Goal: Task Accomplishment & Management: Use online tool/utility

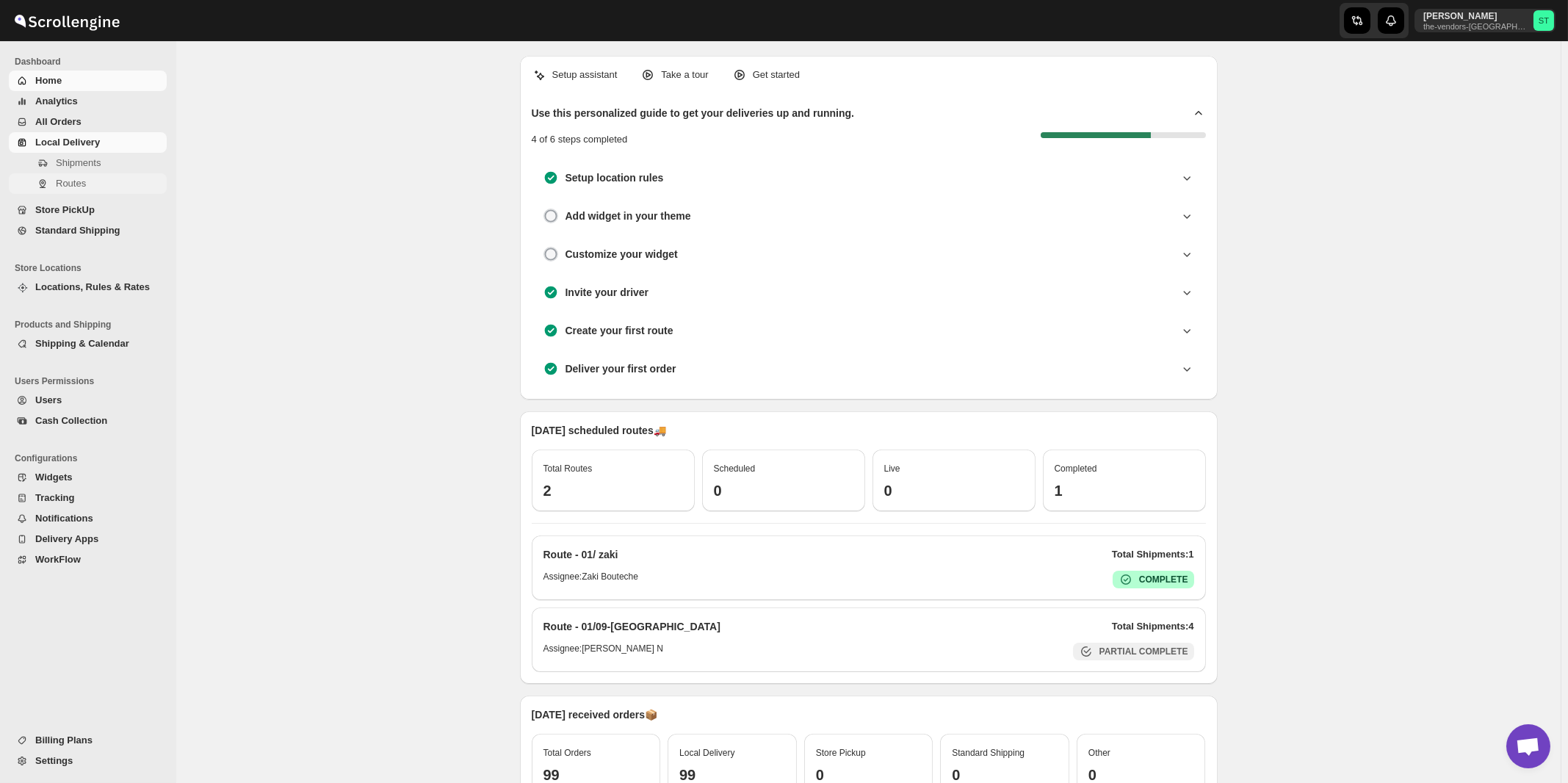
click at [70, 182] on span "Routes" at bounding box center [71, 183] width 31 height 11
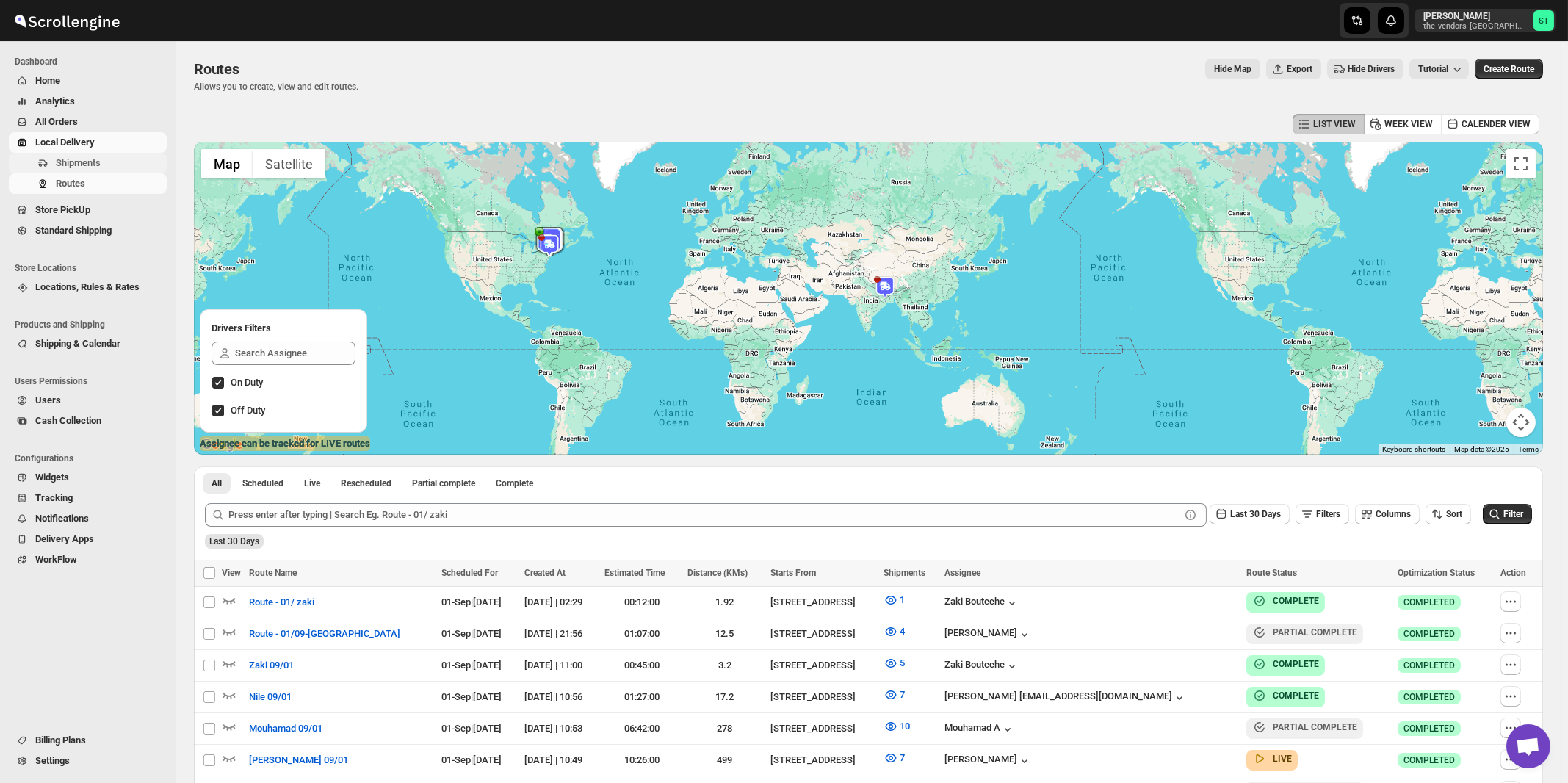
click at [77, 165] on span "Shipments" at bounding box center [78, 162] width 45 height 11
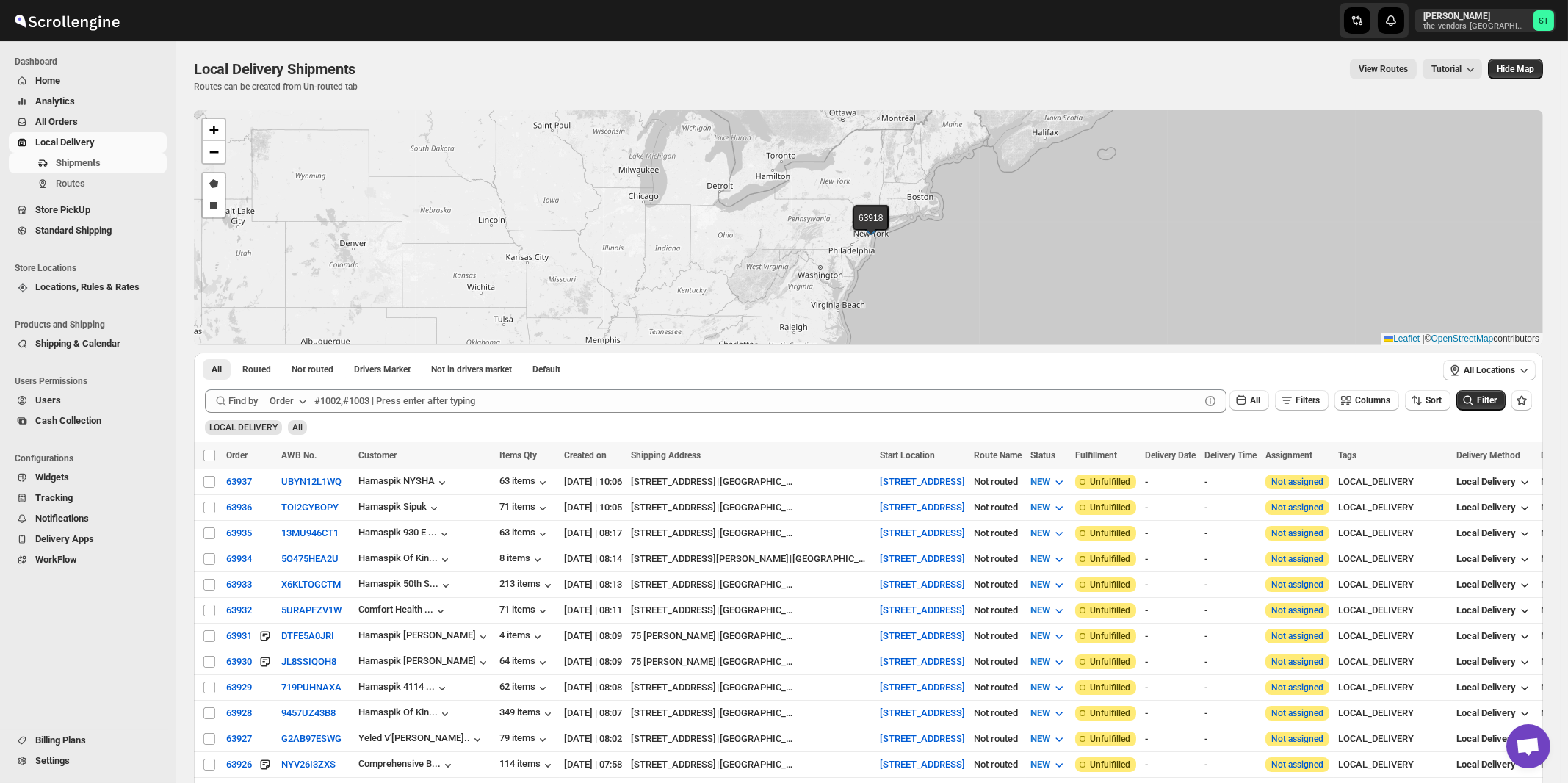
click at [303, 401] on icon "button" at bounding box center [303, 401] width 7 height 4
click at [301, 500] on button "Customer Name" at bounding box center [290, 510] width 77 height 24
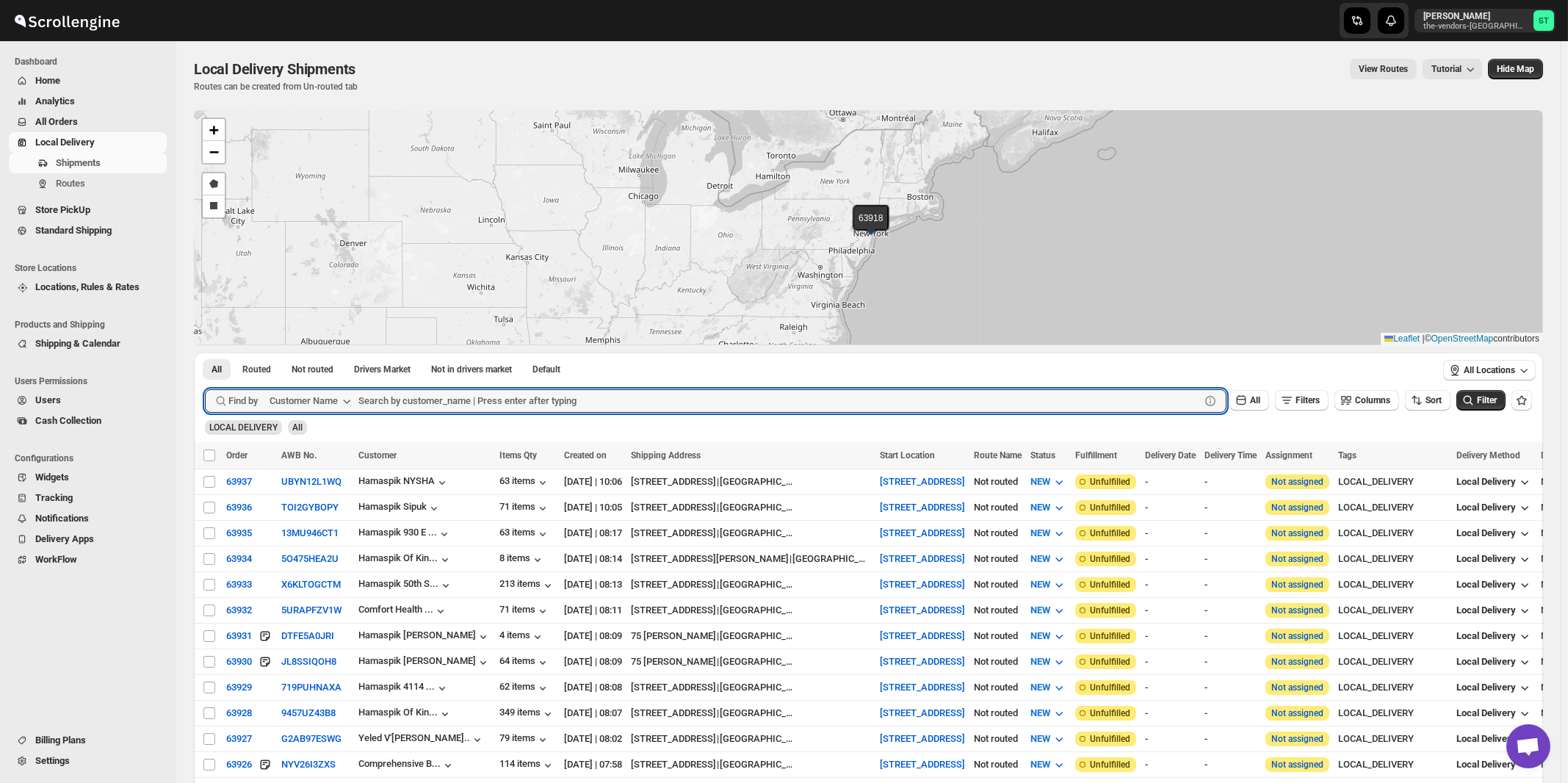
paste input "ODA Wallabout"
click at [205, 353] on button "Submit" at bounding box center [226, 360] width 42 height 16
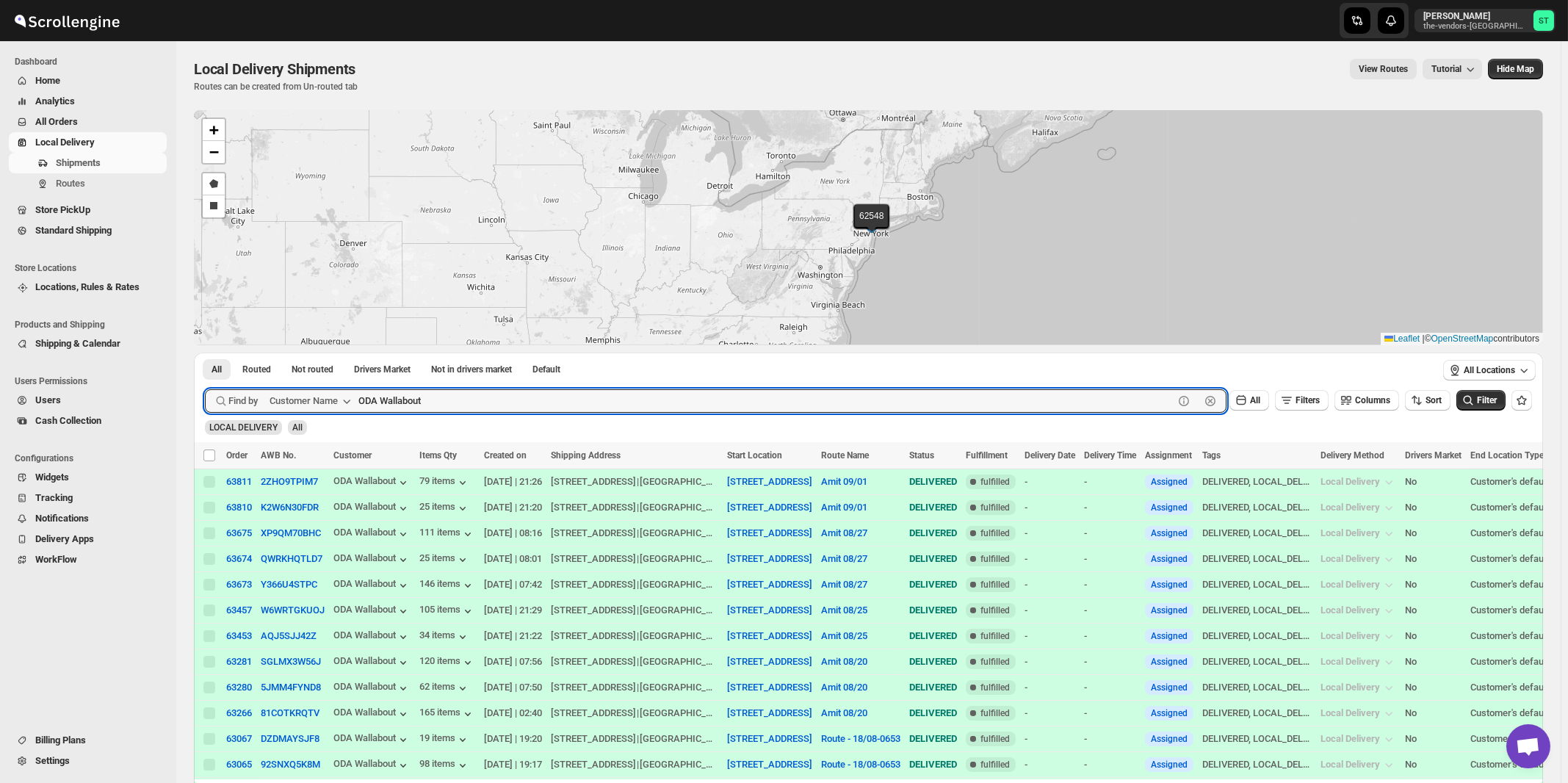
paste input "Belgium Blocks"
click at [205, 353] on button "Submit" at bounding box center [226, 360] width 42 height 16
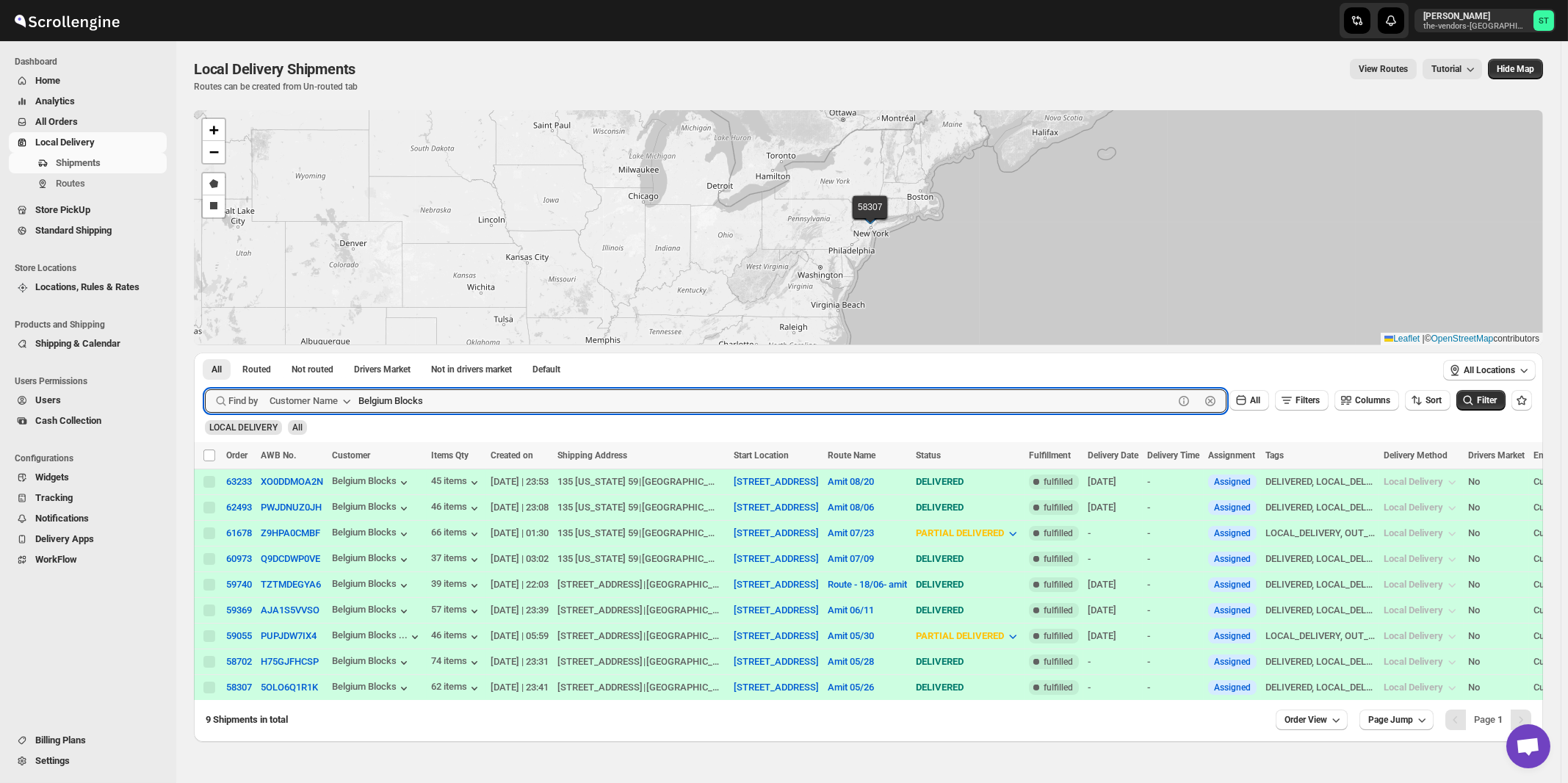
paste input "[PERSON_NAME] Associate"
click at [205, 353] on button "Submit" at bounding box center [226, 360] width 42 height 16
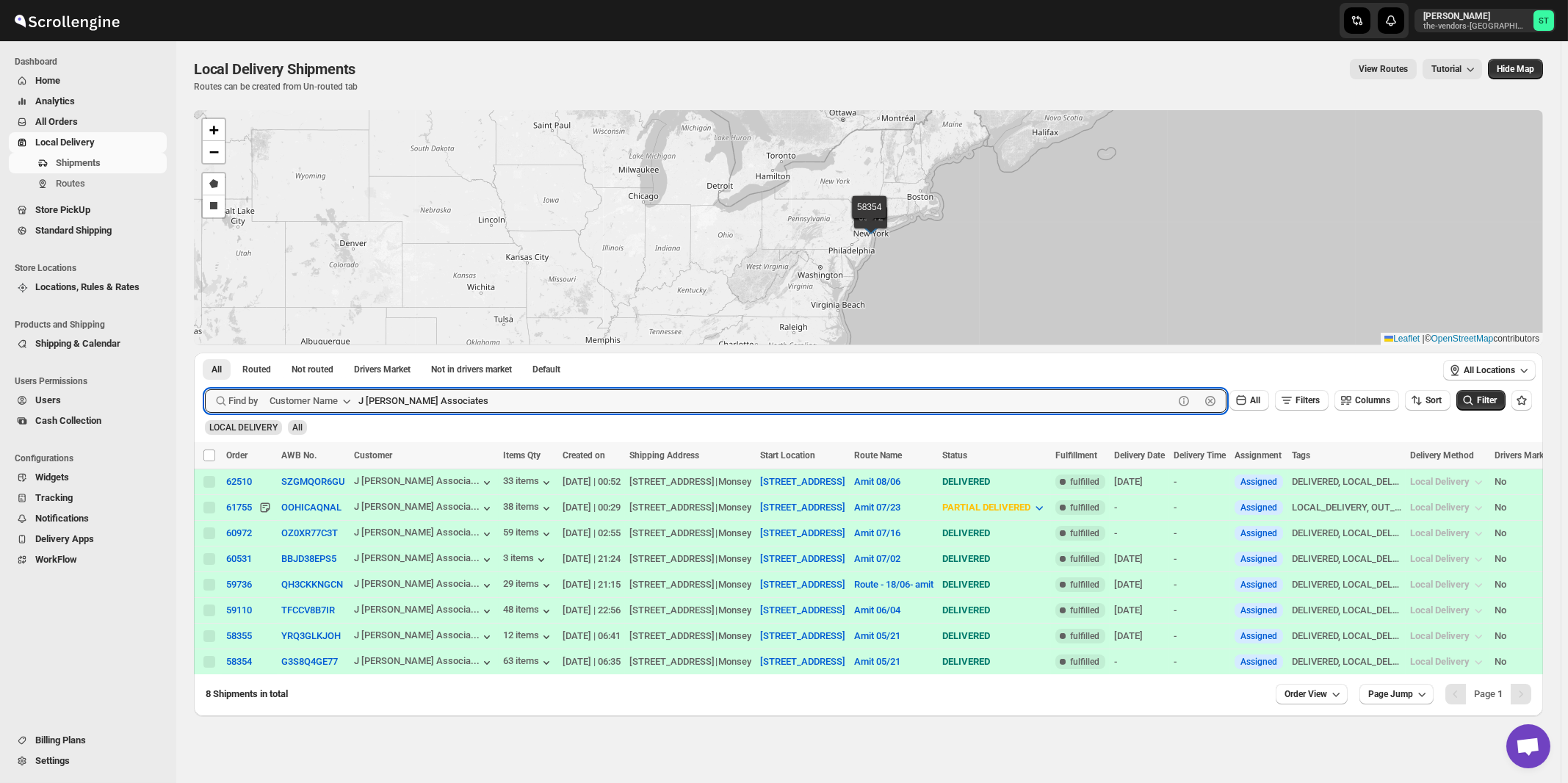
paste input "Unlocal"
click at [205, 353] on button "Submit" at bounding box center [226, 360] width 42 height 16
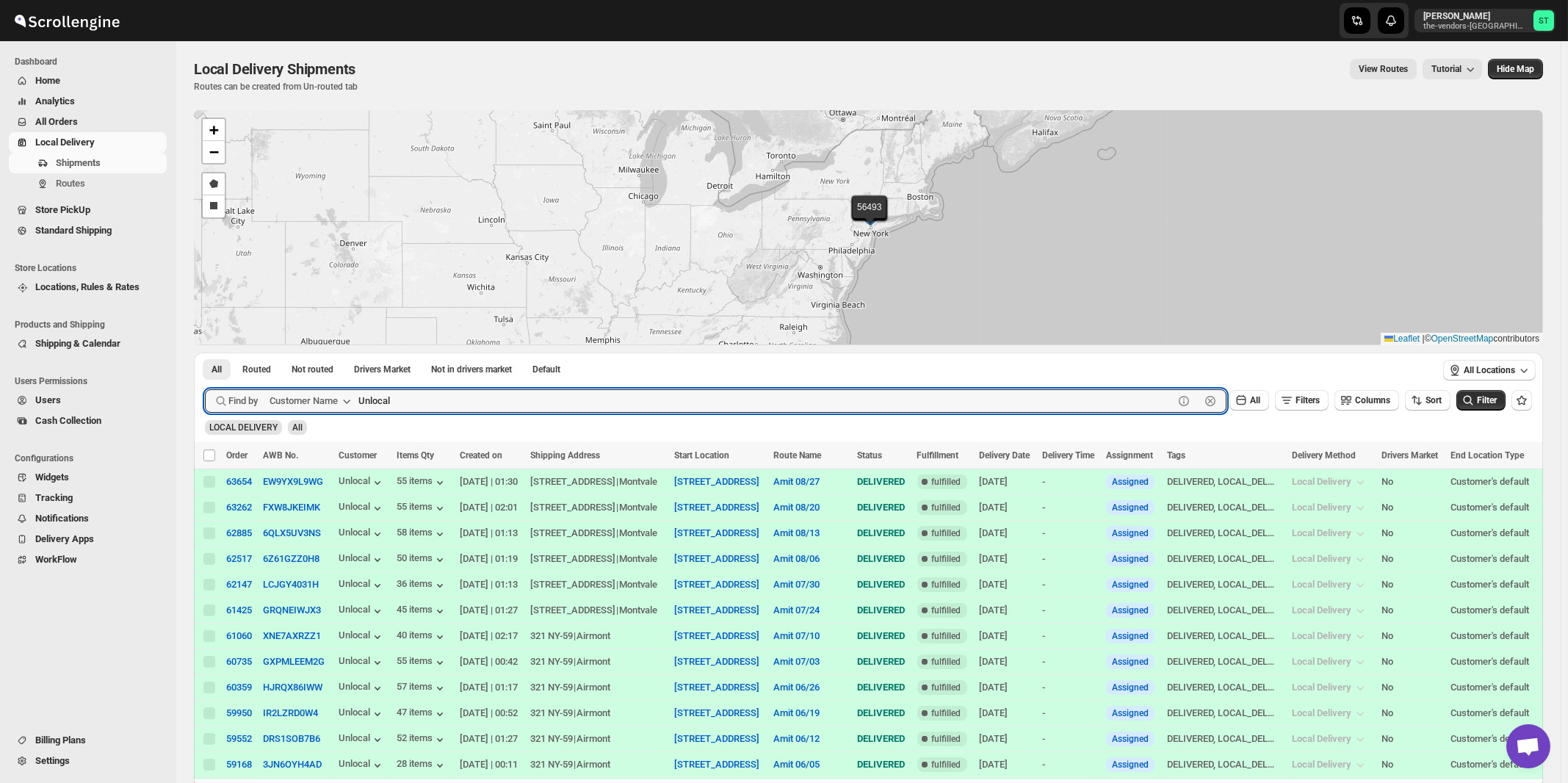
paste input "Cease-fire"
click at [205, 353] on button "Submit" at bounding box center [226, 360] width 42 height 16
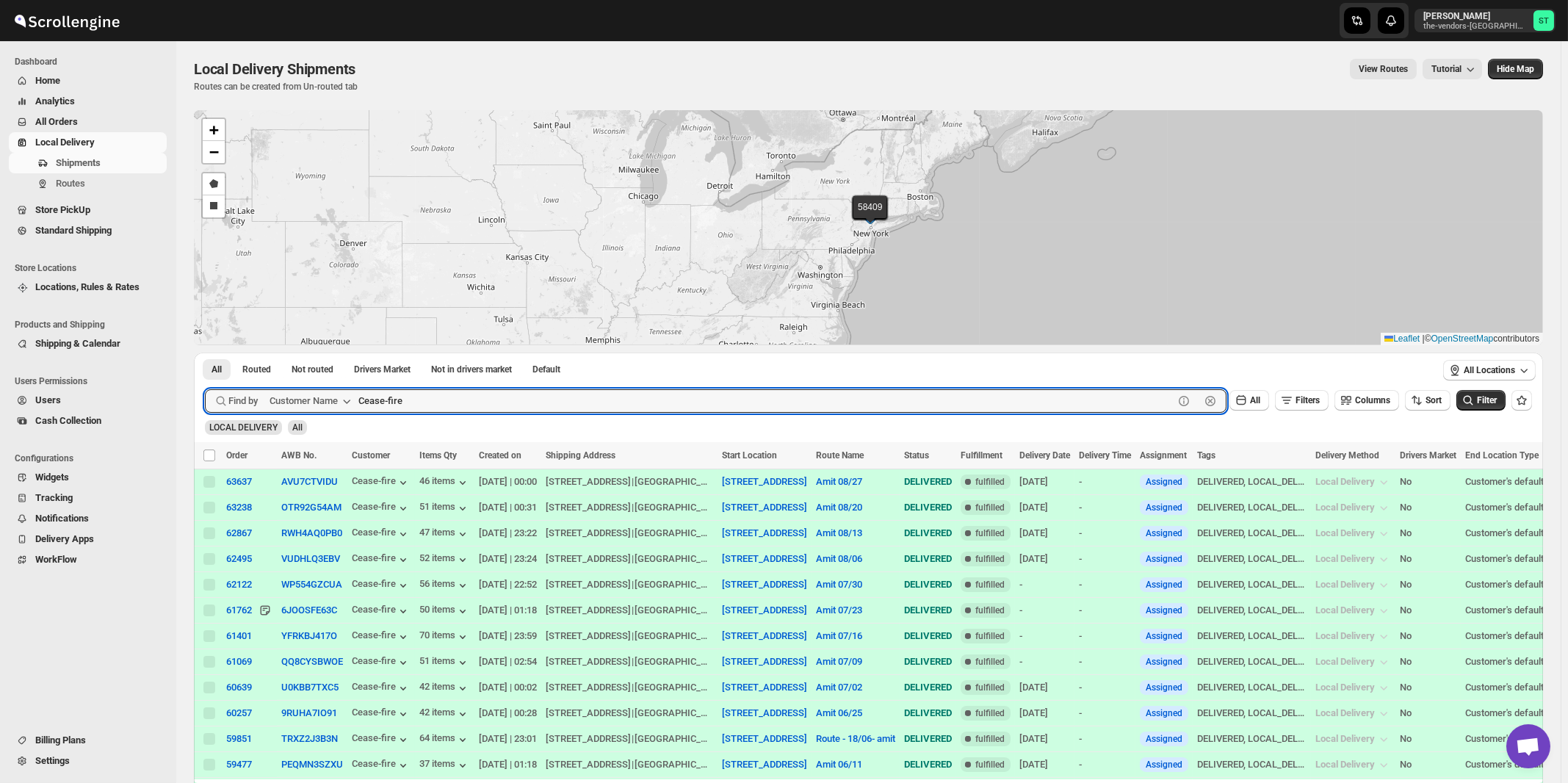
paste input "lover Consulting"
click at [205, 353] on button "Submit" at bounding box center [226, 360] width 42 height 16
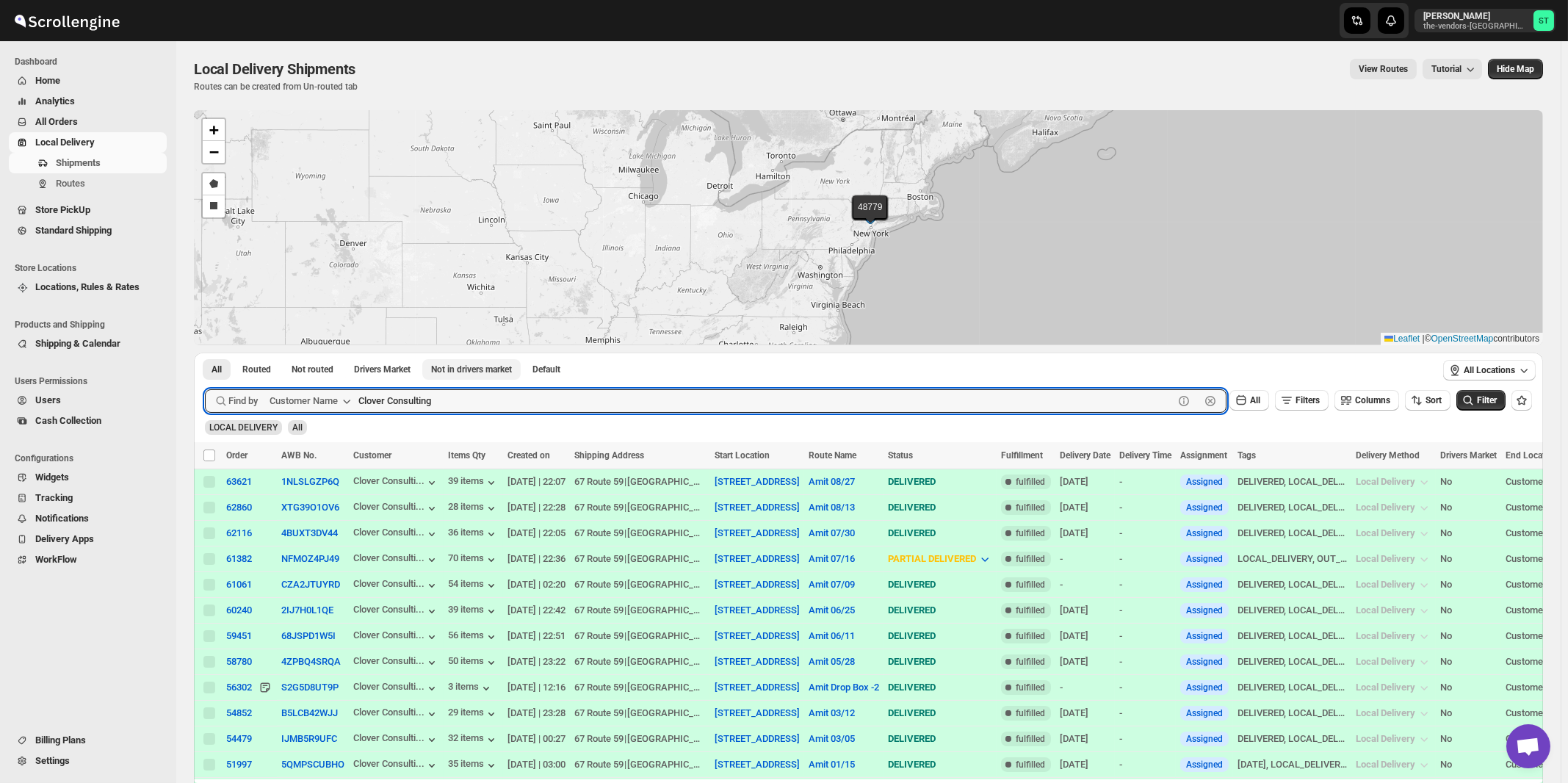
paste input "ubitac Corp"
click at [205, 353] on button "Submit" at bounding box center [226, 360] width 42 height 16
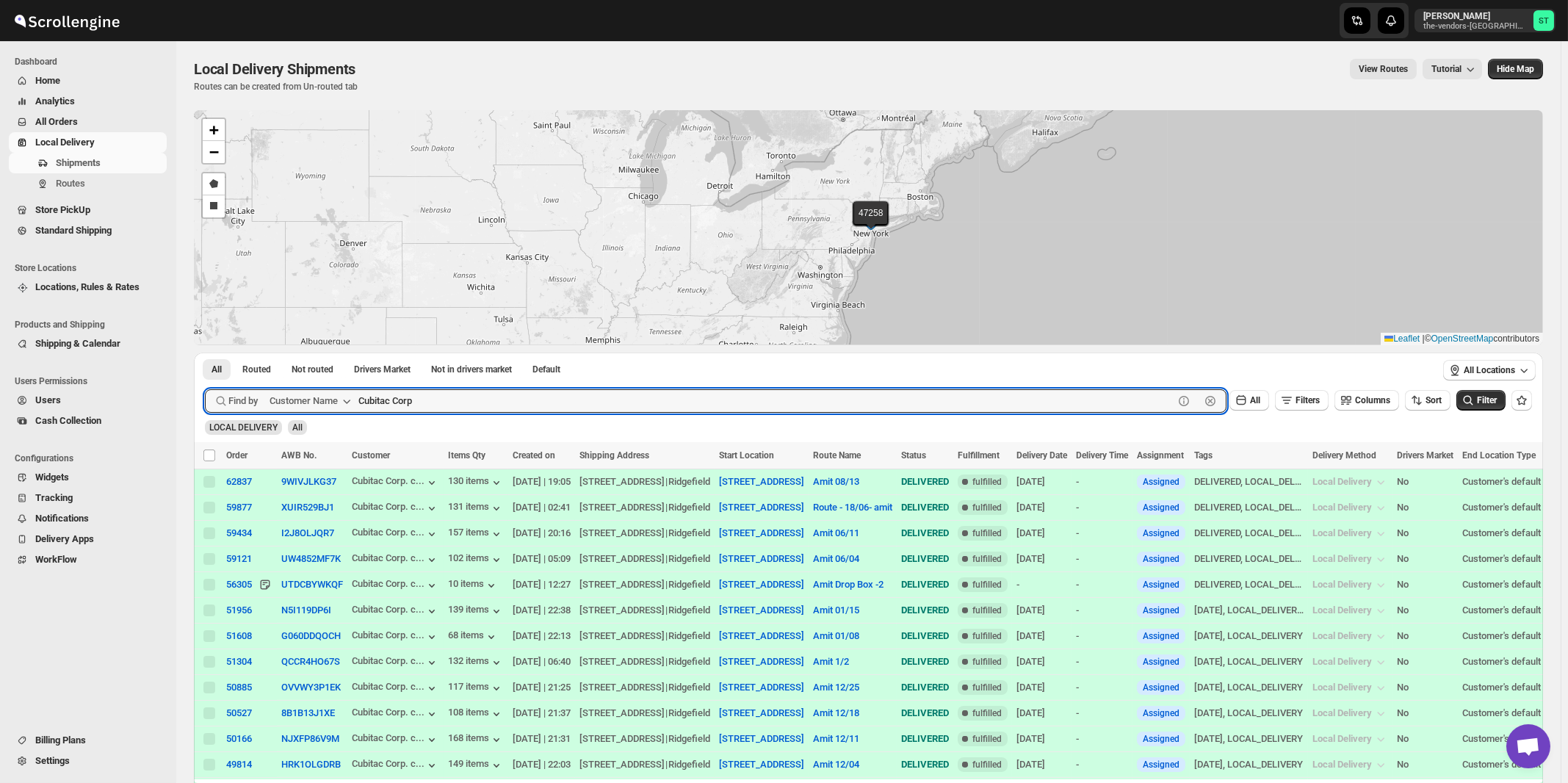
paste input "Ziltch Office"
type input "Ziltch Office"
click at [205, 353] on button "Submit" at bounding box center [226, 360] width 42 height 16
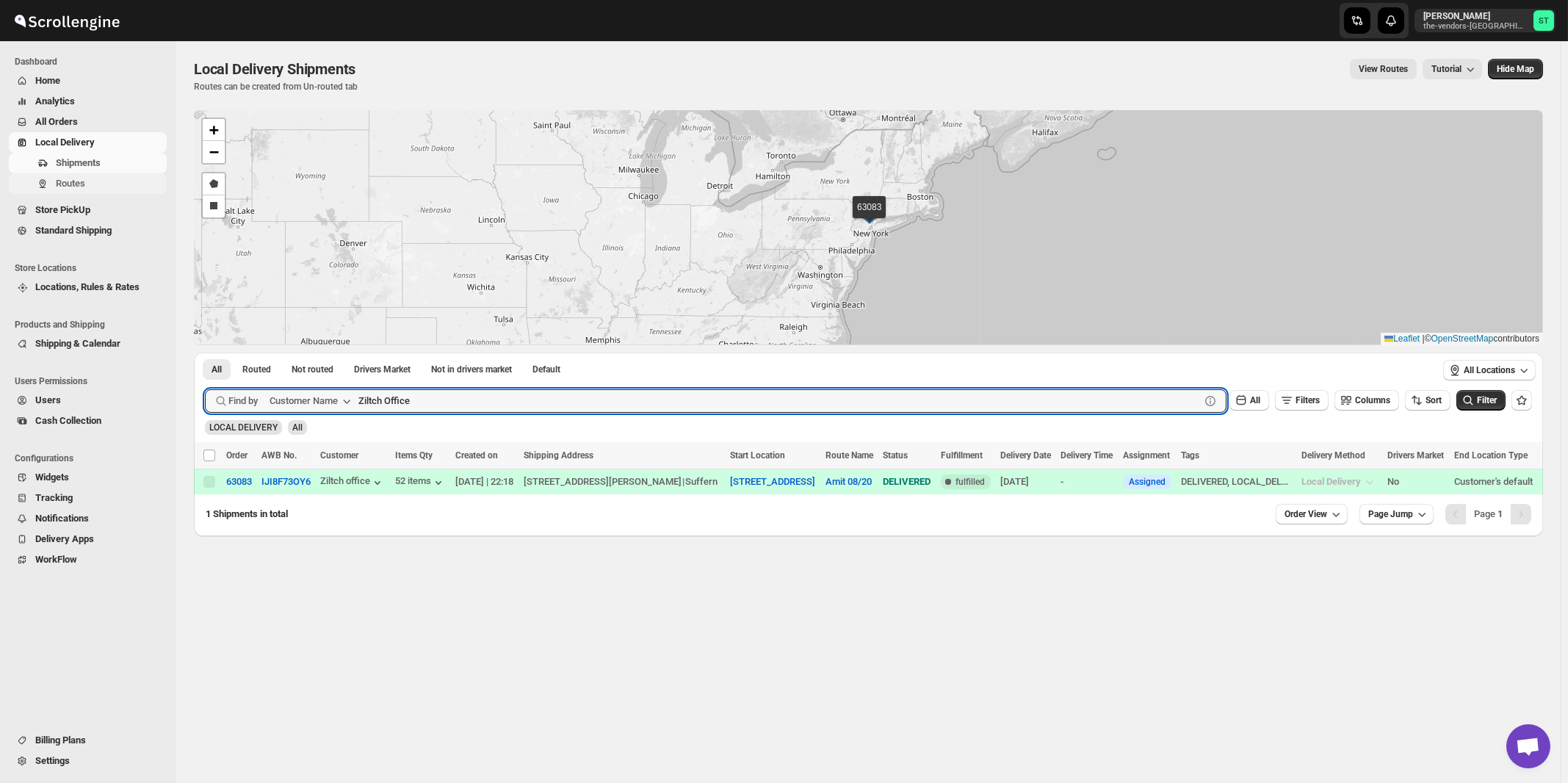
click at [71, 187] on span "Routes" at bounding box center [71, 183] width 30 height 11
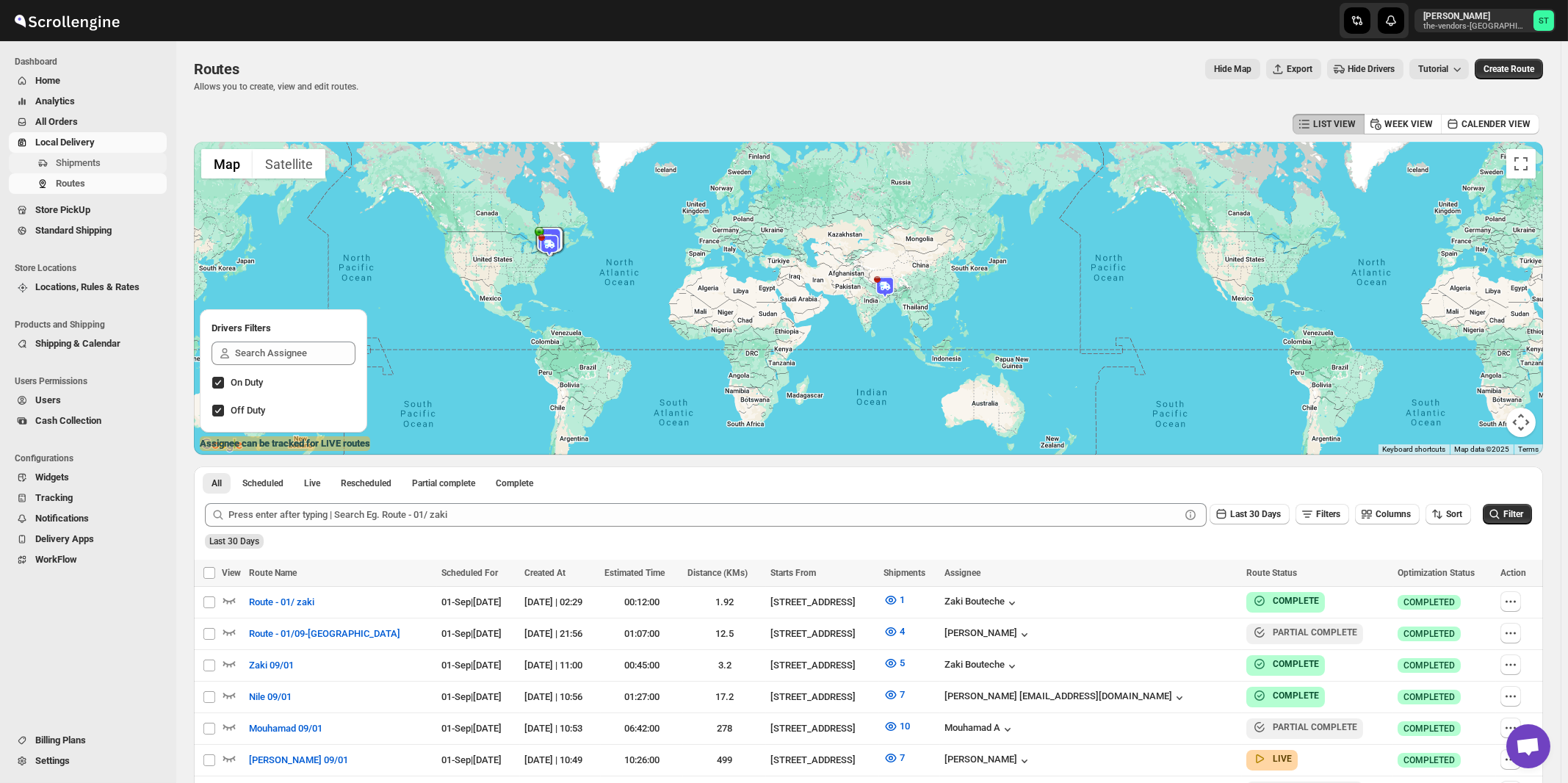
click at [76, 164] on span "Shipments" at bounding box center [78, 162] width 45 height 11
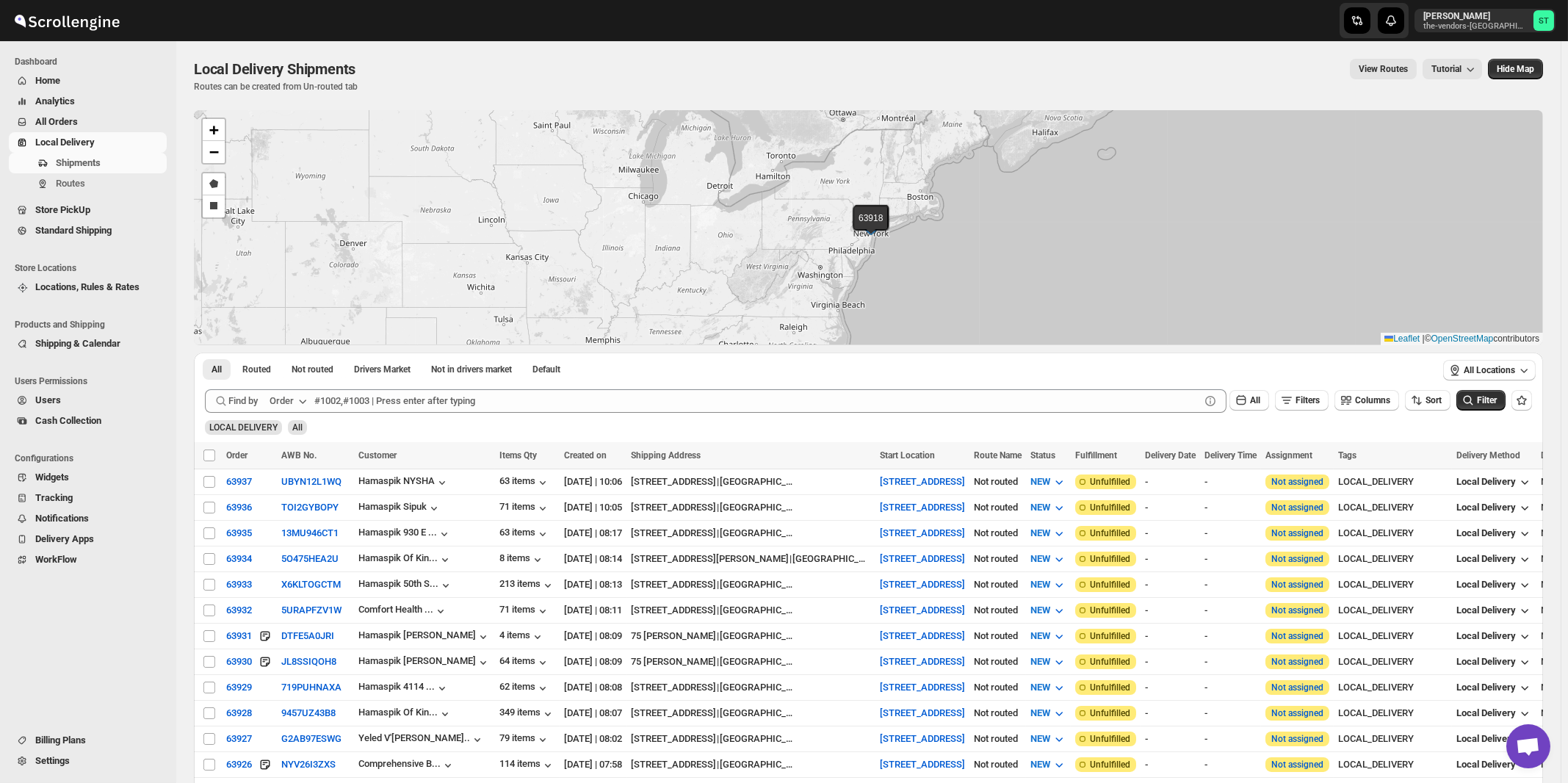
click at [293, 399] on div "Order" at bounding box center [281, 401] width 24 height 15
click at [306, 508] on div "Customer Name" at bounding box center [291, 510] width 68 height 15
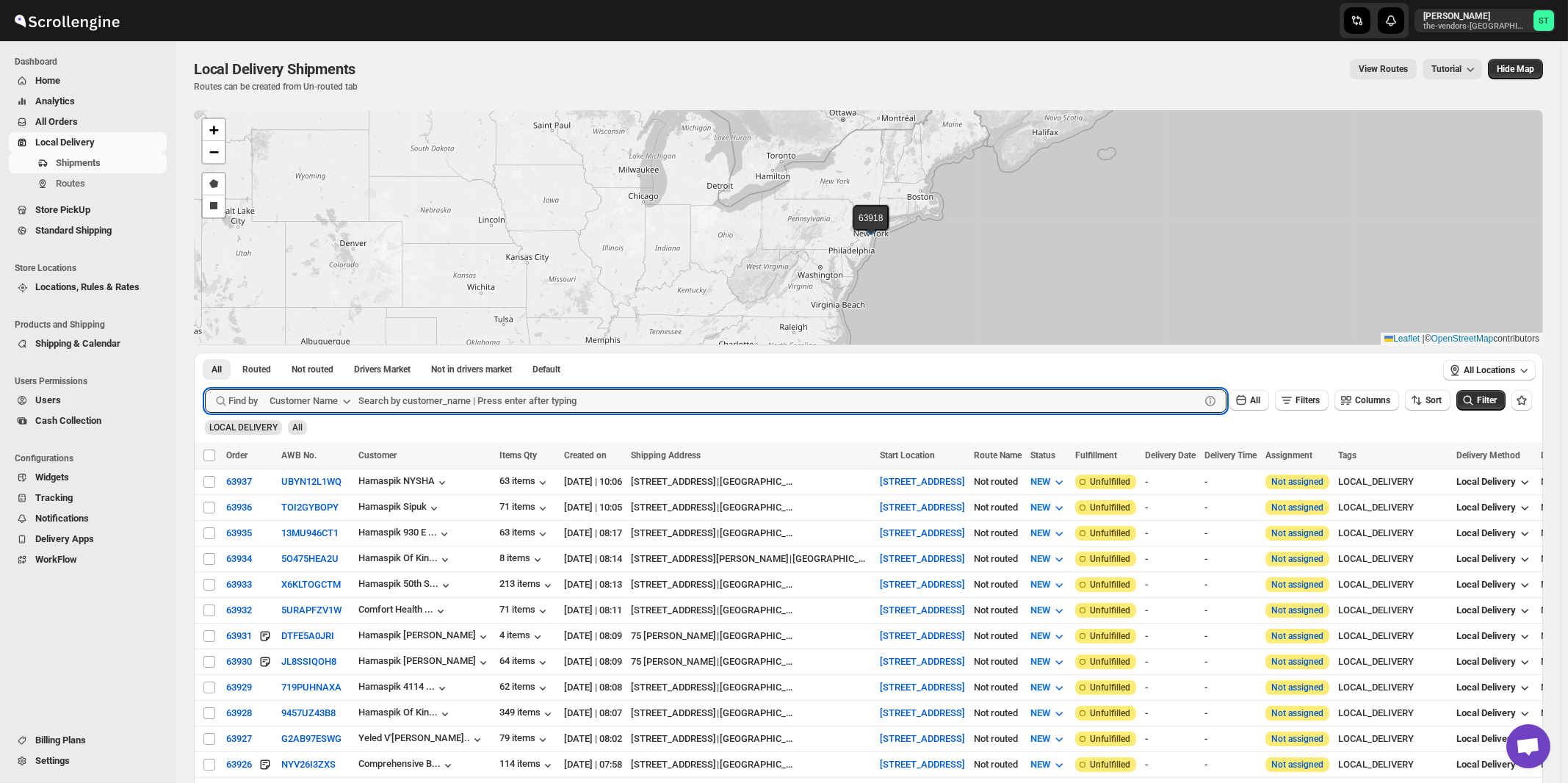
paste input "Oda Primary Health Care"
click at [205, 353] on button "Submit" at bounding box center [226, 360] width 42 height 16
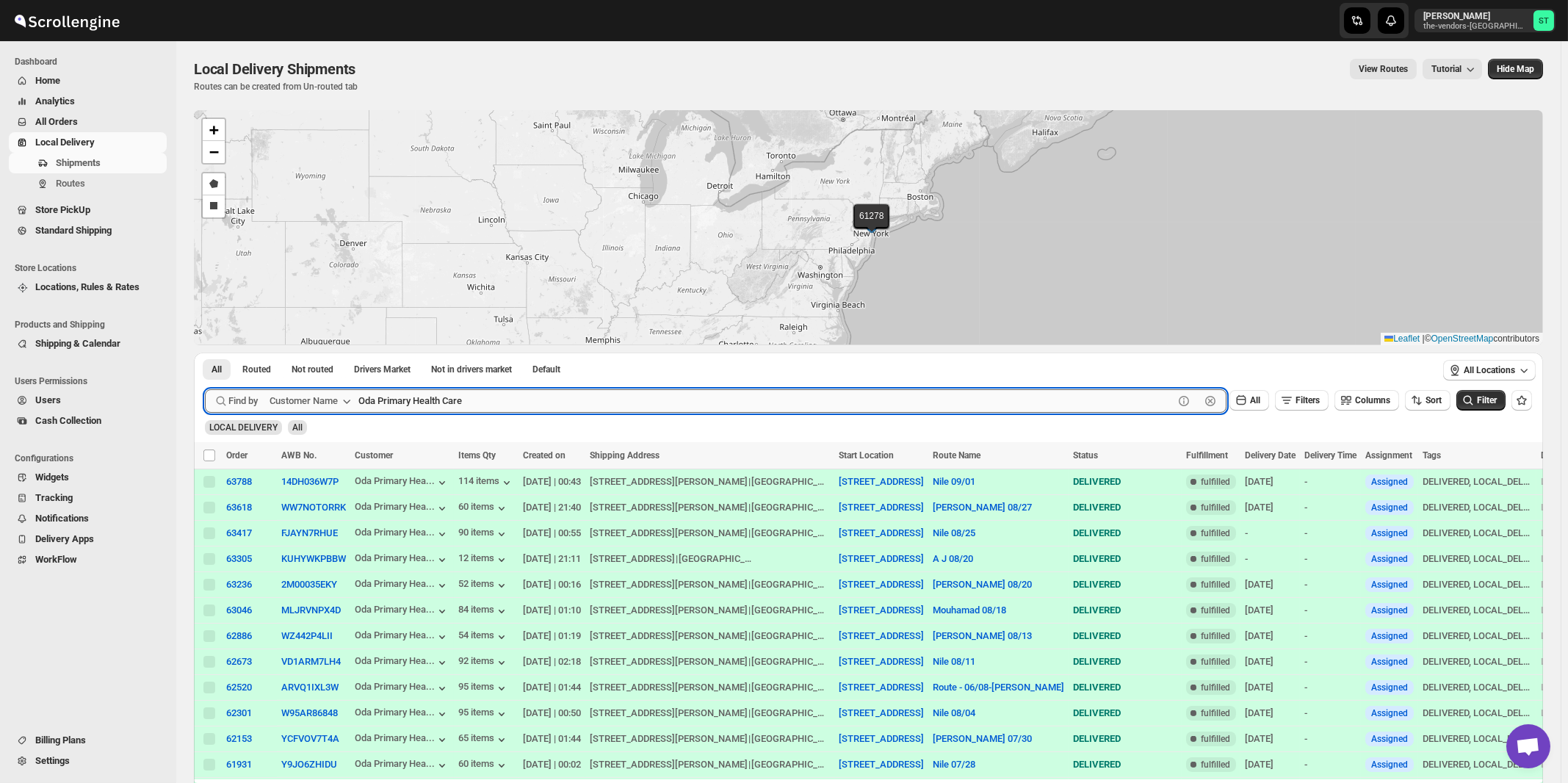
paste input "Allure Care Management LLC"
click at [205, 353] on button "Submit" at bounding box center [226, 360] width 42 height 16
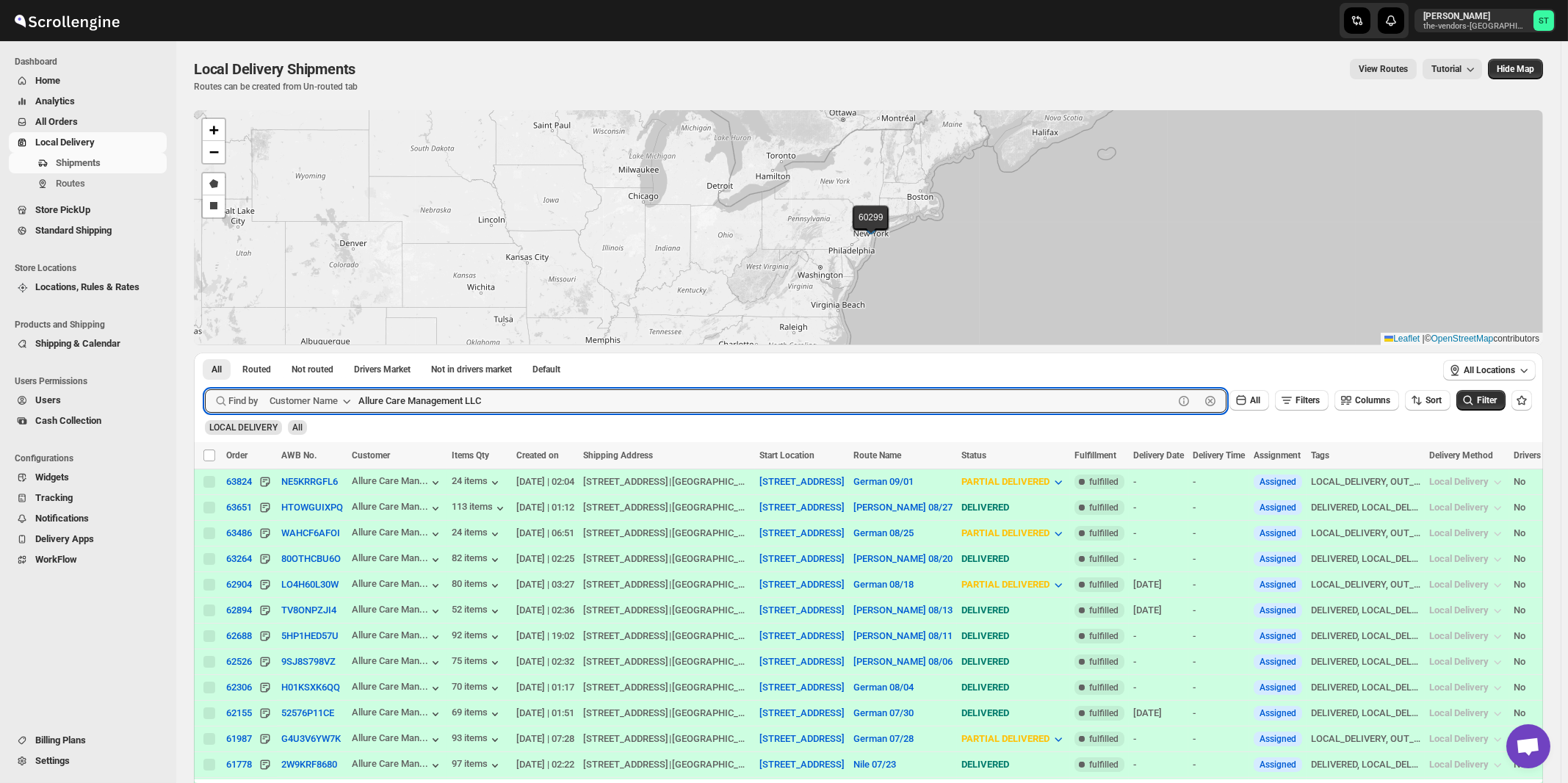
paste input "Beitel"
click at [205, 353] on button "Submit" at bounding box center [226, 360] width 42 height 16
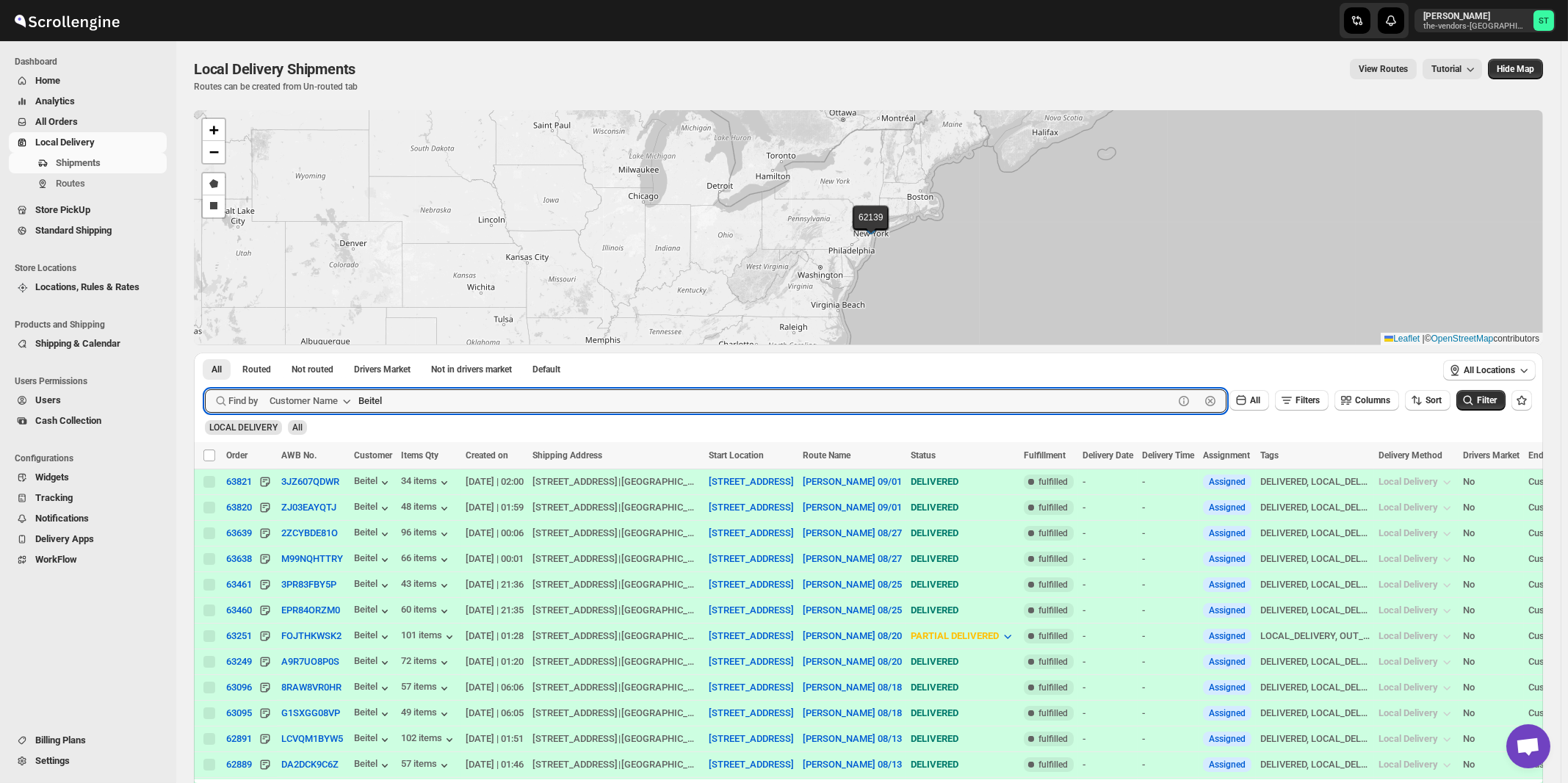
paste input "unker & Co. CPA"
click at [205, 353] on button "Submit" at bounding box center [226, 360] width 42 height 16
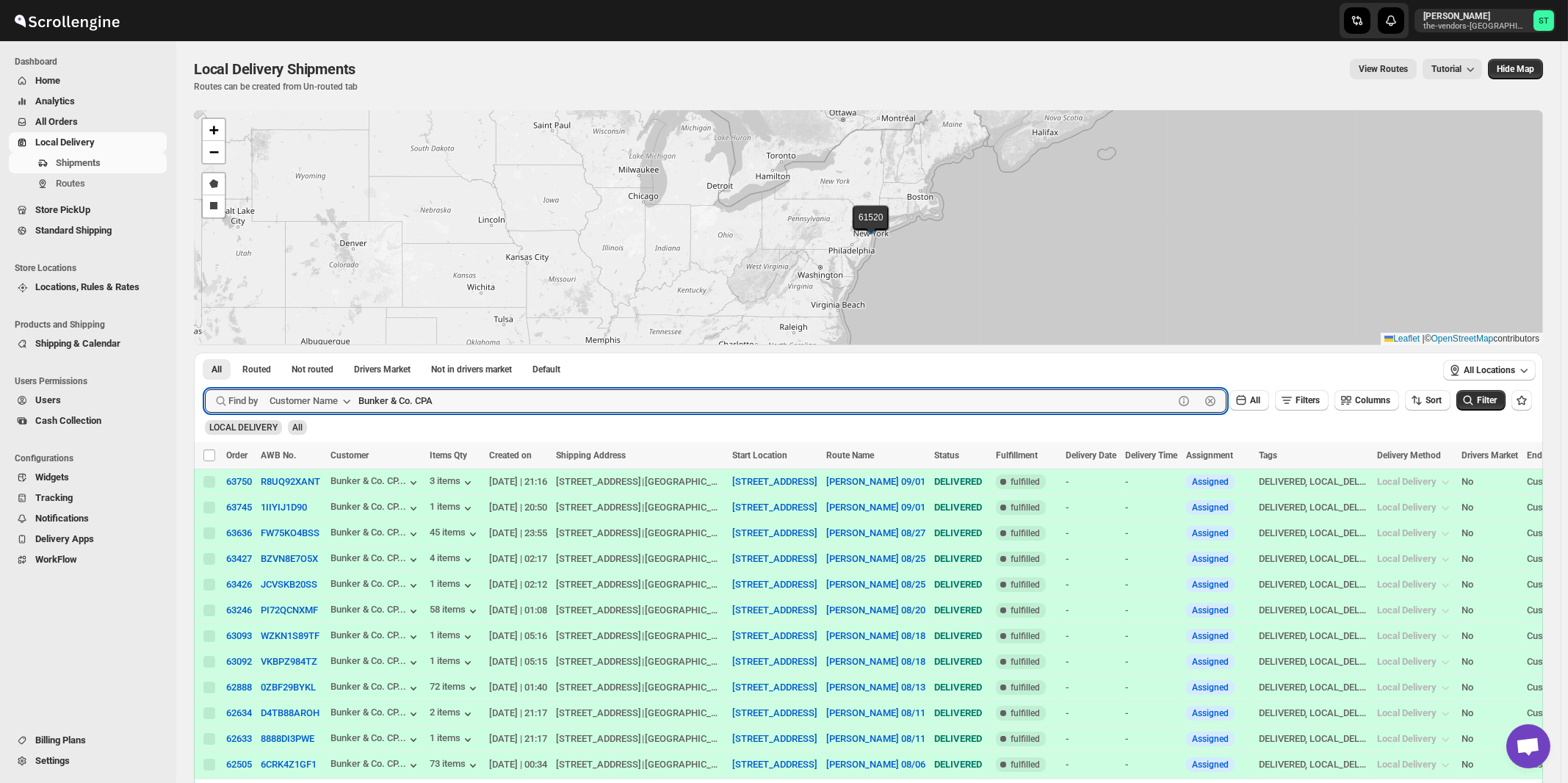
paste input "[PERSON_NAME] & Co BP"
type input "[PERSON_NAME] & Co BP"
click at [205, 353] on button "Submit" at bounding box center [226, 360] width 42 height 16
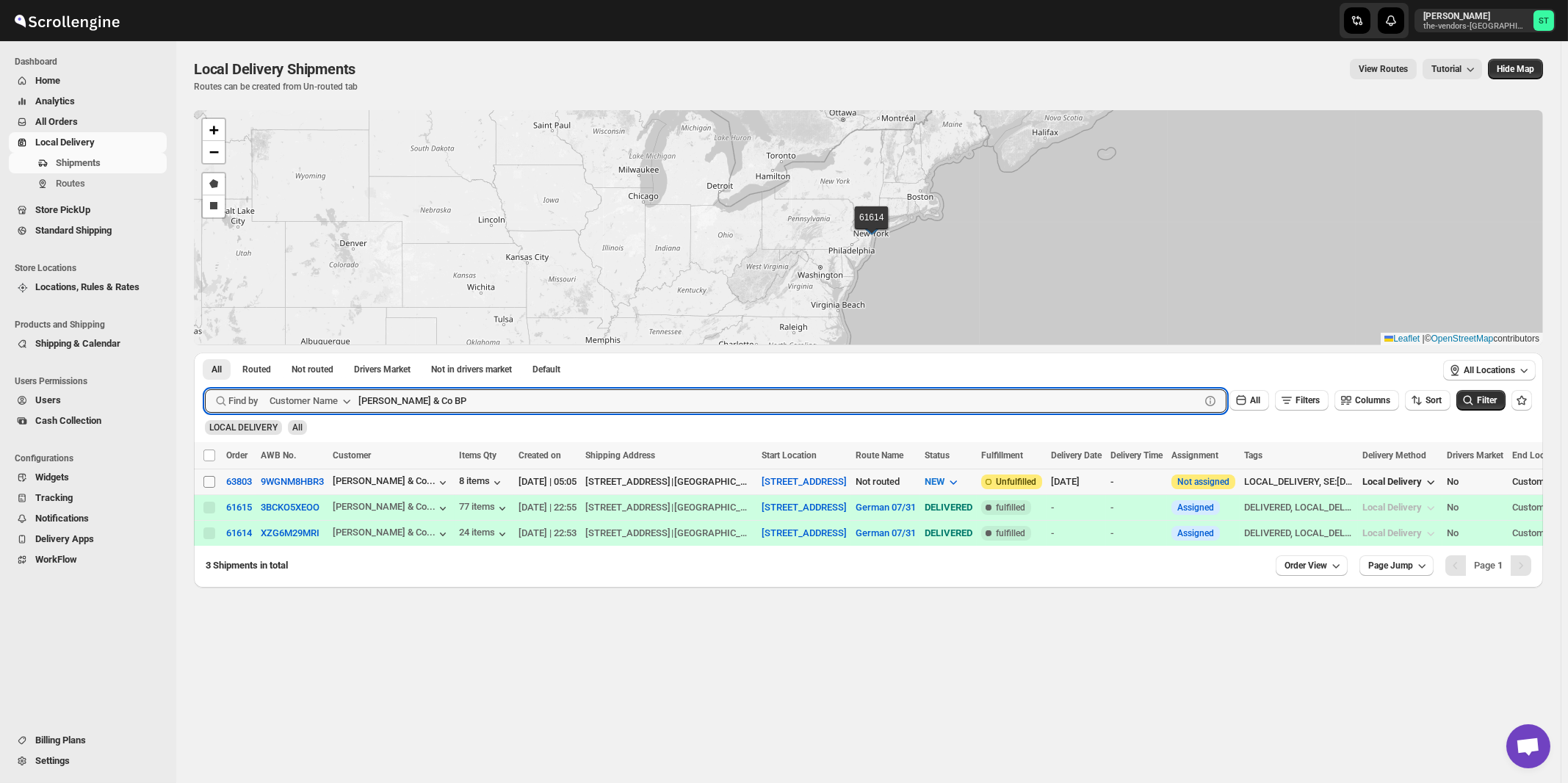
click at [209, 480] on input "Select shipment" at bounding box center [209, 481] width 12 height 12
checkbox input "true"
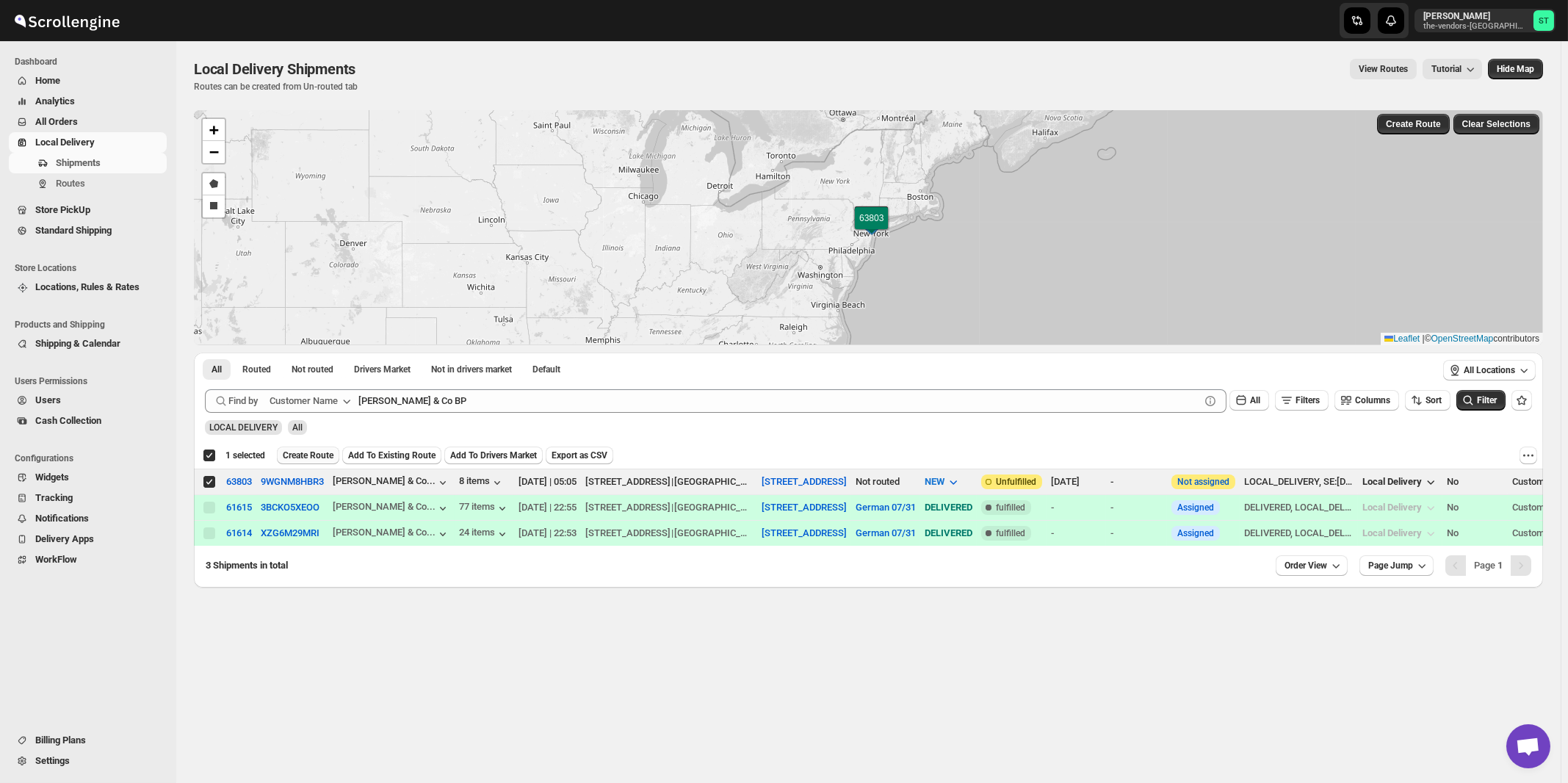
click at [313, 457] on span "Create Route" at bounding box center [307, 455] width 50 height 12
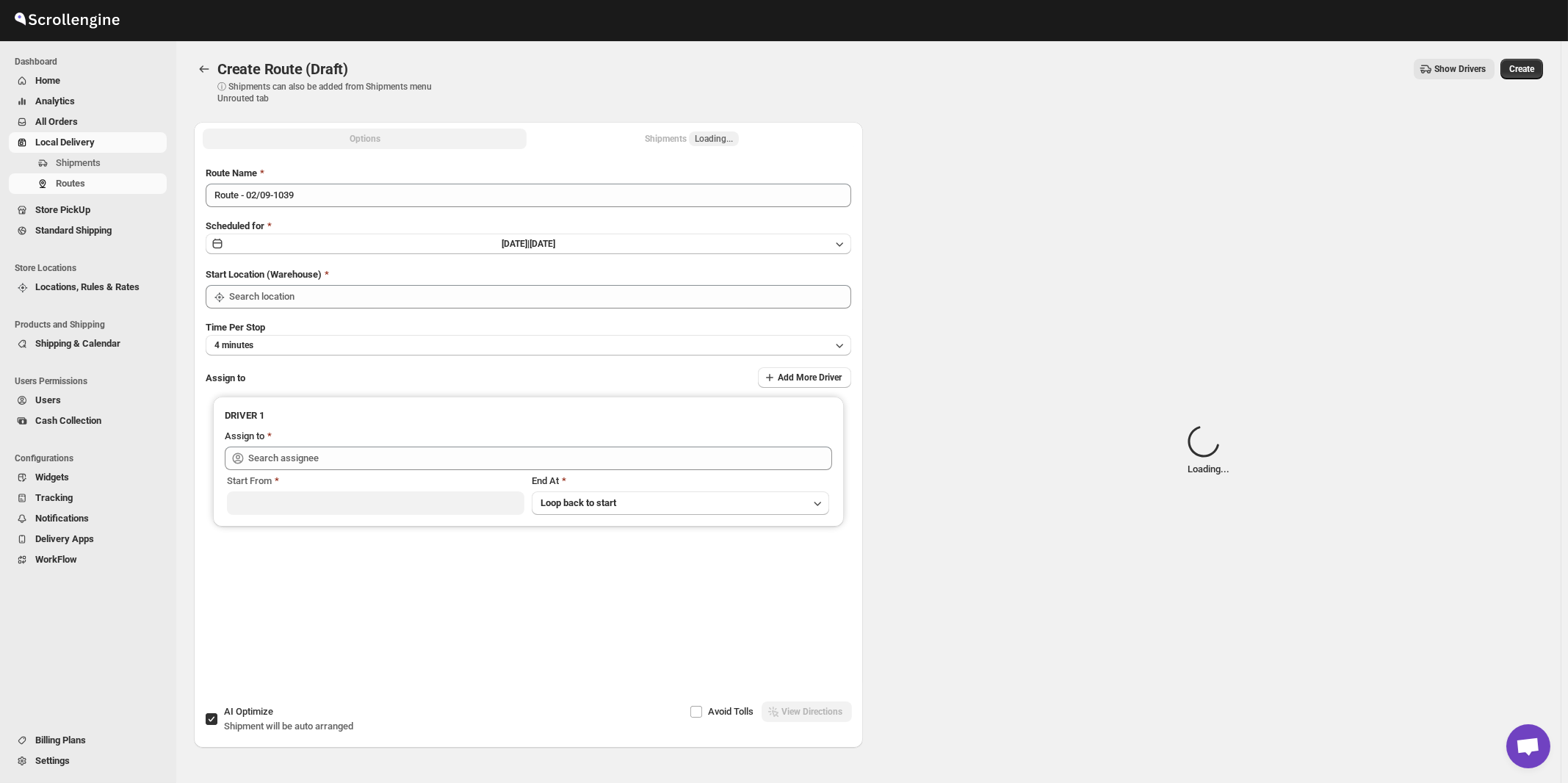
type input "[STREET_ADDRESS]"
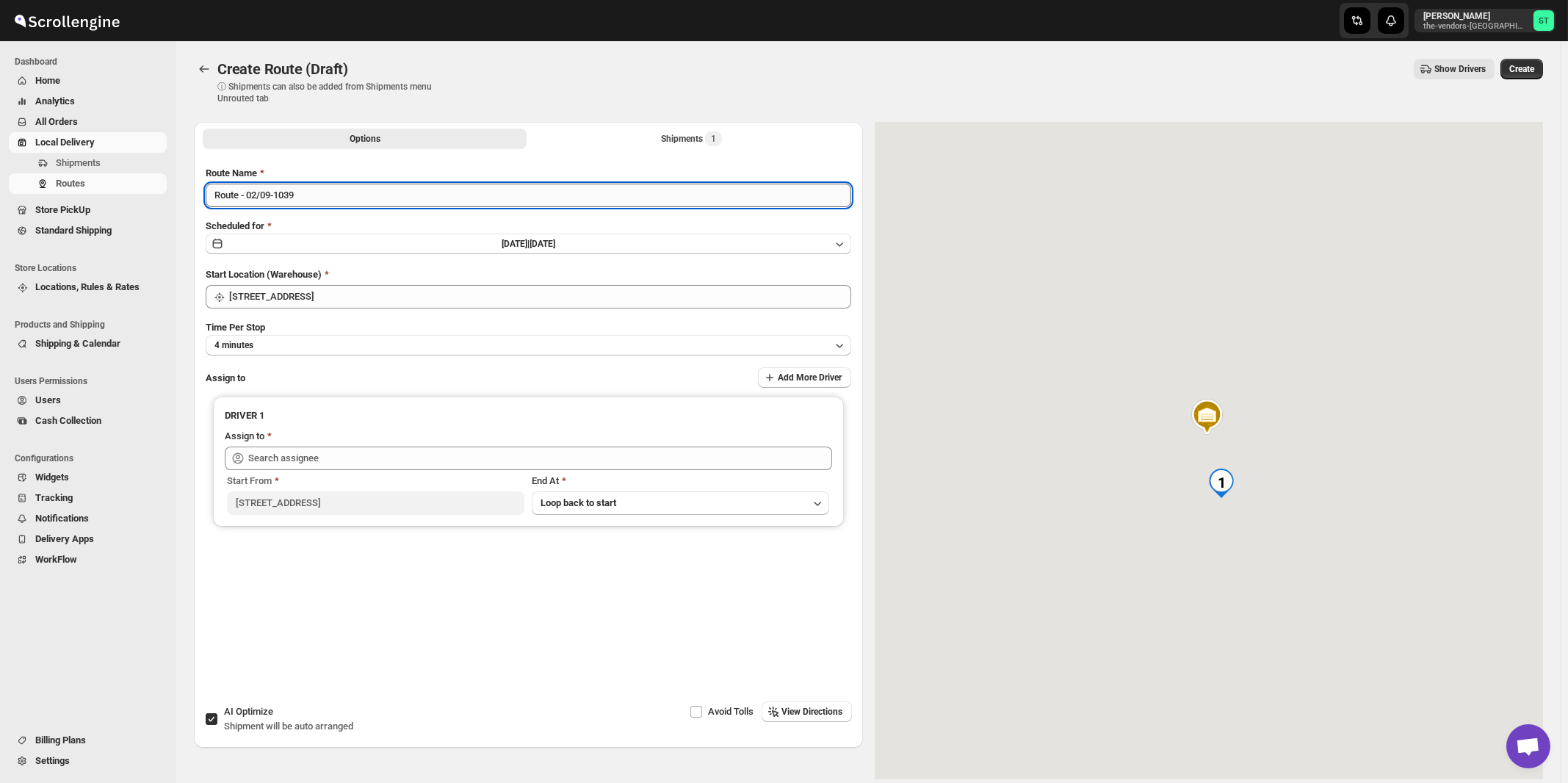
click at [458, 195] on input "Route - 02/09-1039" at bounding box center [528, 195] width 646 height 24
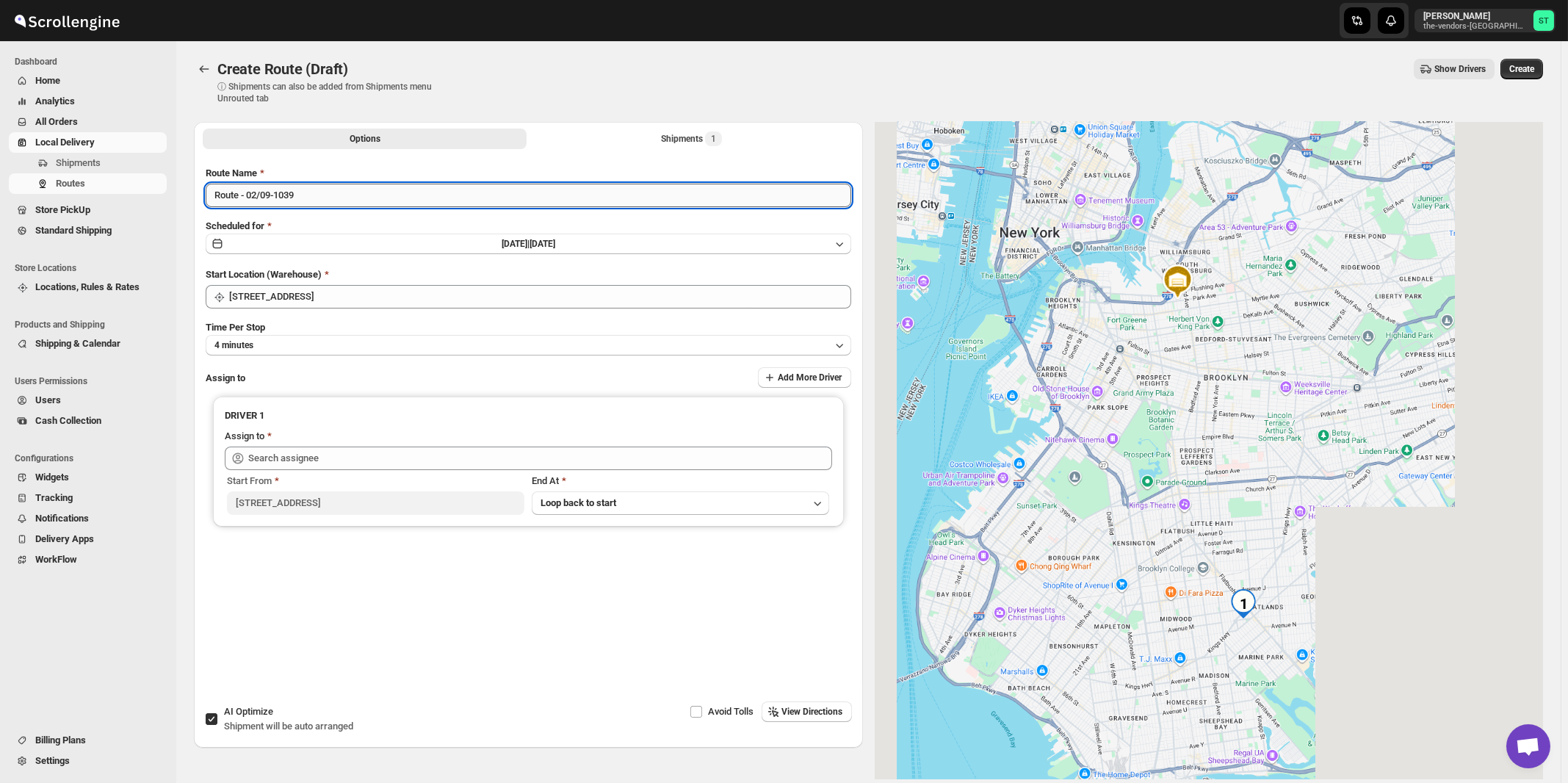
paste input "A J"
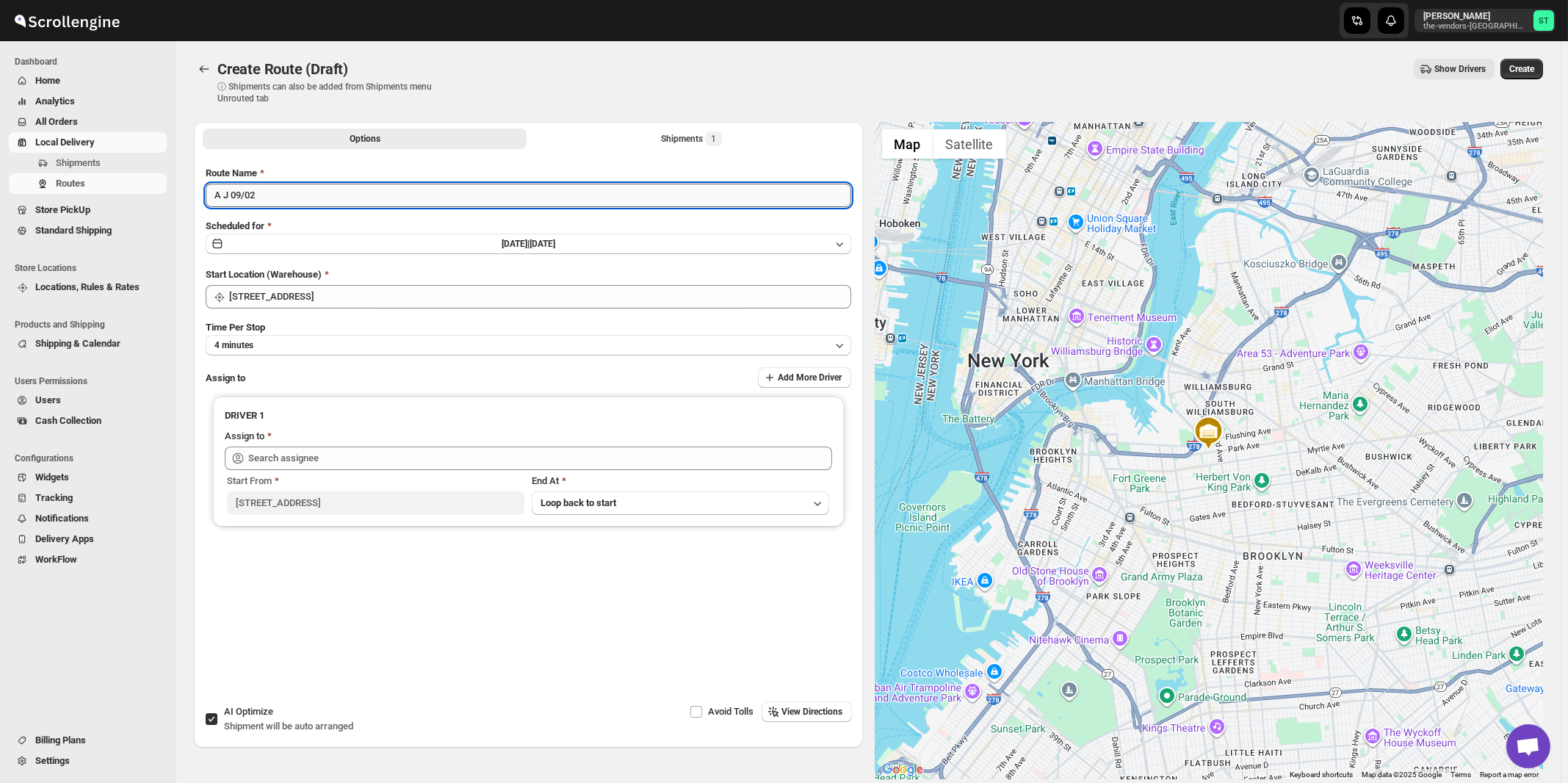
type input "A J 09/02"
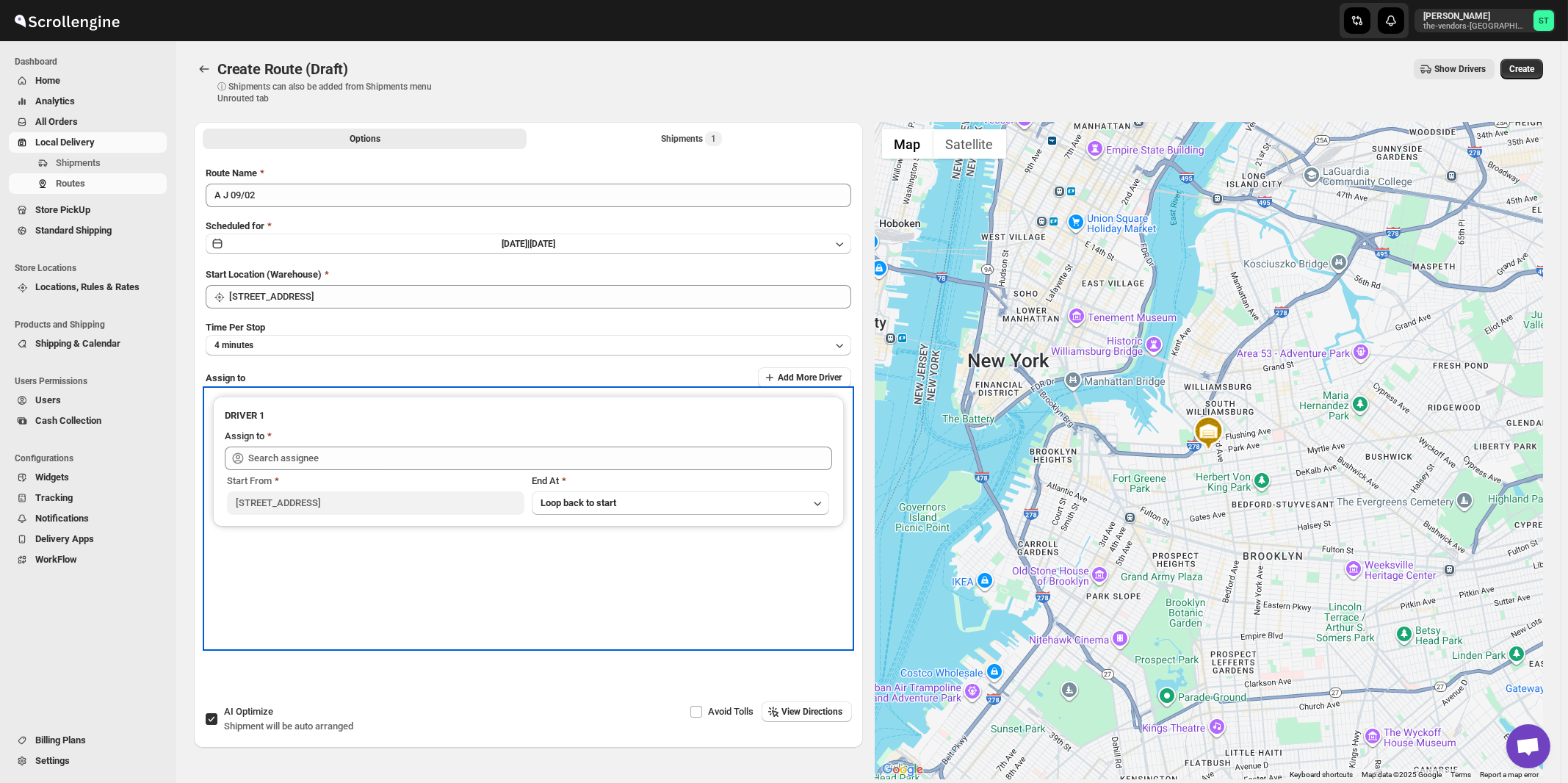
click at [417, 474] on div "Start From" at bounding box center [375, 481] width 298 height 15
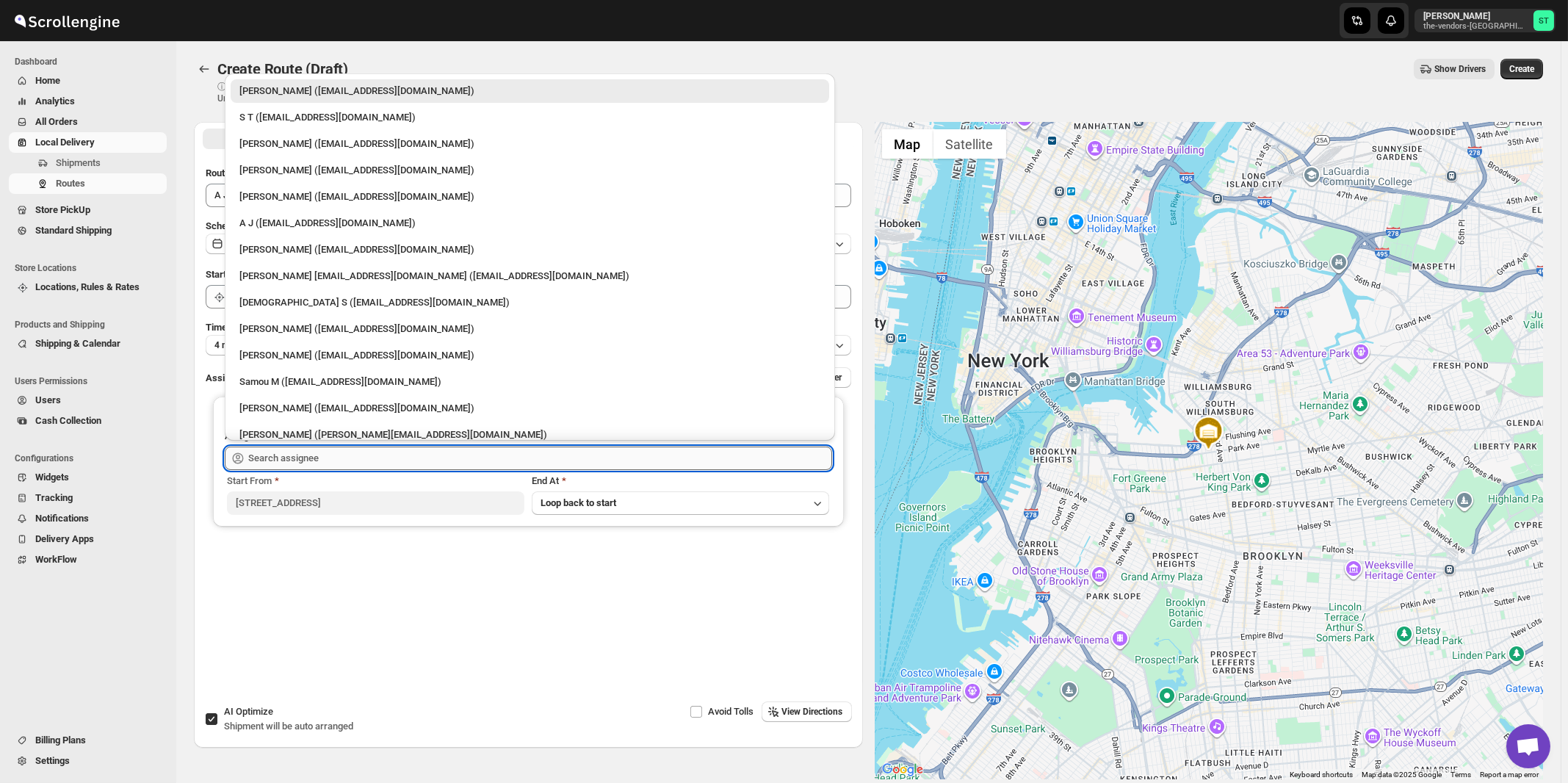
click at [415, 454] on input "text" at bounding box center [540, 458] width 584 height 24
click at [277, 220] on div "A J ([EMAIL_ADDRESS][DOMAIN_NAME])" at bounding box center [529, 223] width 581 height 15
type input "A J ([EMAIL_ADDRESS][DOMAIN_NAME])"
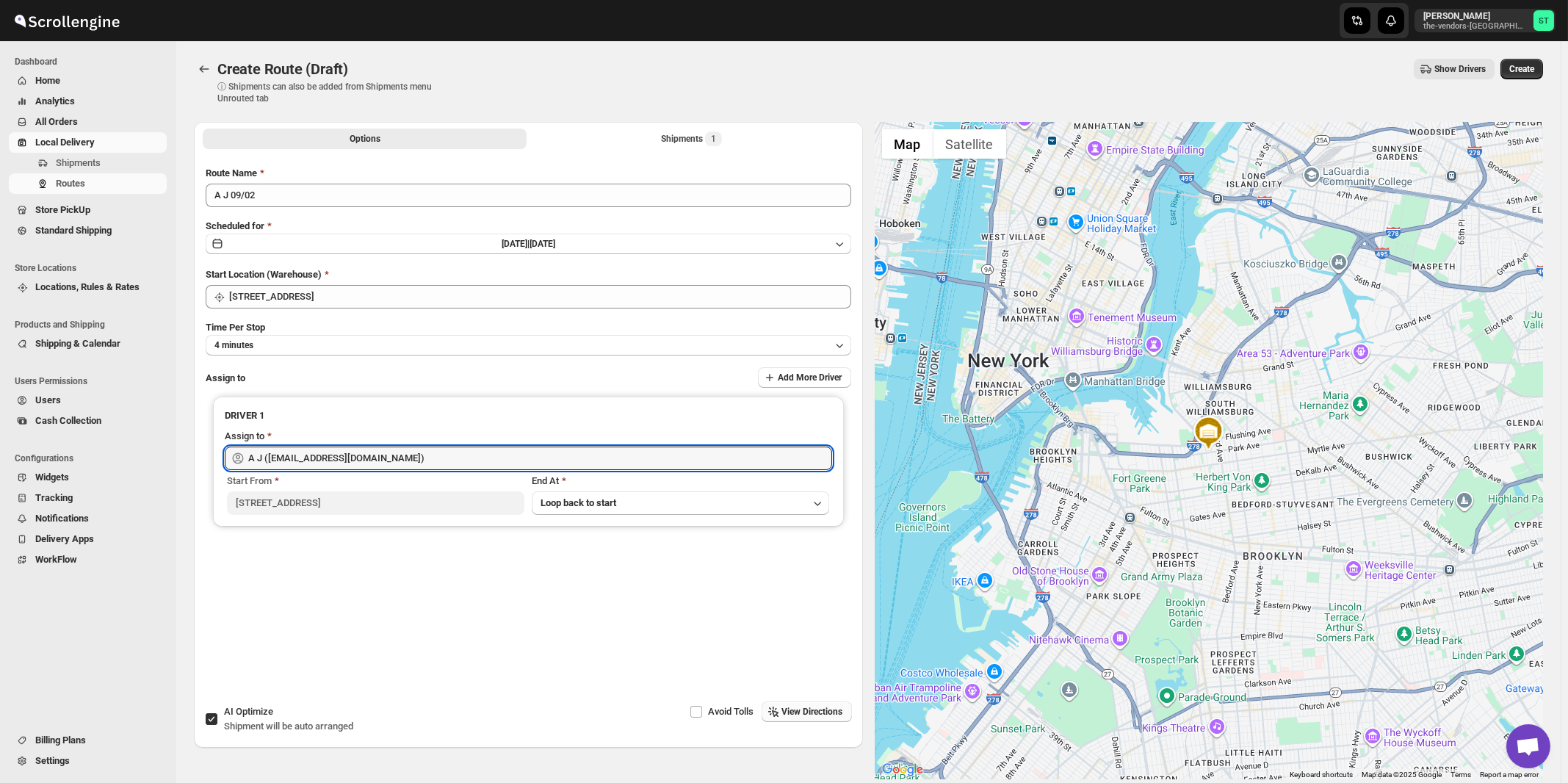
click at [818, 715] on span "View Directions" at bounding box center [813, 711] width 61 height 12
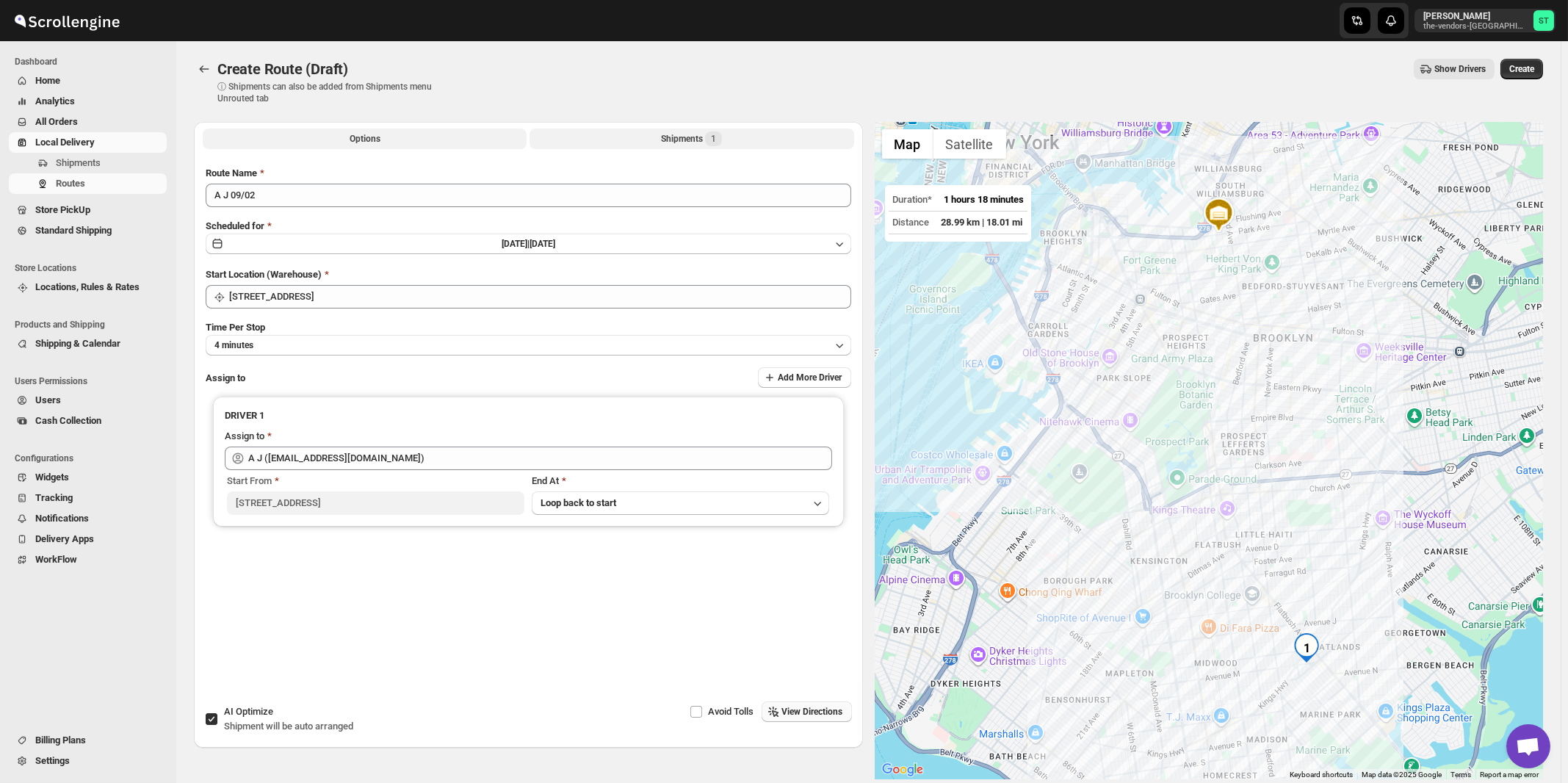
click at [691, 138] on div "Shipments 1" at bounding box center [692, 138] width 61 height 15
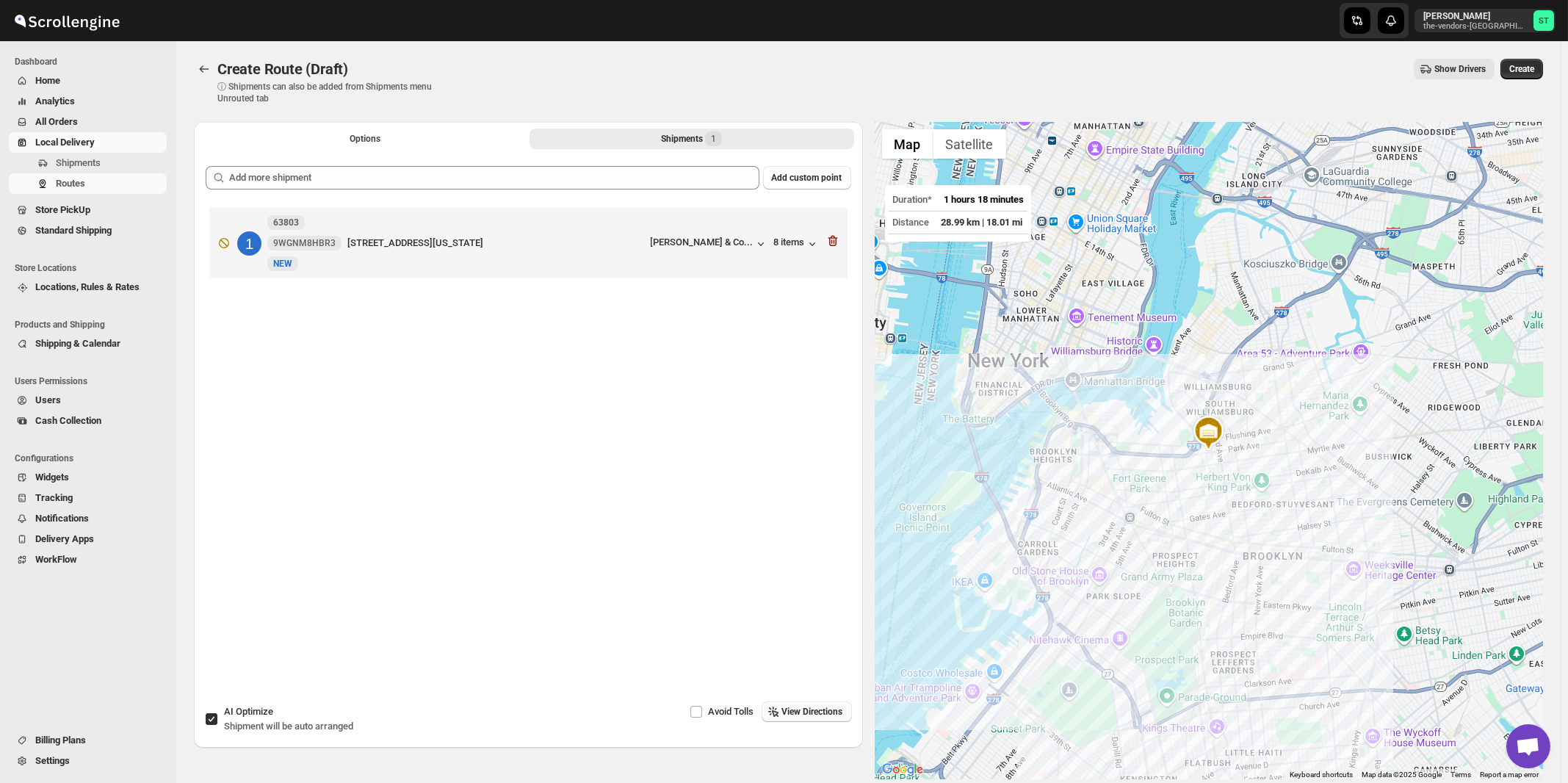
click at [291, 731] on span "Shipment will be auto arranged" at bounding box center [289, 725] width 129 height 11
click at [218, 724] on input "AI Optimize Shipment will be auto arranged" at bounding box center [211, 719] width 12 height 12
checkbox input "false"
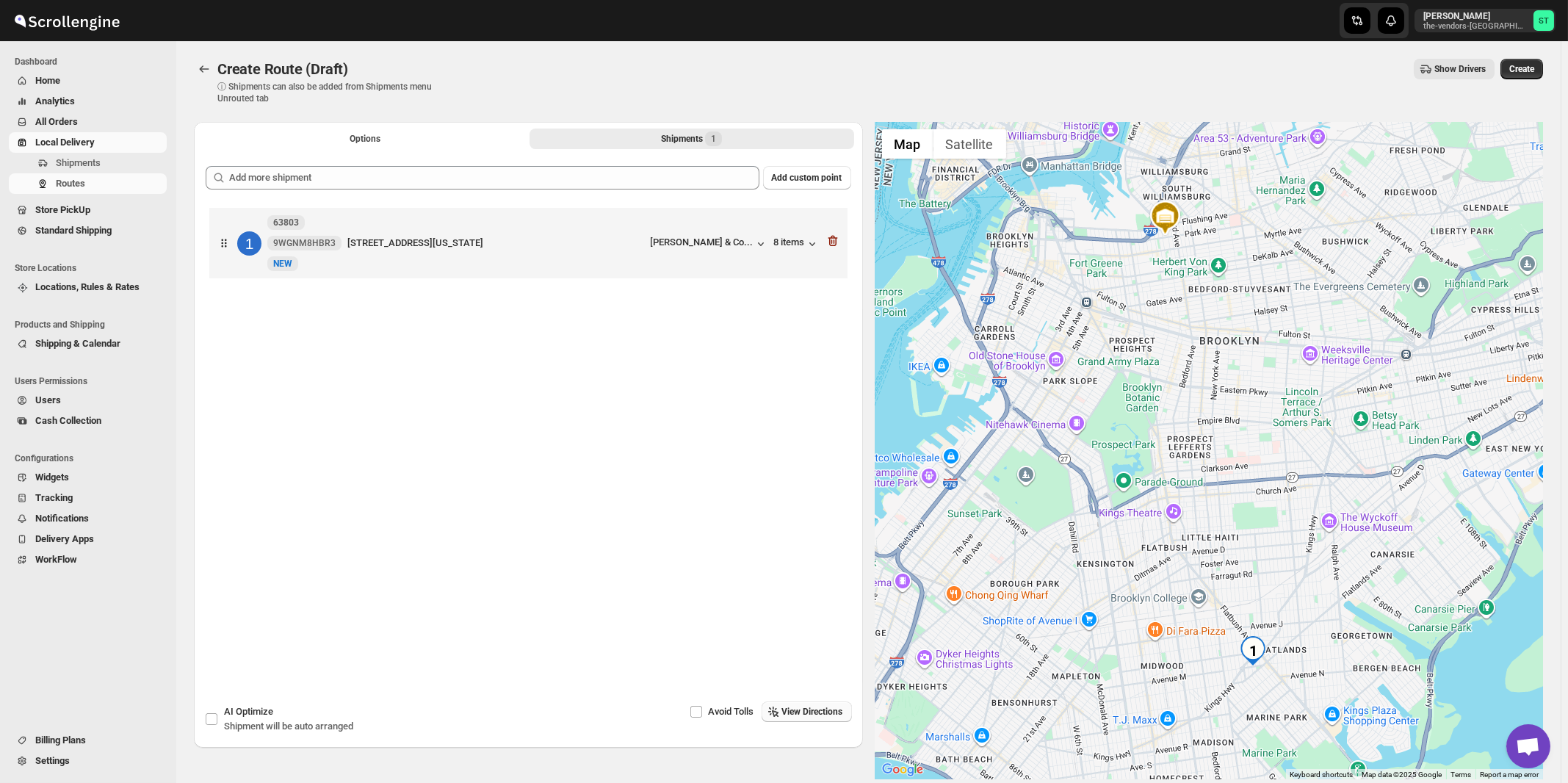
click at [796, 711] on span "View Directions" at bounding box center [813, 711] width 61 height 12
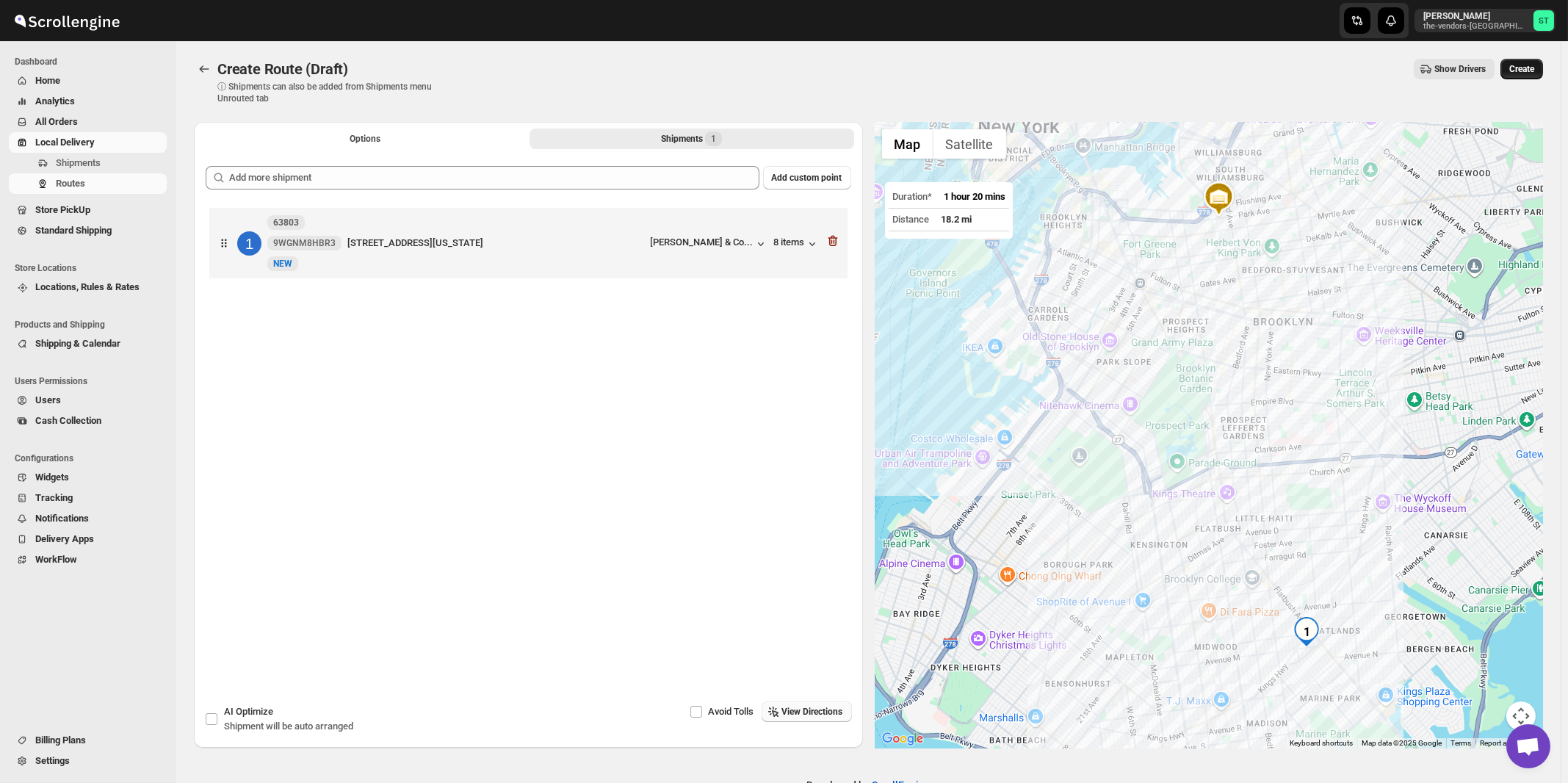
click at [1534, 70] on span "Create" at bounding box center [1522, 69] width 25 height 12
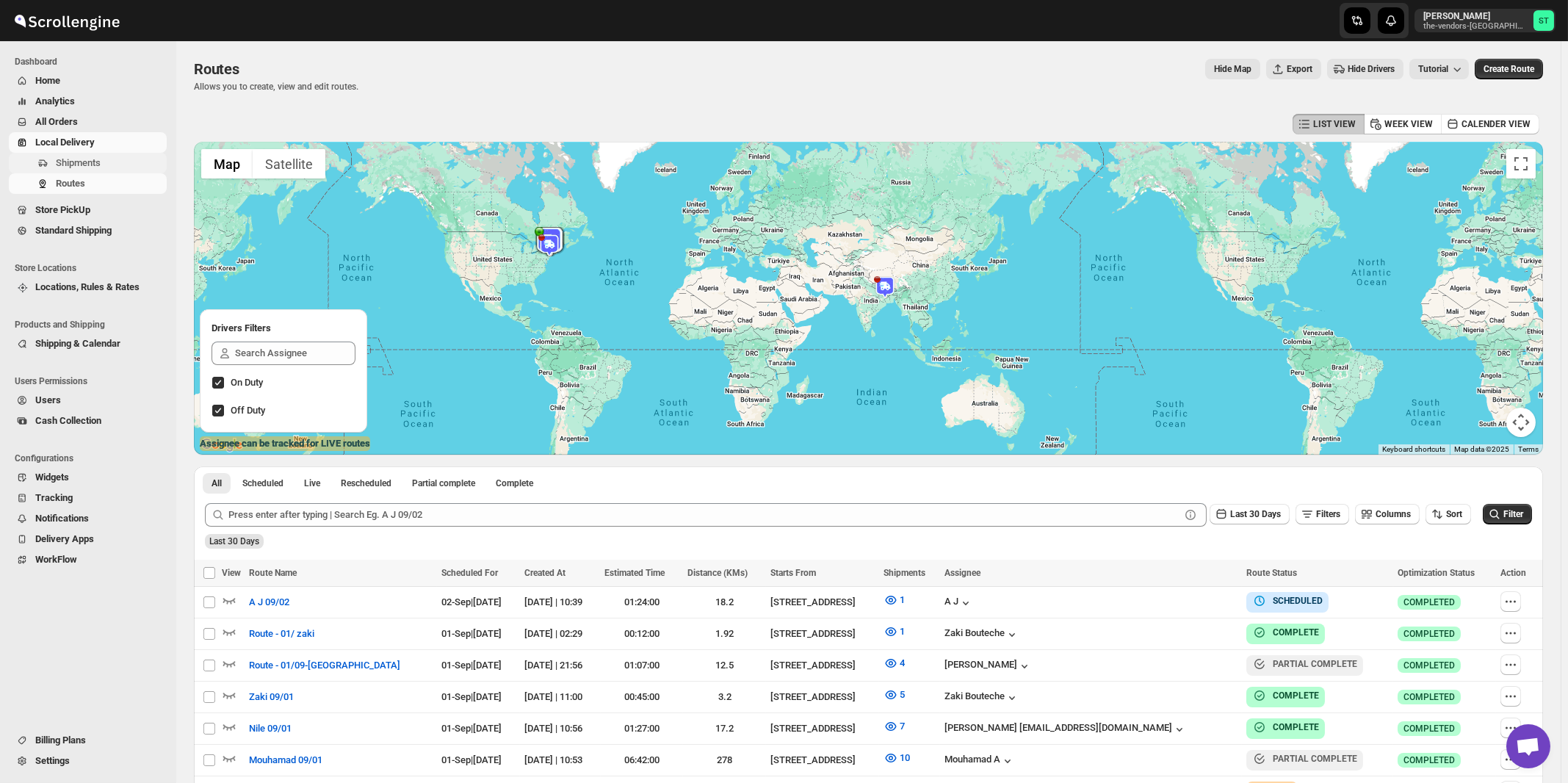
click at [71, 164] on span "Shipments" at bounding box center [78, 162] width 45 height 11
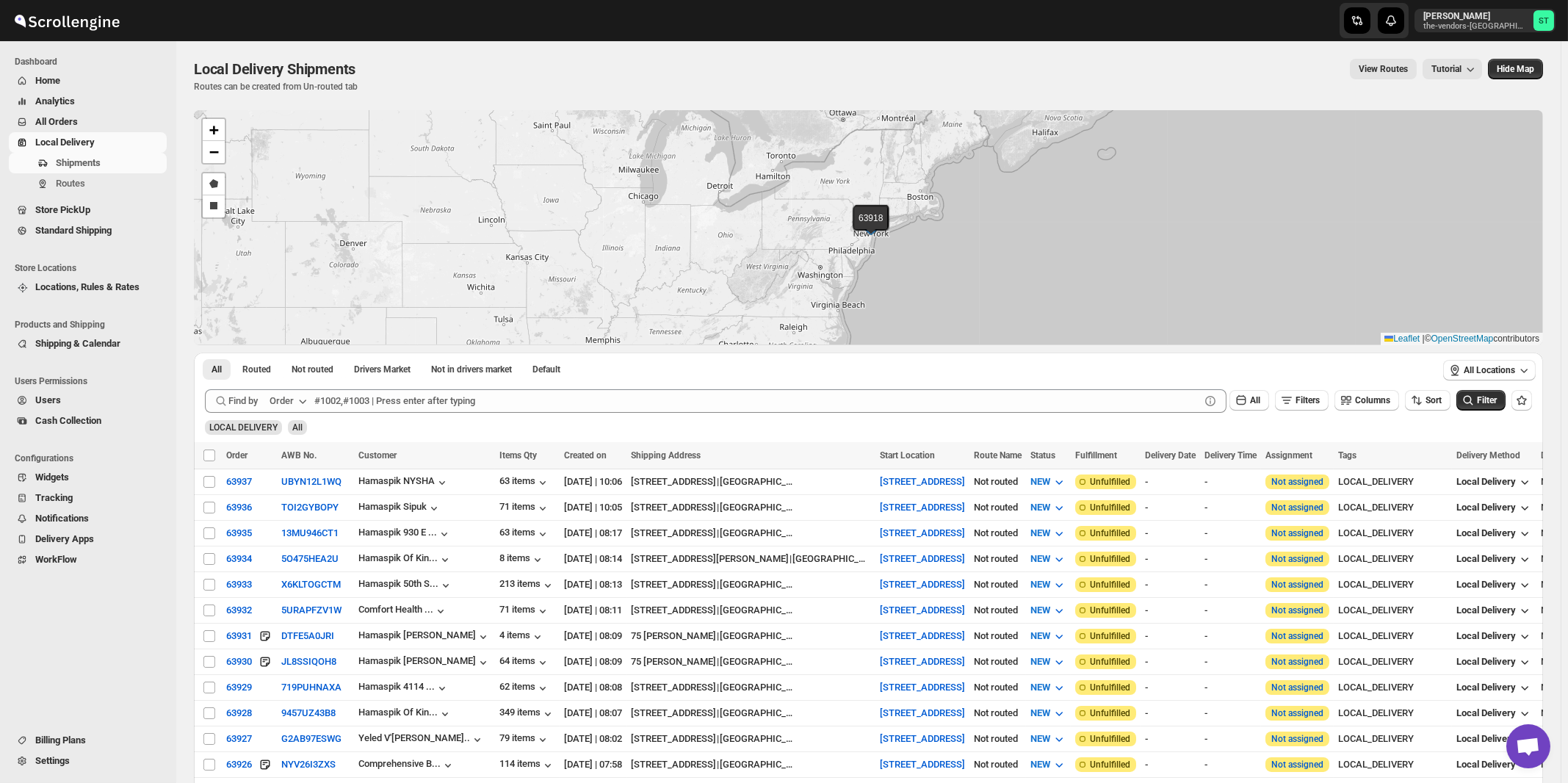
click at [299, 401] on icon "button" at bounding box center [303, 401] width 15 height 15
click at [291, 513] on div "Customer Name" at bounding box center [291, 510] width 68 height 15
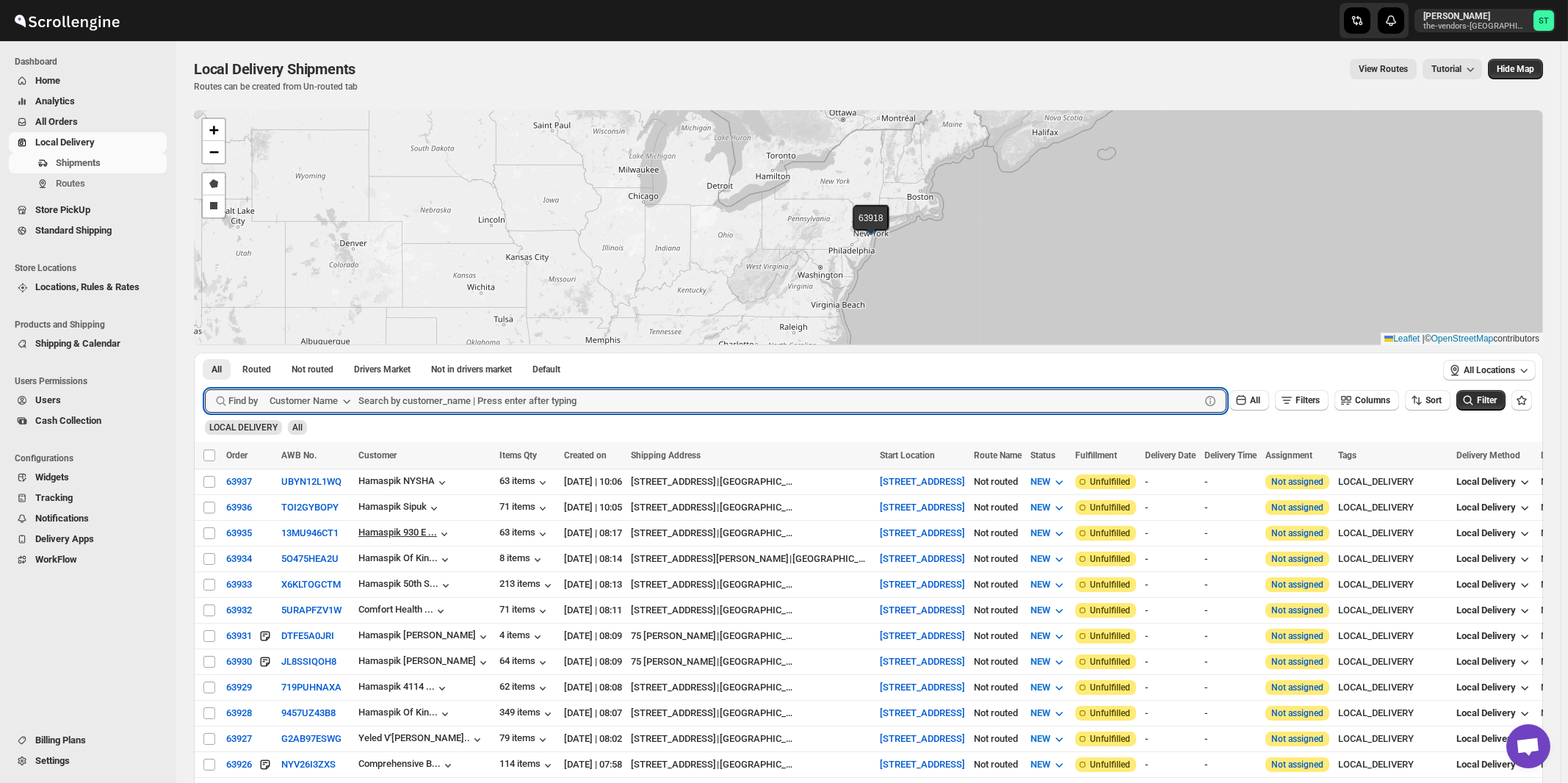
paste input "Sib Insurance"
type input "Sib Insurance"
click at [205, 353] on button "Submit" at bounding box center [226, 360] width 42 height 16
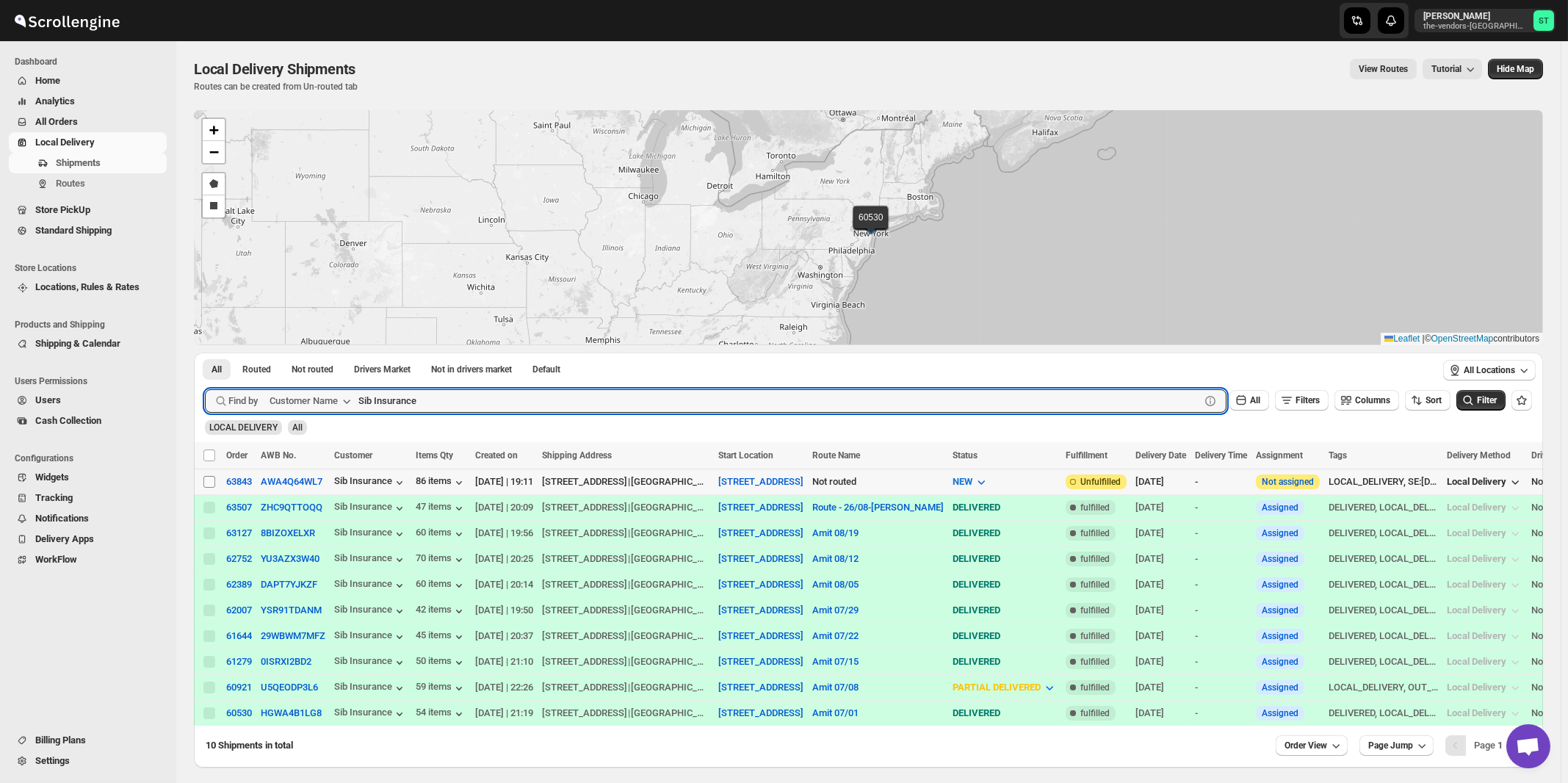
click at [209, 482] on input "Select shipment" at bounding box center [209, 481] width 12 height 12
checkbox input "true"
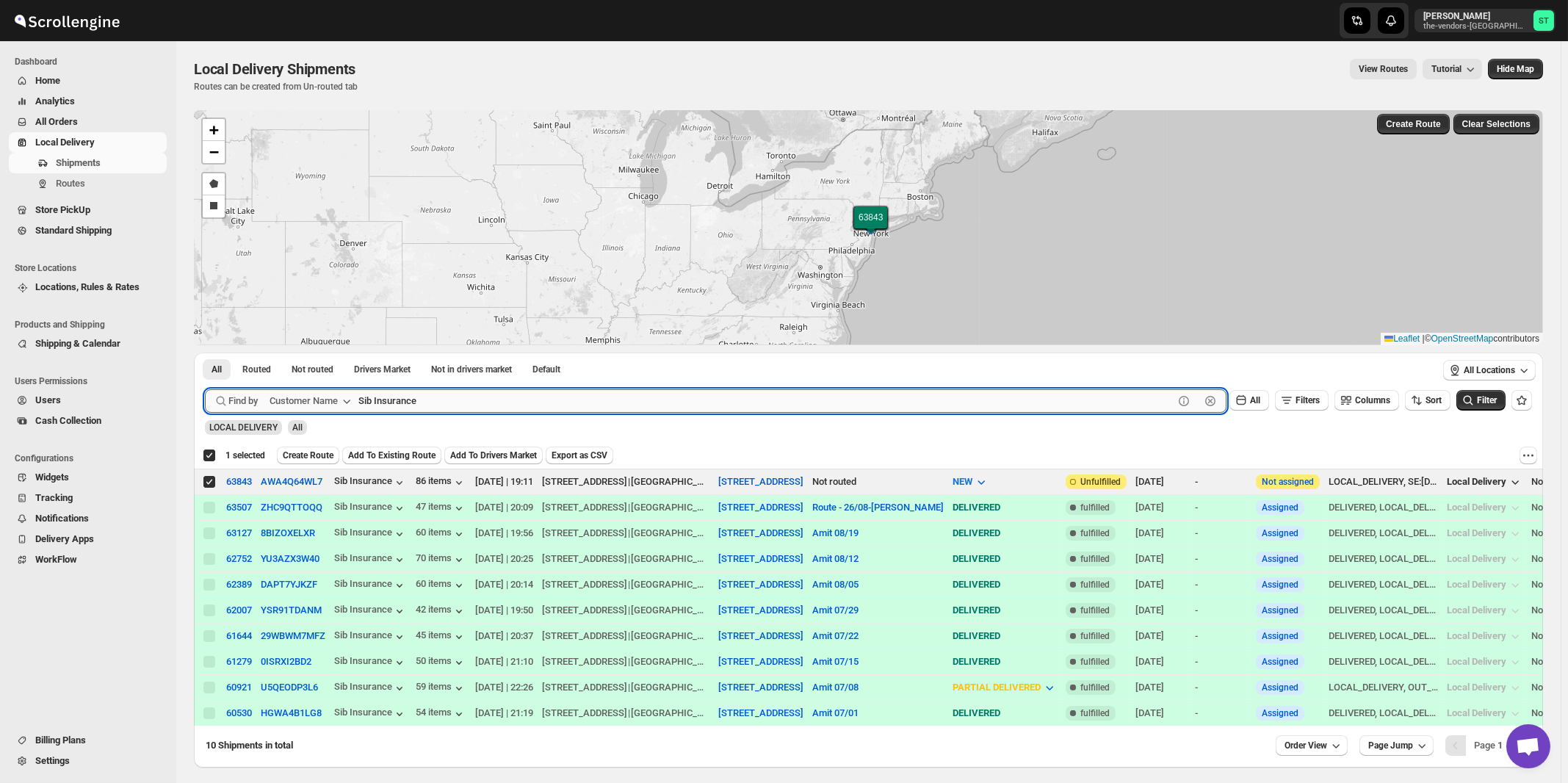
click at [449, 403] on input "Sib Insurance" at bounding box center [766, 401] width 815 height 24
paste input "P&G Brokerage [GEOGRAPHIC_DATA]"
type input "P&G Brokerage [GEOGRAPHIC_DATA]"
click at [205, 353] on button "Submit" at bounding box center [226, 360] width 42 height 16
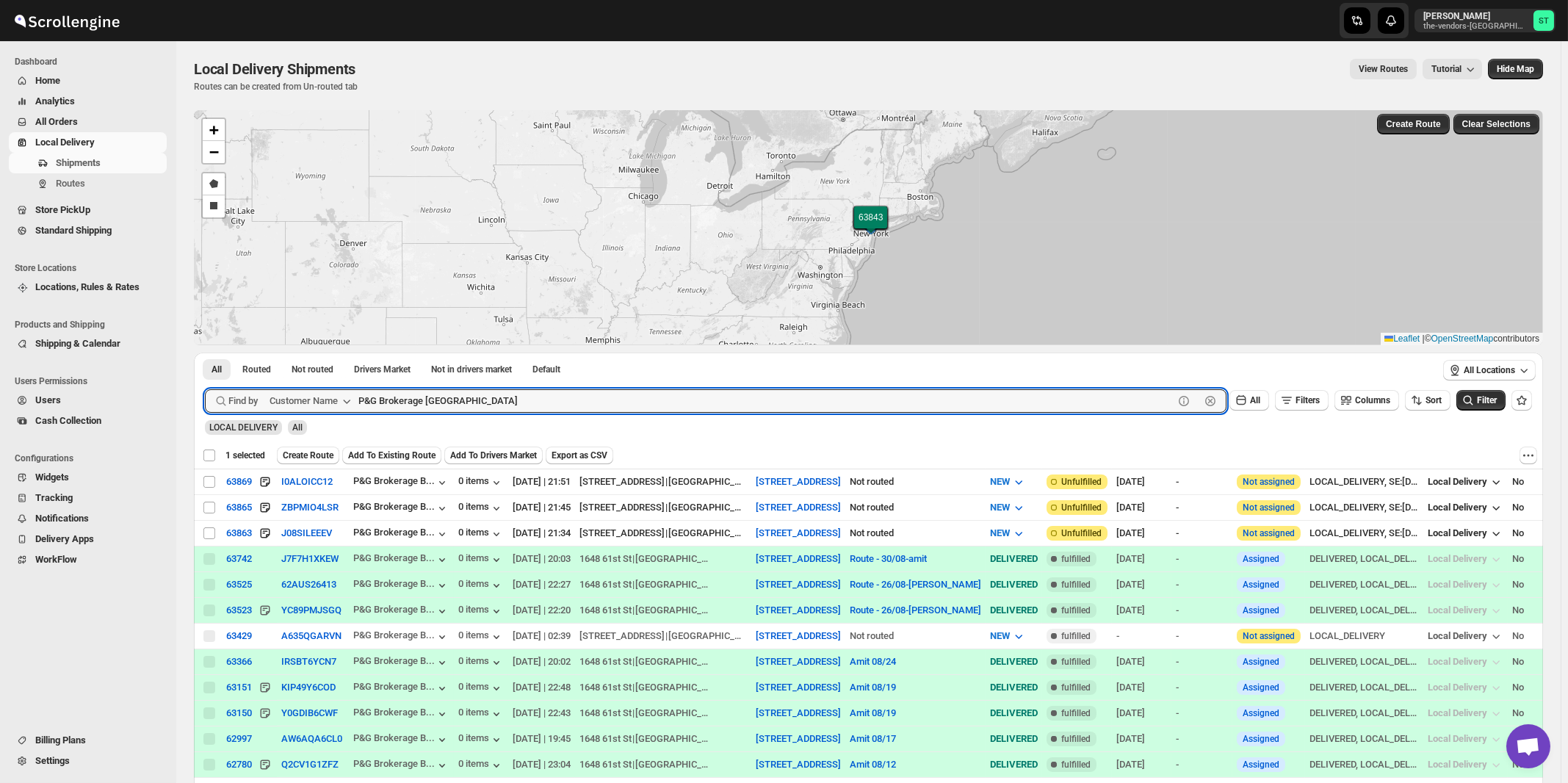
checkbox input "false"
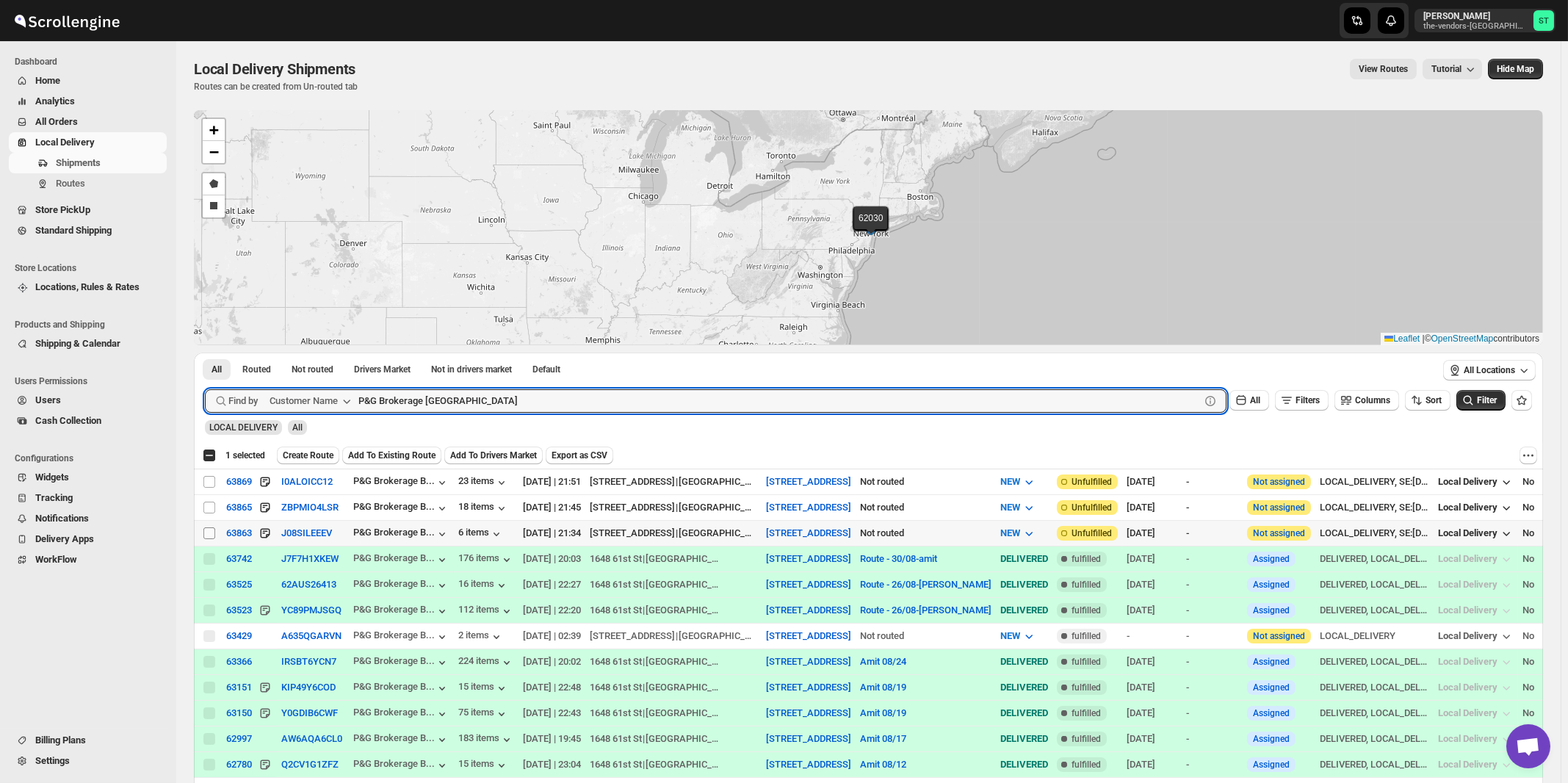
click at [210, 530] on input "Select shipment" at bounding box center [209, 533] width 12 height 12
checkbox input "true"
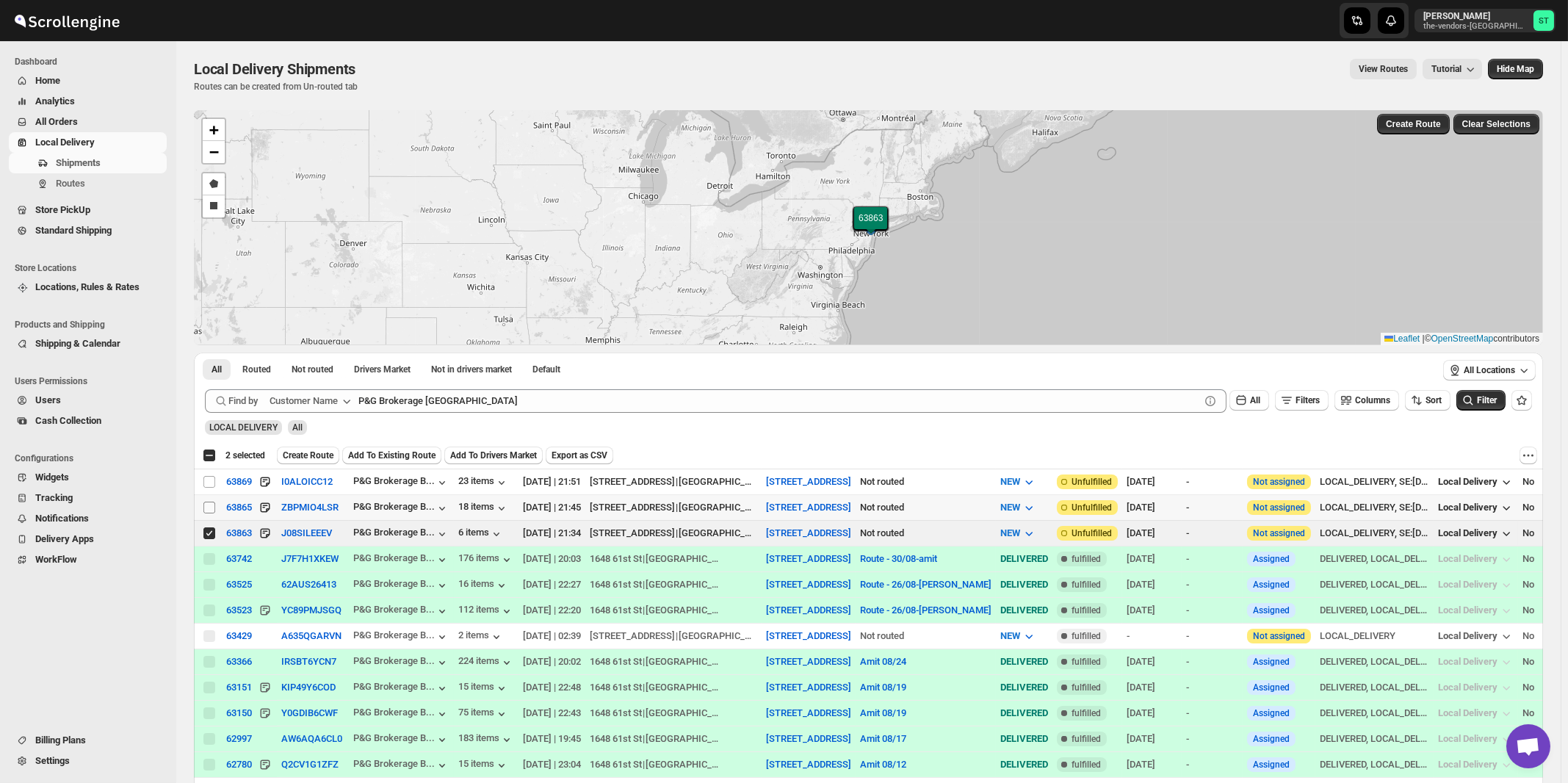
click at [210, 507] on input "Select shipment" at bounding box center [209, 507] width 12 height 12
checkbox input "true"
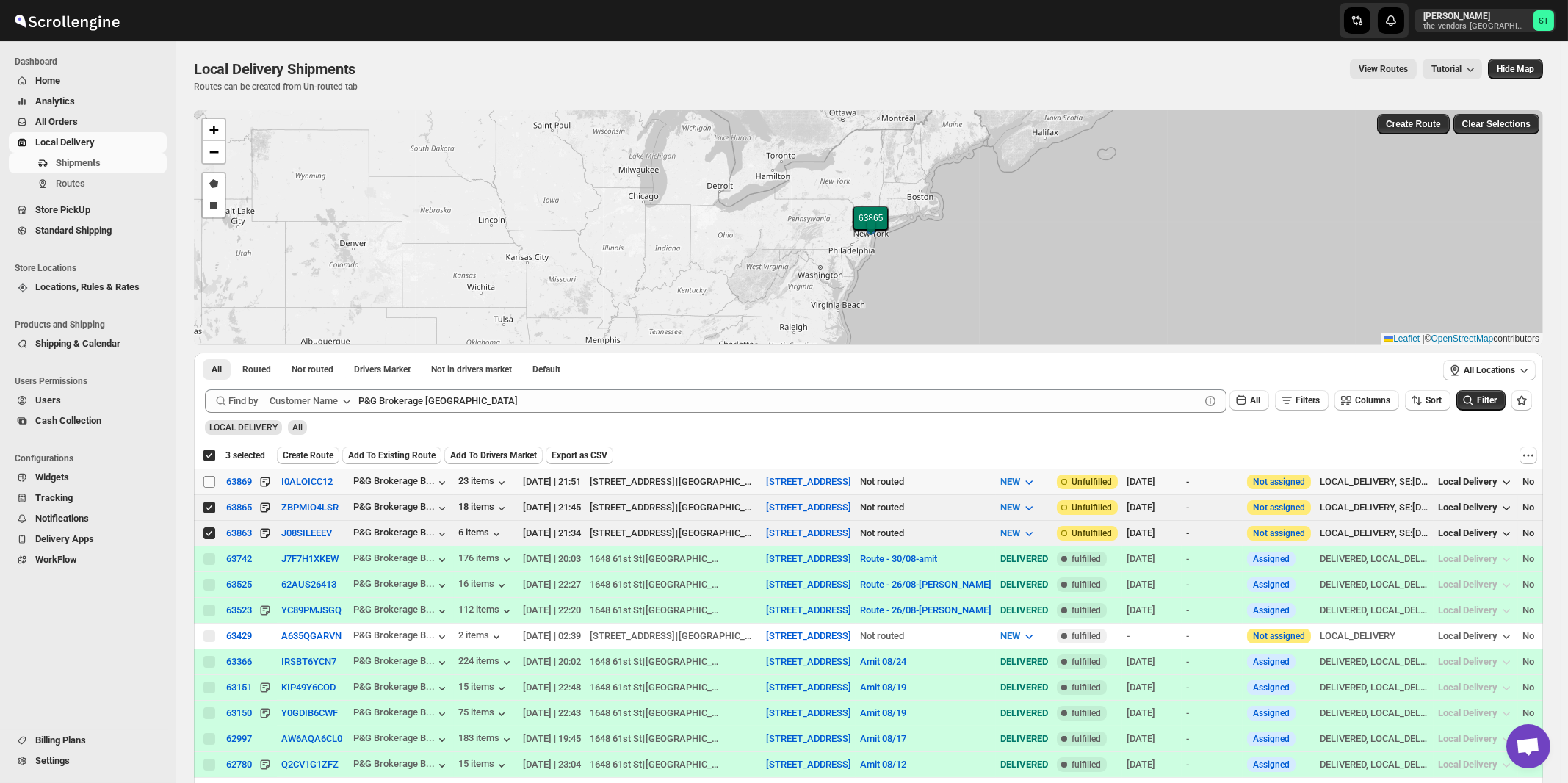
click at [210, 478] on input "Select shipment" at bounding box center [209, 481] width 12 height 12
checkbox input "true"
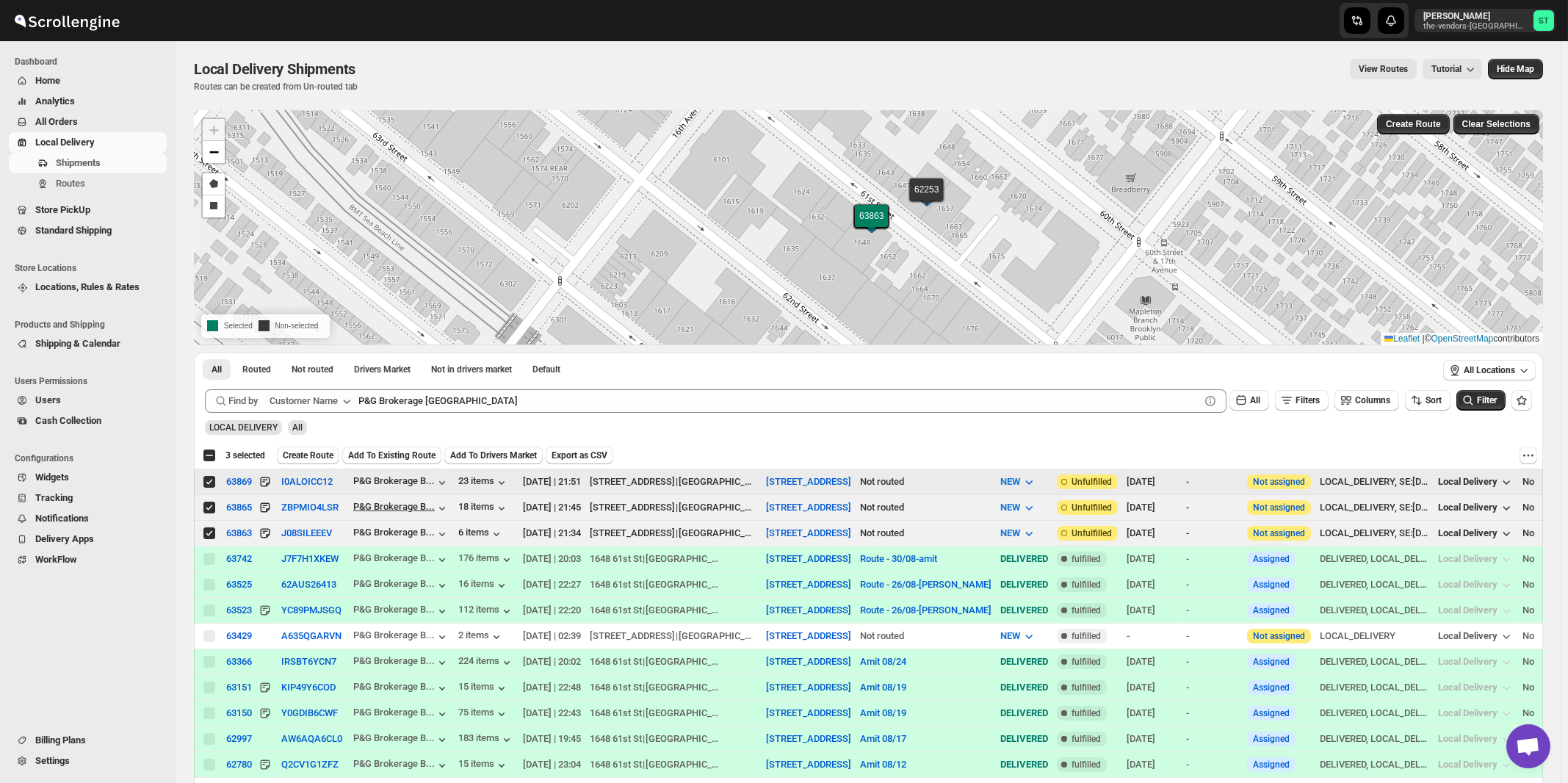
checkbox input "false"
click at [589, 387] on div "All Routed Not routed Drivers Market Not in drivers market Default More Filters…" at bounding box center [815, 371] width 1242 height 37
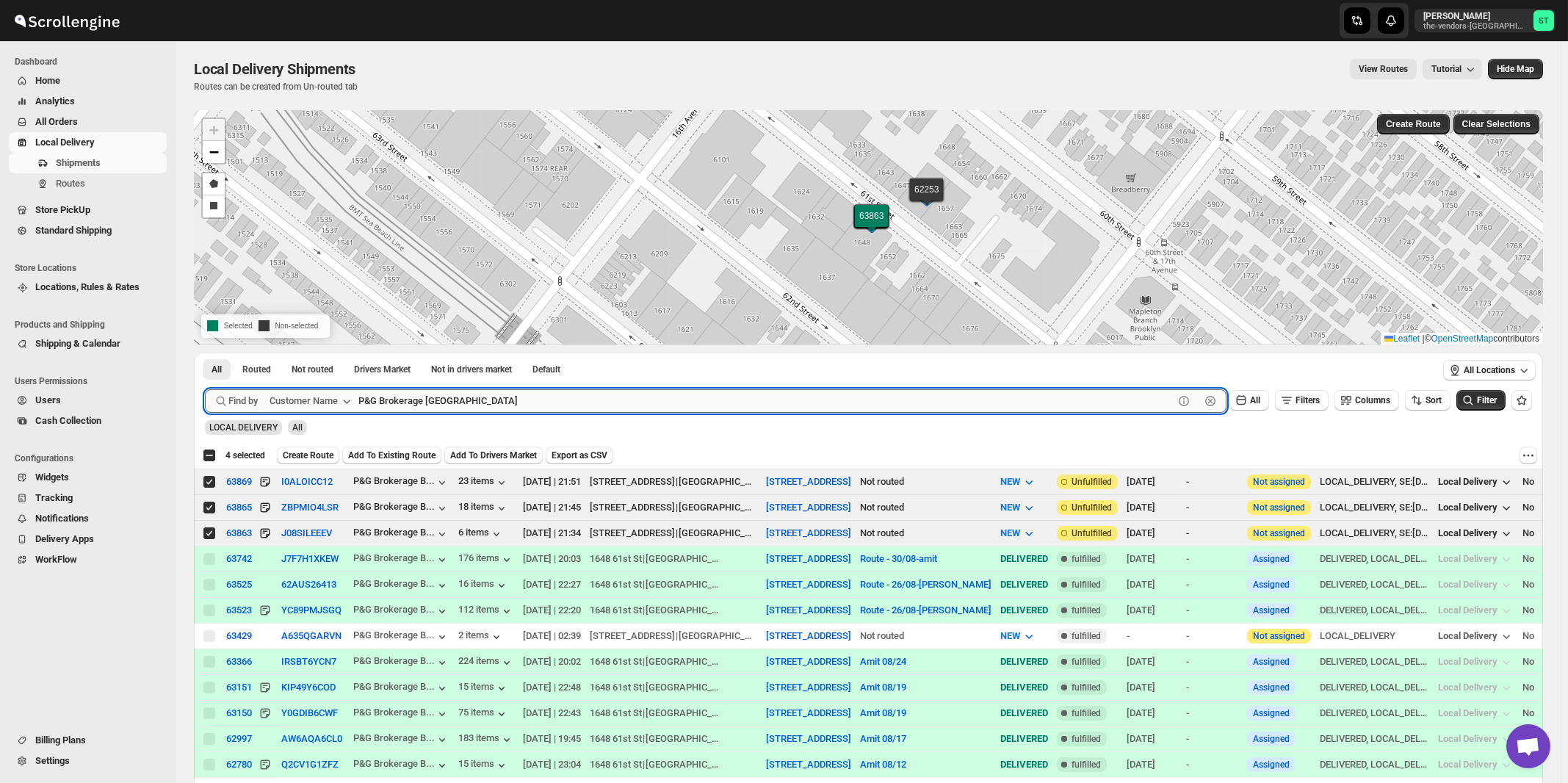
click at [585, 394] on input "P&G Brokerage [GEOGRAPHIC_DATA]" at bounding box center [766, 401] width 815 height 24
paste input "First Choice BP"
click at [205, 353] on button "Submit" at bounding box center [226, 360] width 42 height 16
click at [415, 400] on input "First Choice BP" at bounding box center [766, 401] width 815 height 24
click at [205, 353] on button "Submit" at bounding box center [226, 360] width 42 height 16
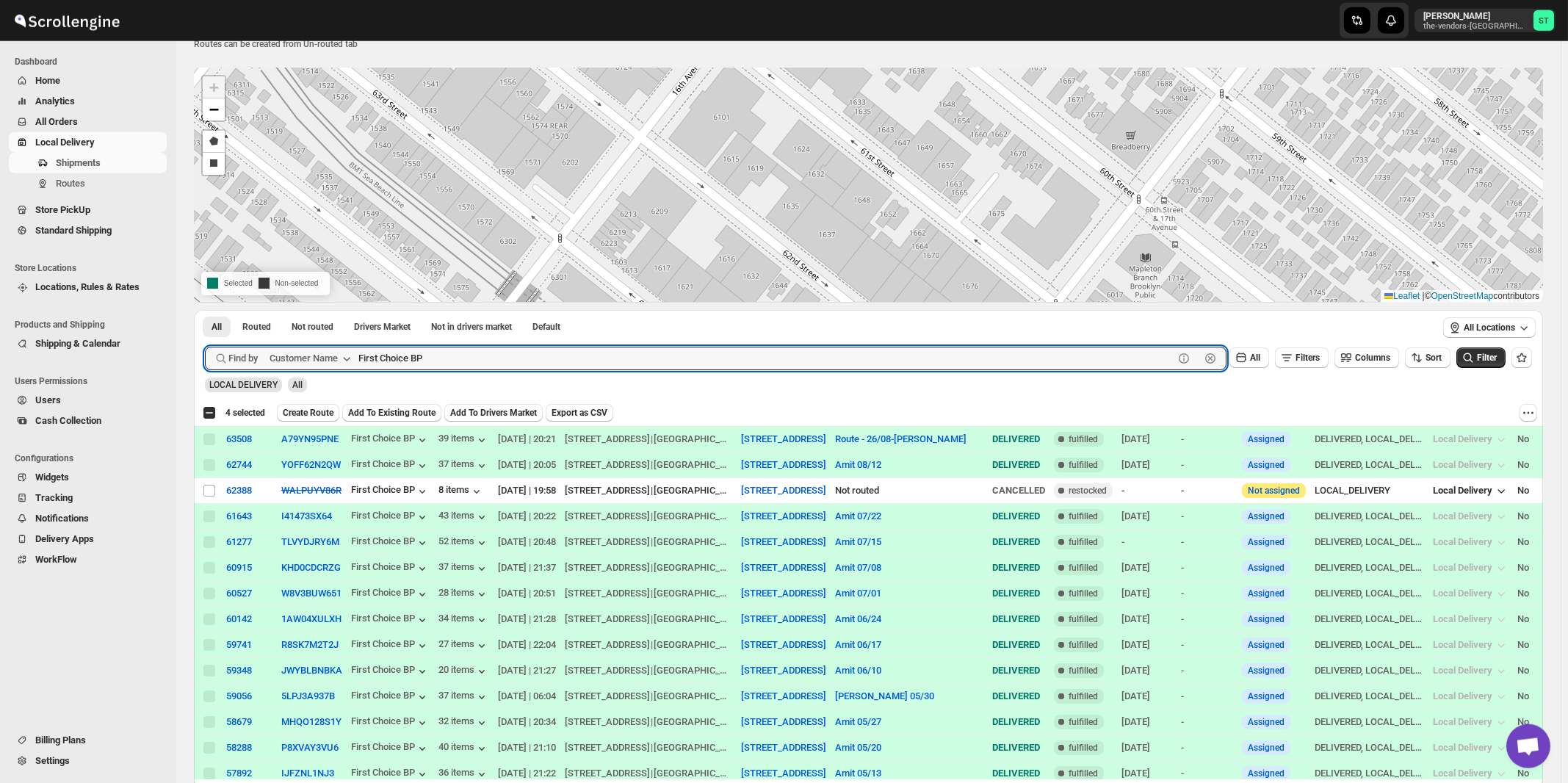
scroll to position [157, 0]
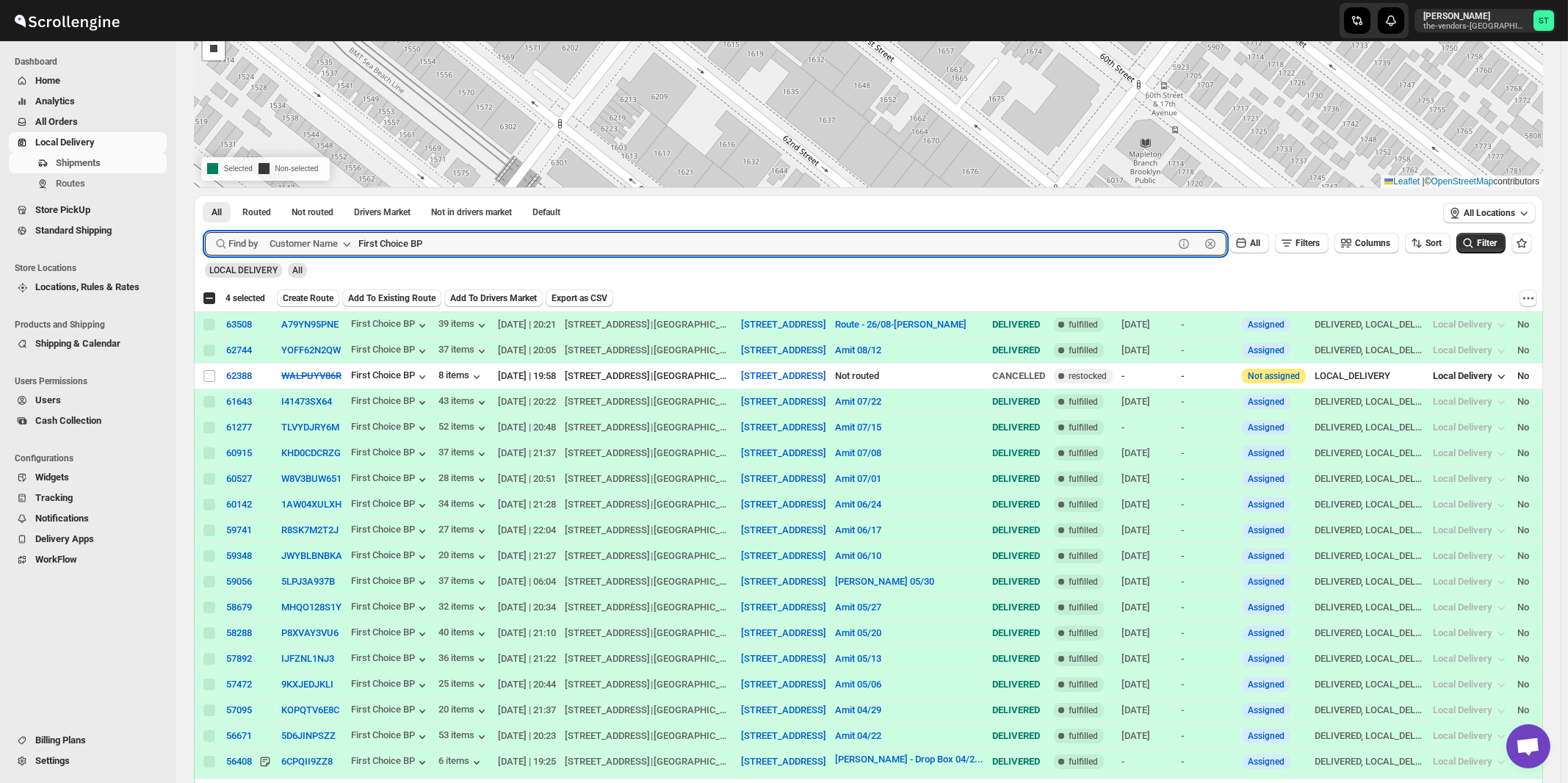
paste input "Alpha Student Support"
type input "Alpha Student Support"
click at [205, 195] on button "Submit" at bounding box center [226, 203] width 42 height 16
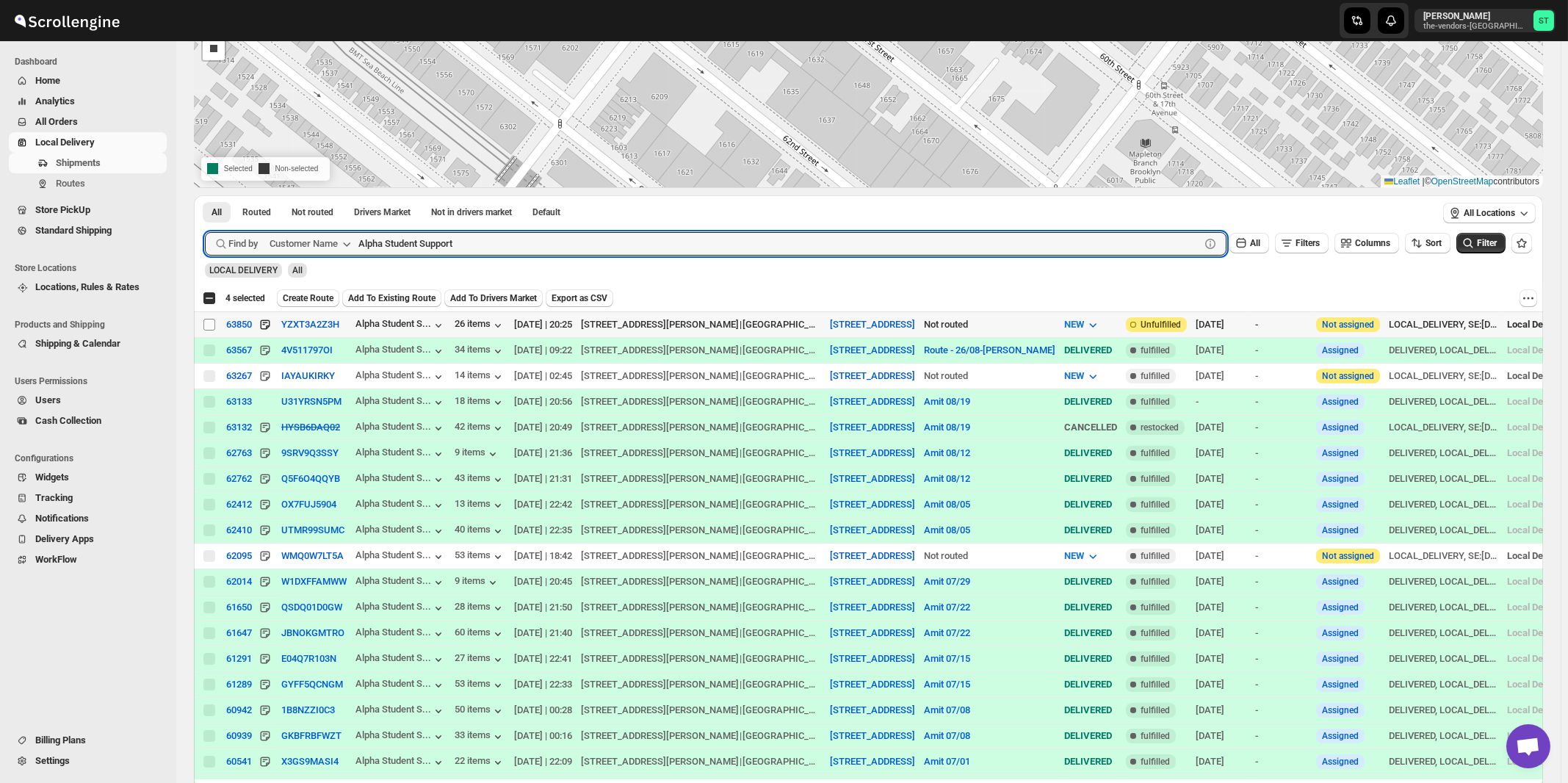
click at [208, 324] on input "Select shipment" at bounding box center [209, 325] width 12 height 12
checkbox input "true"
click at [589, 244] on input "Alpha Student Support" at bounding box center [766, 244] width 815 height 24
click at [205, 195] on button "Submit" at bounding box center [226, 203] width 42 height 16
paste input "Renewal Of Life"
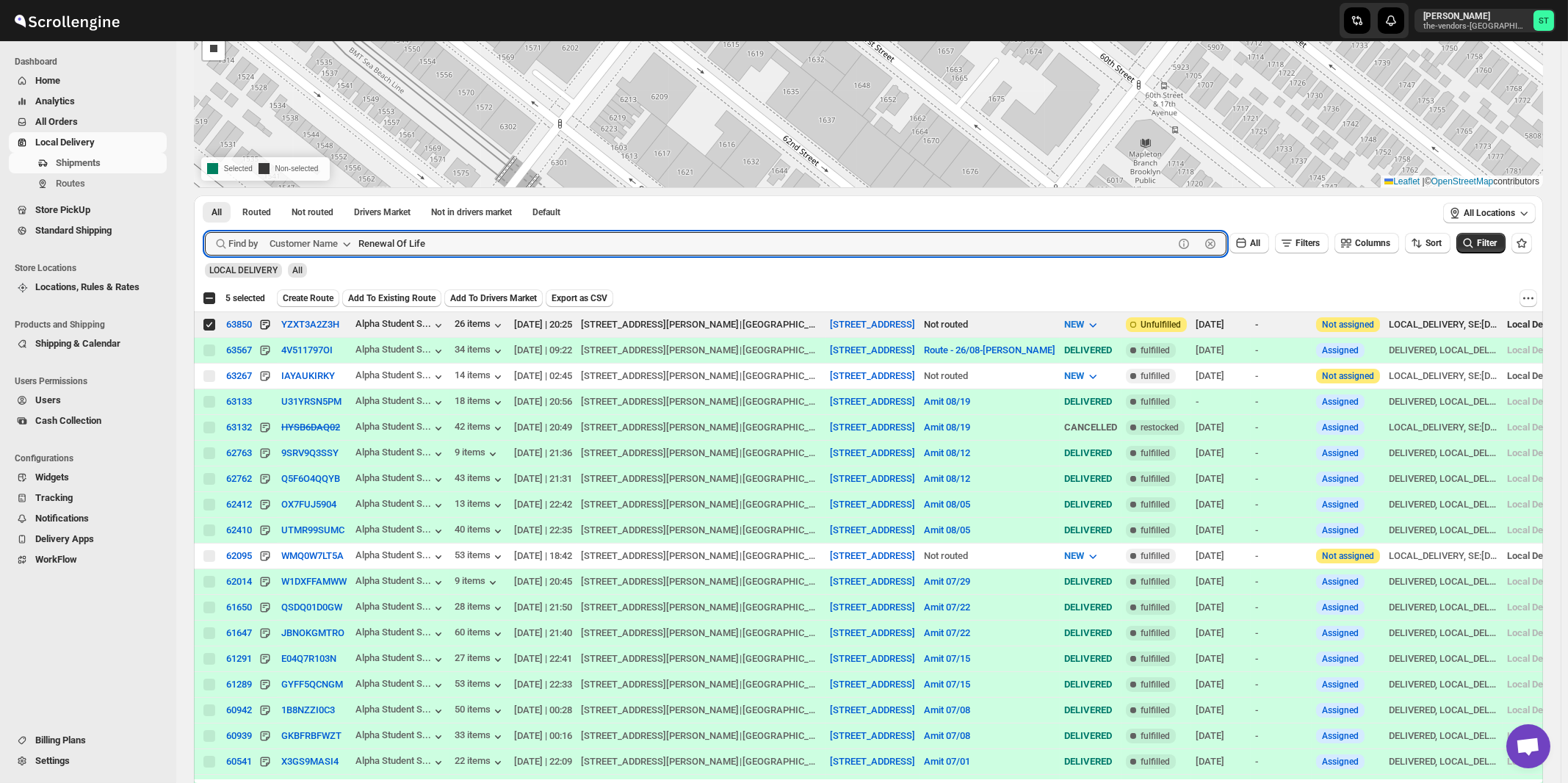
type input "Renewal Of Life"
click at [205, 195] on button "Submit" at bounding box center [226, 203] width 42 height 16
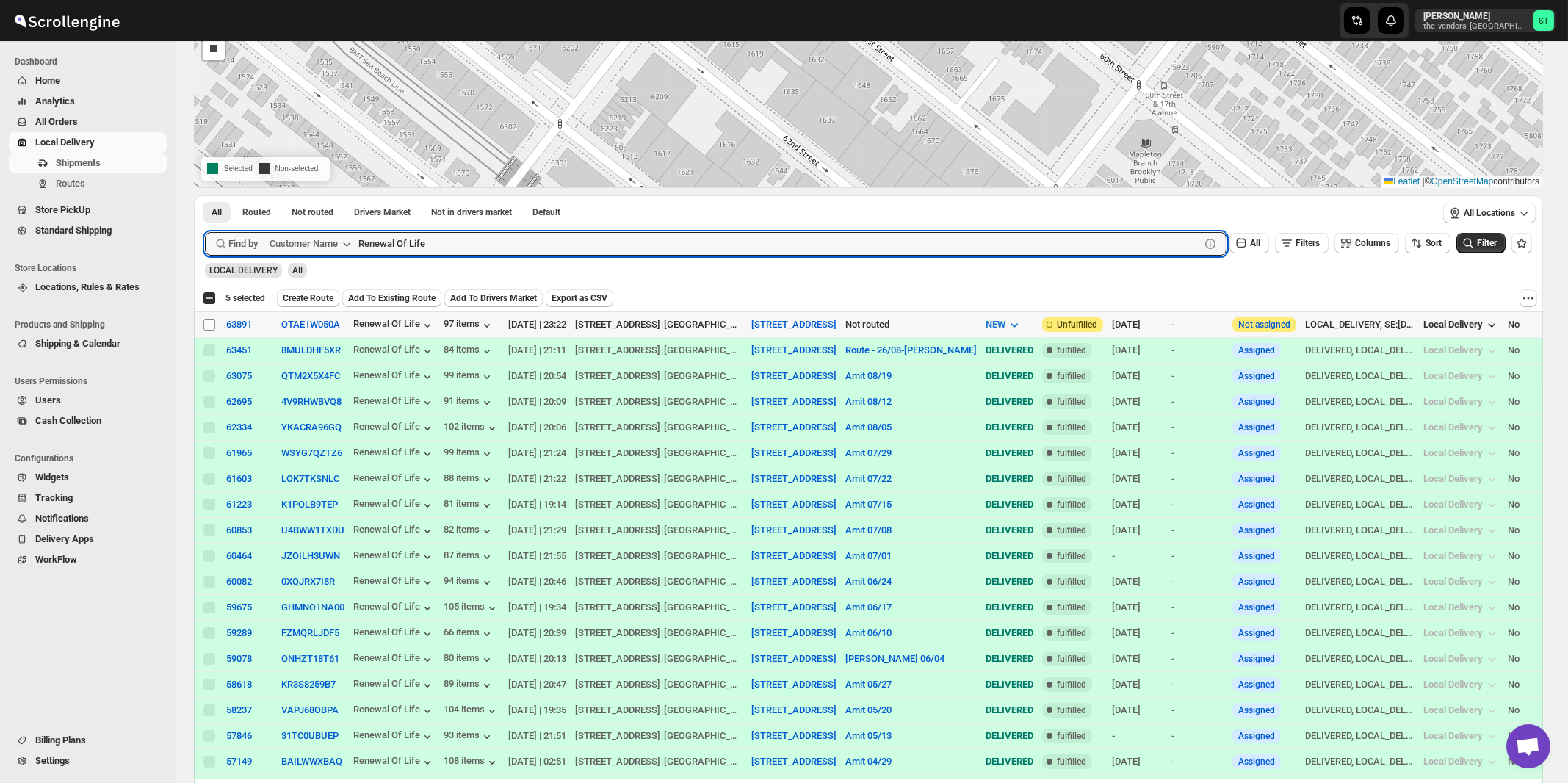
click at [209, 325] on input "Select shipment" at bounding box center [209, 325] width 12 height 12
checkbox input "true"
click at [440, 243] on input "Renewal Of Life" at bounding box center [766, 244] width 815 height 24
paste input "Keter Judaica"
type input "Keter Judaica"
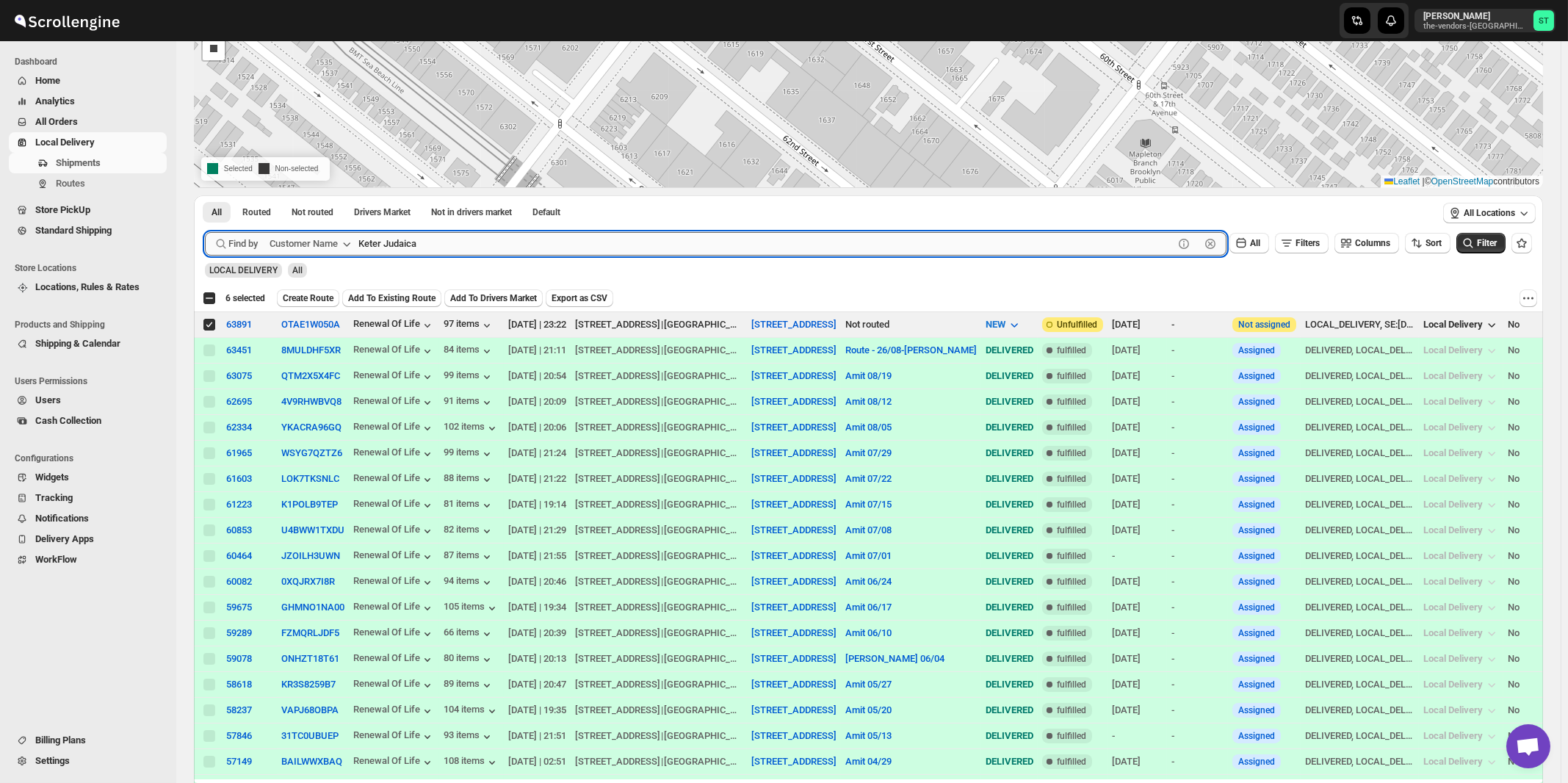
click at [205, 195] on button "Submit" at bounding box center [226, 203] width 42 height 16
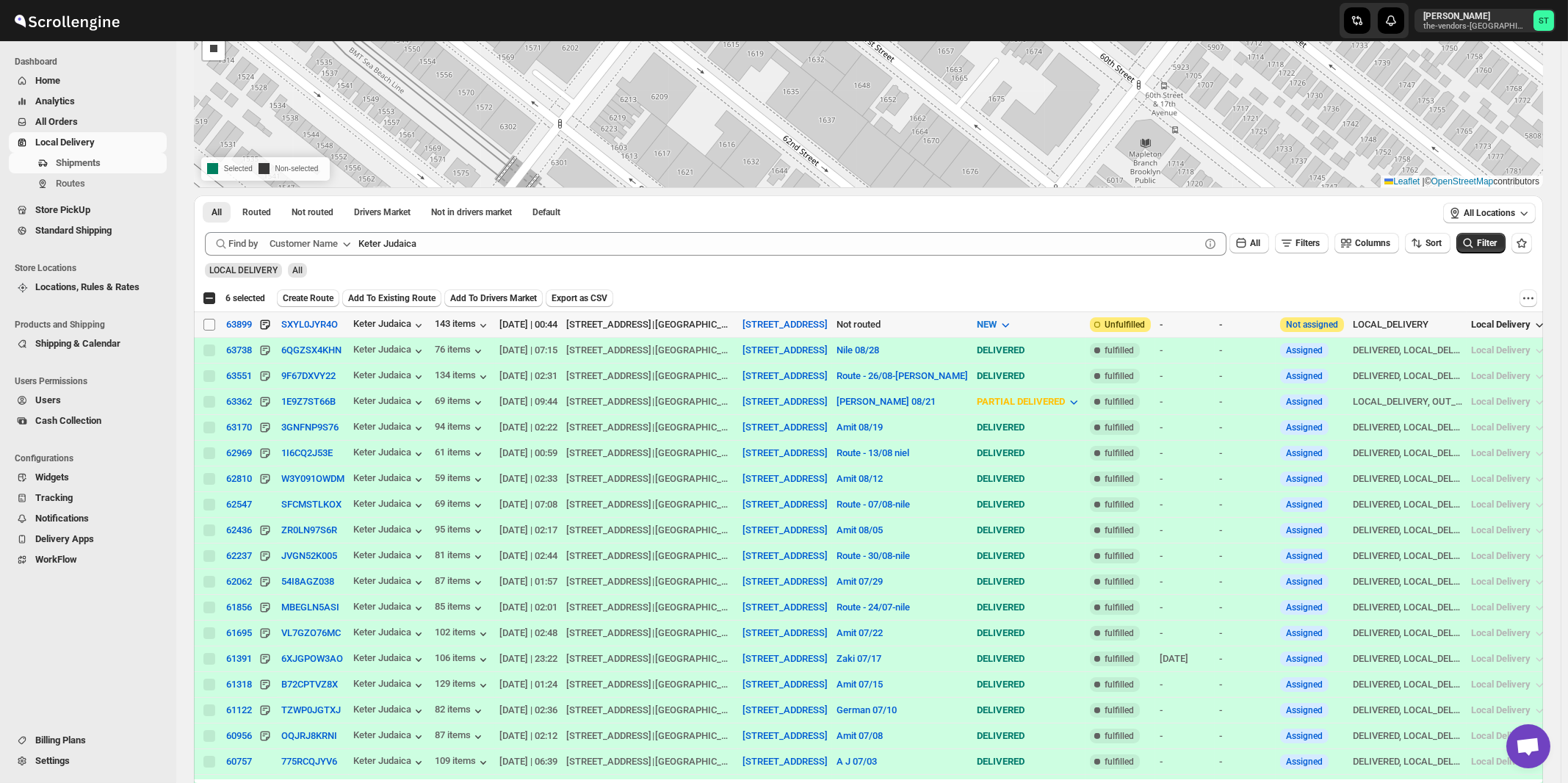
click at [210, 322] on input "Select shipment" at bounding box center [209, 325] width 12 height 12
checkbox input "true"
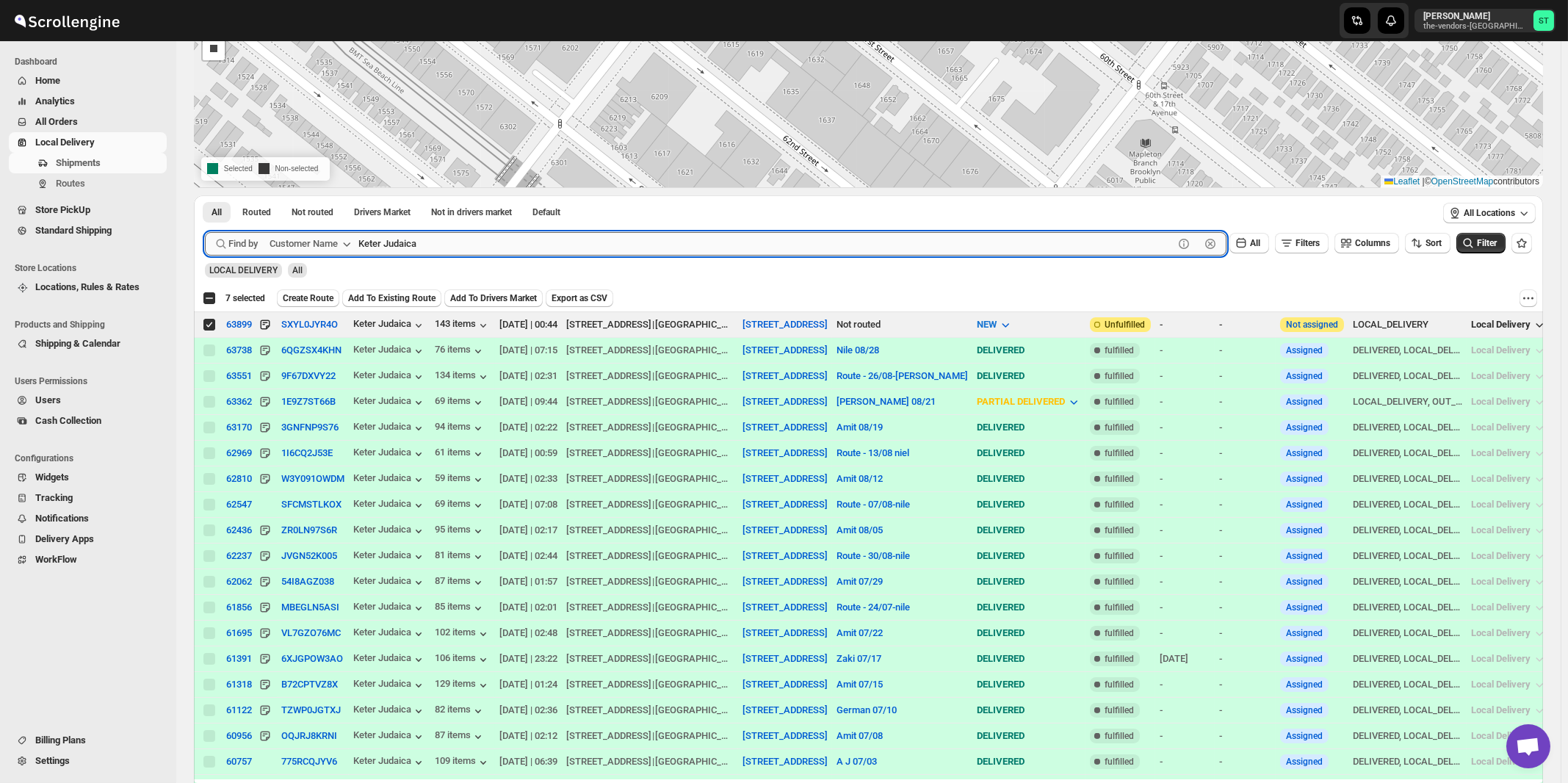
click at [508, 244] on input "Keter Judaica" at bounding box center [766, 244] width 815 height 24
paste input "Diamond Support"
click at [205, 195] on button "Submit" at bounding box center [226, 203] width 42 height 16
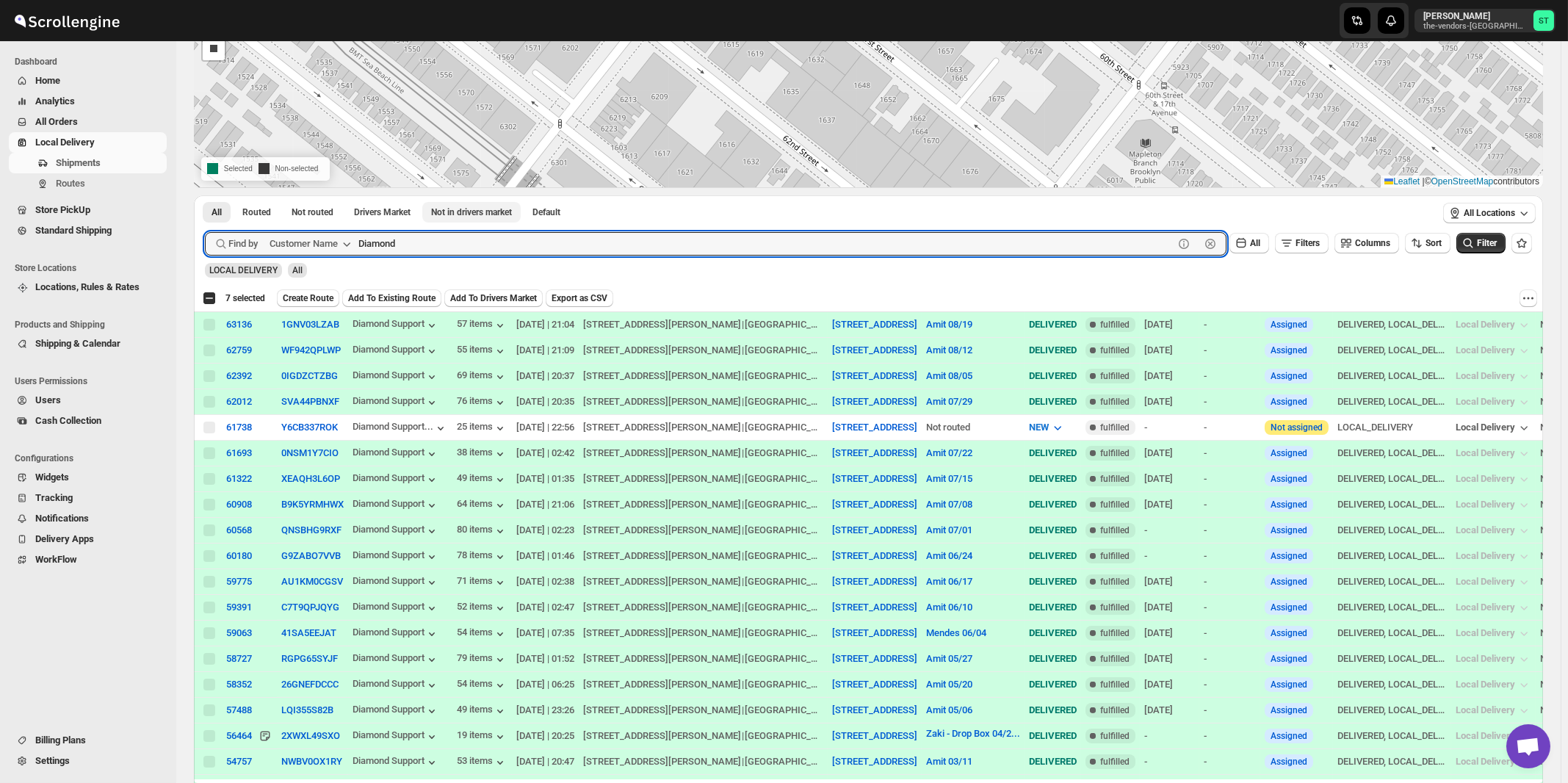
type input "Diamond"
click at [205, 195] on button "Submit" at bounding box center [226, 203] width 42 height 16
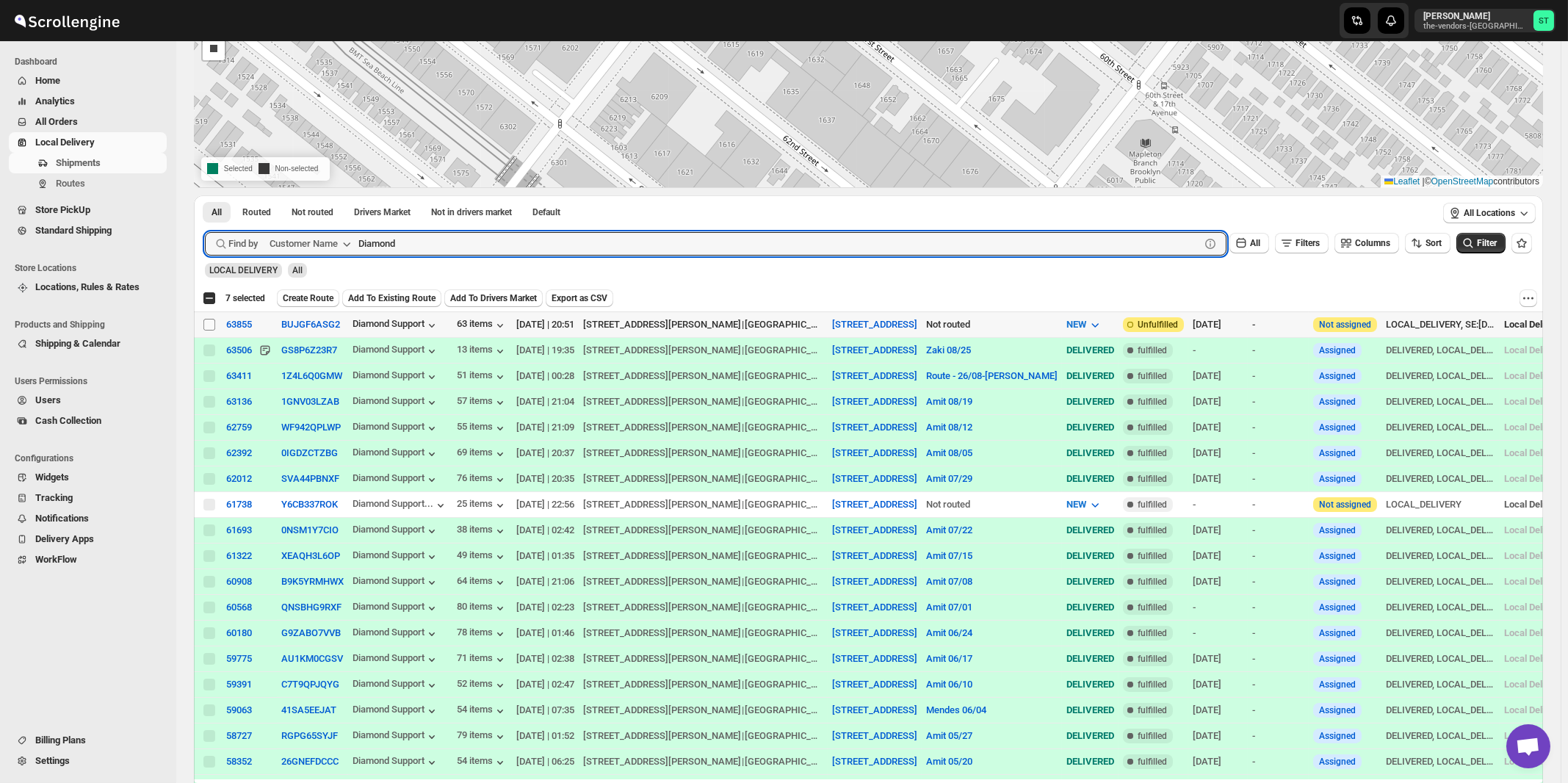
click at [210, 325] on input "Select shipment" at bounding box center [209, 325] width 12 height 12
checkbox input "true"
click at [458, 247] on input "Diamond" at bounding box center [766, 244] width 815 height 24
paste input "Keter Production"
type input "Keter Production"
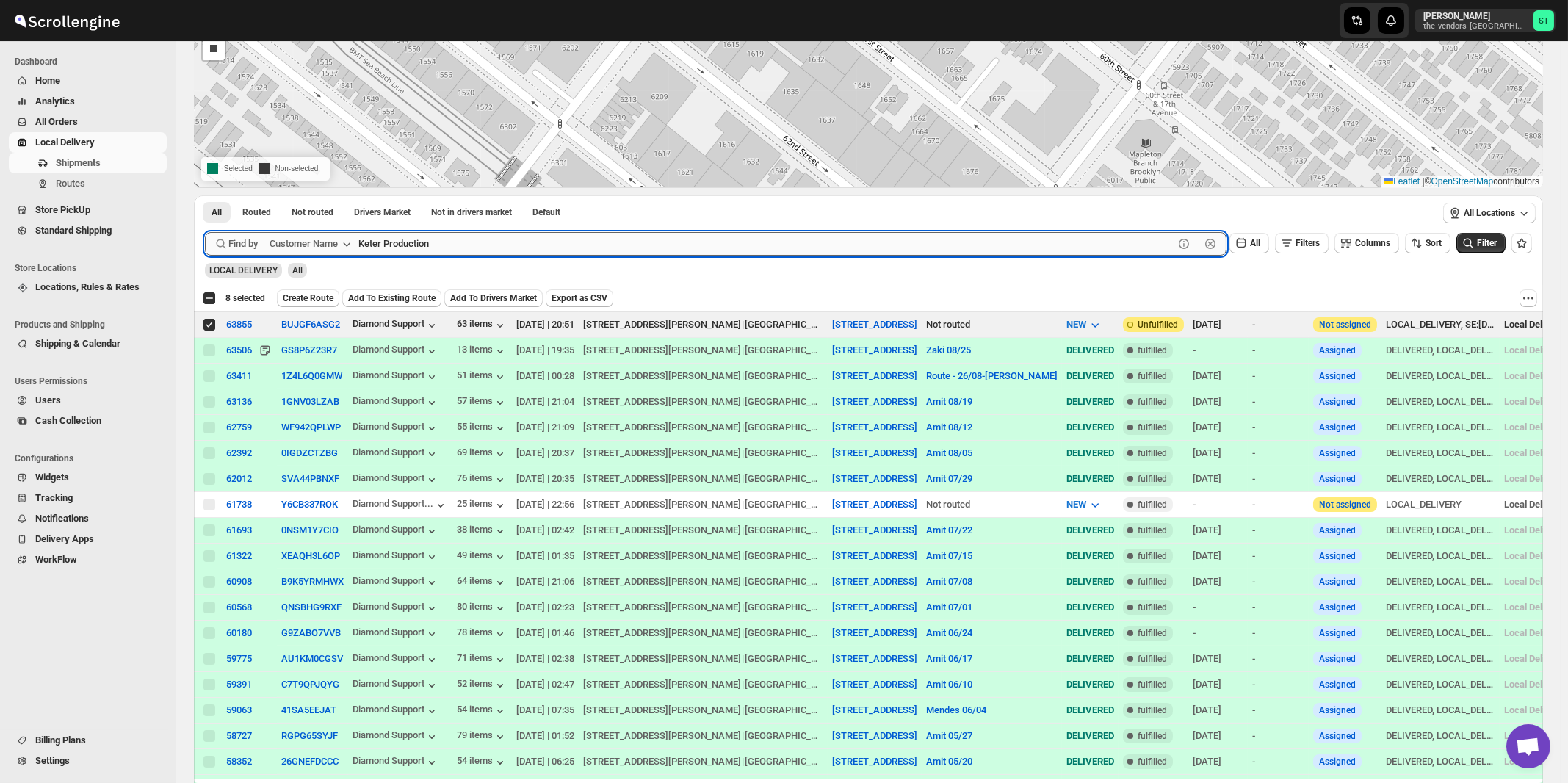
click at [205, 195] on button "Submit" at bounding box center [226, 203] width 42 height 16
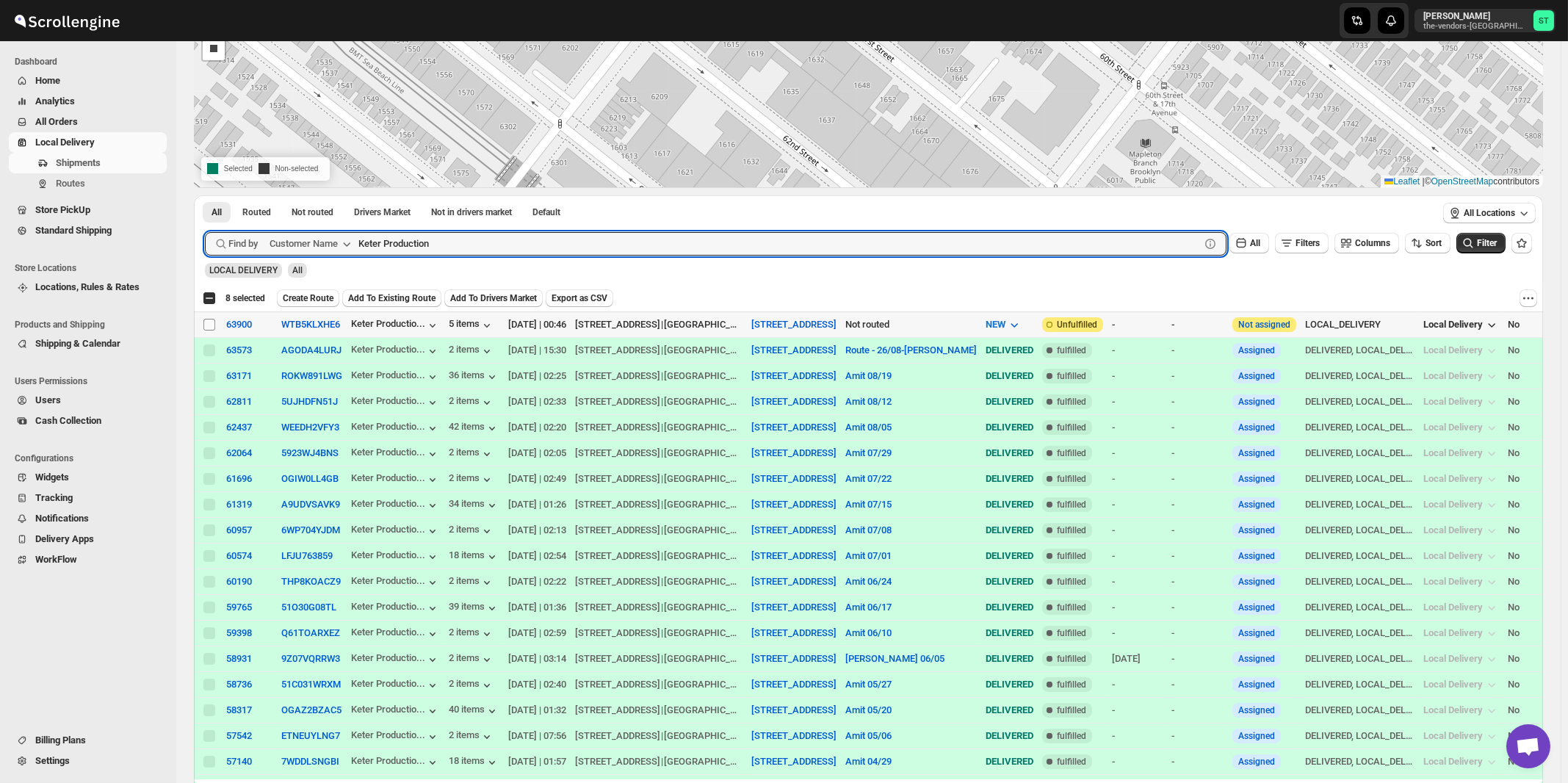
click at [208, 322] on input "Select shipment" at bounding box center [209, 325] width 12 height 12
checkbox input "true"
click at [535, 241] on input "Keter Production" at bounding box center [766, 244] width 815 height 24
paste input "Preferred Partners Group LLC"
click at [205, 195] on button "Submit" at bounding box center [226, 203] width 42 height 16
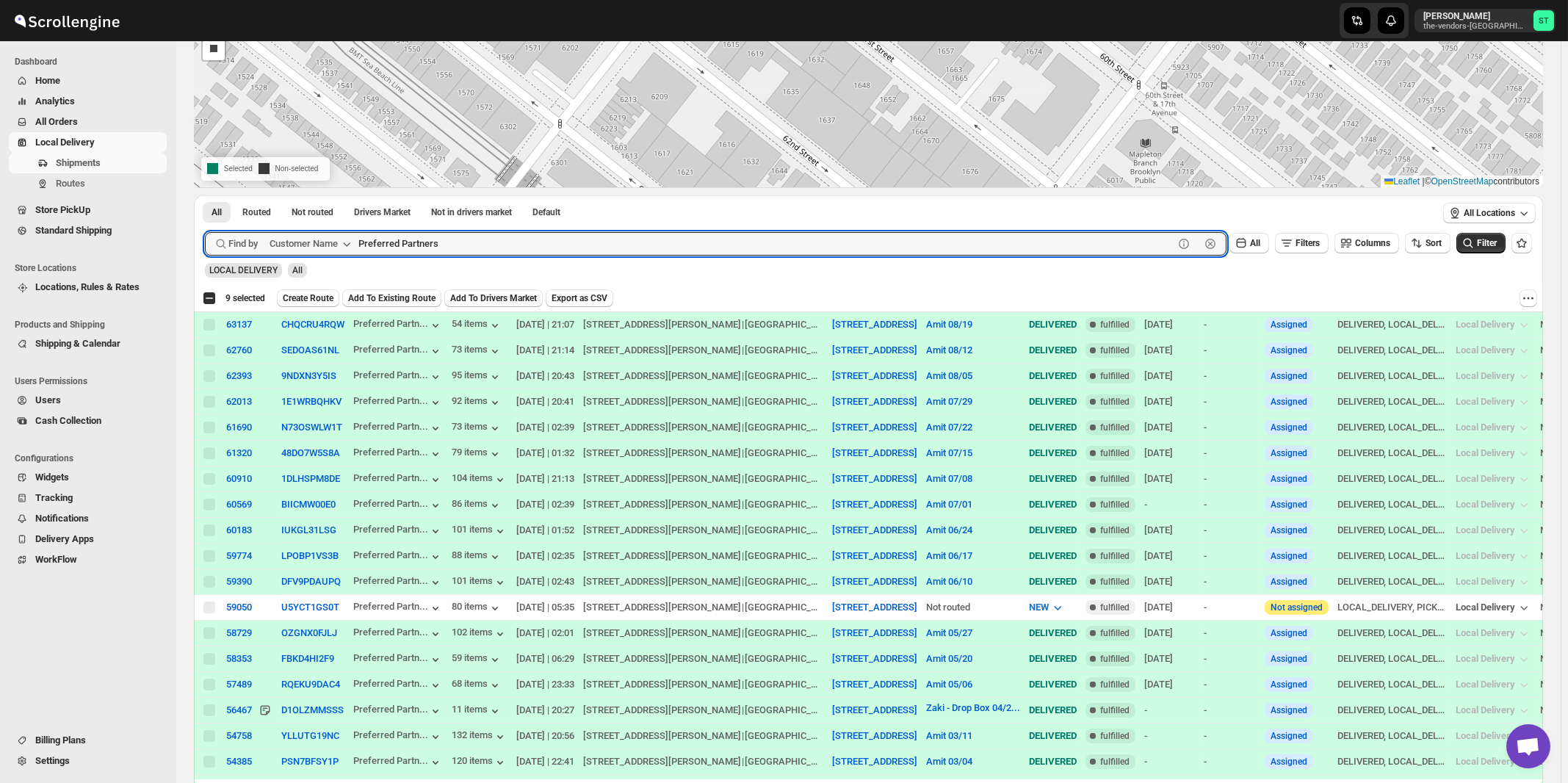
click at [205, 195] on button "Submit" at bounding box center [226, 203] width 42 height 16
type input "Preferred"
click at [205, 195] on button "Submit" at bounding box center [226, 203] width 42 height 16
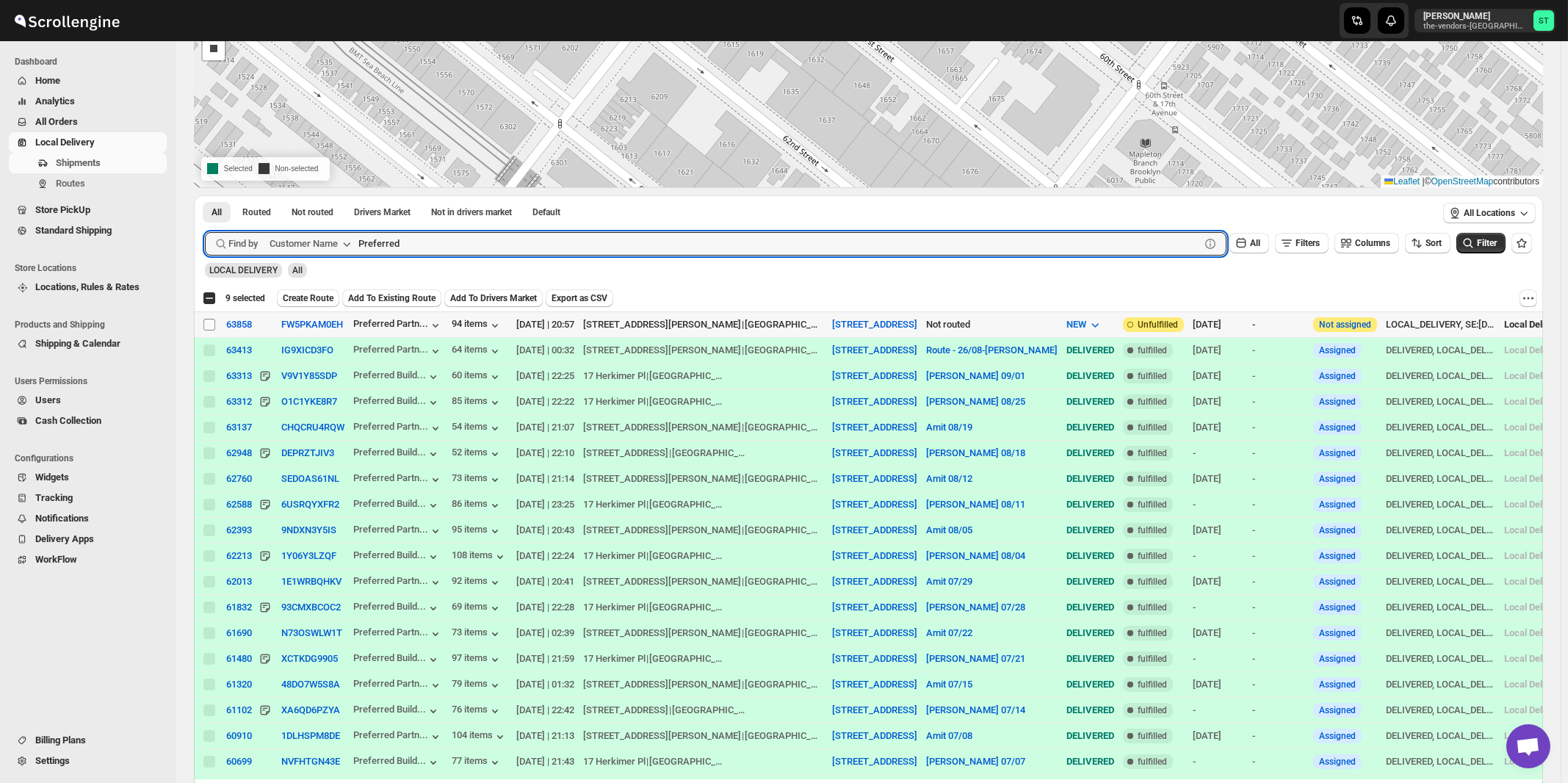
click at [211, 325] on input "Select shipment" at bounding box center [209, 325] width 12 height 12
checkbox input "true"
click at [486, 238] on input "Preferred" at bounding box center [766, 244] width 815 height 24
paste input "Score Spaces"
type input "Score Spaces"
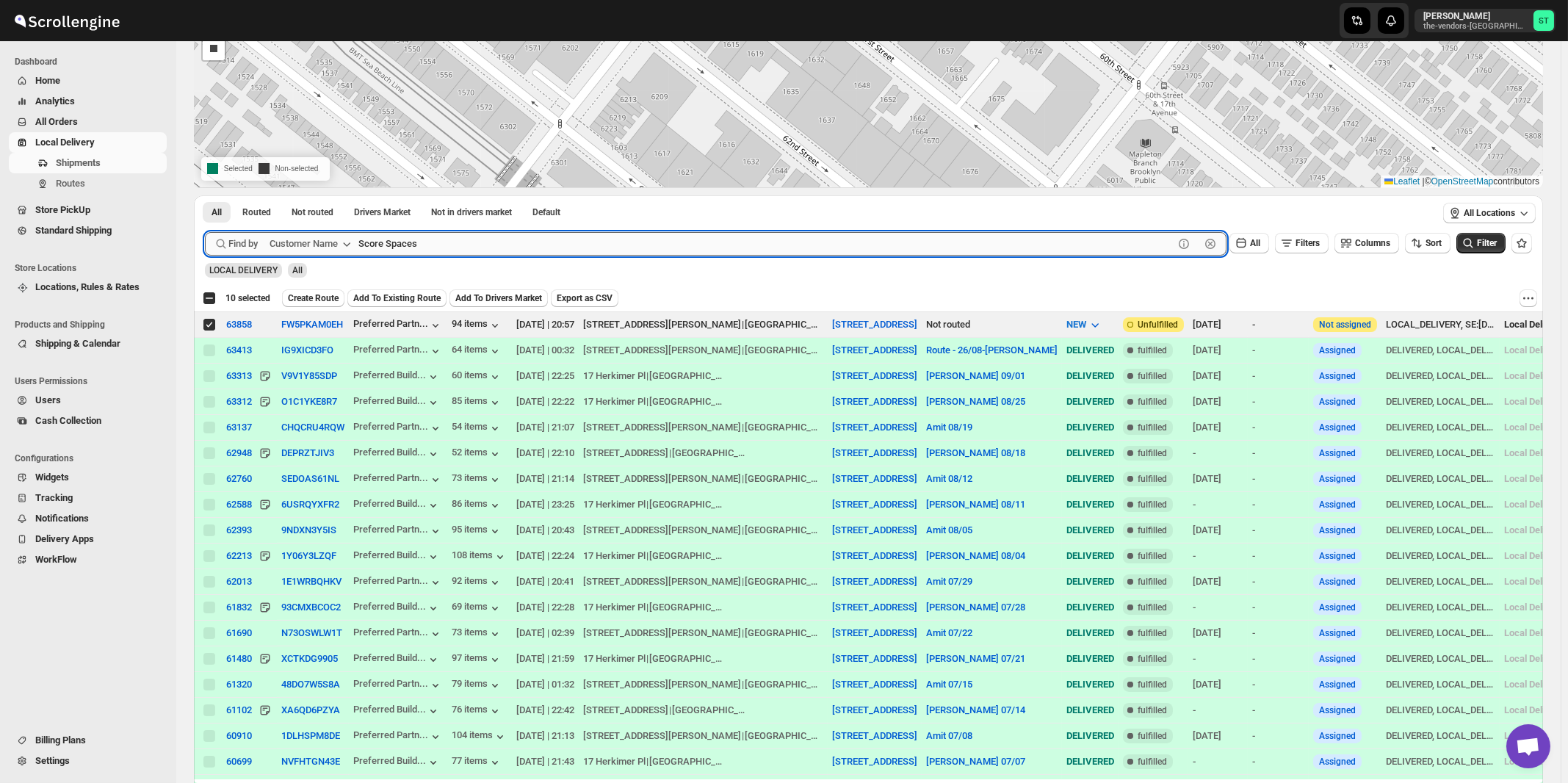
click at [205, 195] on button "Submit" at bounding box center [226, 203] width 42 height 16
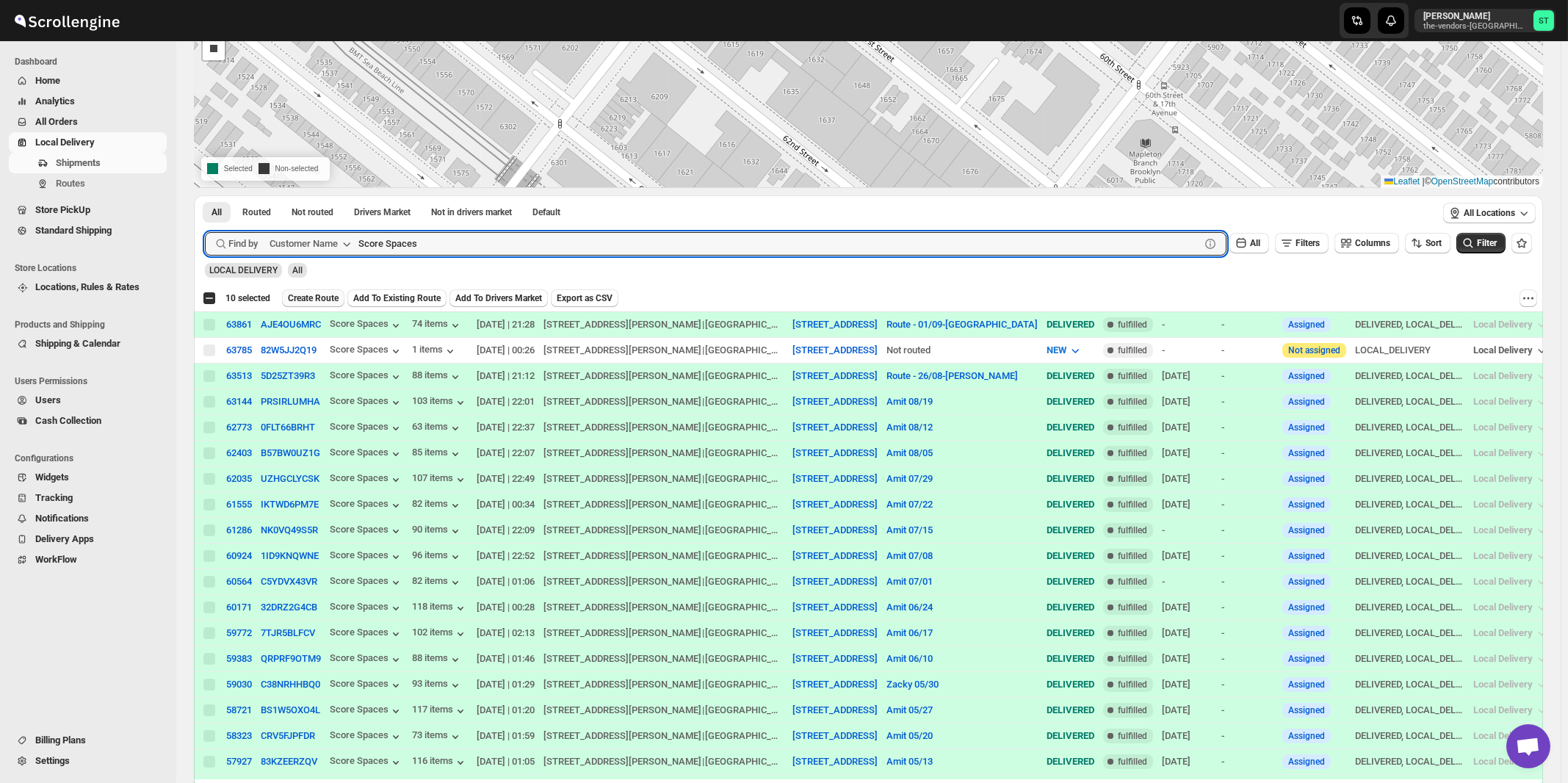
click at [304, 302] on span "Create Route" at bounding box center [312, 298] width 50 height 12
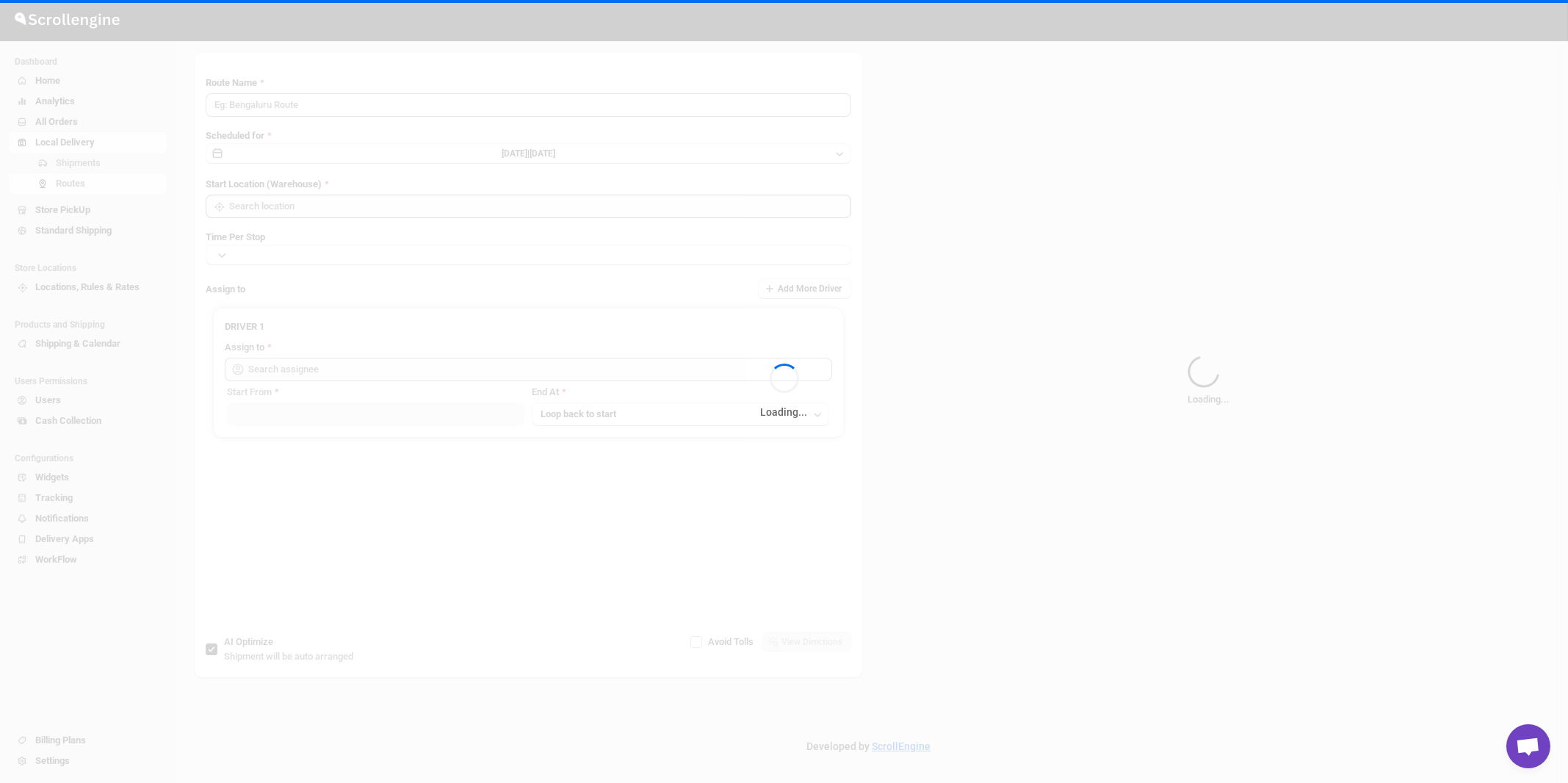
type input "Route - 02/09-1045"
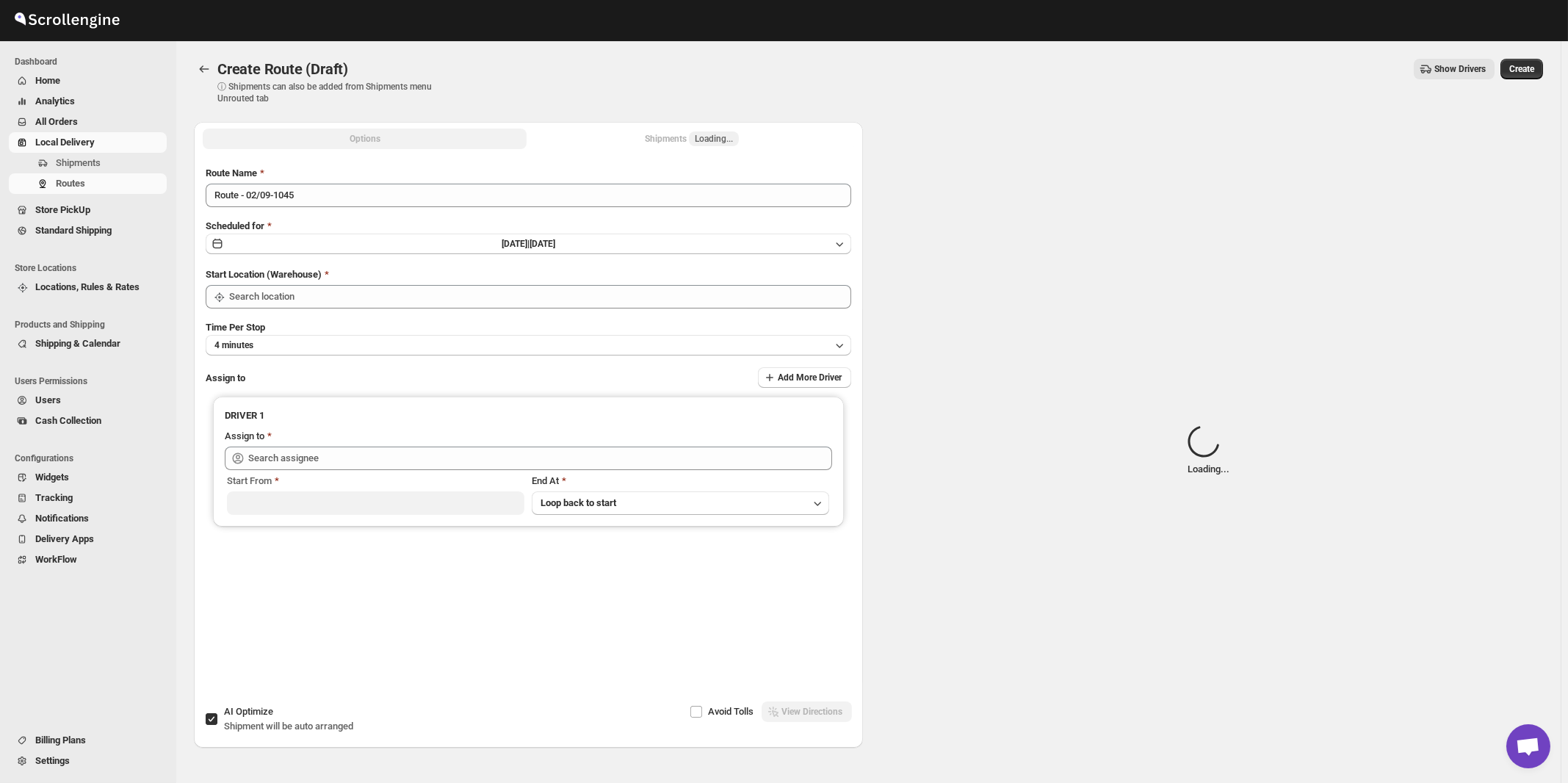
type input "[STREET_ADDRESS]"
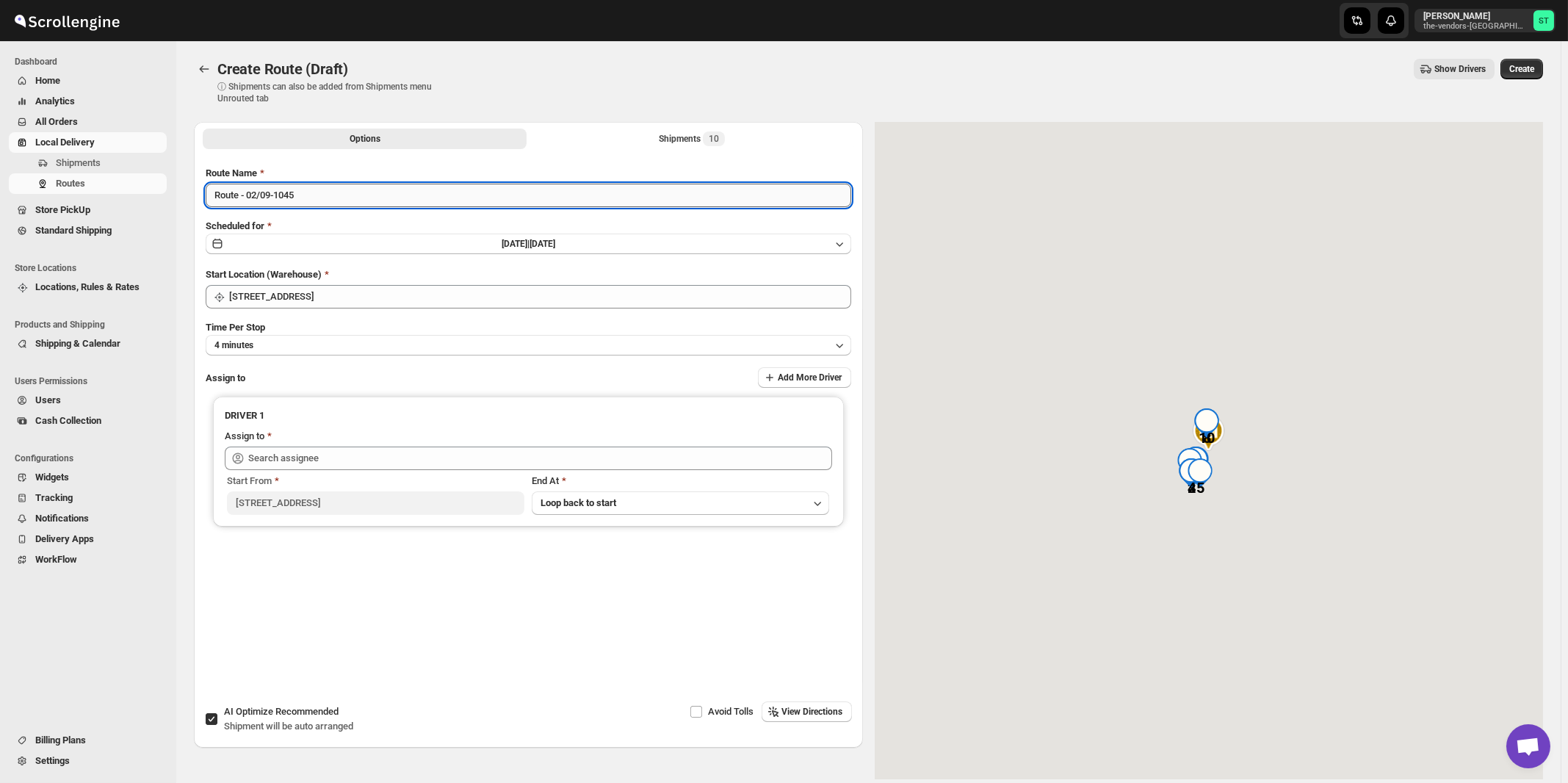
click at [438, 203] on input "Route - 02/09-1045" at bounding box center [528, 195] width 646 height 24
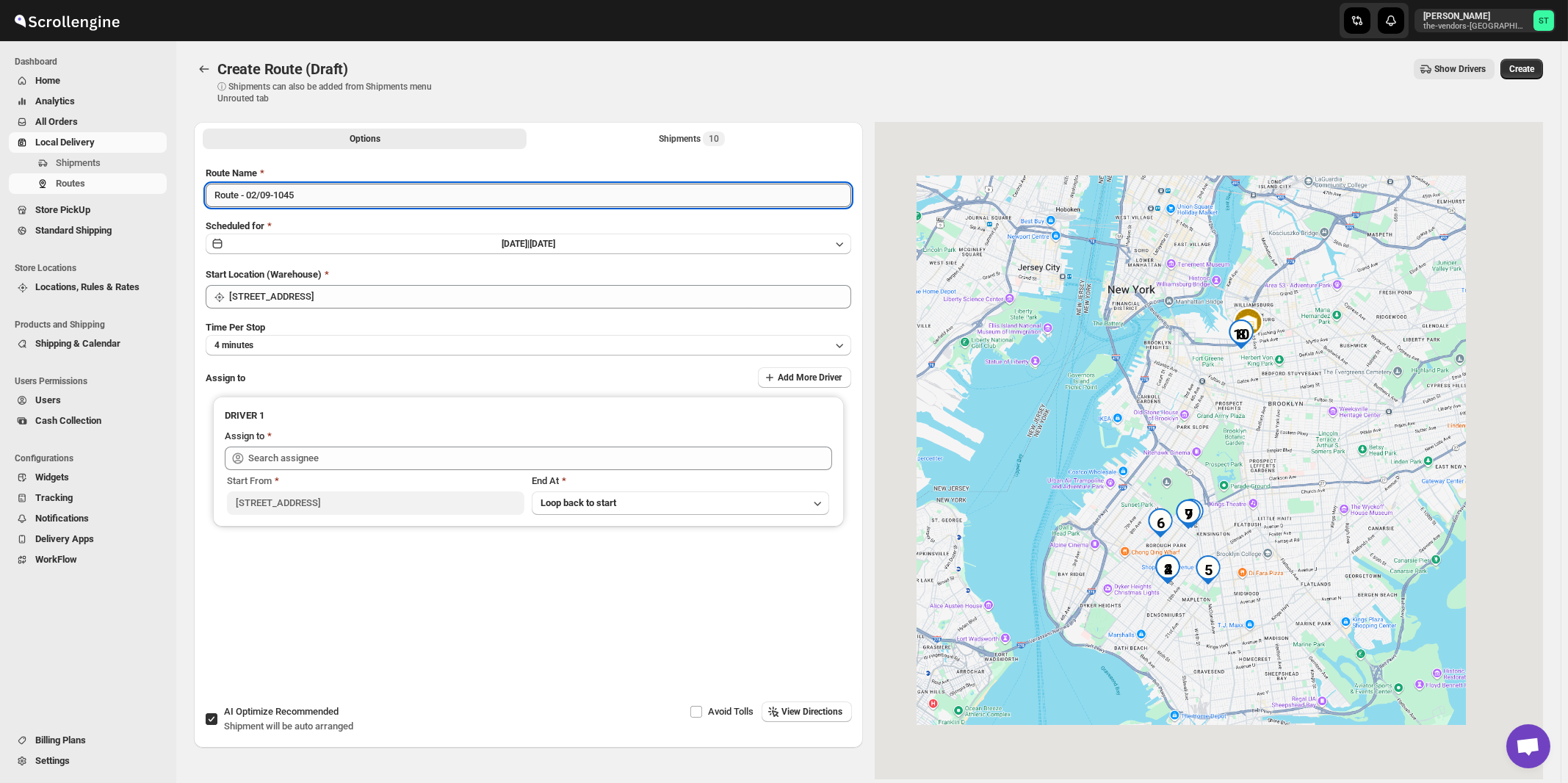
paste input "Amit"
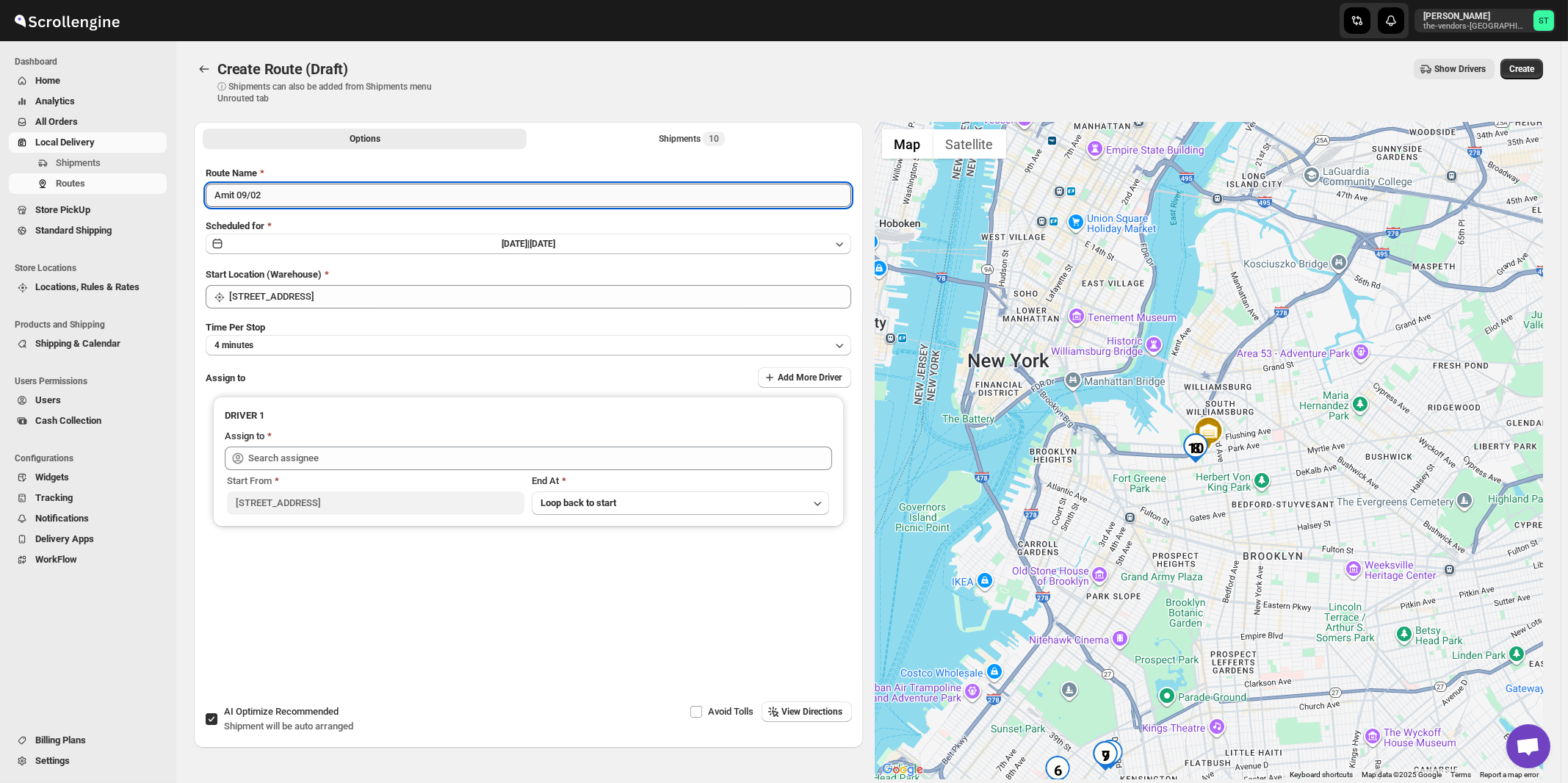
type input "Amit 09/02"
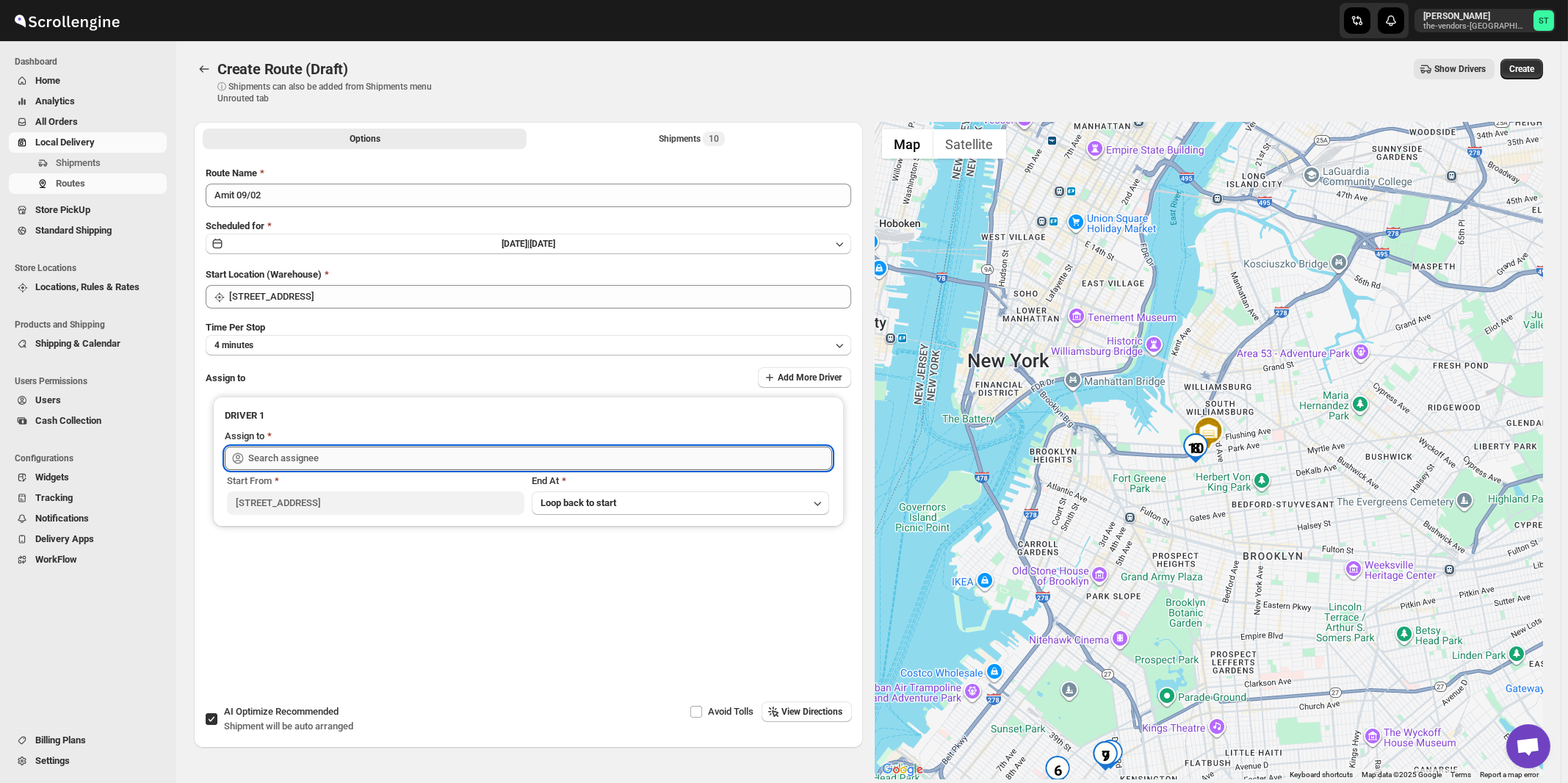
click at [406, 457] on input "text" at bounding box center [540, 458] width 584 height 24
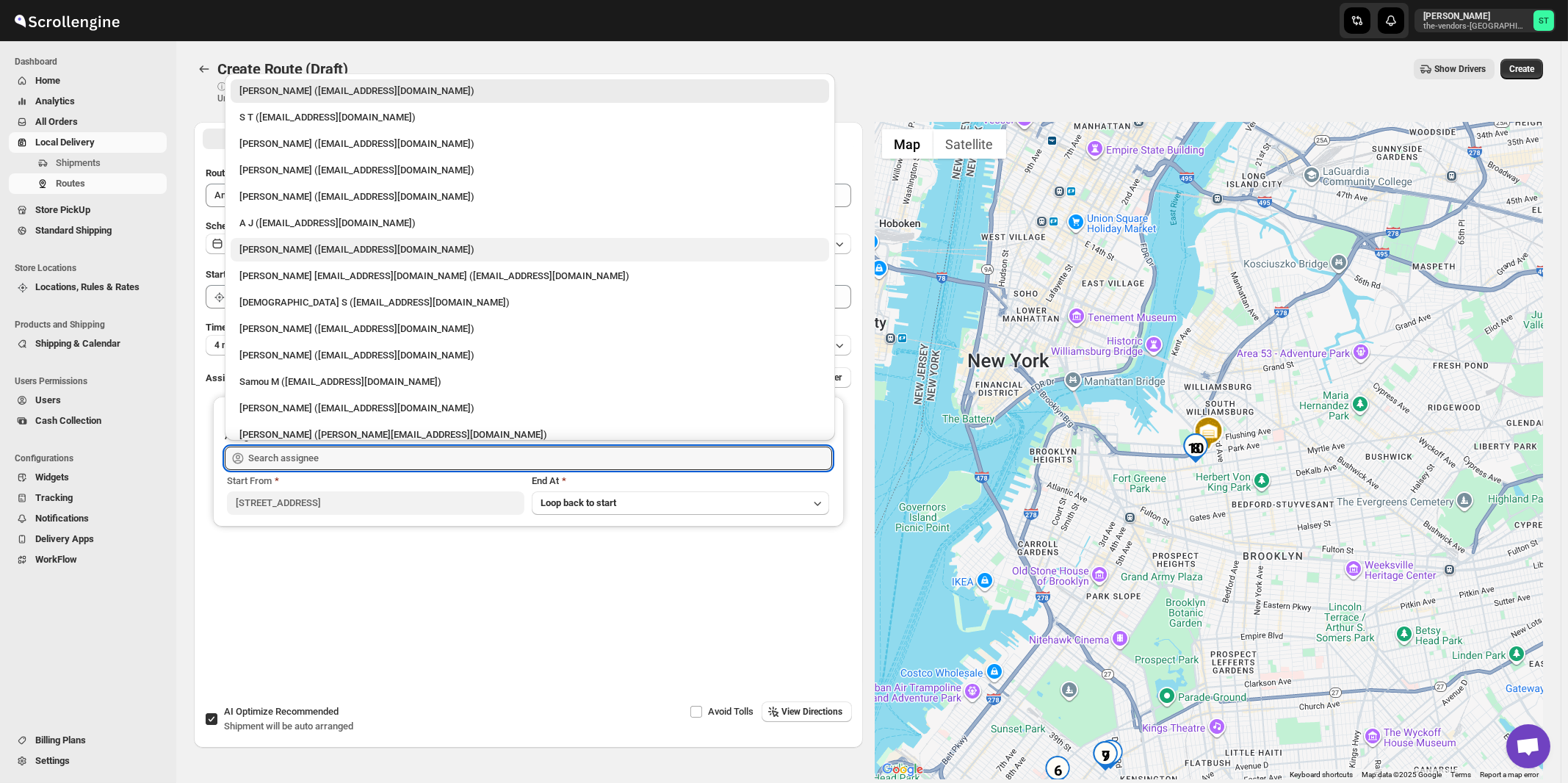
click at [262, 251] on div "[PERSON_NAME] ([EMAIL_ADDRESS][DOMAIN_NAME])" at bounding box center [529, 250] width 581 height 15
type input "[PERSON_NAME] ([EMAIL_ADDRESS][DOMAIN_NAME])"
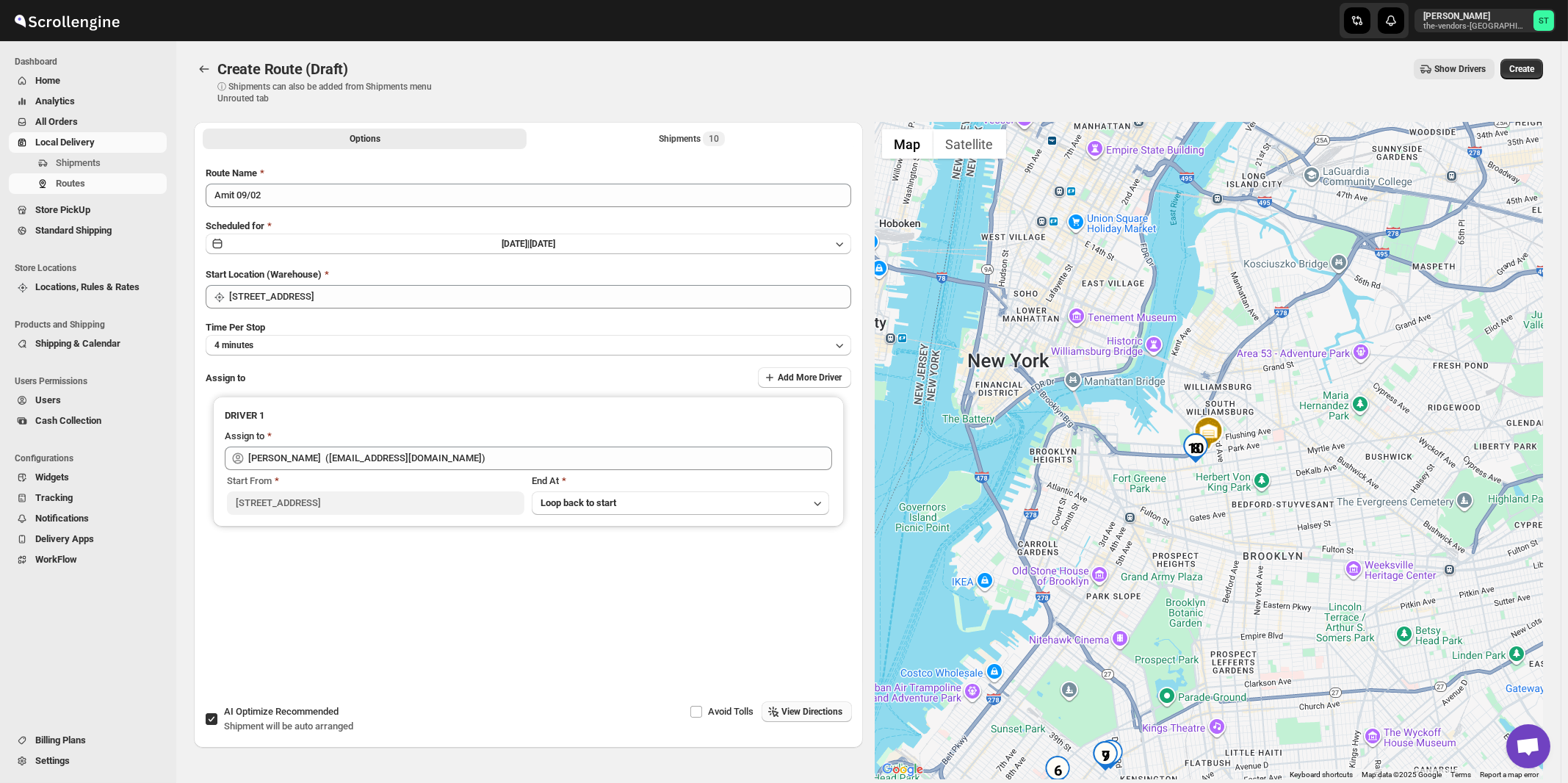
click at [842, 716] on span "View Directions" at bounding box center [813, 711] width 61 height 12
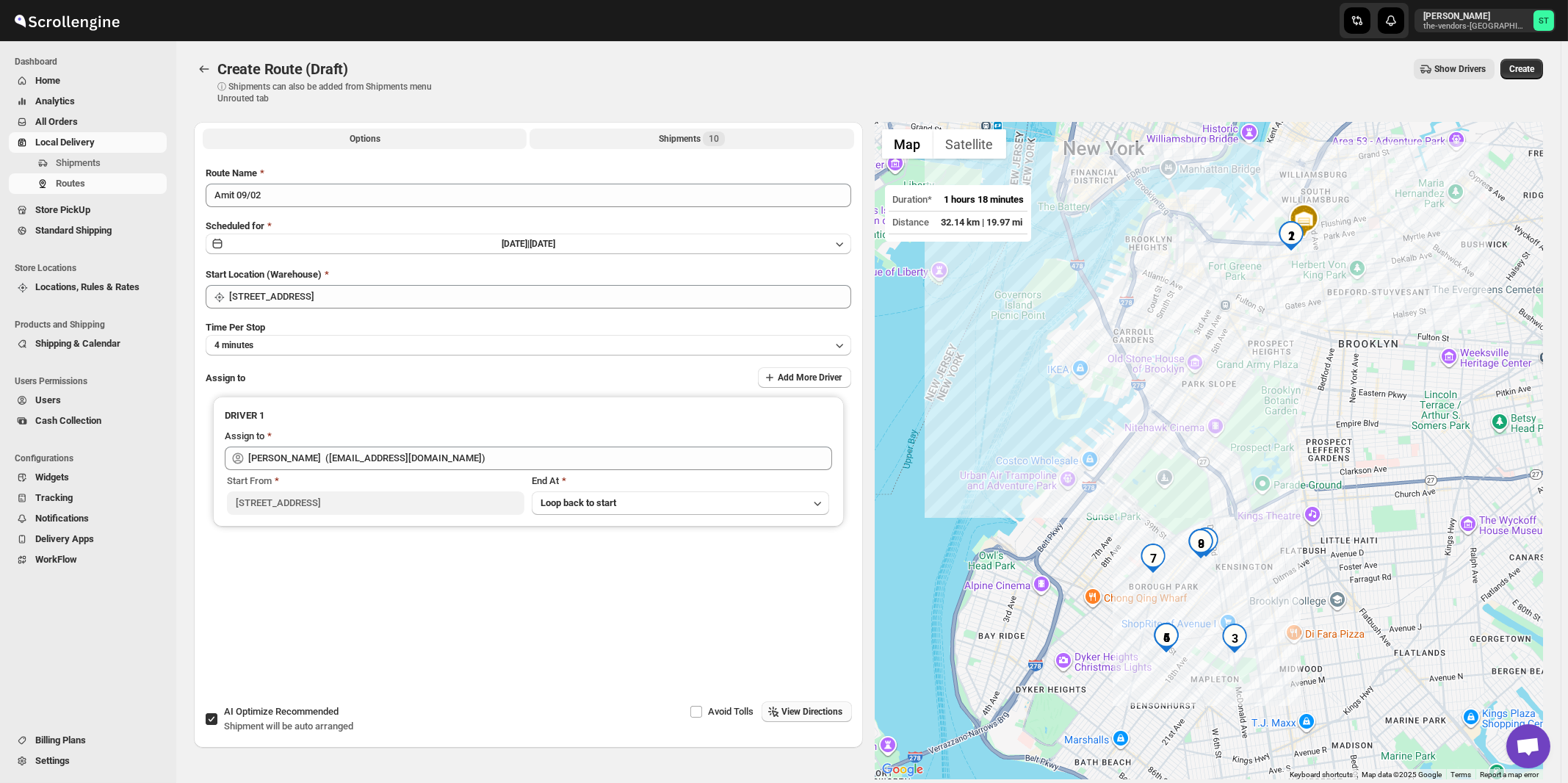
click at [710, 138] on span "10" at bounding box center [714, 138] width 22 height 15
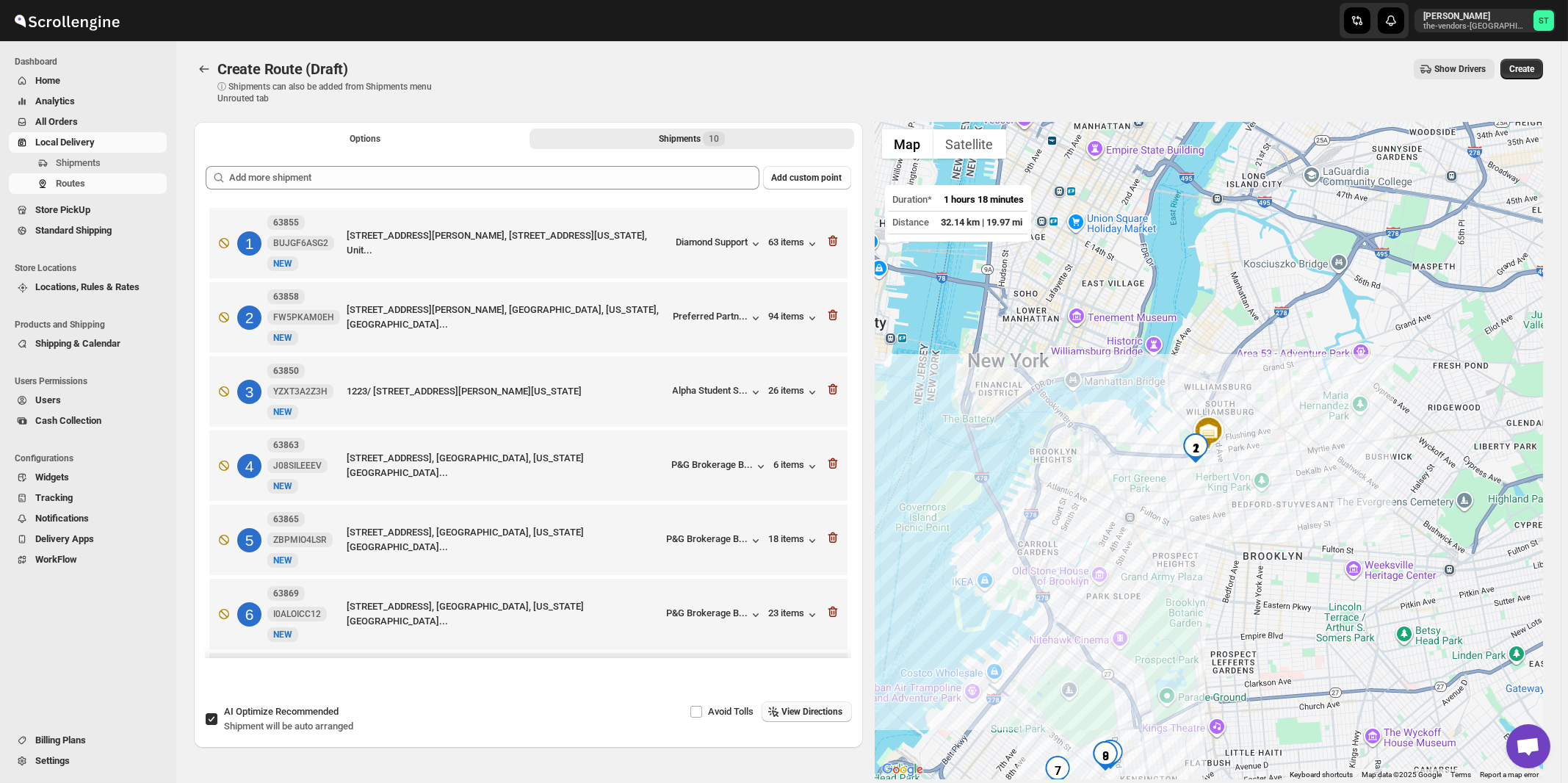
click at [238, 725] on span "Shipment will be auto arranged" at bounding box center [289, 725] width 129 height 11
click at [218, 724] on input "AI Optimize Recommended Shipment will be auto arranged" at bounding box center [211, 719] width 12 height 12
checkbox input "false"
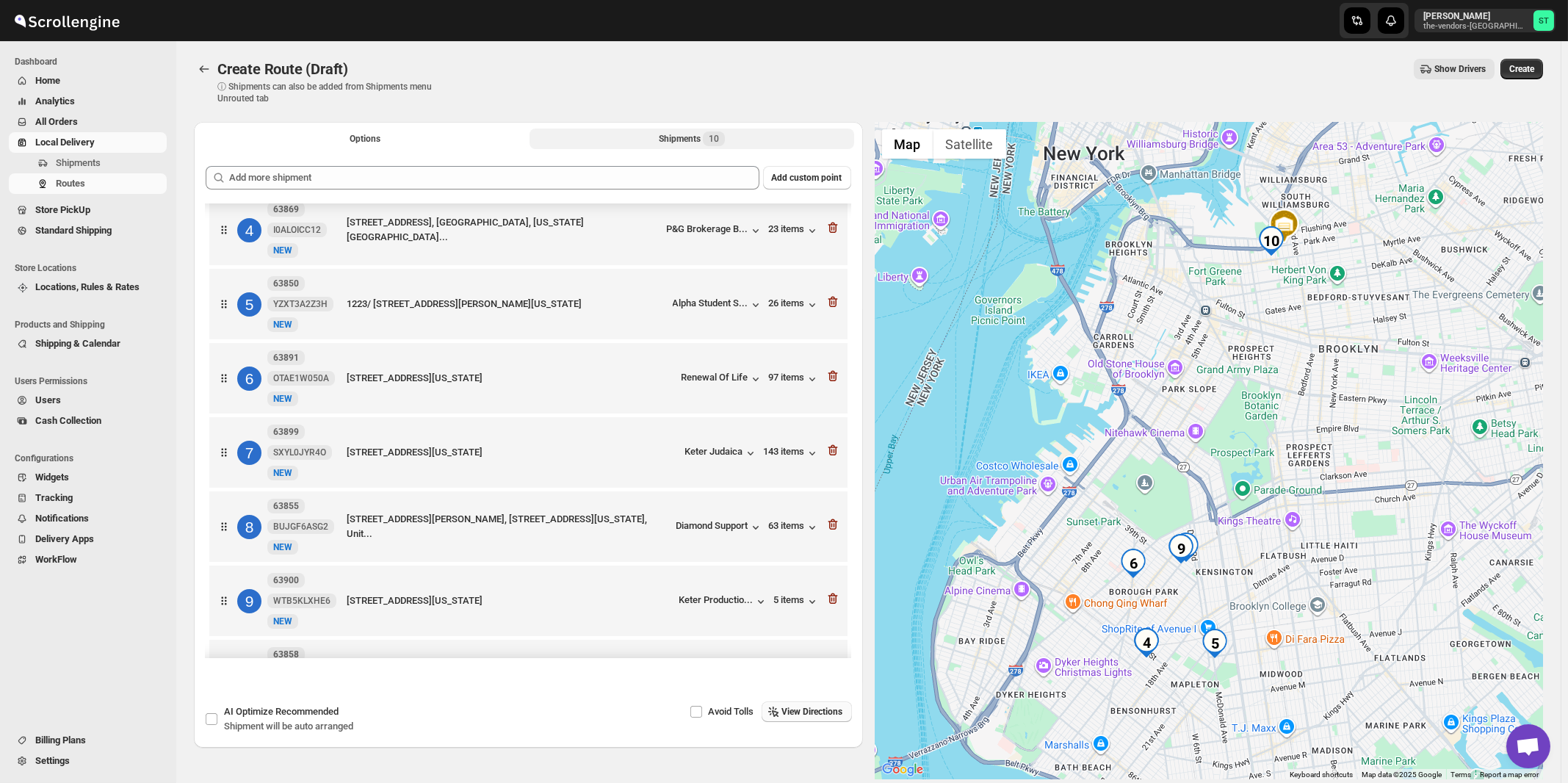
scroll to position [306, 0]
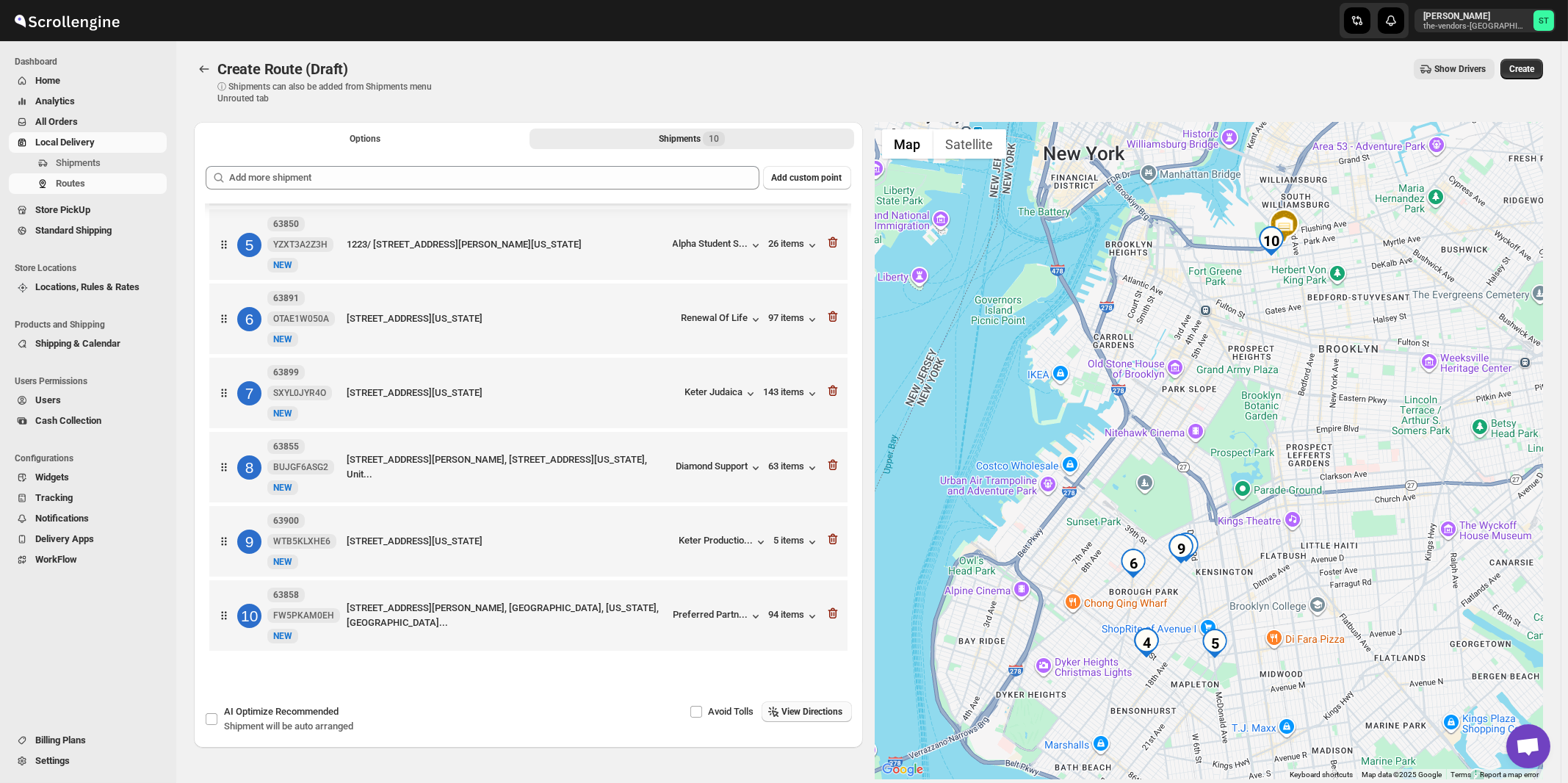
click at [824, 710] on span "View Directions" at bounding box center [813, 711] width 61 height 12
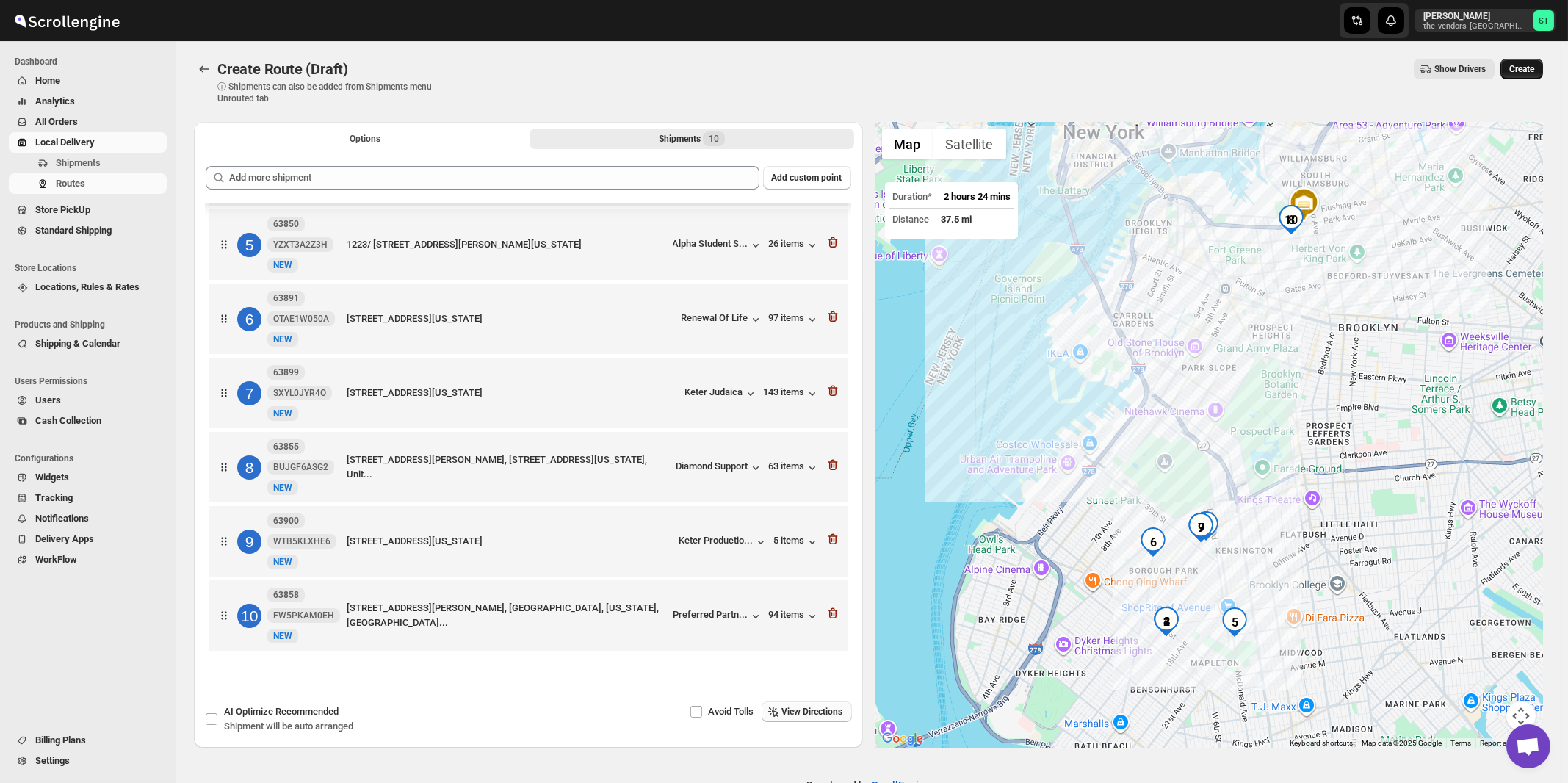
click at [1534, 73] on span "Create" at bounding box center [1522, 69] width 25 height 12
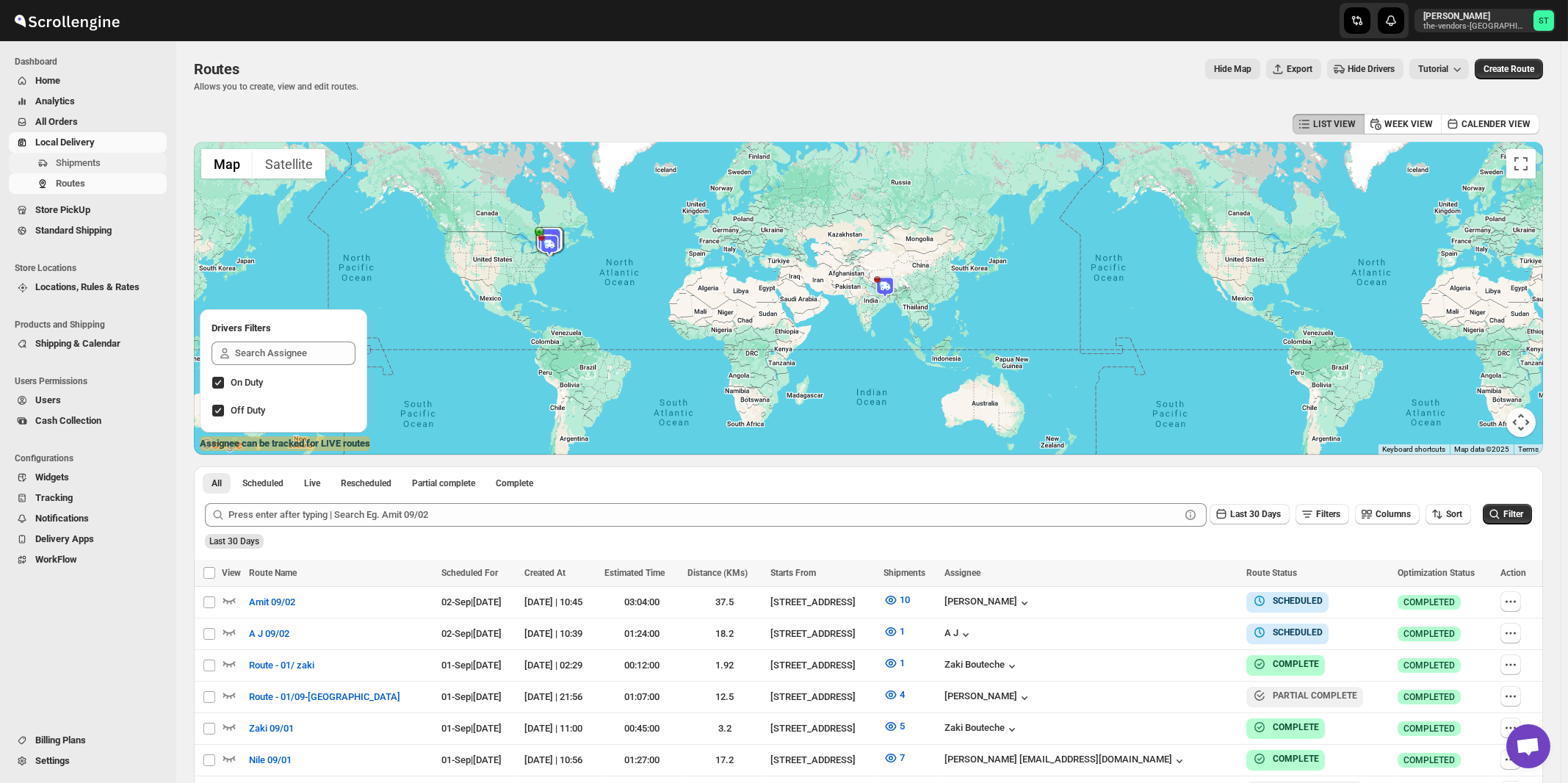
click at [82, 166] on span "Shipments" at bounding box center [78, 162] width 45 height 11
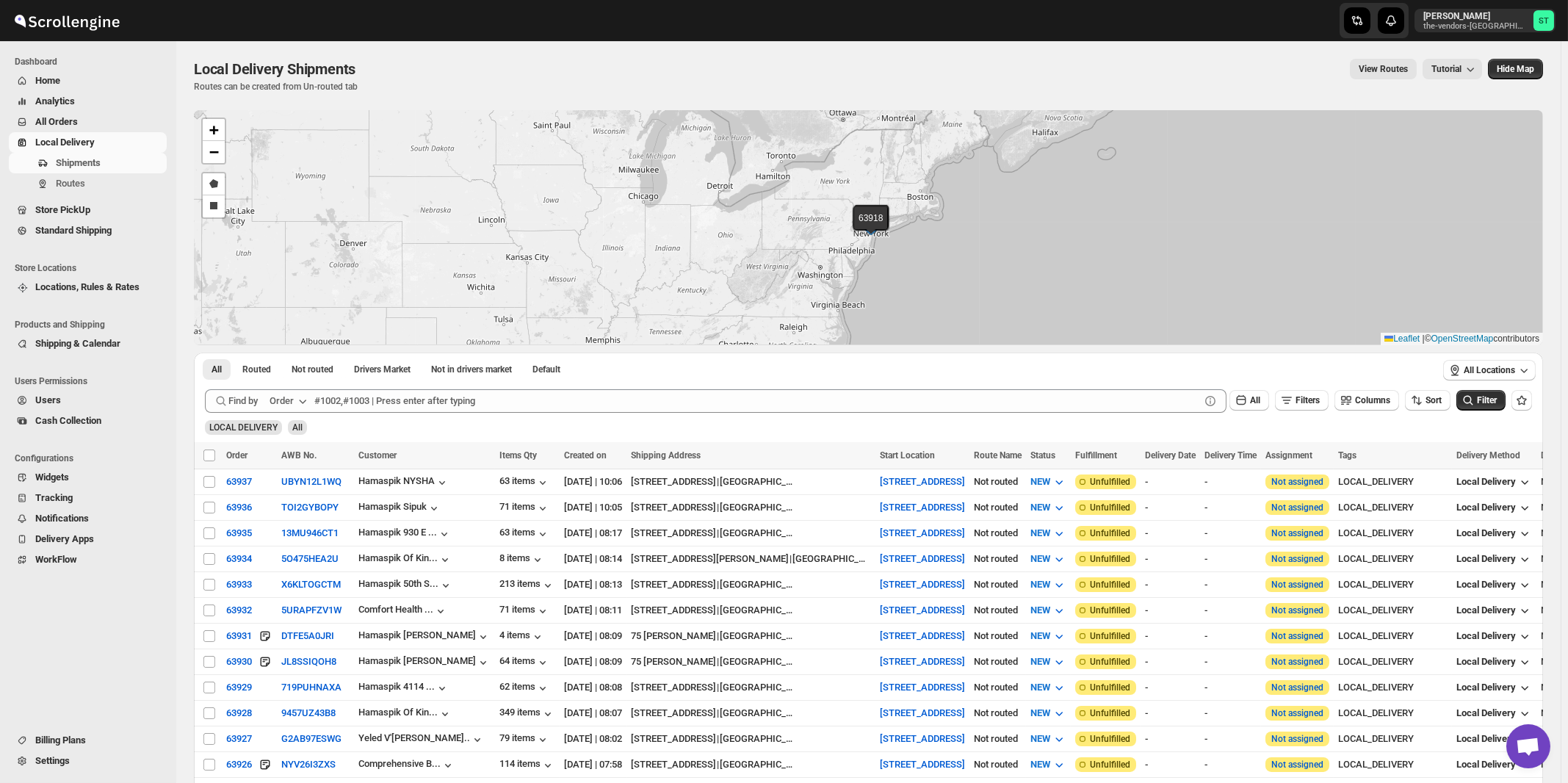
click at [293, 403] on div "Order" at bounding box center [281, 401] width 24 height 15
click at [295, 512] on div "Customer Name" at bounding box center [291, 510] width 68 height 15
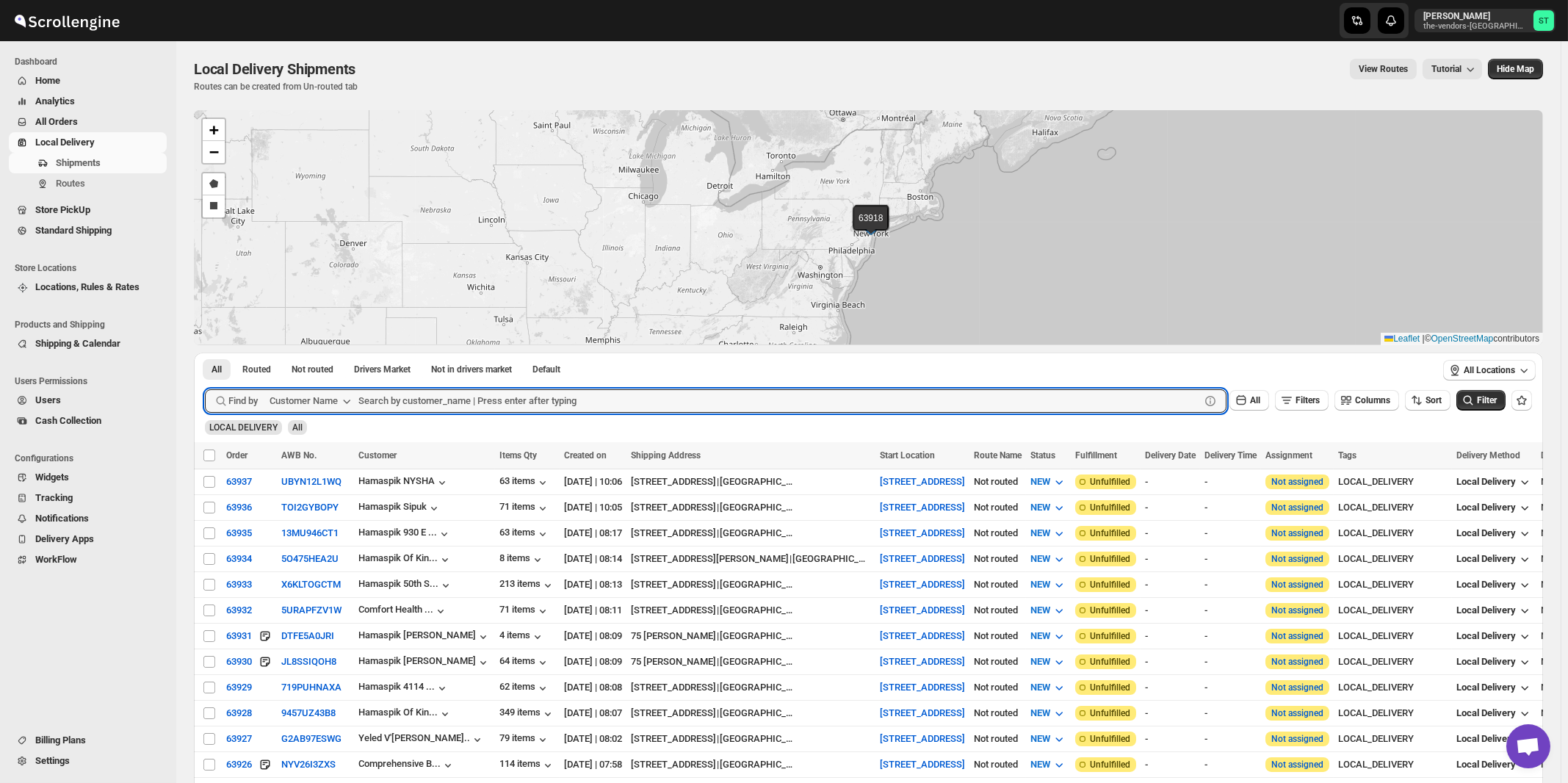
paste input "Boldyn Networks Broadway"
type input "Boldyn Networks Broadway"
click at [205, 353] on button "Submit" at bounding box center [226, 360] width 42 height 16
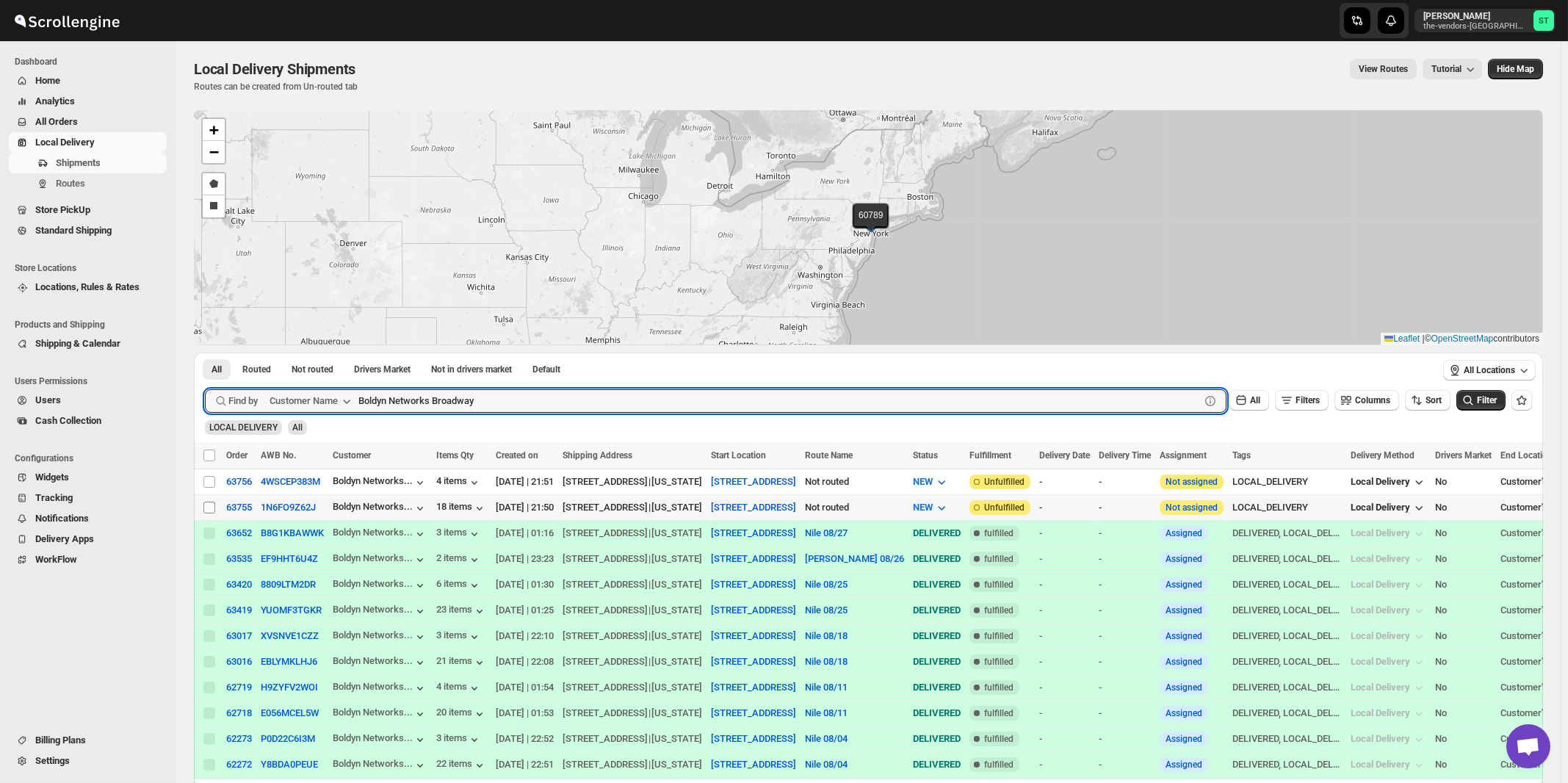
click at [208, 504] on input "Select shipment" at bounding box center [209, 507] width 12 height 12
checkbox input "true"
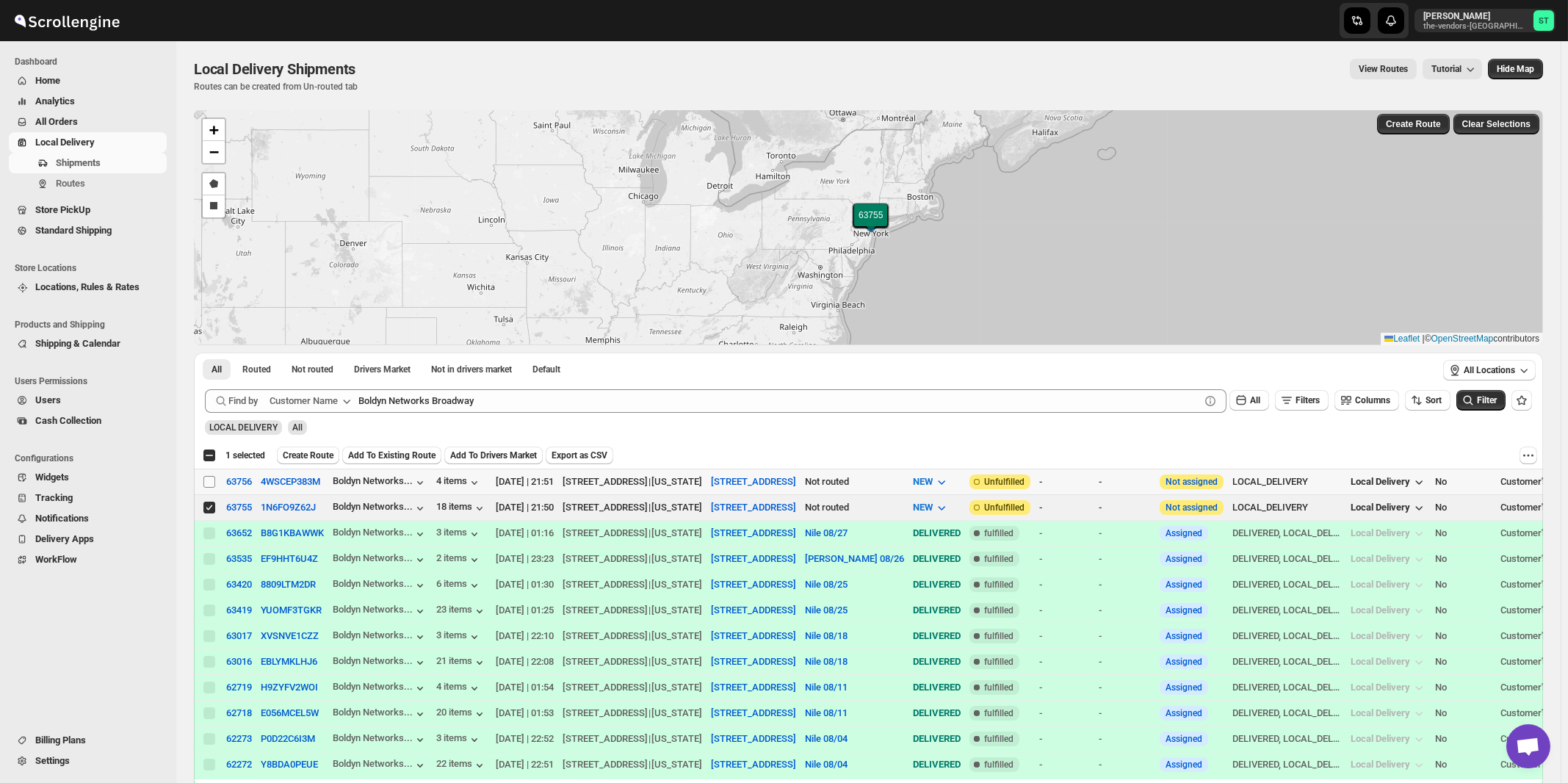
click at [208, 484] on input "Select shipment" at bounding box center [209, 481] width 12 height 12
checkbox input "true"
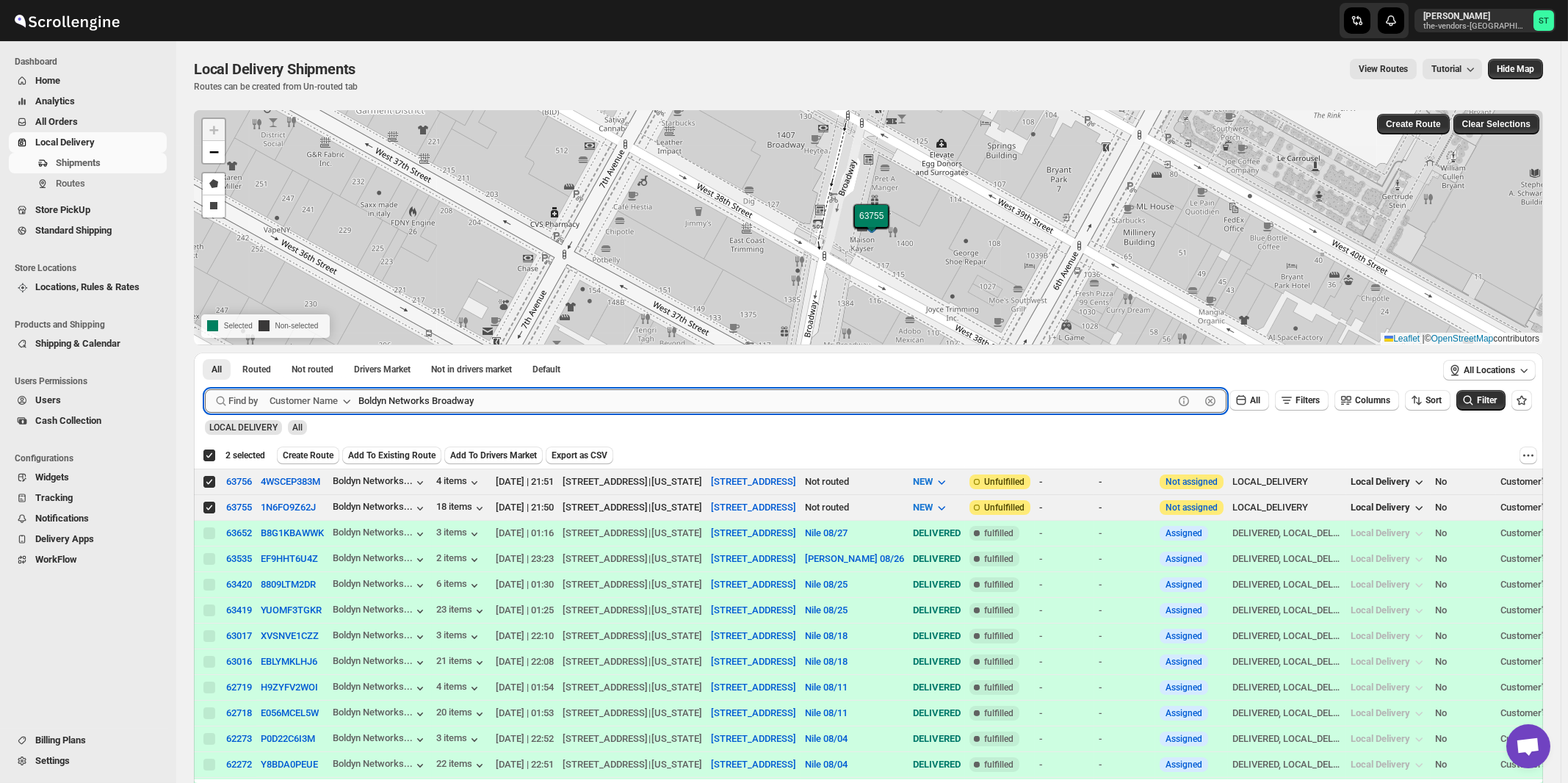
click at [507, 400] on input "Boldyn Networks Broadway" at bounding box center [766, 401] width 815 height 24
paste input "[PERSON_NAME] & Co"
type input "[PERSON_NAME] & Co"
click at [205, 353] on button "Submit" at bounding box center [226, 360] width 42 height 16
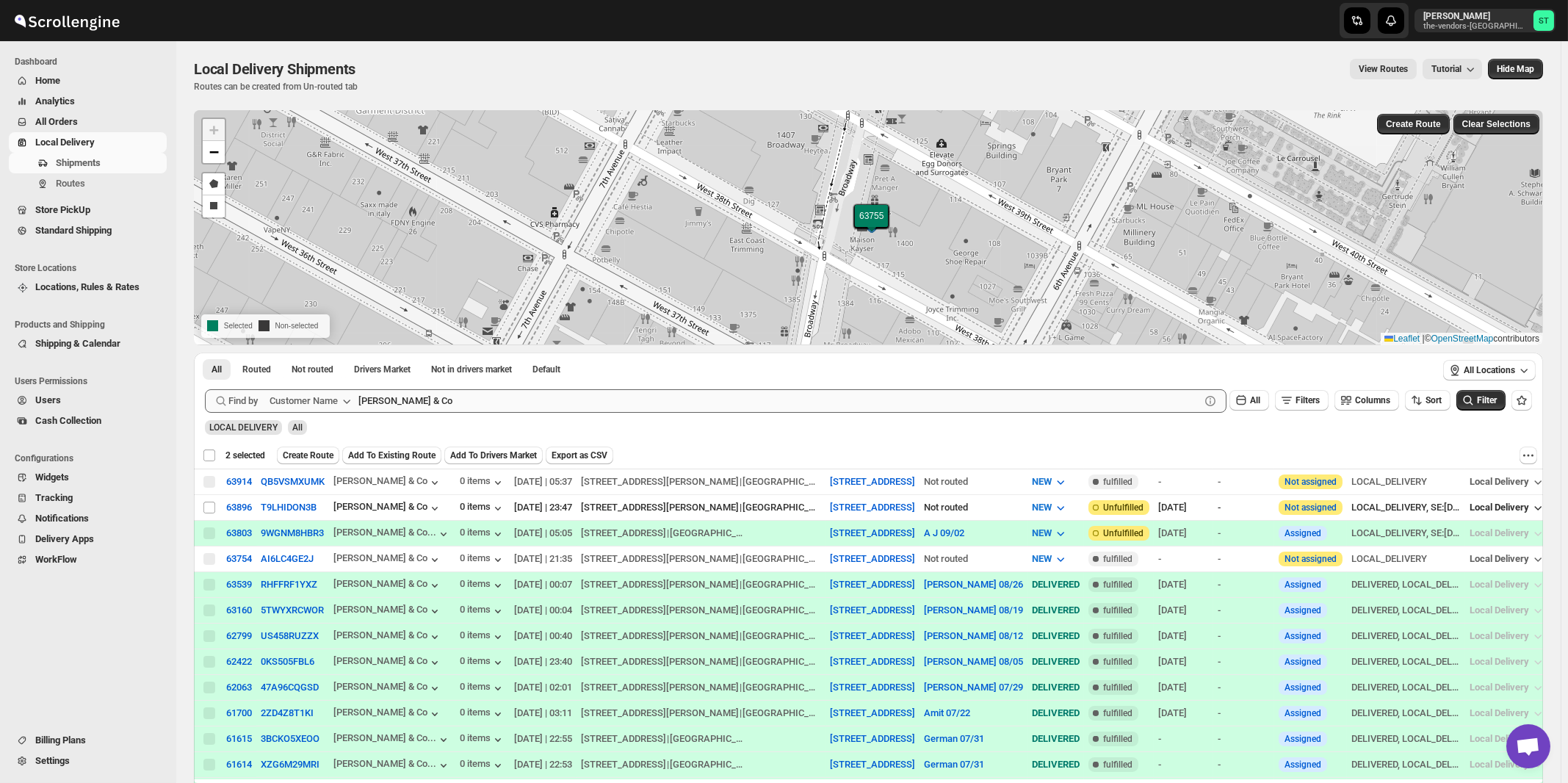
checkbox input "false"
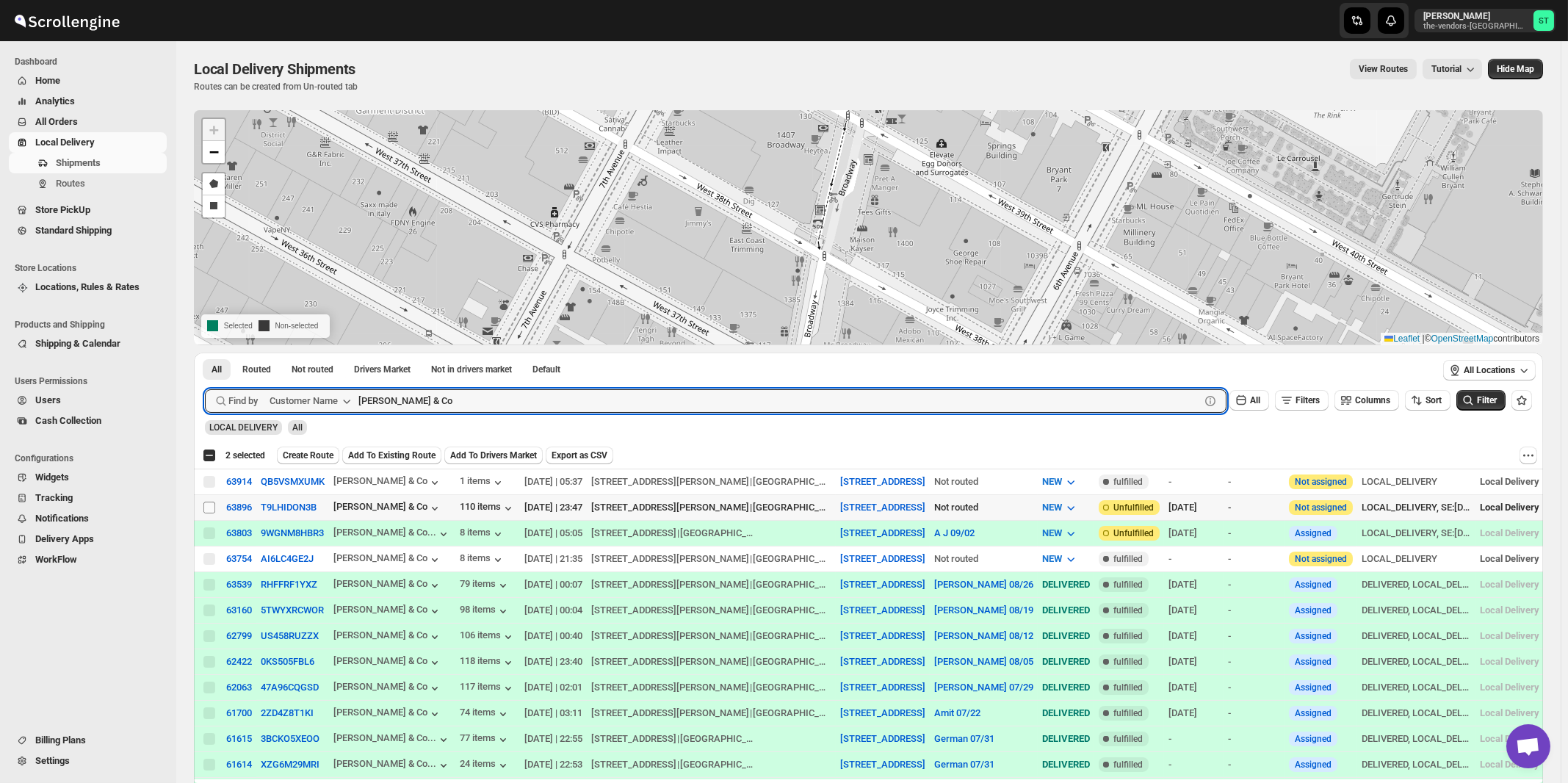
click at [210, 505] on input "Select shipment" at bounding box center [209, 507] width 12 height 12
checkbox input "true"
click at [455, 405] on input "[PERSON_NAME] & Co" at bounding box center [766, 401] width 815 height 24
paste input "Perfect Management"
type input "Perfect Management"
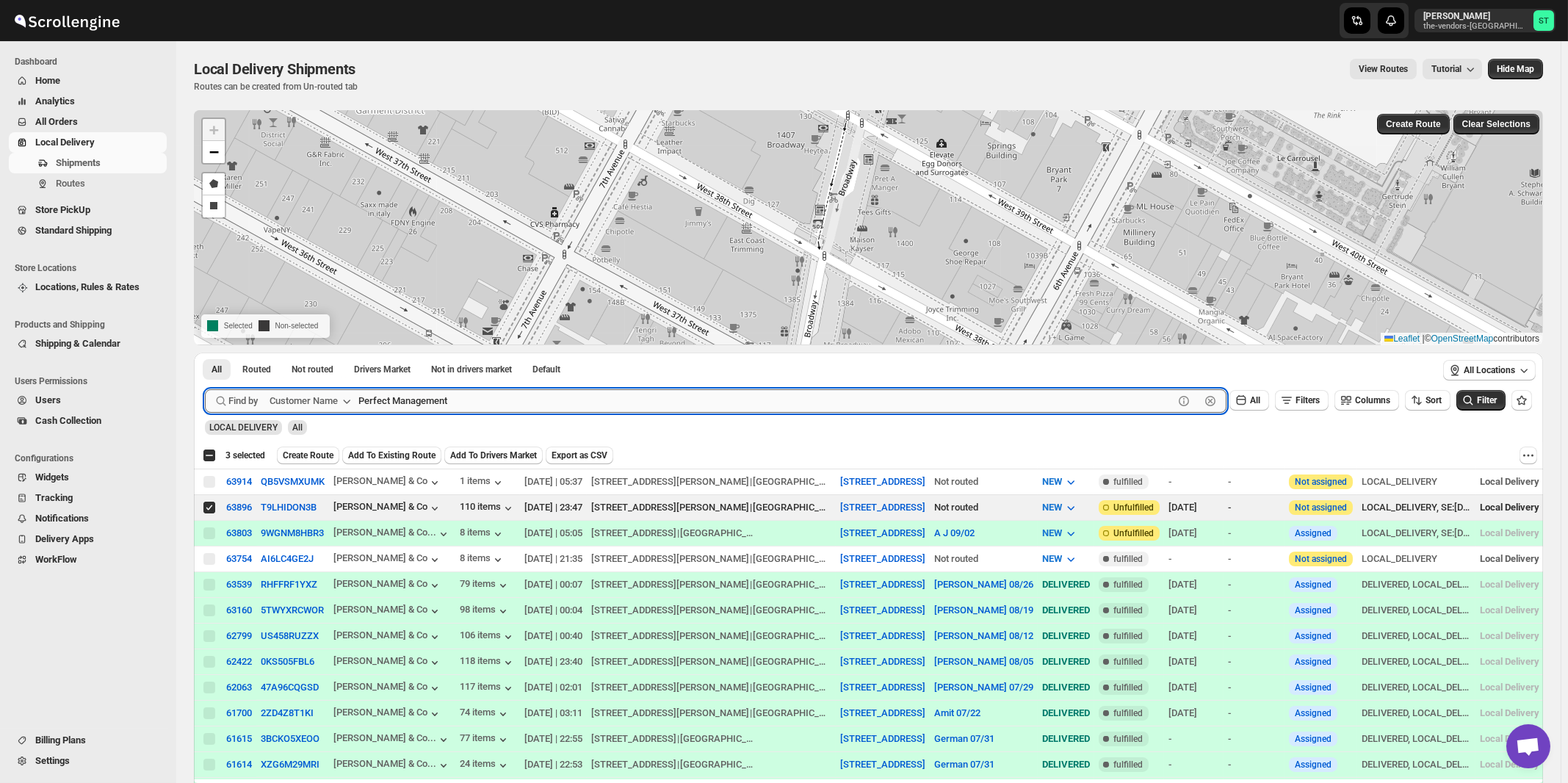
click at [205, 353] on button "Submit" at bounding box center [226, 360] width 42 height 16
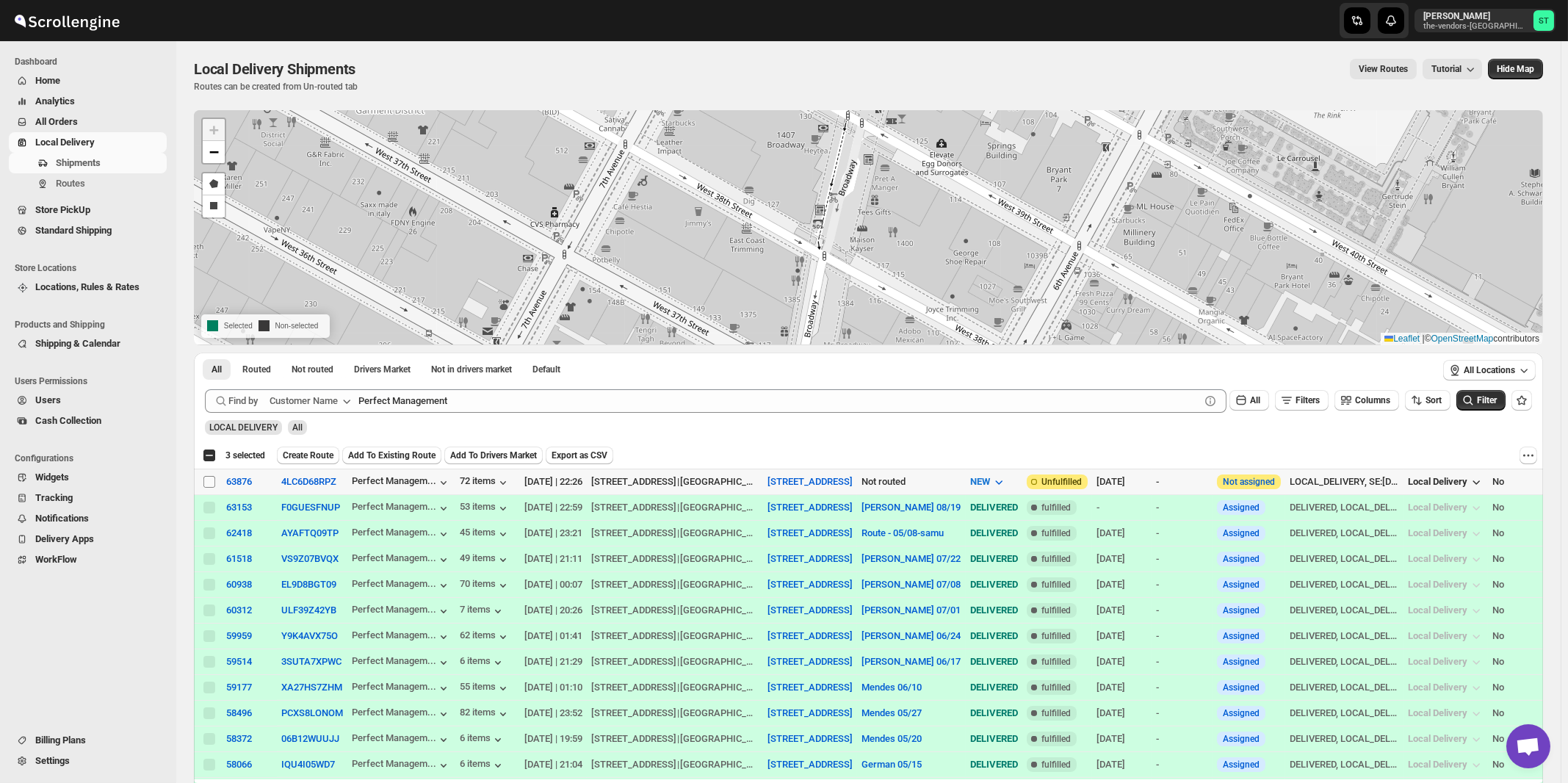
click at [211, 480] on input "Select shipment" at bounding box center [209, 481] width 12 height 12
checkbox input "true"
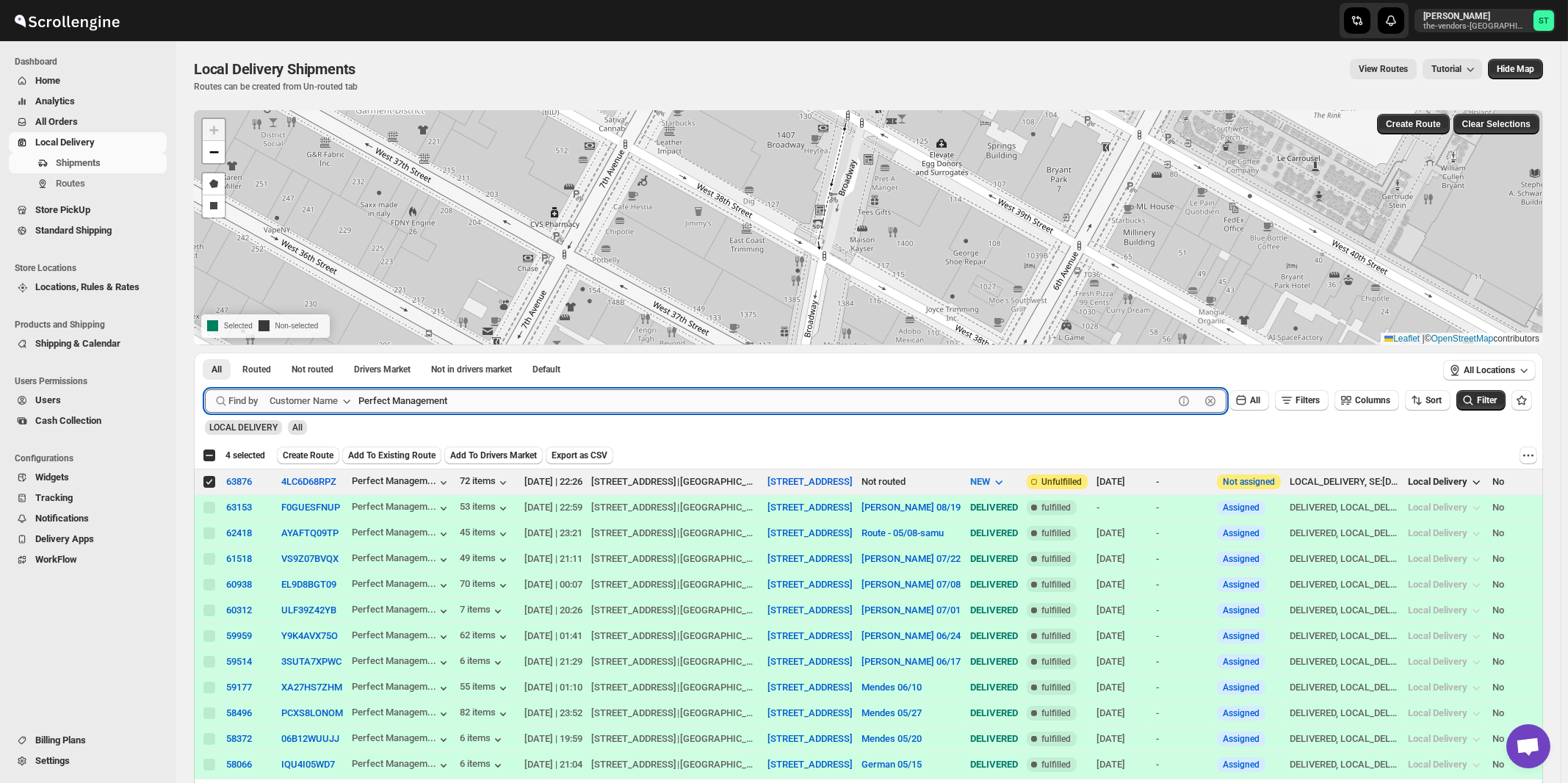
click at [634, 401] on input "Perfect Management" at bounding box center [766, 401] width 815 height 24
paste input "Hamaspik [PERSON_NAME]"
type input "Hamaspik [PERSON_NAME]"
click at [205, 353] on button "Submit" at bounding box center [226, 360] width 42 height 16
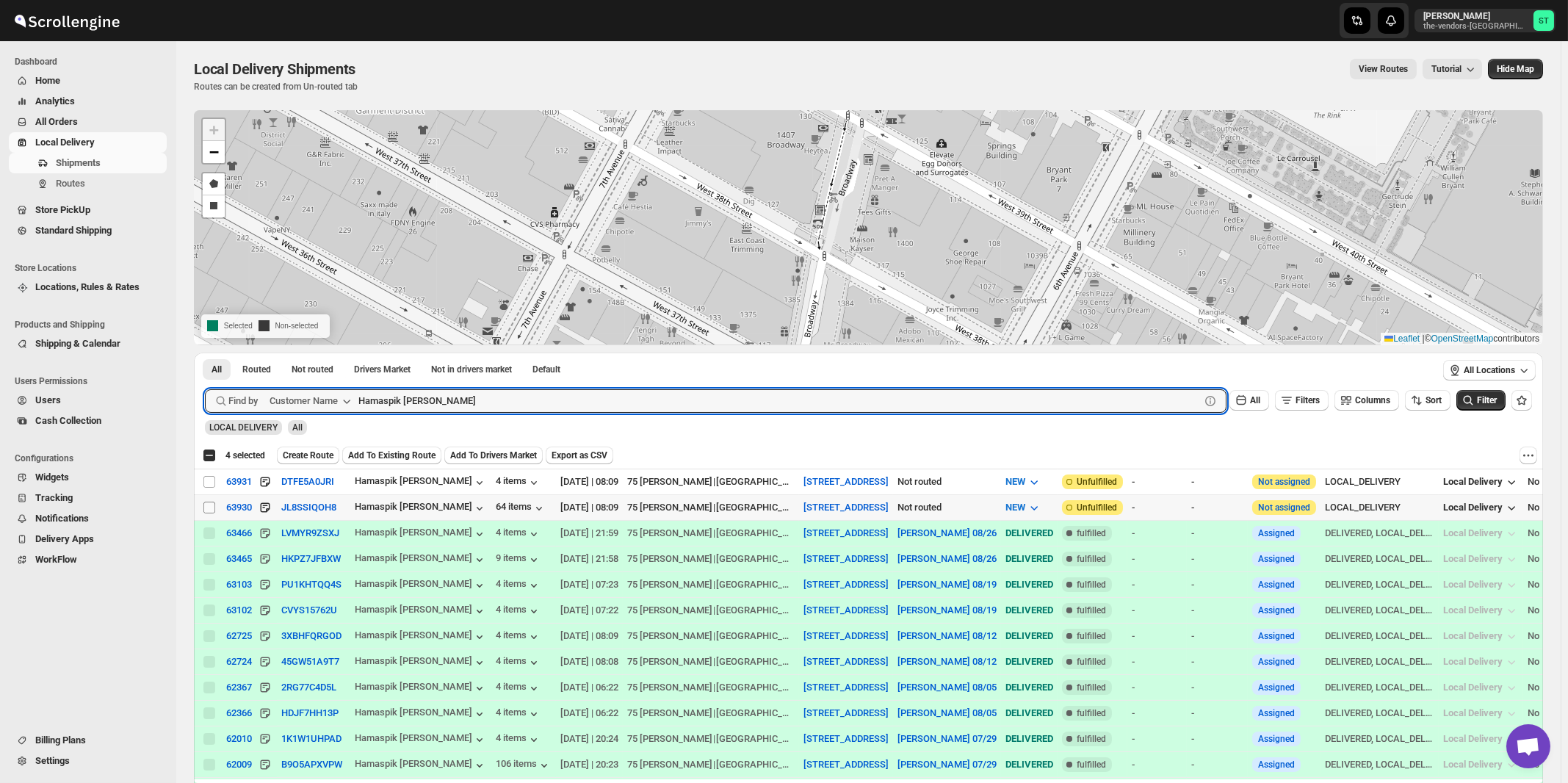
click at [209, 505] on input "Select shipment" at bounding box center [209, 507] width 12 height 12
checkbox input "true"
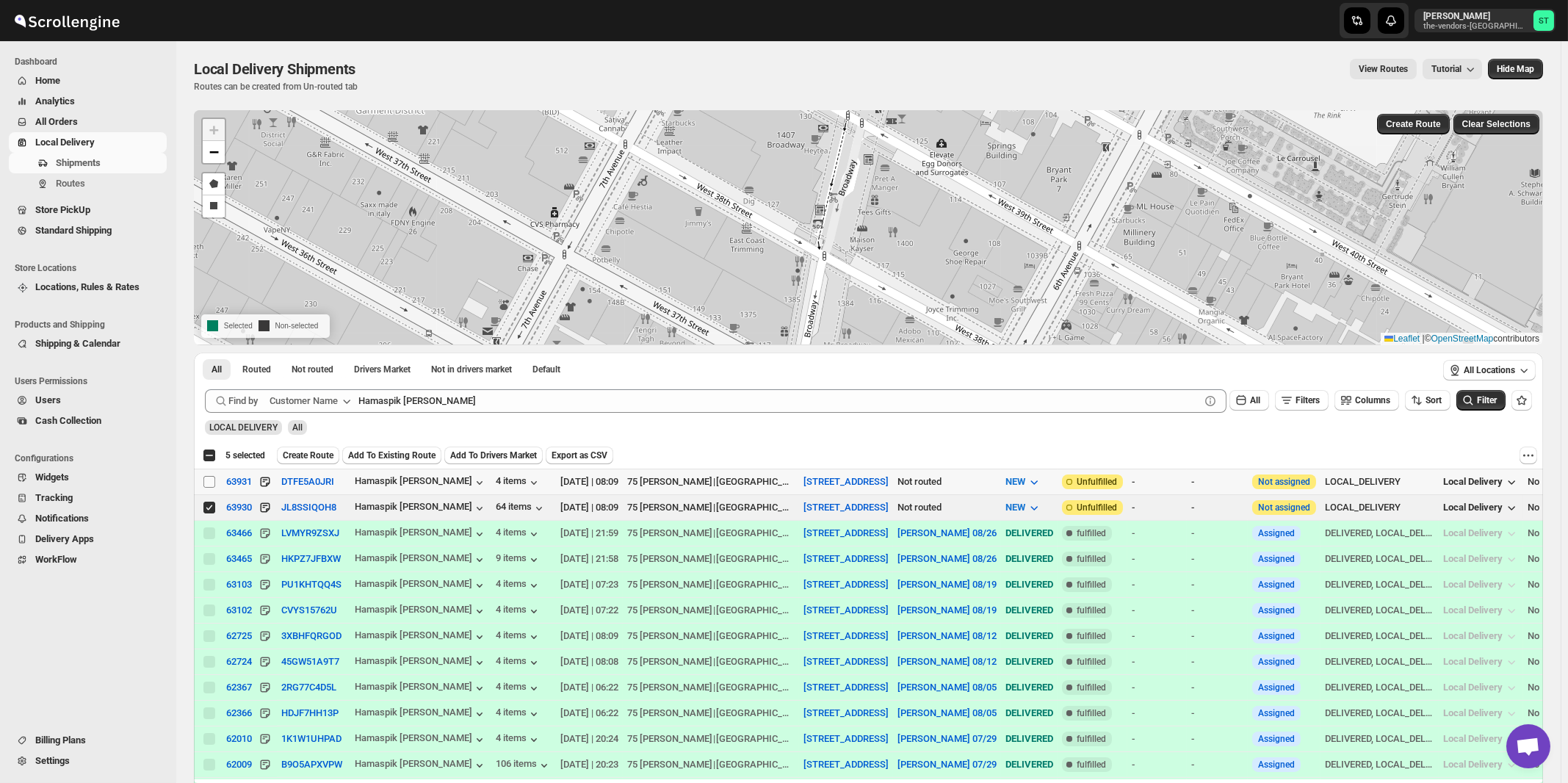
click at [209, 481] on input "Select shipment" at bounding box center [209, 481] width 12 height 12
checkbox input "true"
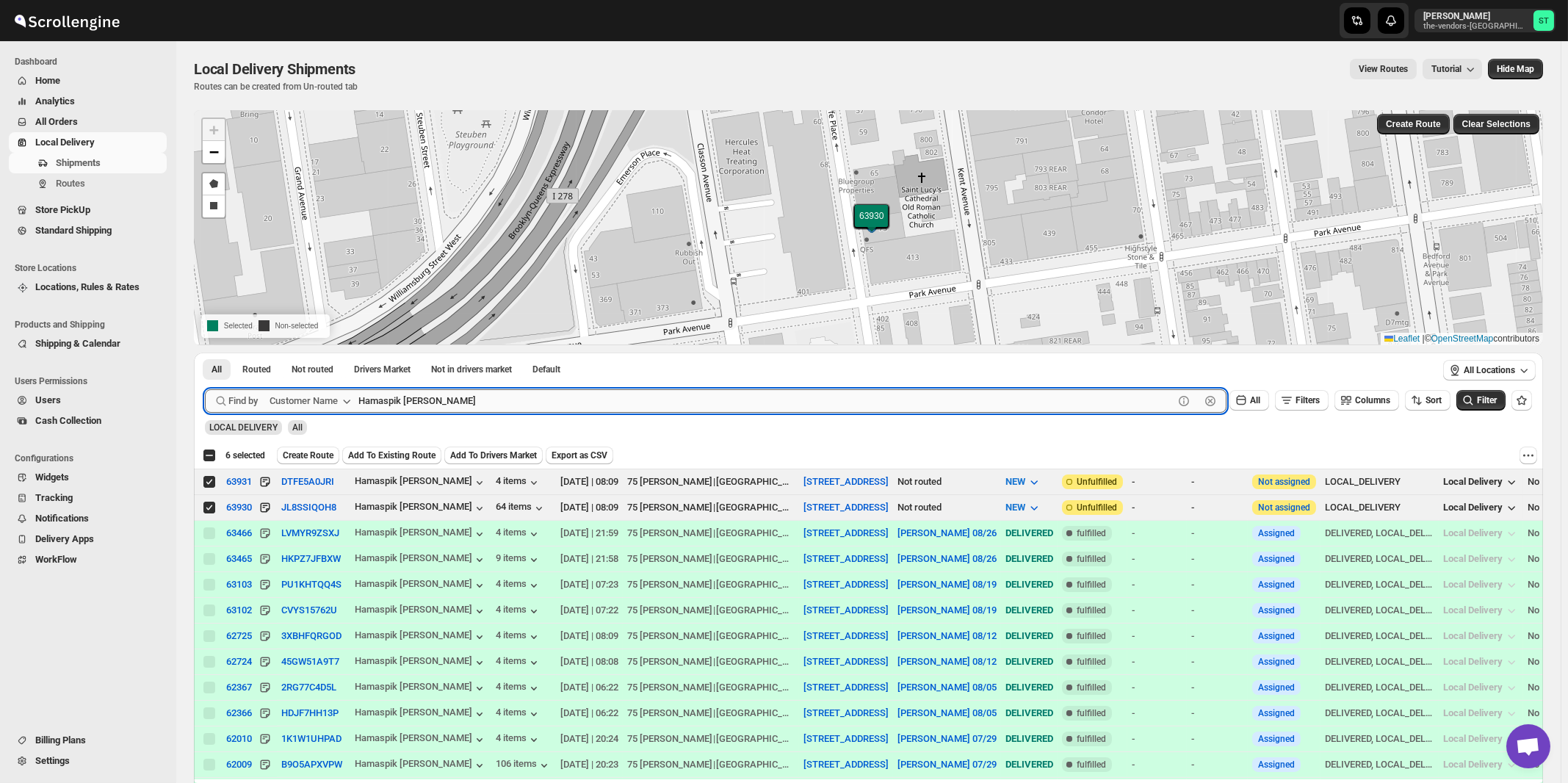
click at [554, 407] on input "Hamaspik [PERSON_NAME]" at bounding box center [766, 401] width 815 height 24
paste input "AMASPIK NYSHA"
type input "HAMASPIK NYSHA"
click at [205, 353] on button "Submit" at bounding box center [226, 360] width 42 height 16
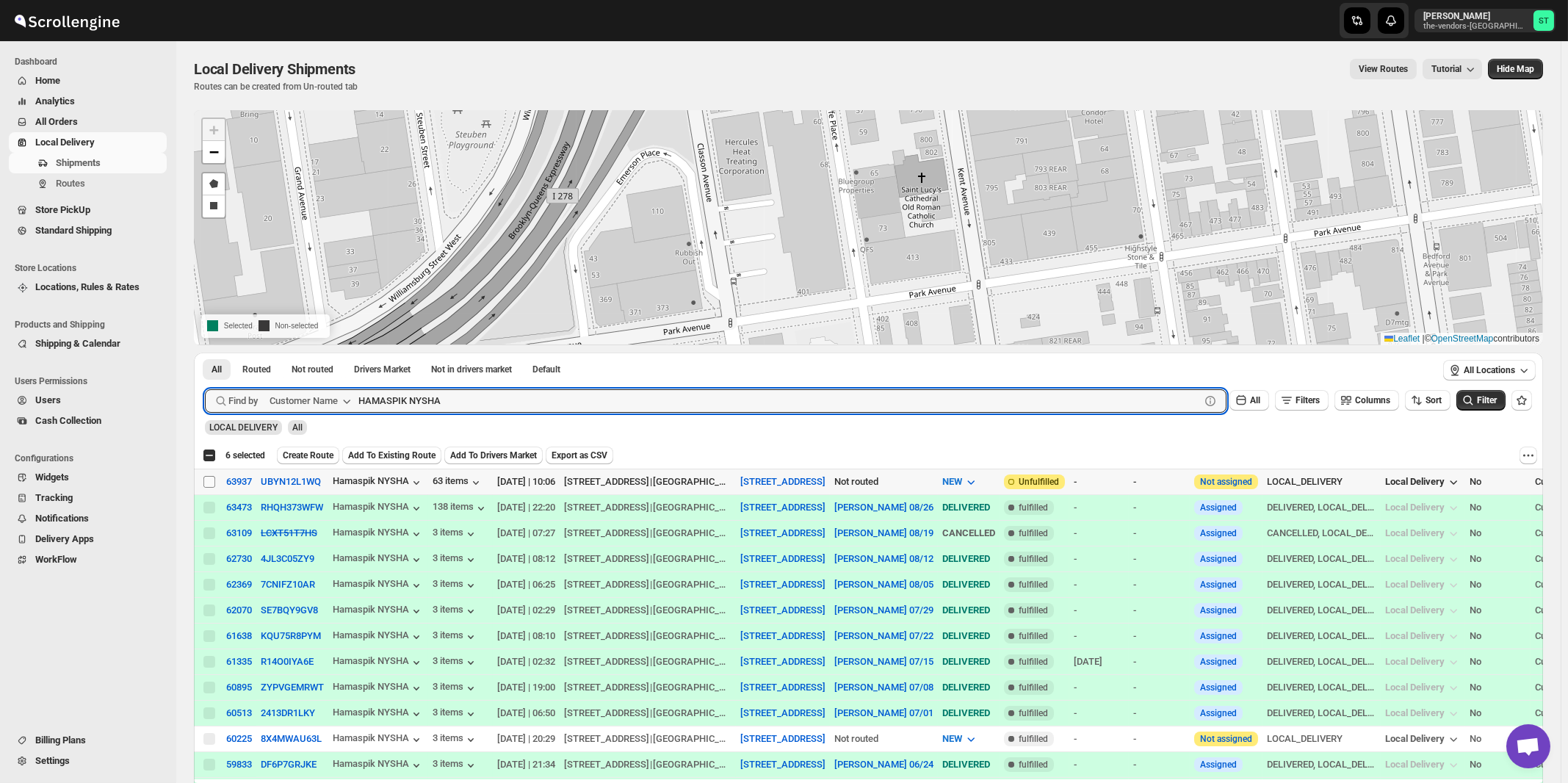
click at [212, 481] on input "Select shipment" at bounding box center [209, 481] width 12 height 12
checkbox input "true"
click at [476, 399] on input "HAMASPIK NYSHA" at bounding box center [766, 401] width 815 height 24
paste input "Brands Paycheck"
type input "Paycheck"
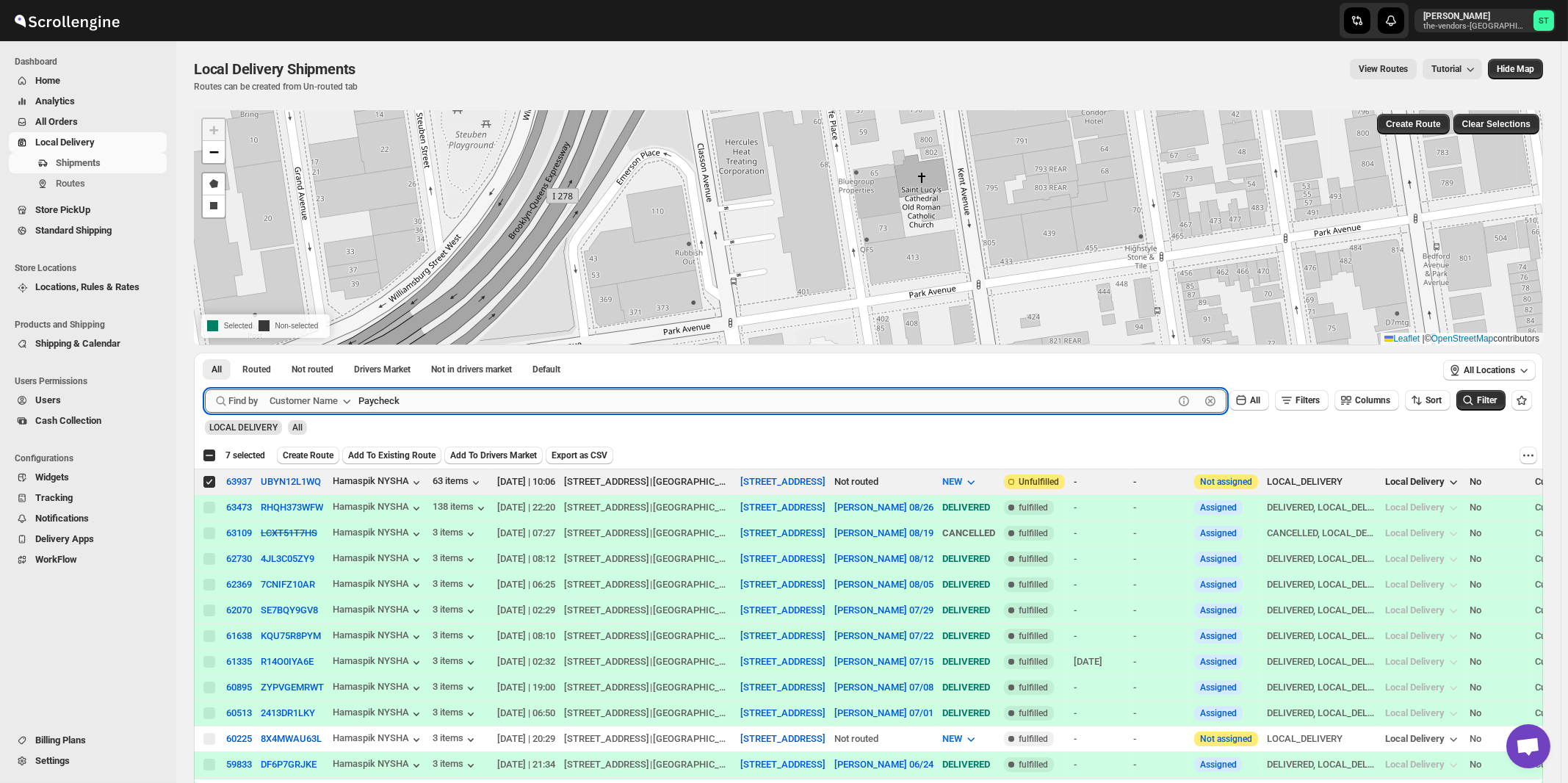
click at [205, 353] on button "Submit" at bounding box center [226, 360] width 42 height 16
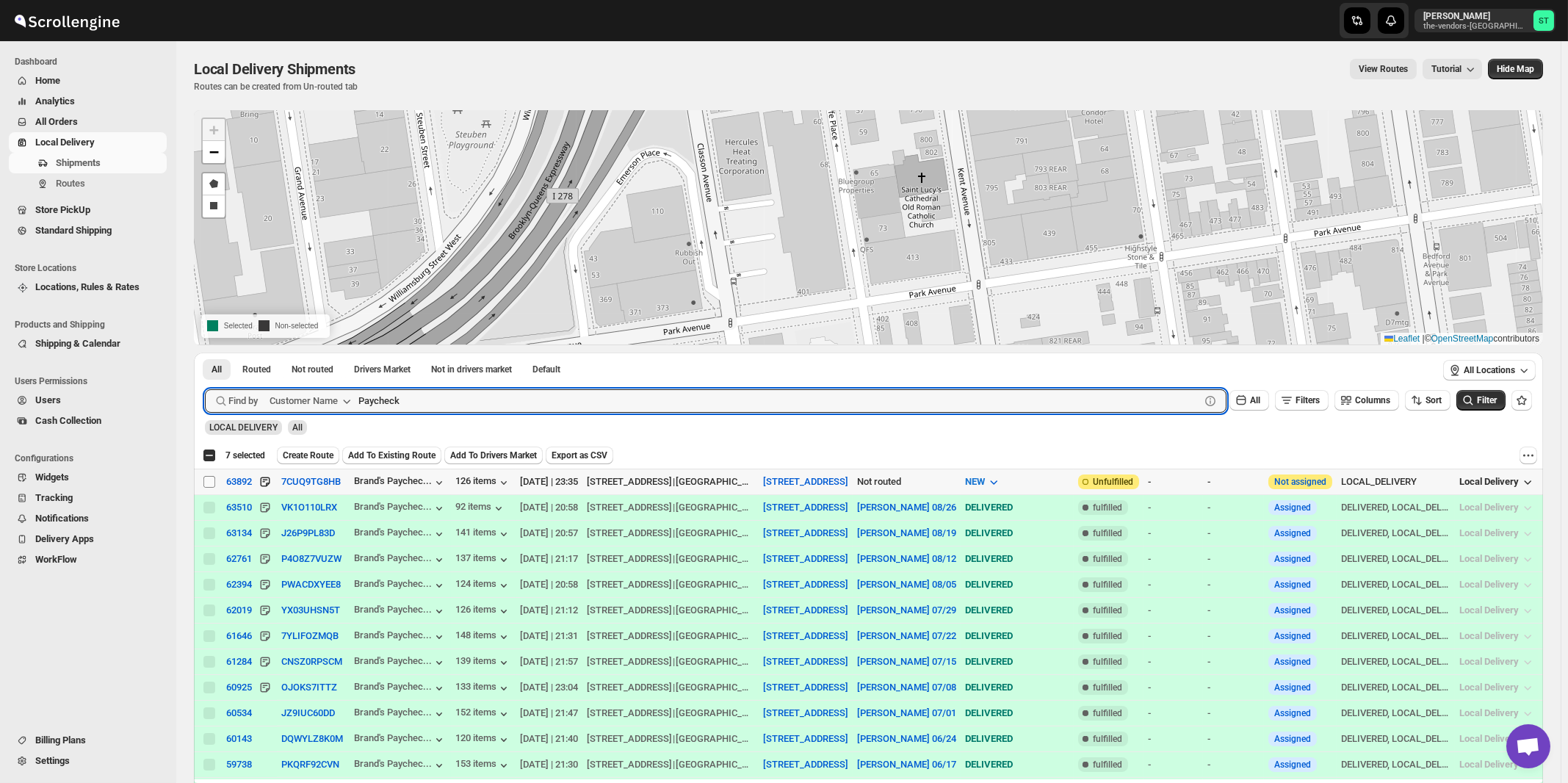
click at [205, 481] on input "Select shipment" at bounding box center [209, 481] width 12 height 12
checkbox input "true"
click at [492, 401] on input "Paycheck" at bounding box center [766, 401] width 815 height 24
paste input "erinta Operations"
type input "Perinta Operations"
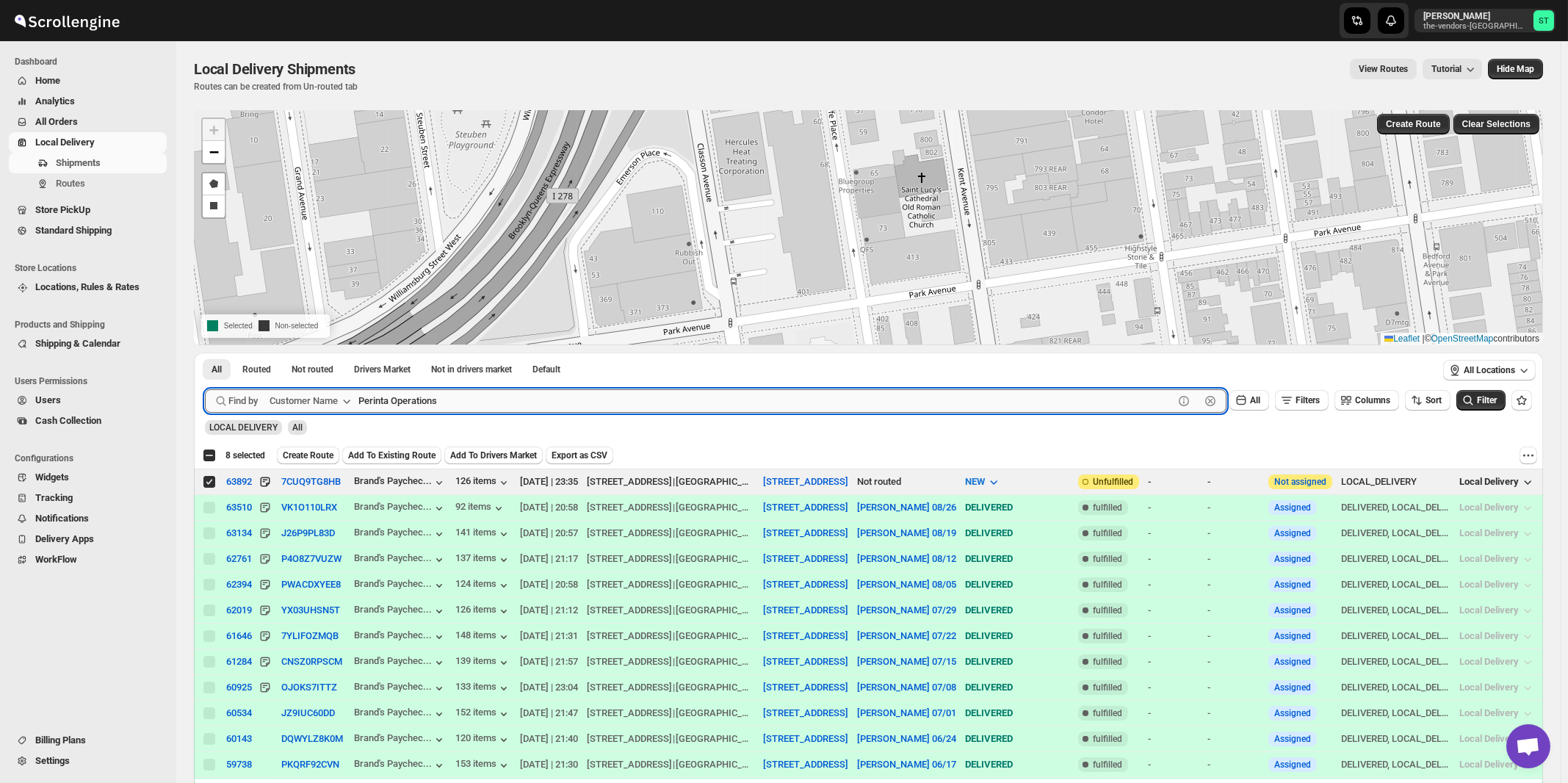
click at [205, 353] on button "Submit" at bounding box center [226, 360] width 42 height 16
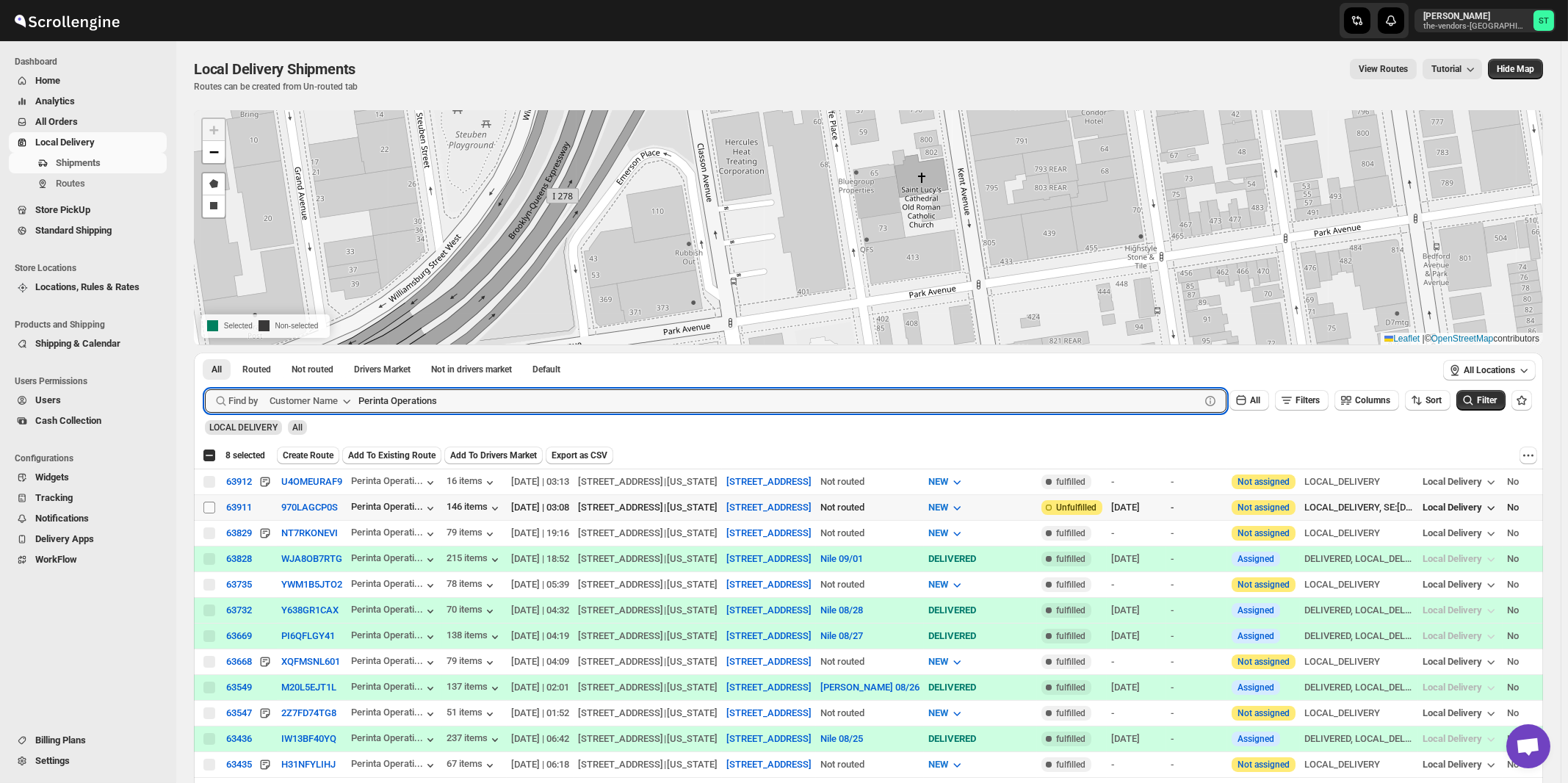
click at [209, 507] on input "Select shipment" at bounding box center [209, 507] width 12 height 12
checkbox input "true"
click at [663, 405] on input "Perinta Operations" at bounding box center [766, 401] width 815 height 24
paste input "United Comercial Group"
type input "United Commercial Group"
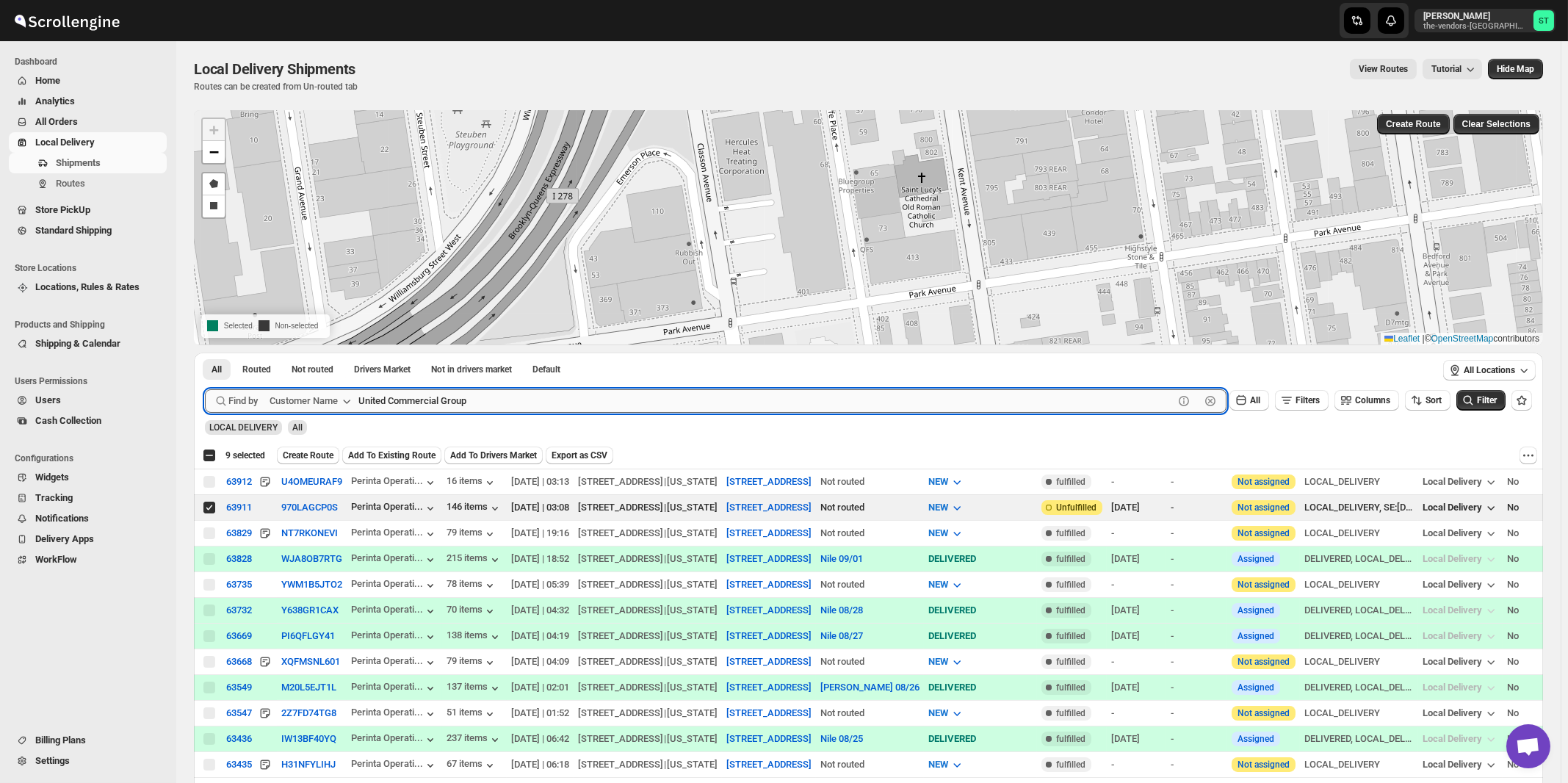
click at [205, 353] on button "Submit" at bounding box center [226, 360] width 42 height 16
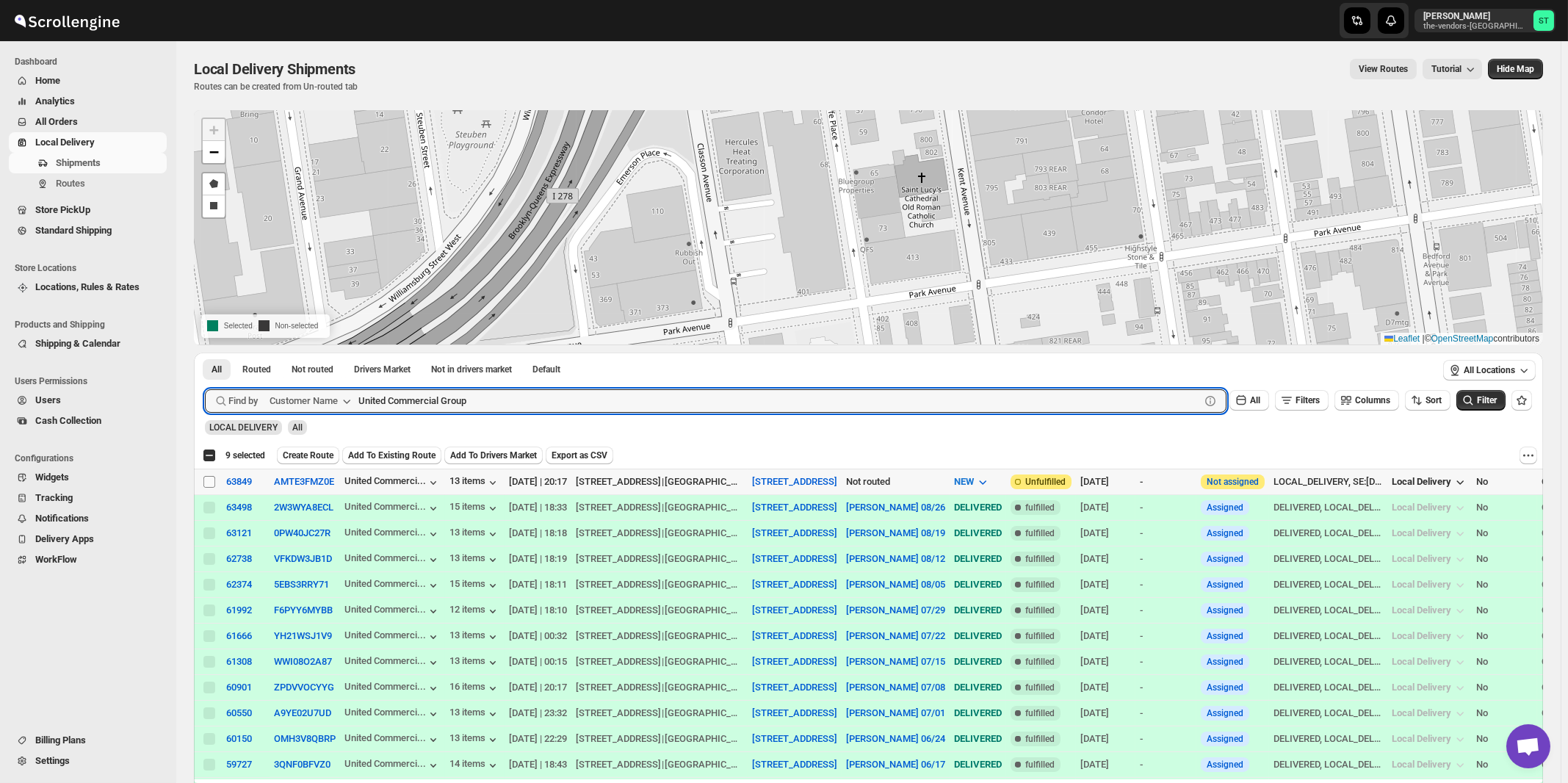
click at [208, 481] on input "Select shipment" at bounding box center [209, 481] width 12 height 12
checkbox input "true"
click at [486, 395] on input "United Commercial Group" at bounding box center [766, 401] width 815 height 24
paste input "500 Dekalb Management"
type input "500 Dekalb Management"
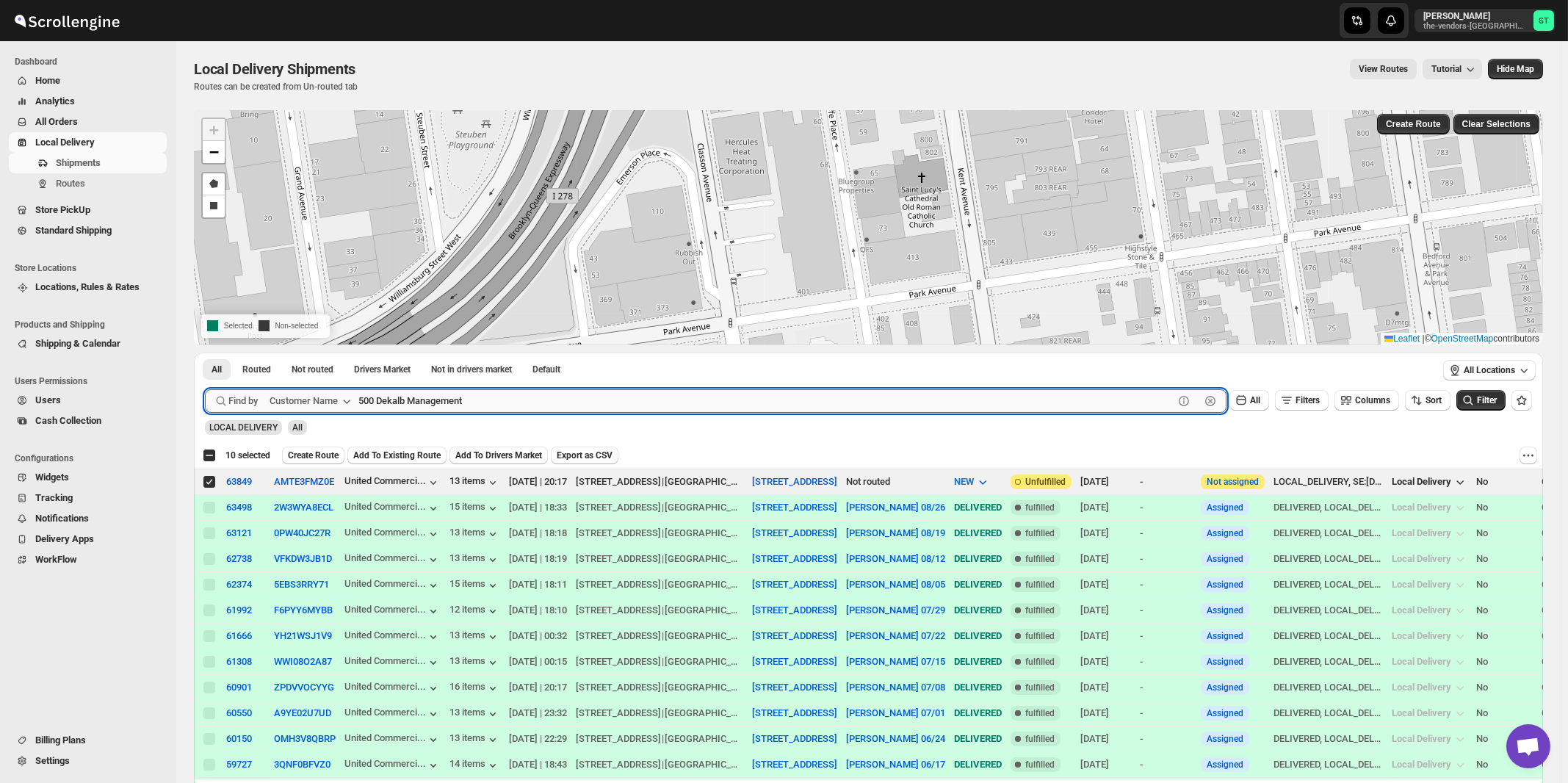
click at [205, 353] on button "Submit" at bounding box center [226, 360] width 42 height 16
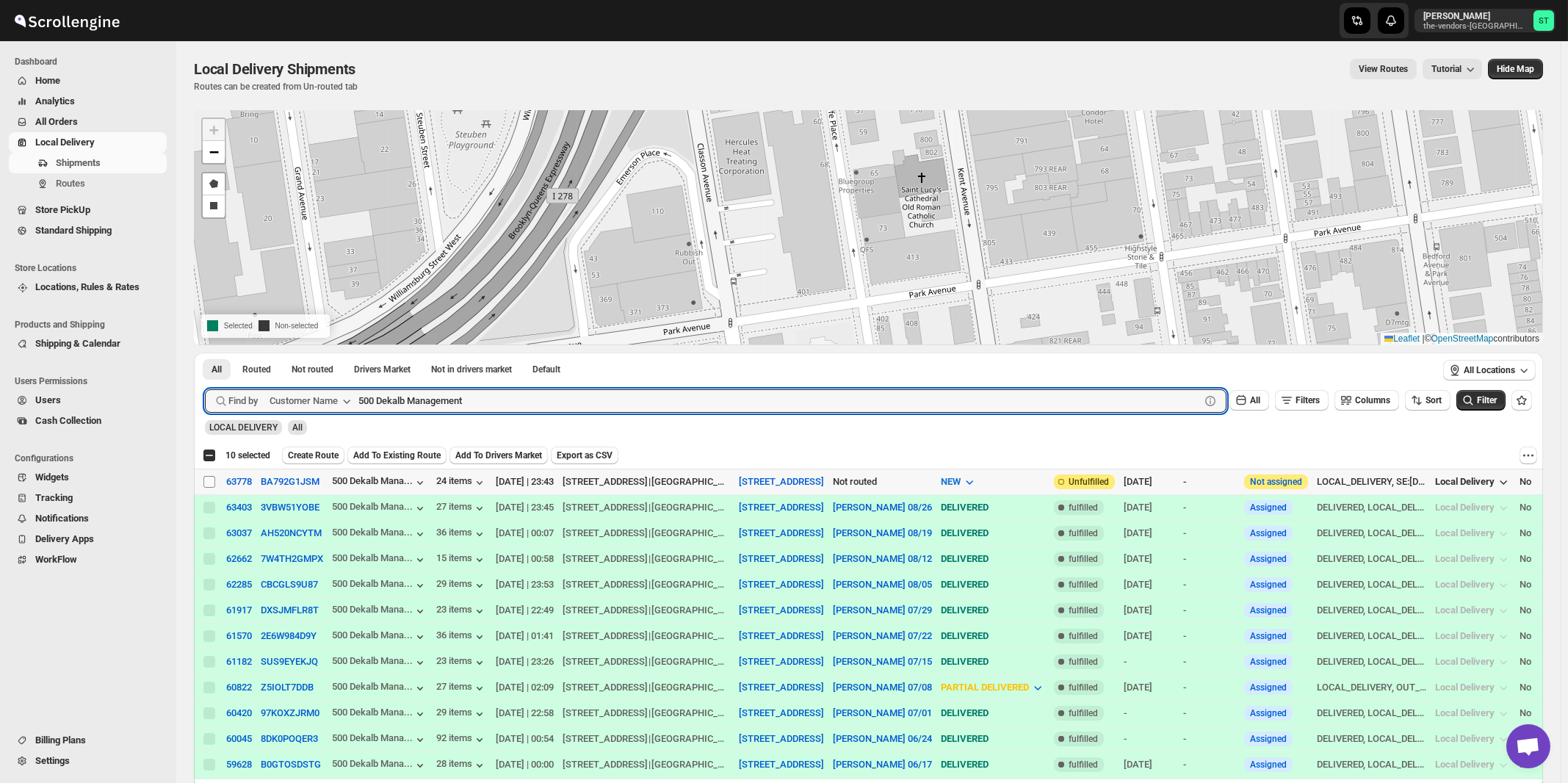
click at [210, 481] on input "Select shipment" at bounding box center [209, 481] width 12 height 12
checkbox input "true"
click at [497, 398] on input "500 Dekalb Management" at bounding box center [766, 401] width 815 height 24
paste input "Cns Builders"
click at [205, 353] on button "Submit" at bounding box center [226, 360] width 42 height 16
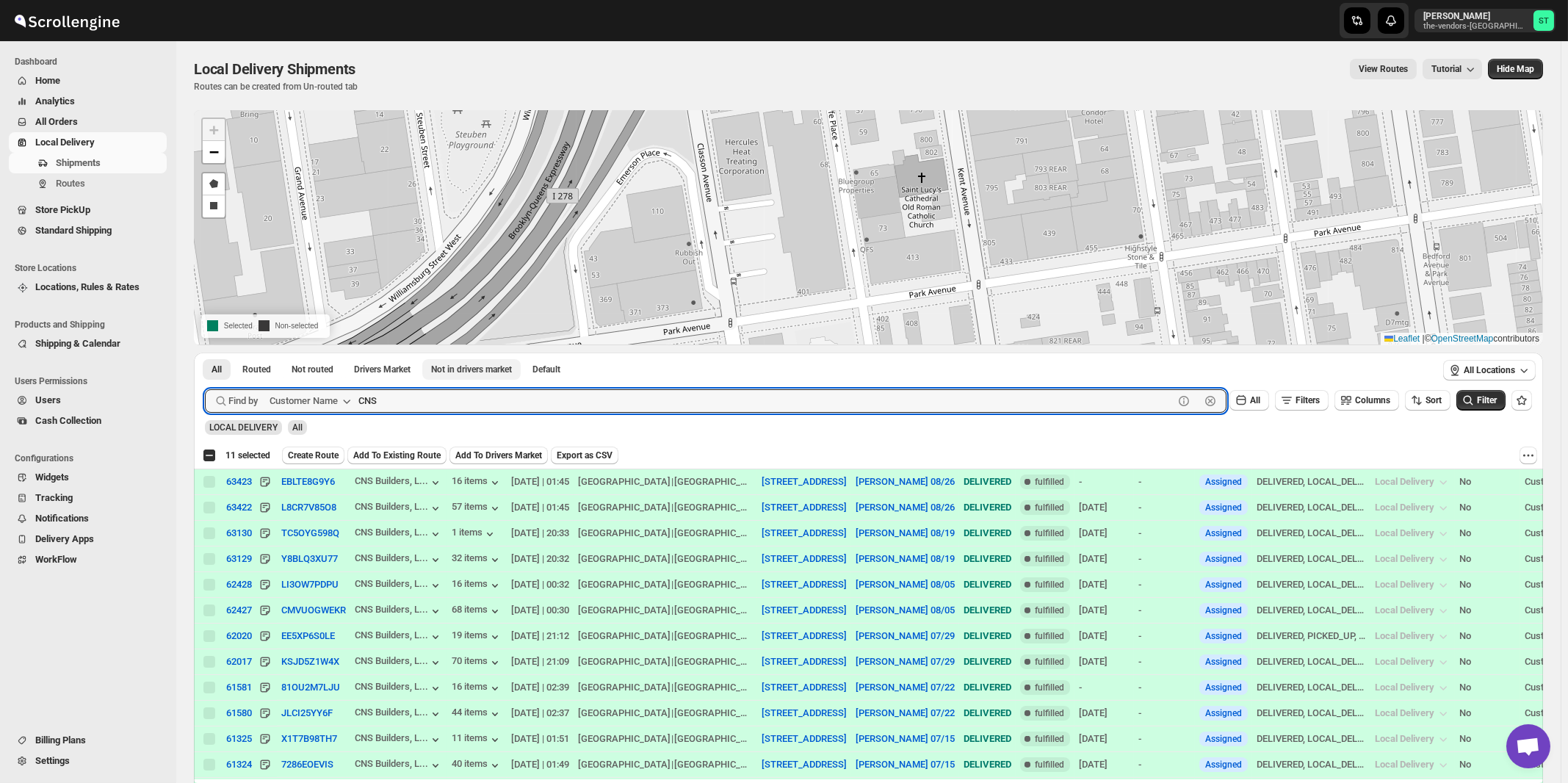
click at [205, 353] on button "Submit" at bounding box center [226, 360] width 42 height 16
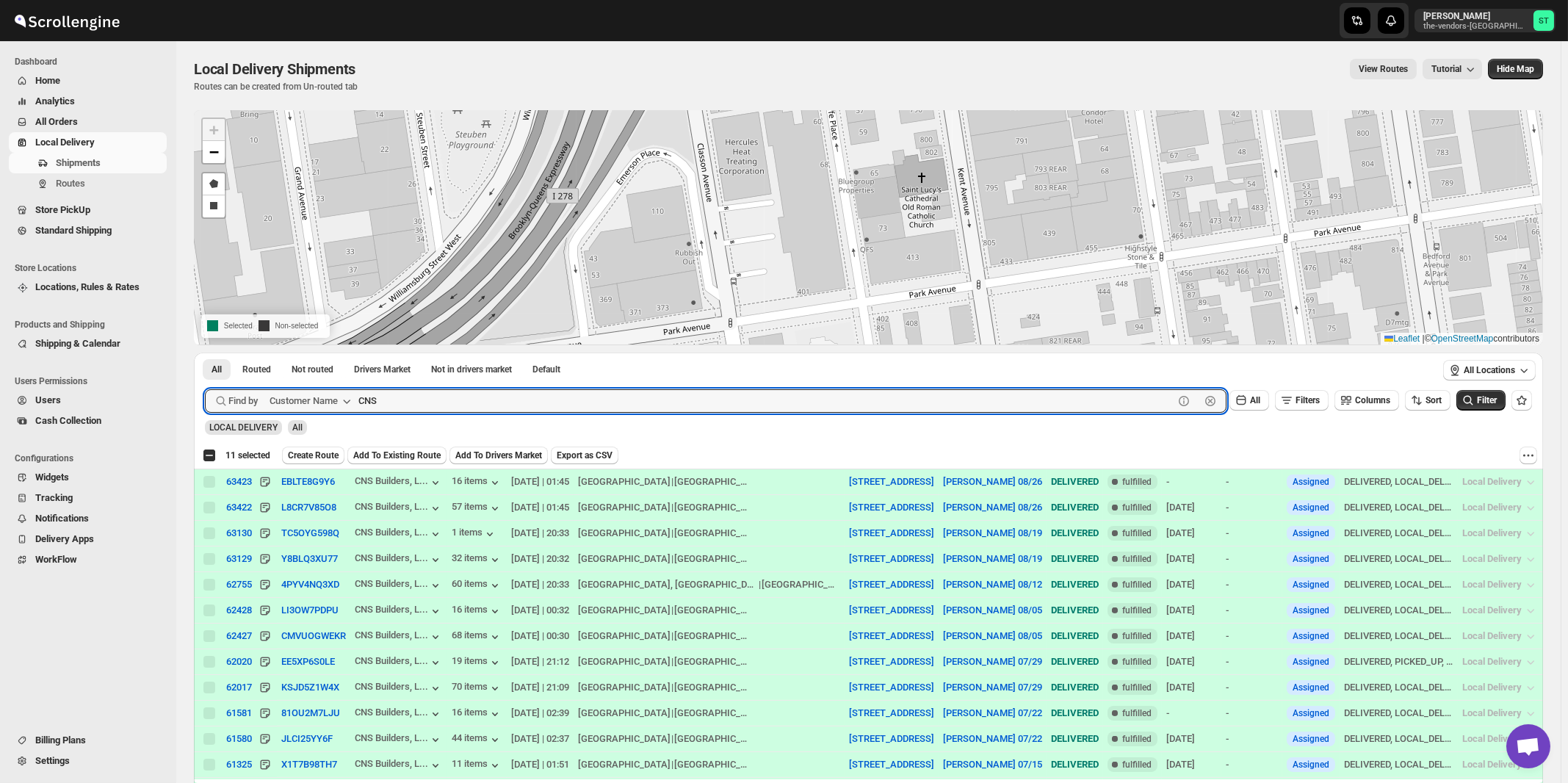
type input "CNS"
click at [205, 353] on button "Submit" at bounding box center [226, 360] width 42 height 16
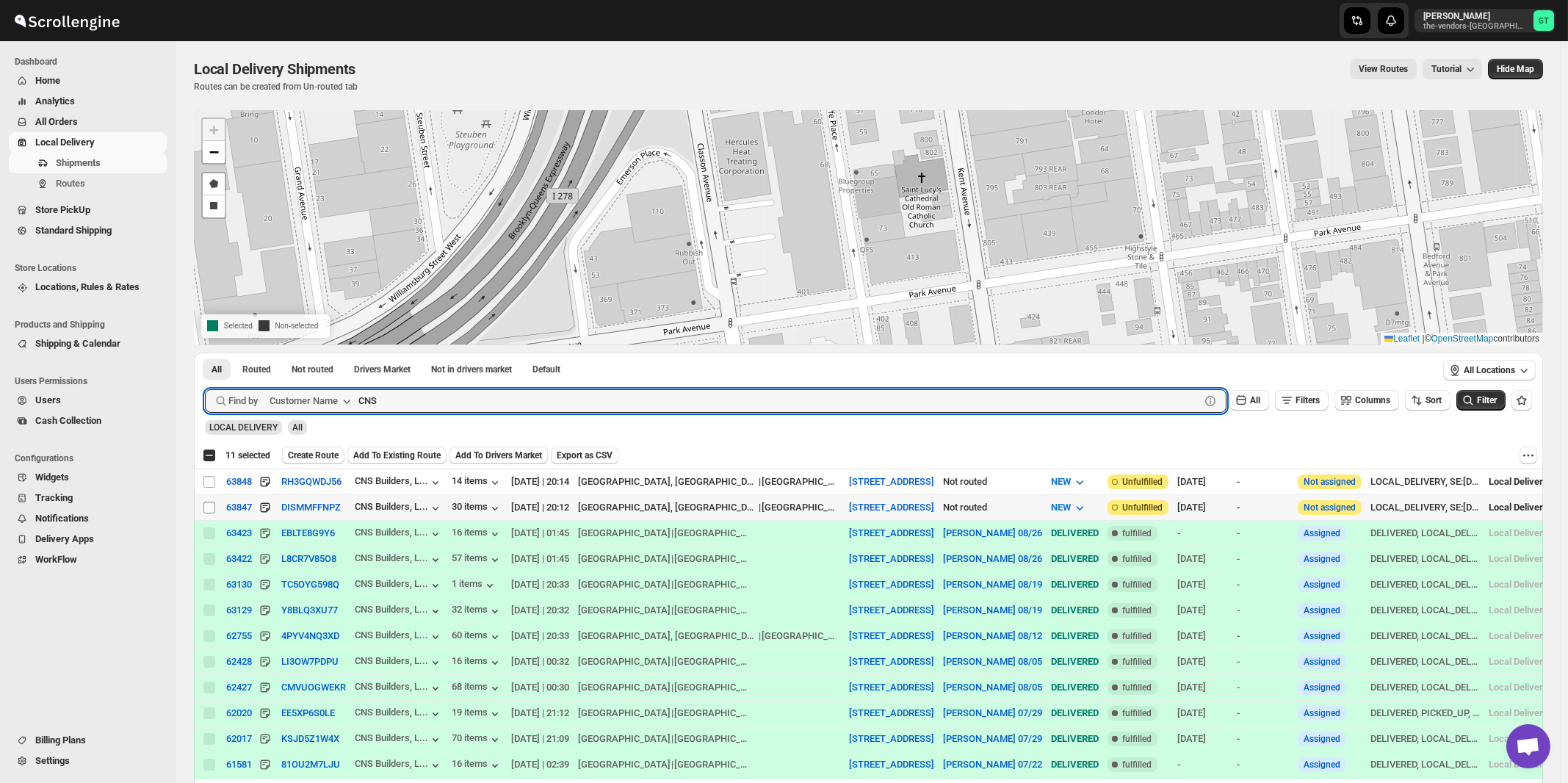
click at [210, 507] on input "Select shipment" at bounding box center [209, 507] width 12 height 12
checkbox input "true"
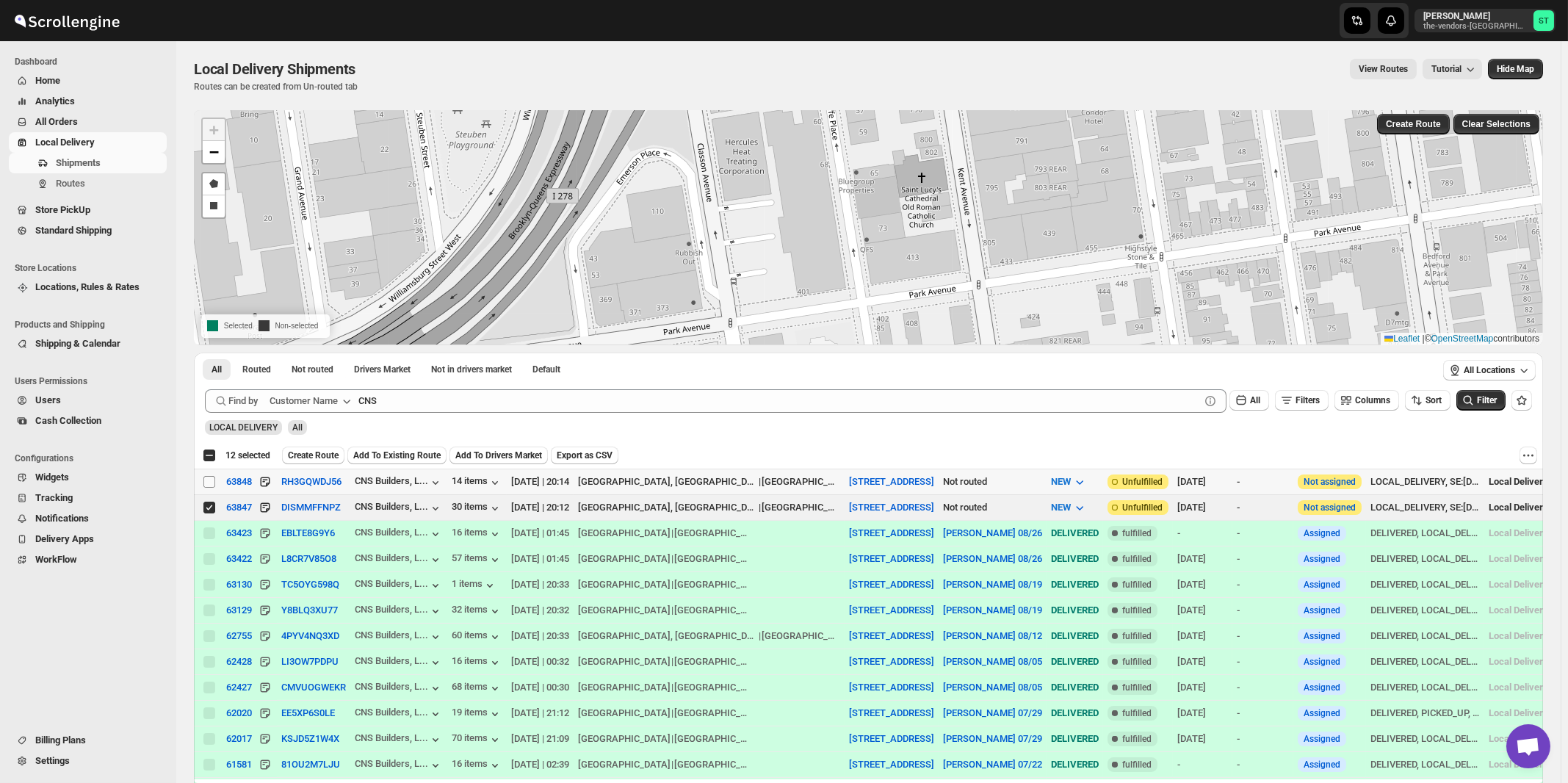
click at [211, 482] on input "Select shipment" at bounding box center [209, 481] width 12 height 12
checkbox input "true"
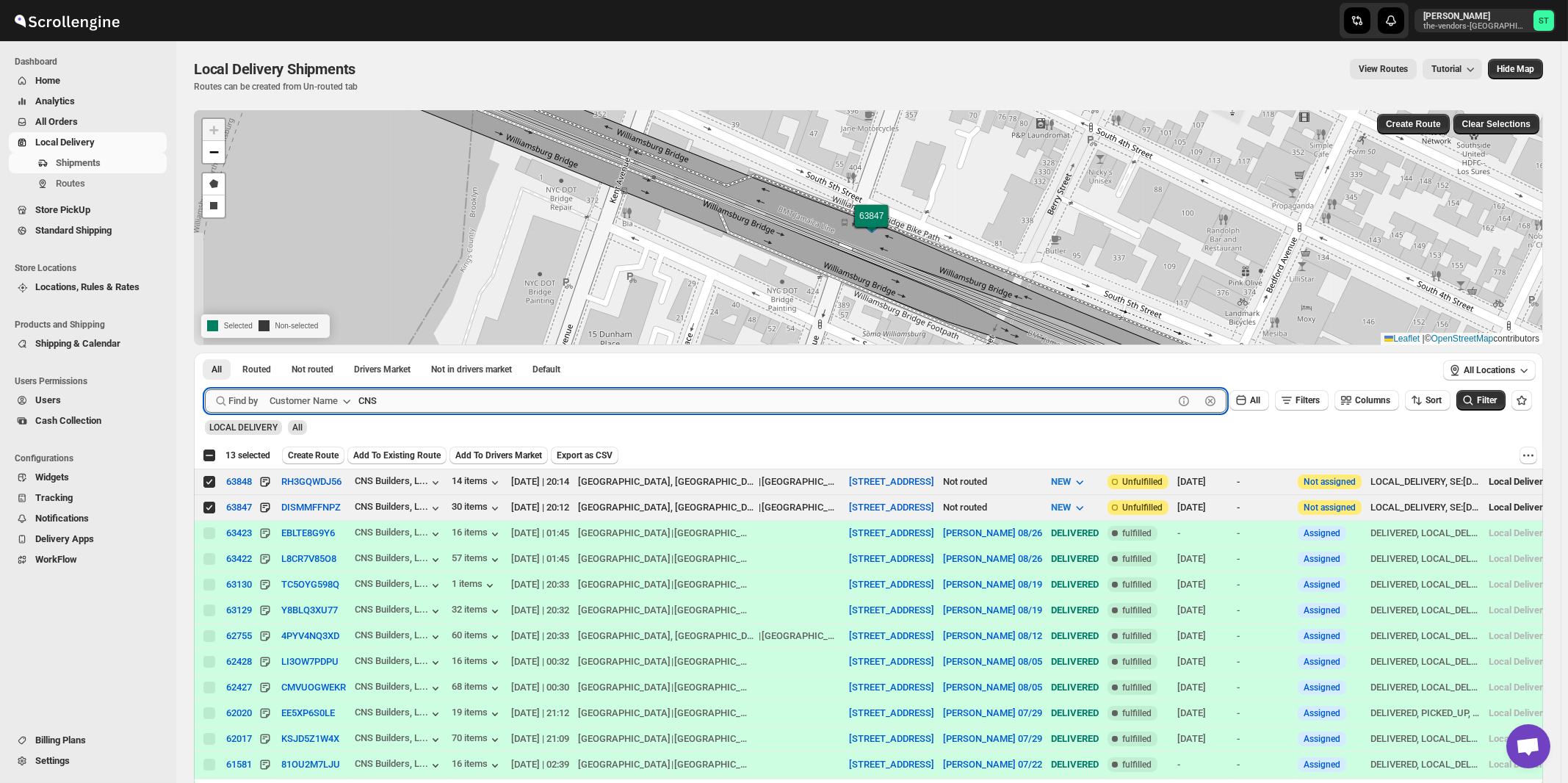
click at [513, 401] on input "CNS" at bounding box center [766, 401] width 815 height 24
paste input "Print On Broadway"
click at [205, 353] on button "Submit" at bounding box center [226, 360] width 42 height 16
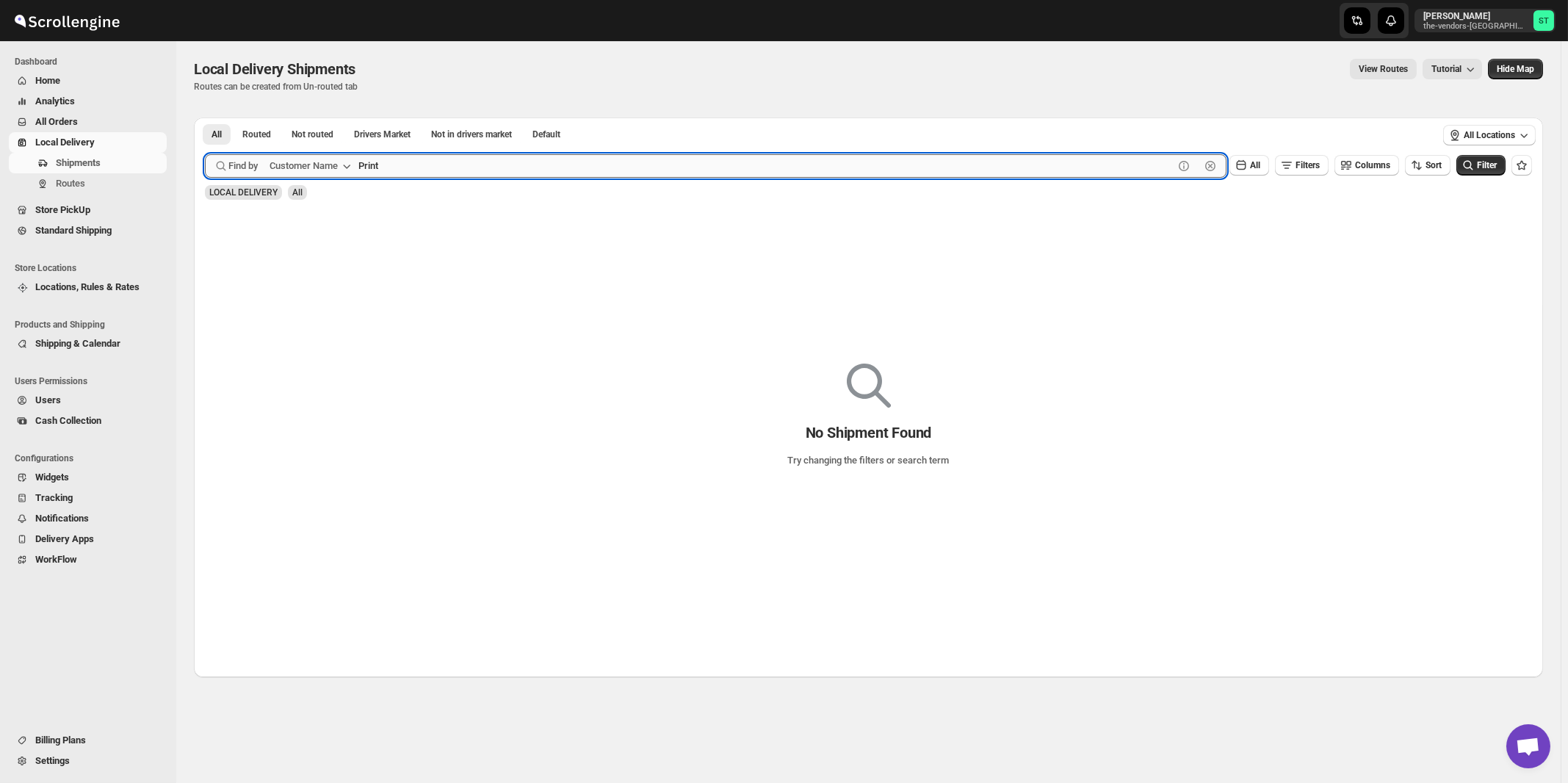
click at [205, 118] on button "Submit" at bounding box center [226, 125] width 42 height 16
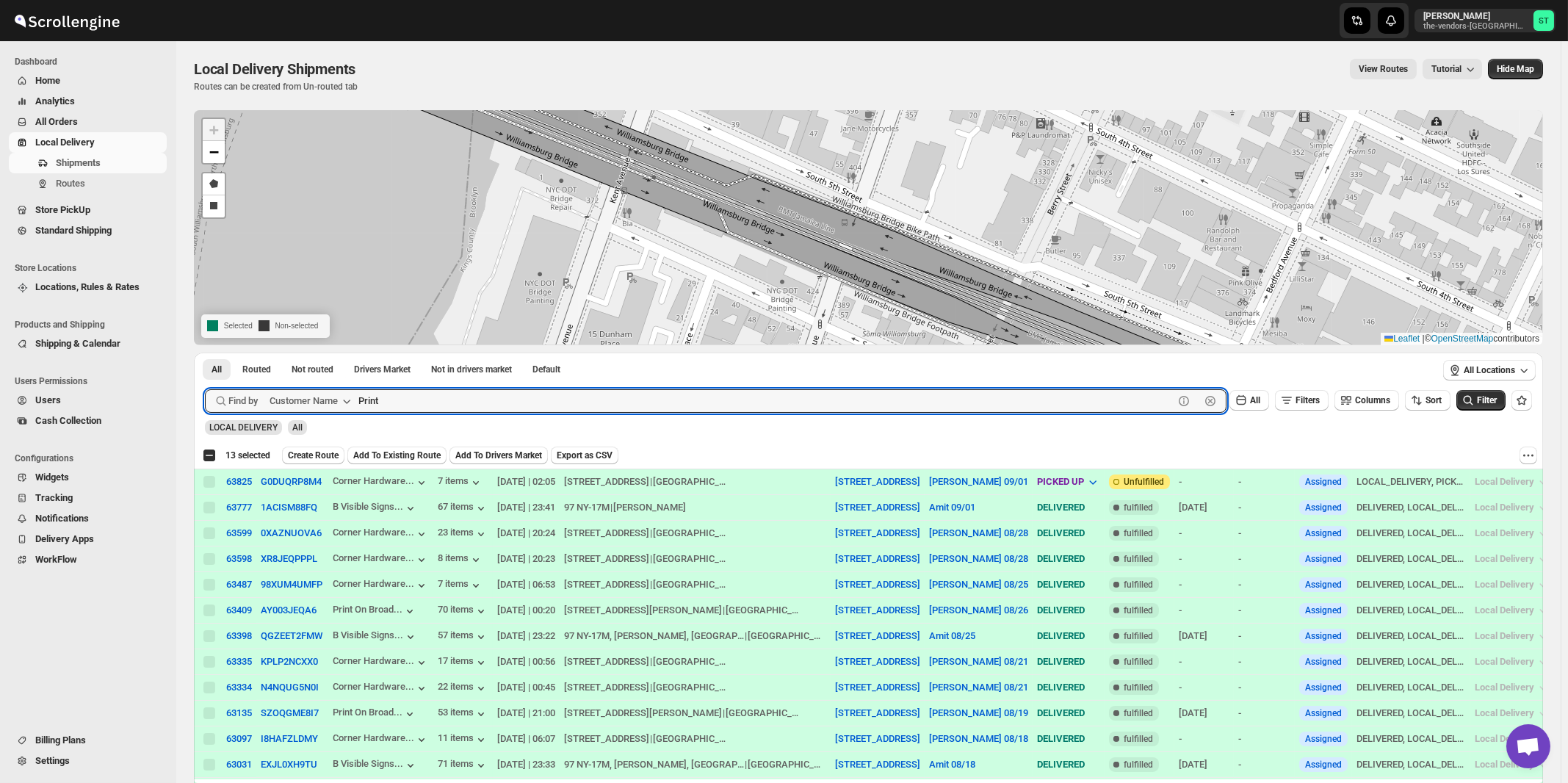
paste input "On Broadway"
click at [205, 353] on button "Submit" at bounding box center [226, 360] width 42 height 16
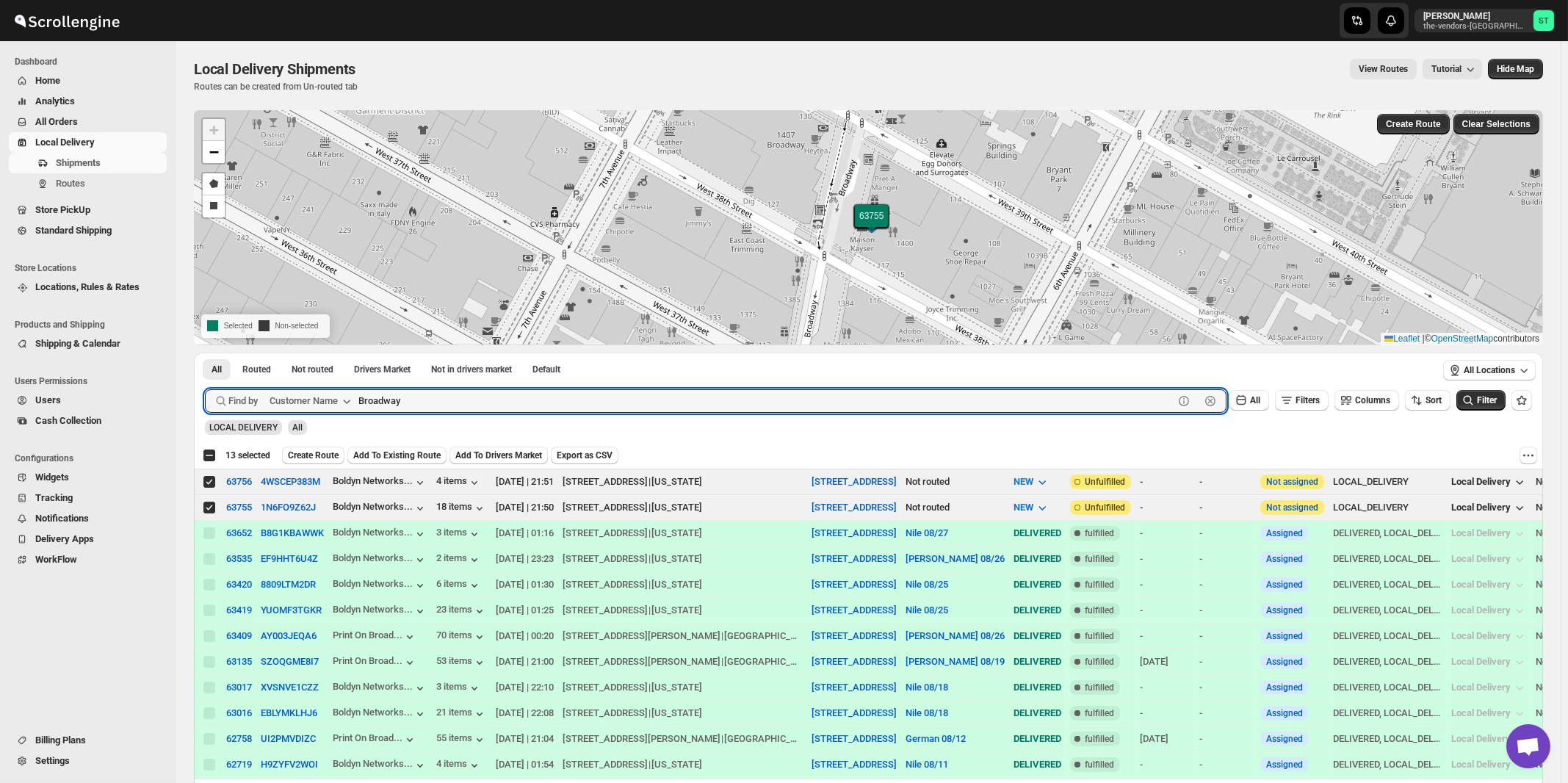
paste input "Print On"
type input "Print"
click at [205, 353] on button "Submit" at bounding box center [226, 360] width 42 height 16
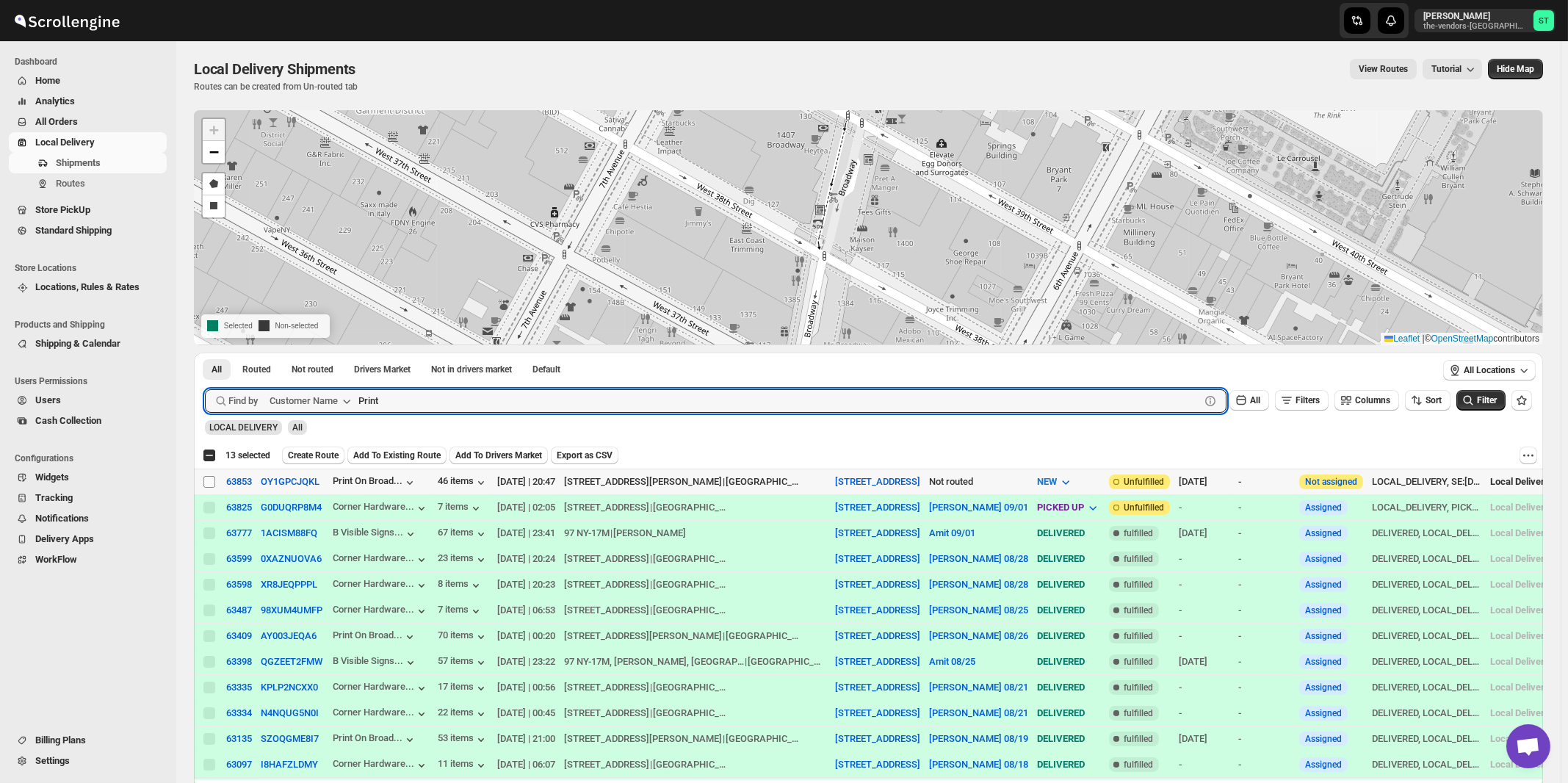
click at [211, 481] on input "Select shipment" at bounding box center [209, 481] width 12 height 12
checkbox input "true"
click at [406, 398] on input "Print" at bounding box center [766, 401] width 815 height 24
paste input "Bayview Developers"
type input "Bayview Developers"
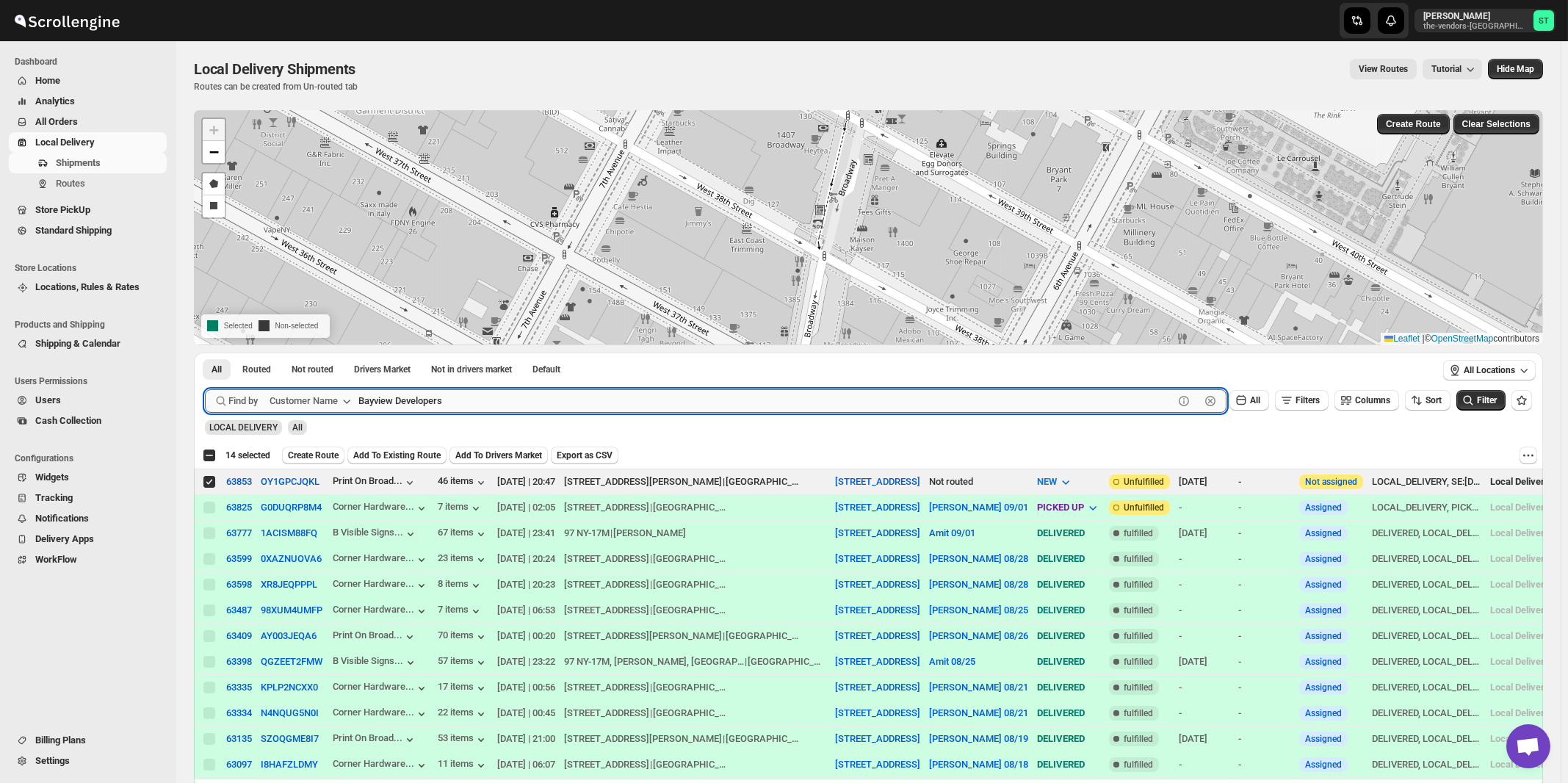
click at [205, 353] on button "Submit" at bounding box center [226, 360] width 42 height 16
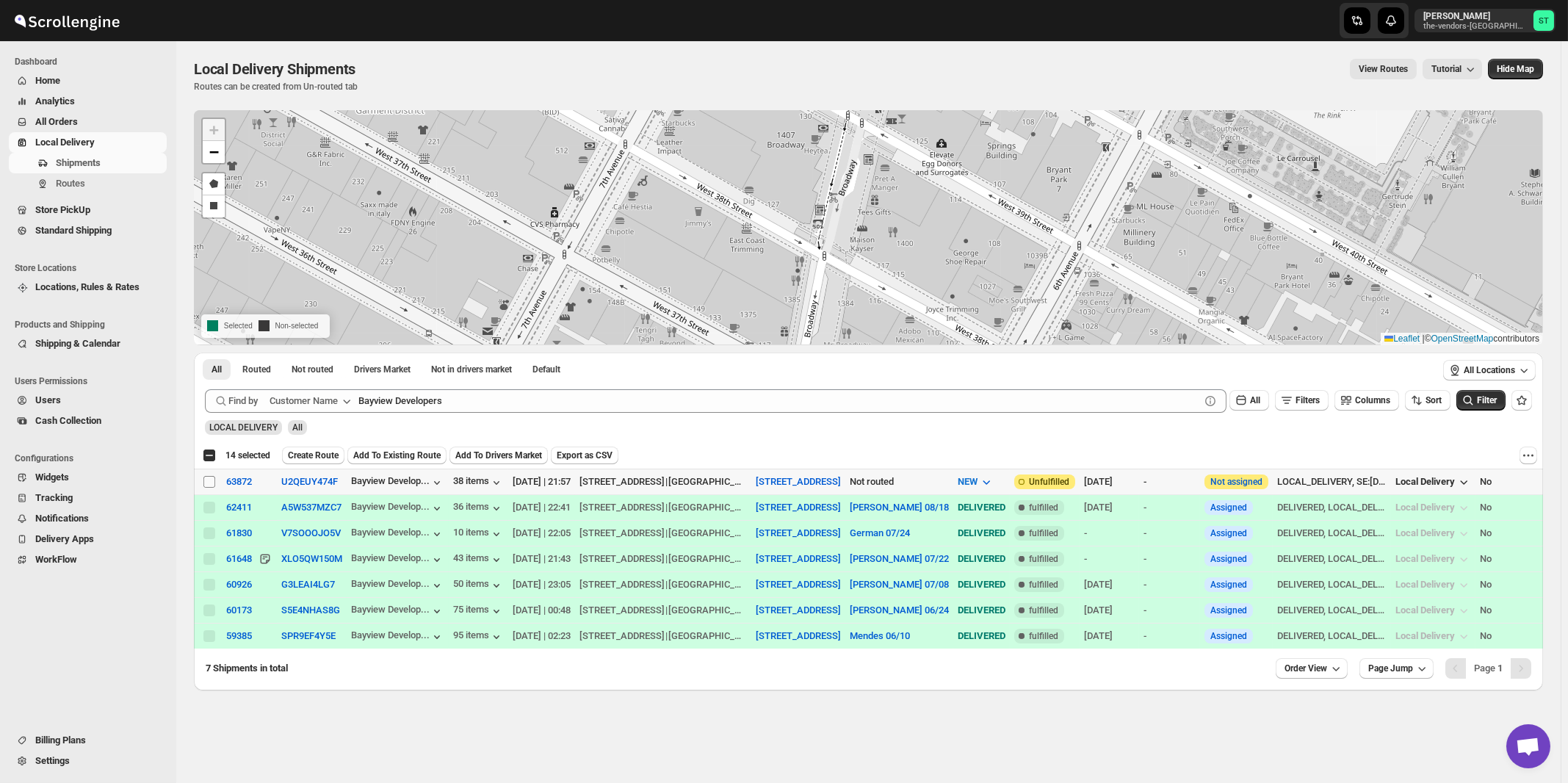
click at [209, 482] on input "Select shipment" at bounding box center [209, 481] width 12 height 12
checkbox input "true"
click at [312, 454] on span "Create Route" at bounding box center [312, 455] width 50 height 12
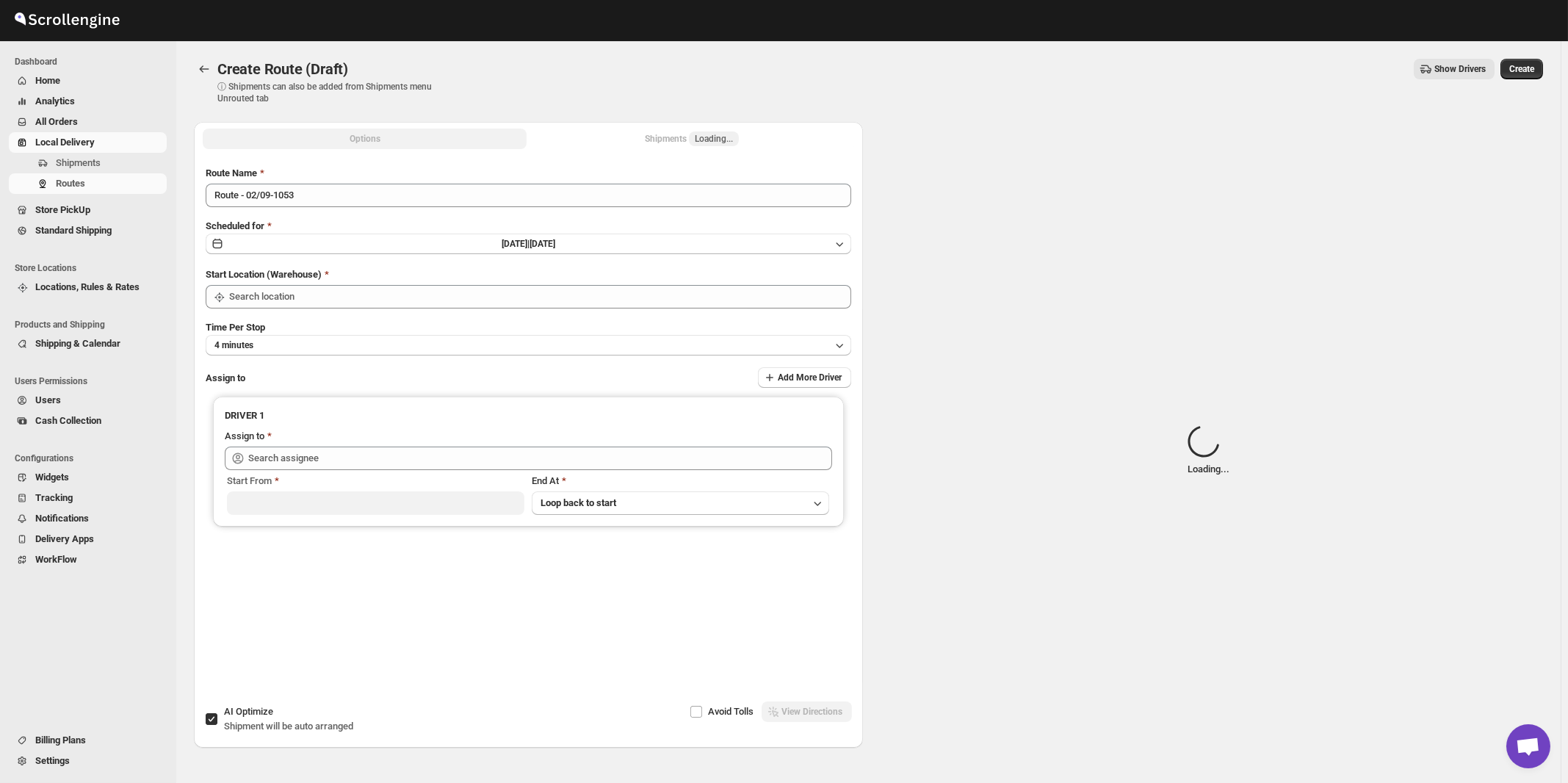
type input "Route - 02/09-1053"
type input "[STREET_ADDRESS]"
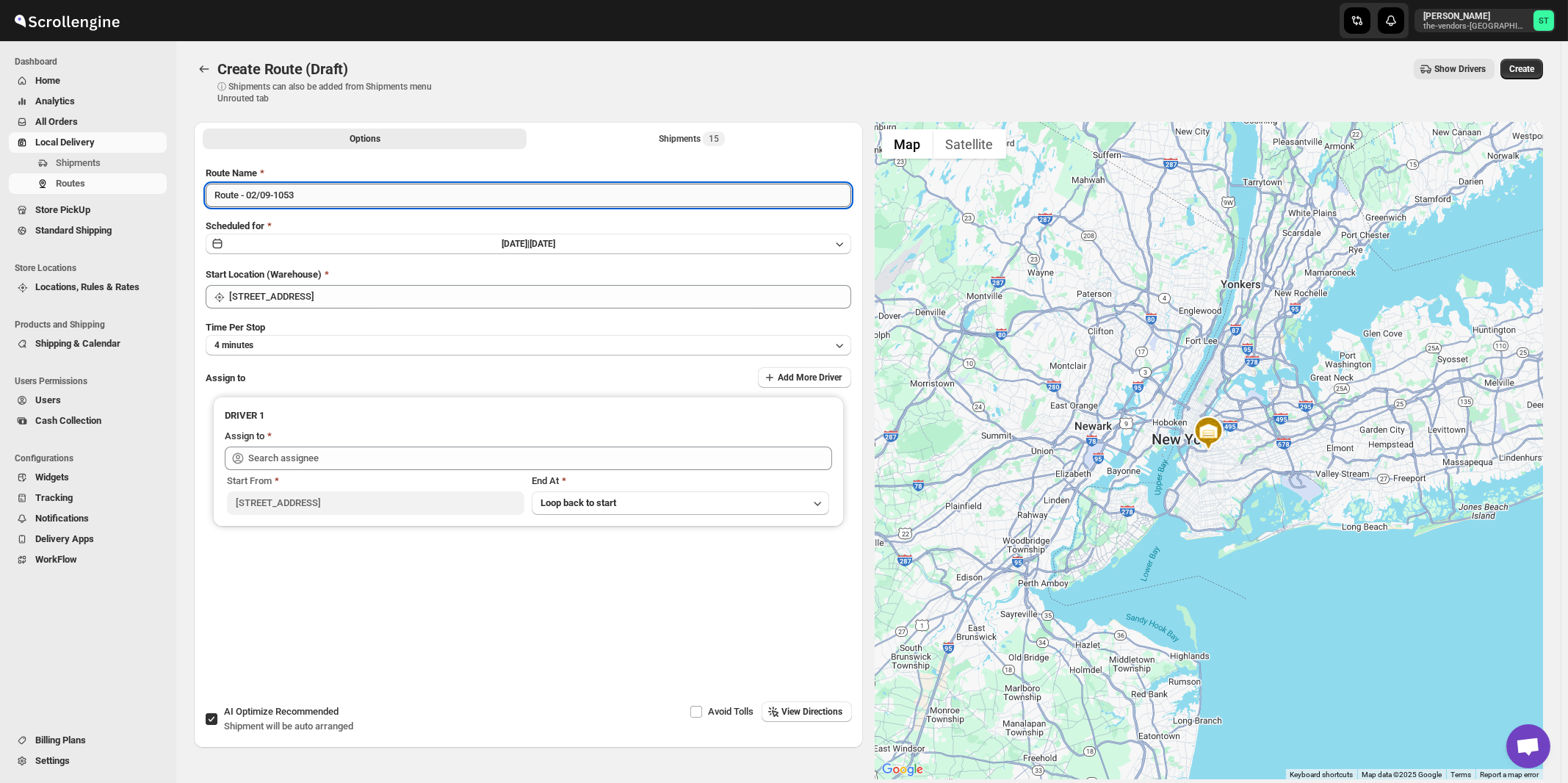
click at [415, 196] on input "Route - 02/09-1053" at bounding box center [528, 195] width 646 height 24
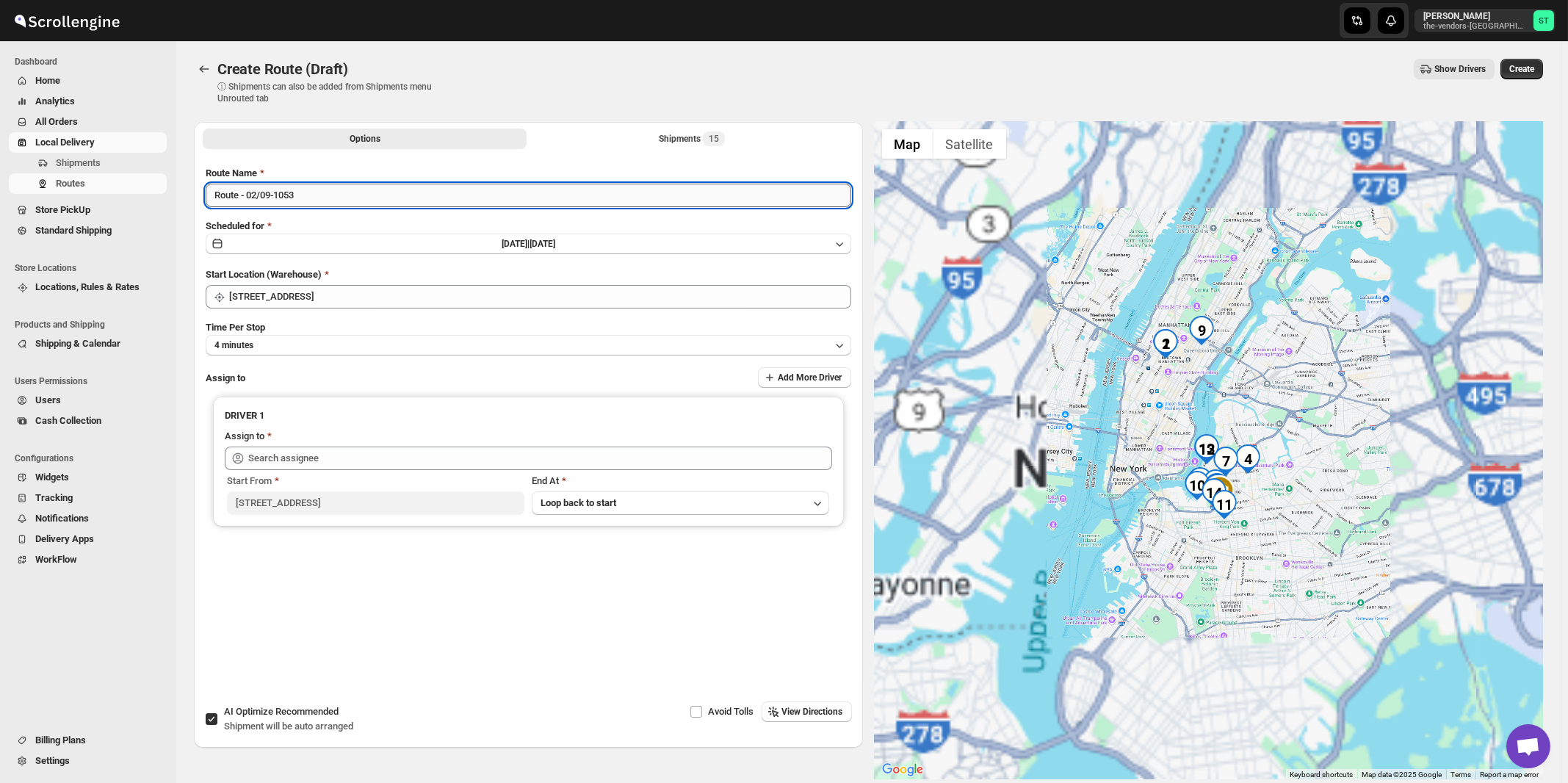
paste input "[PERSON_NAME]"
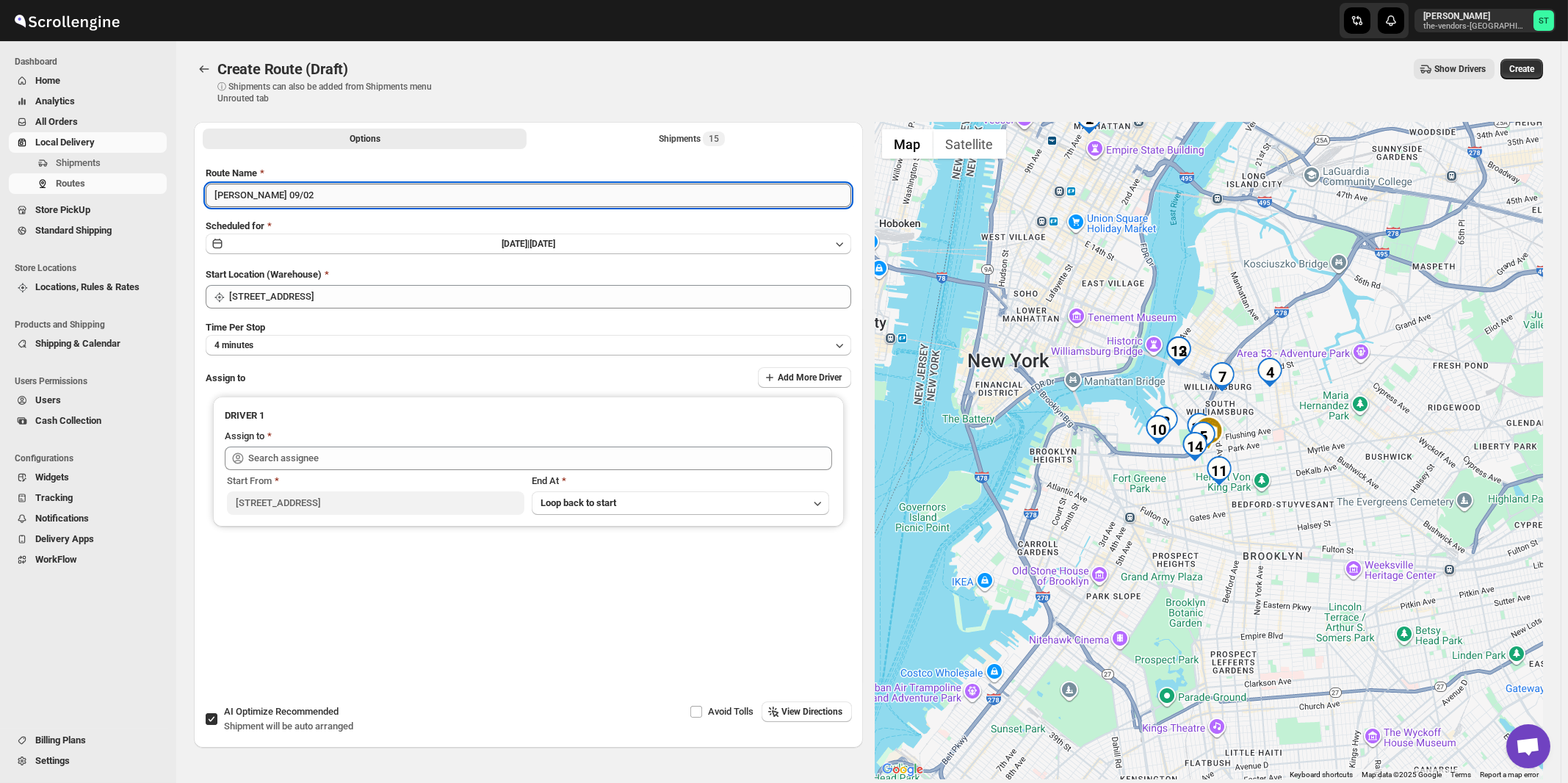
type input "[PERSON_NAME] 09/02"
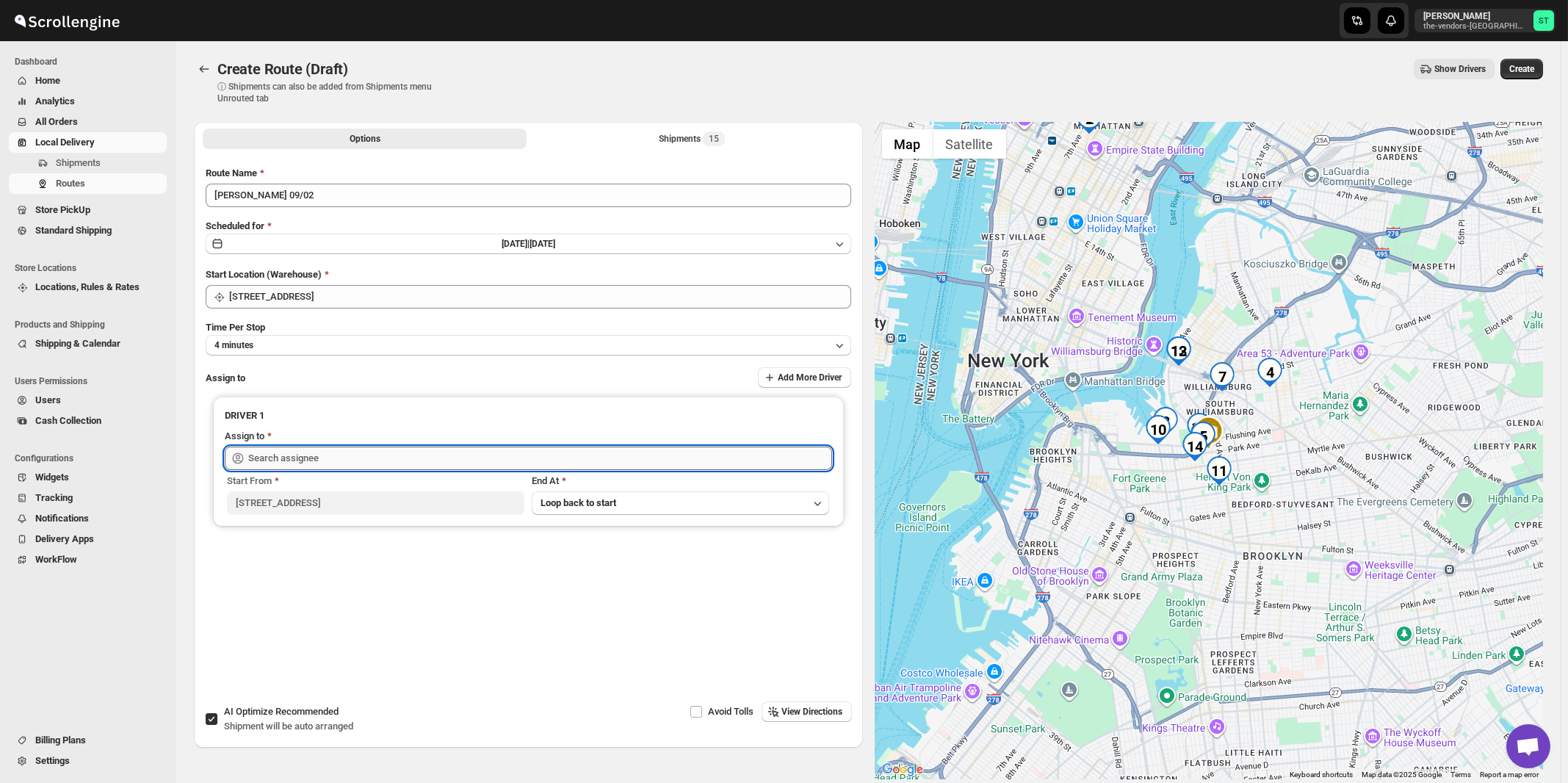
click at [329, 463] on input "text" at bounding box center [540, 458] width 584 height 24
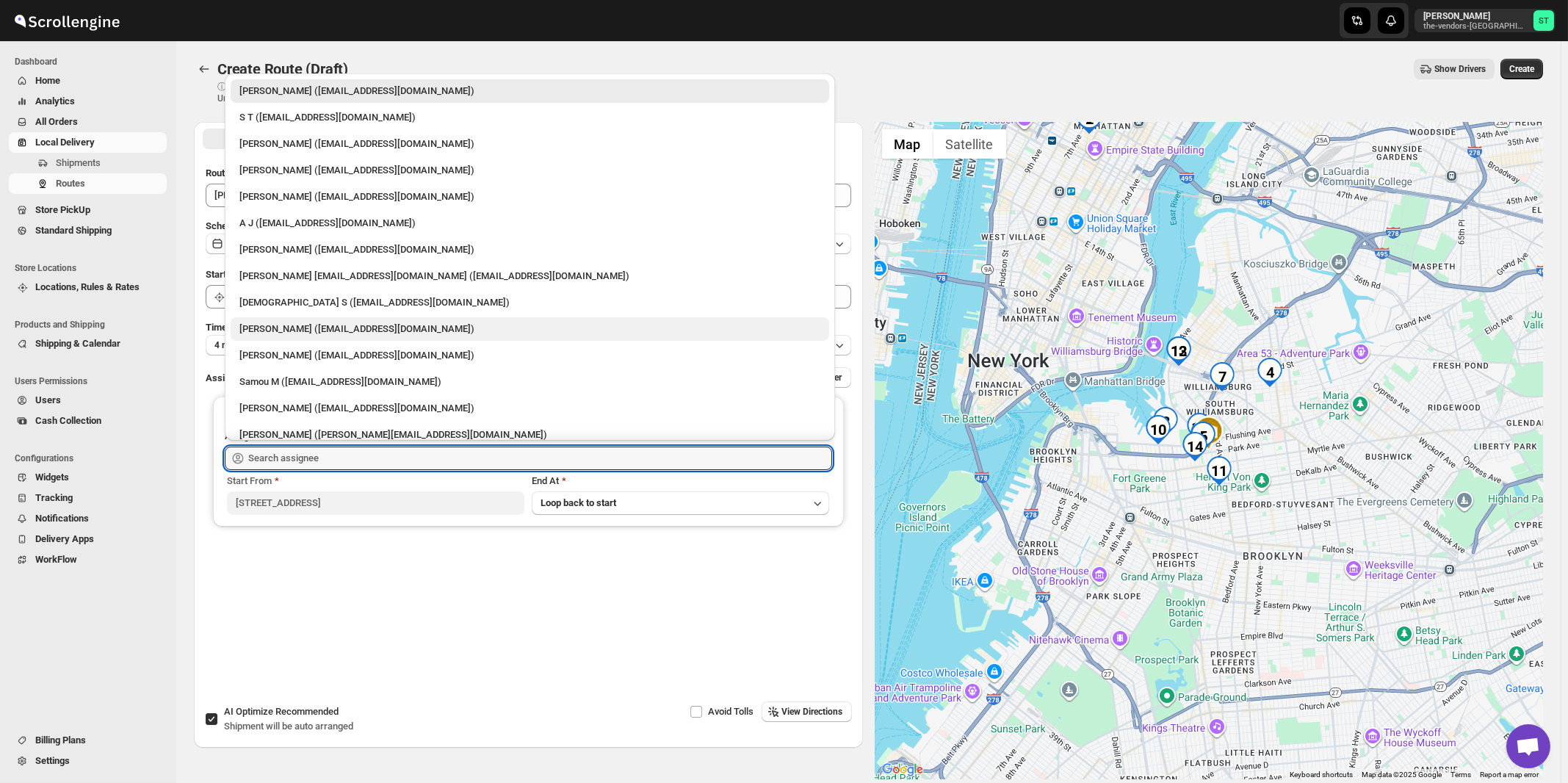
click at [293, 330] on div "[PERSON_NAME] ([EMAIL_ADDRESS][DOMAIN_NAME])" at bounding box center [529, 329] width 581 height 15
type input "[PERSON_NAME] ([EMAIL_ADDRESS][DOMAIN_NAME])"
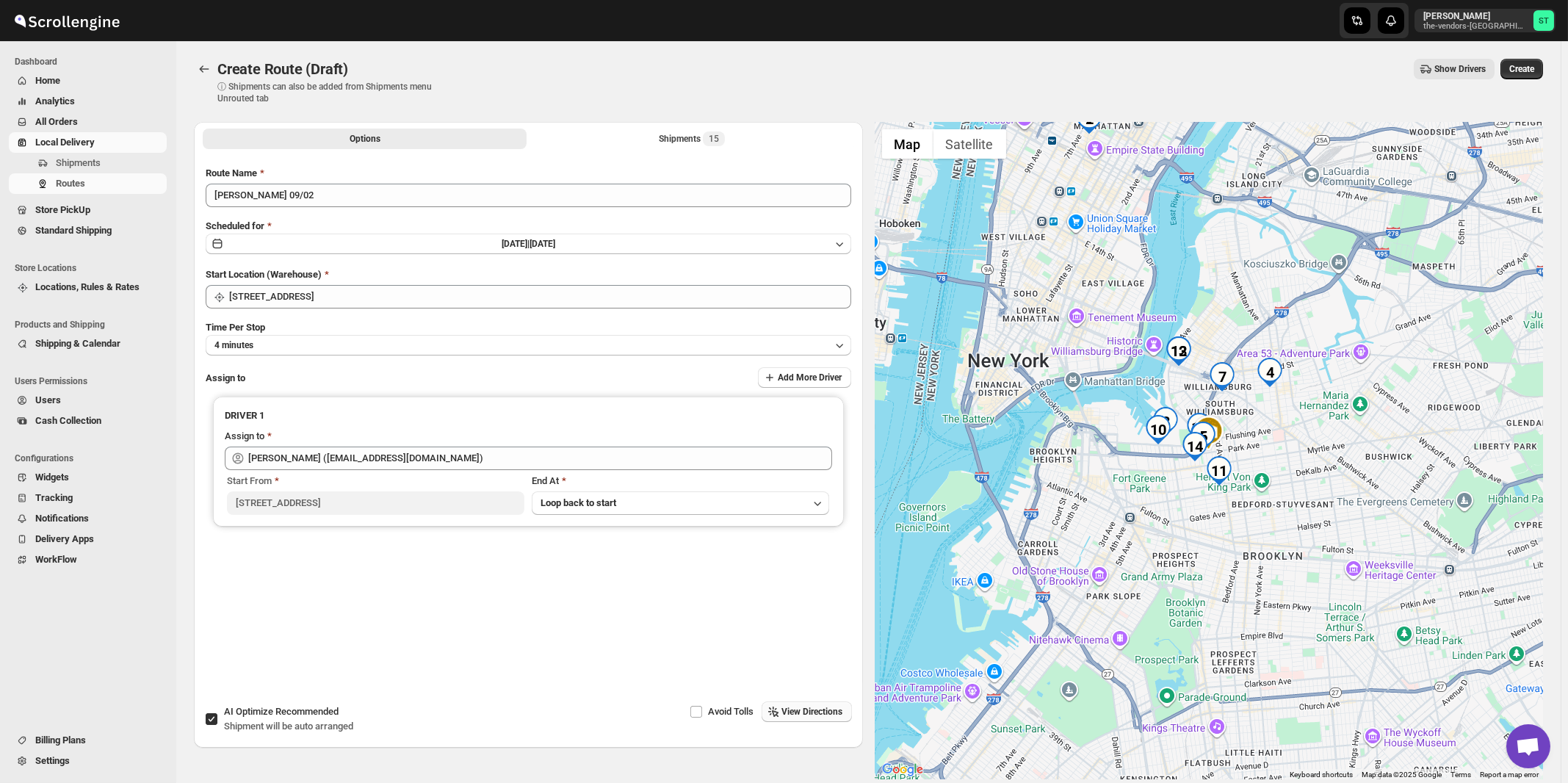
click at [810, 715] on span "View Directions" at bounding box center [813, 711] width 61 height 12
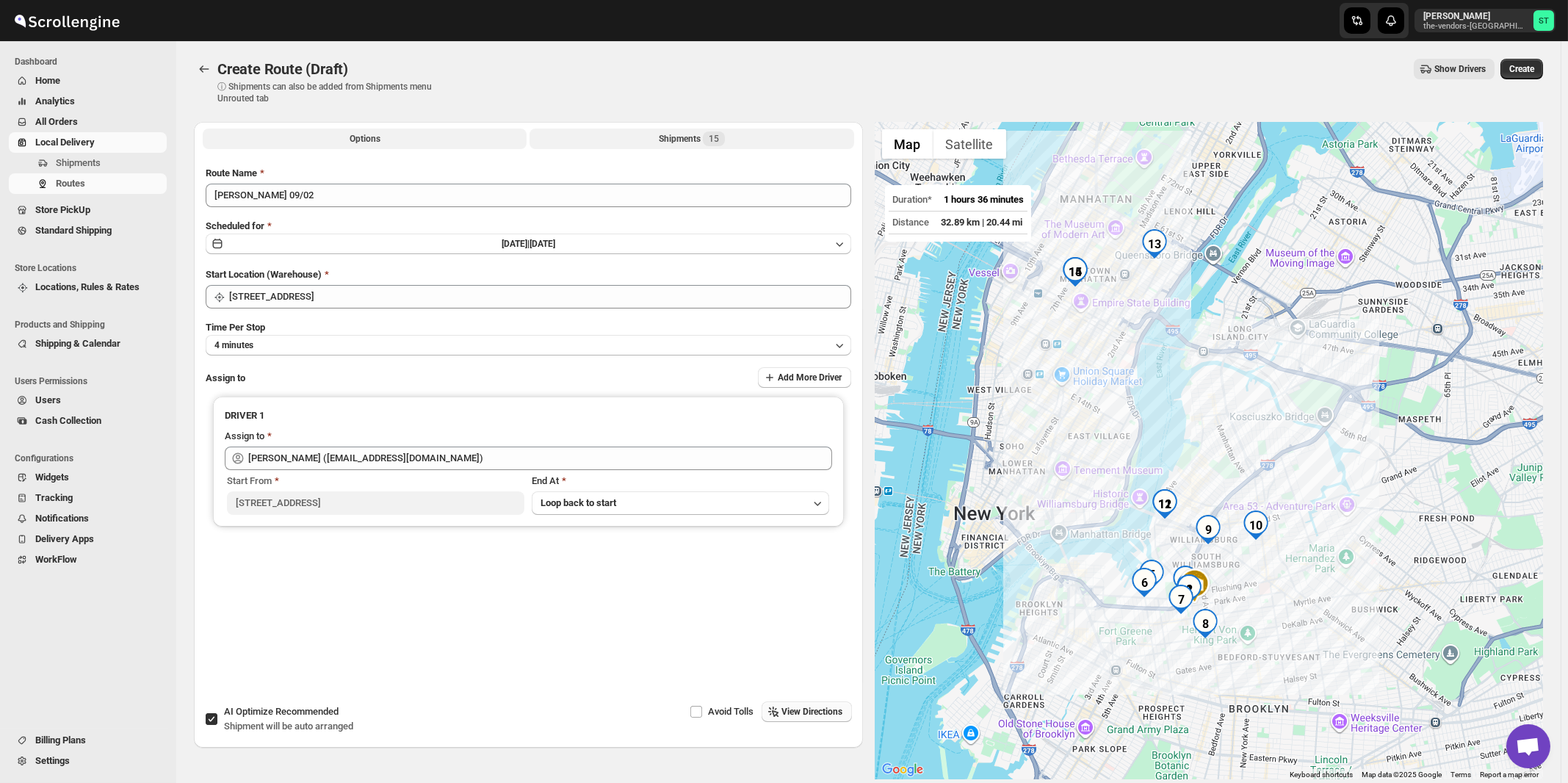
click at [697, 144] on div "Shipments 15" at bounding box center [692, 138] width 66 height 15
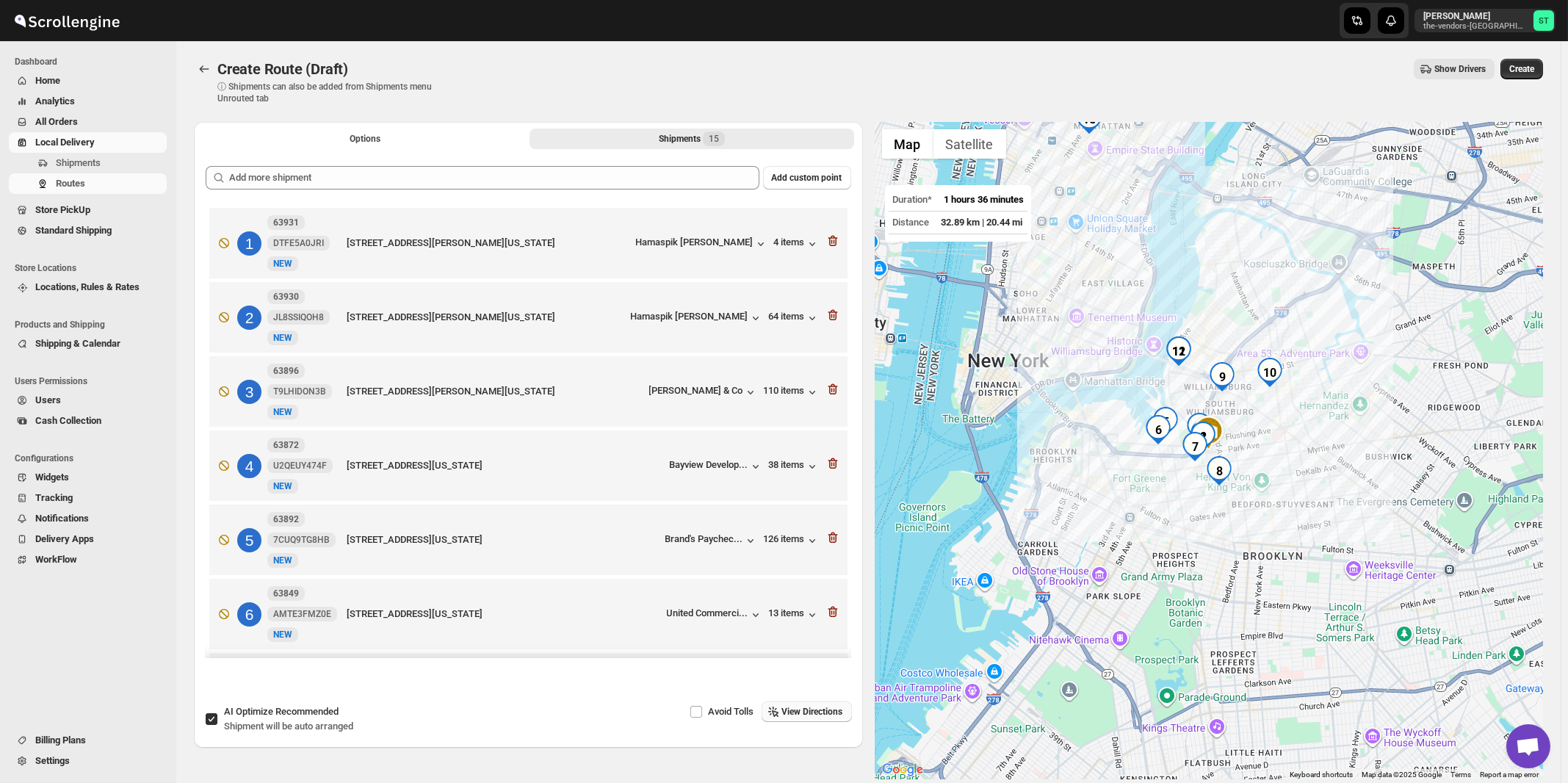
click at [320, 716] on span "Recommended" at bounding box center [307, 710] width 63 height 11
click at [218, 716] on input "AI Optimize Recommended Shipment will be auto arranged" at bounding box center [211, 719] width 12 height 12
checkbox input "false"
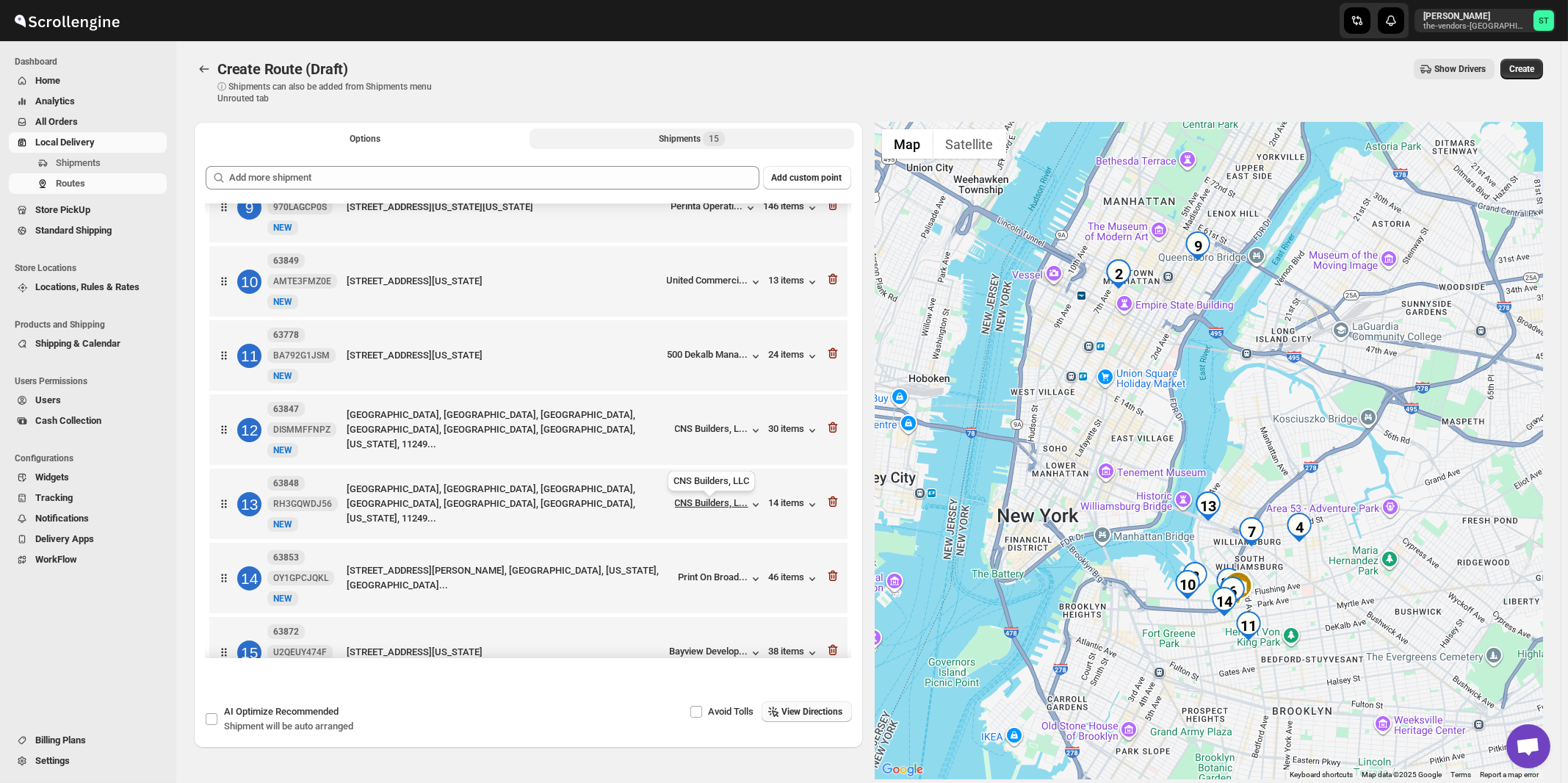
scroll to position [683, 0]
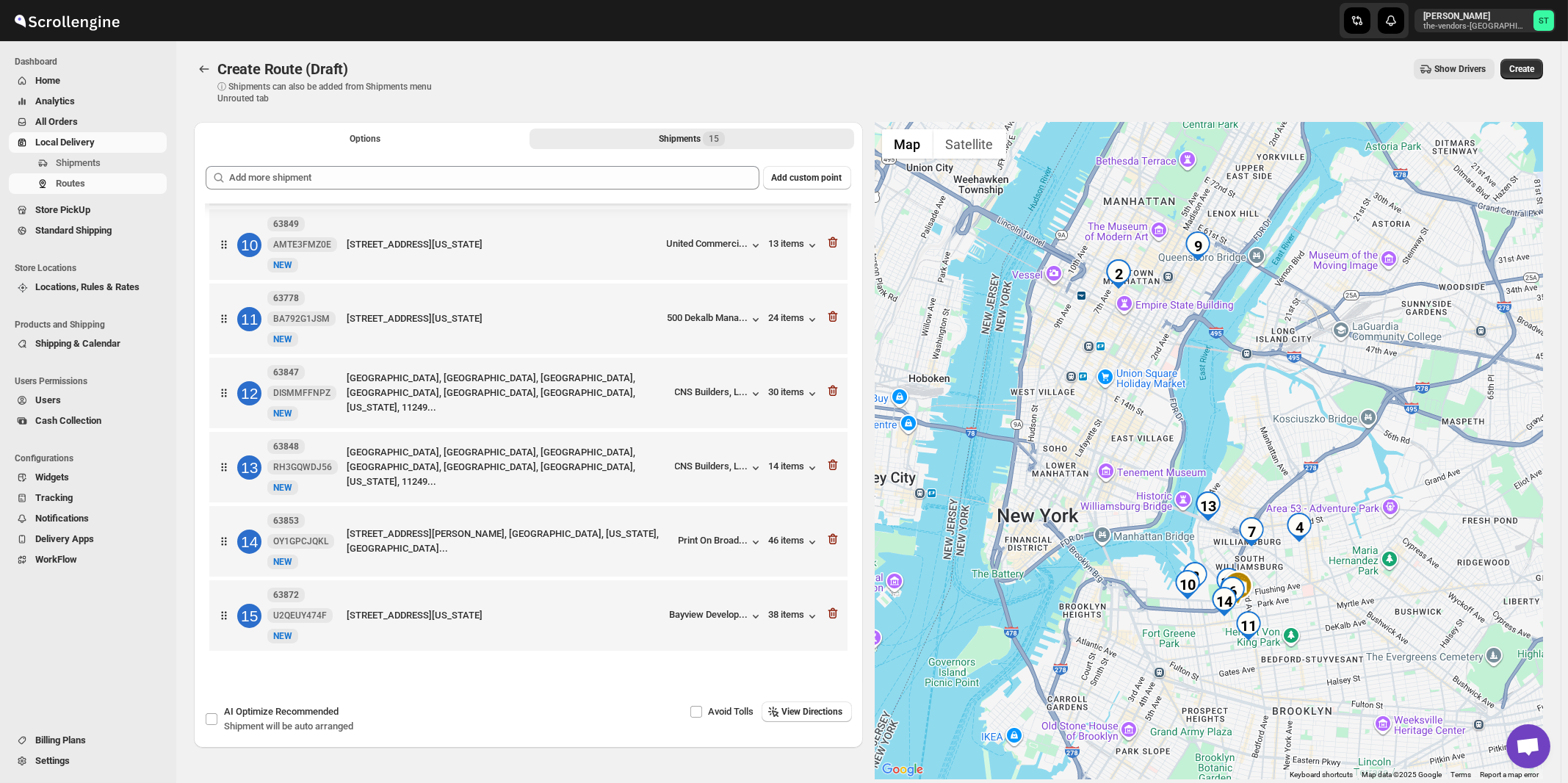
drag, startPoint x: 802, startPoint y: 715, endPoint x: 815, endPoint y: 708, distance: 14.8
click at [803, 715] on span "View Directions" at bounding box center [813, 711] width 61 height 12
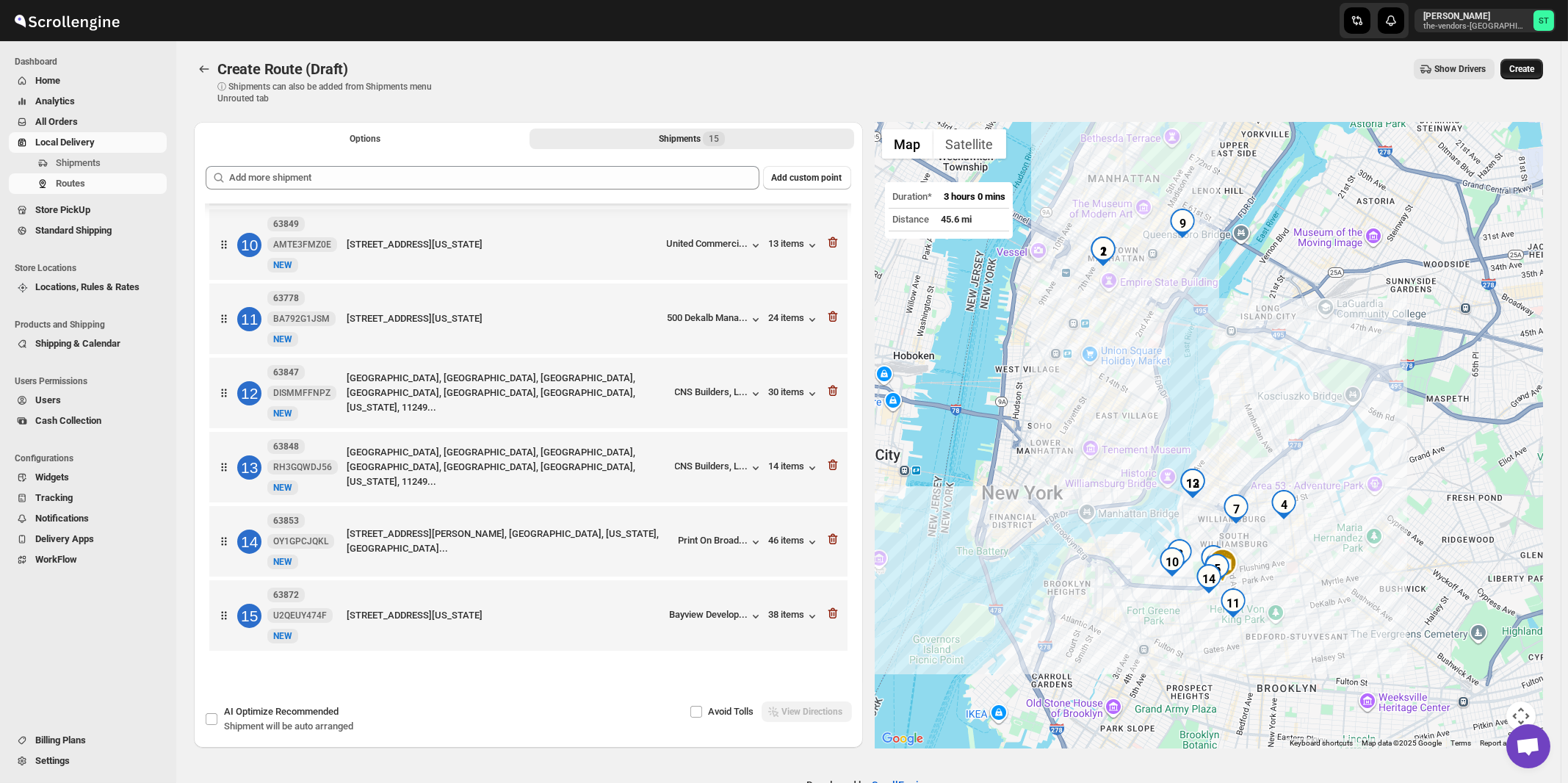
click at [1520, 71] on span "Create" at bounding box center [1522, 69] width 25 height 12
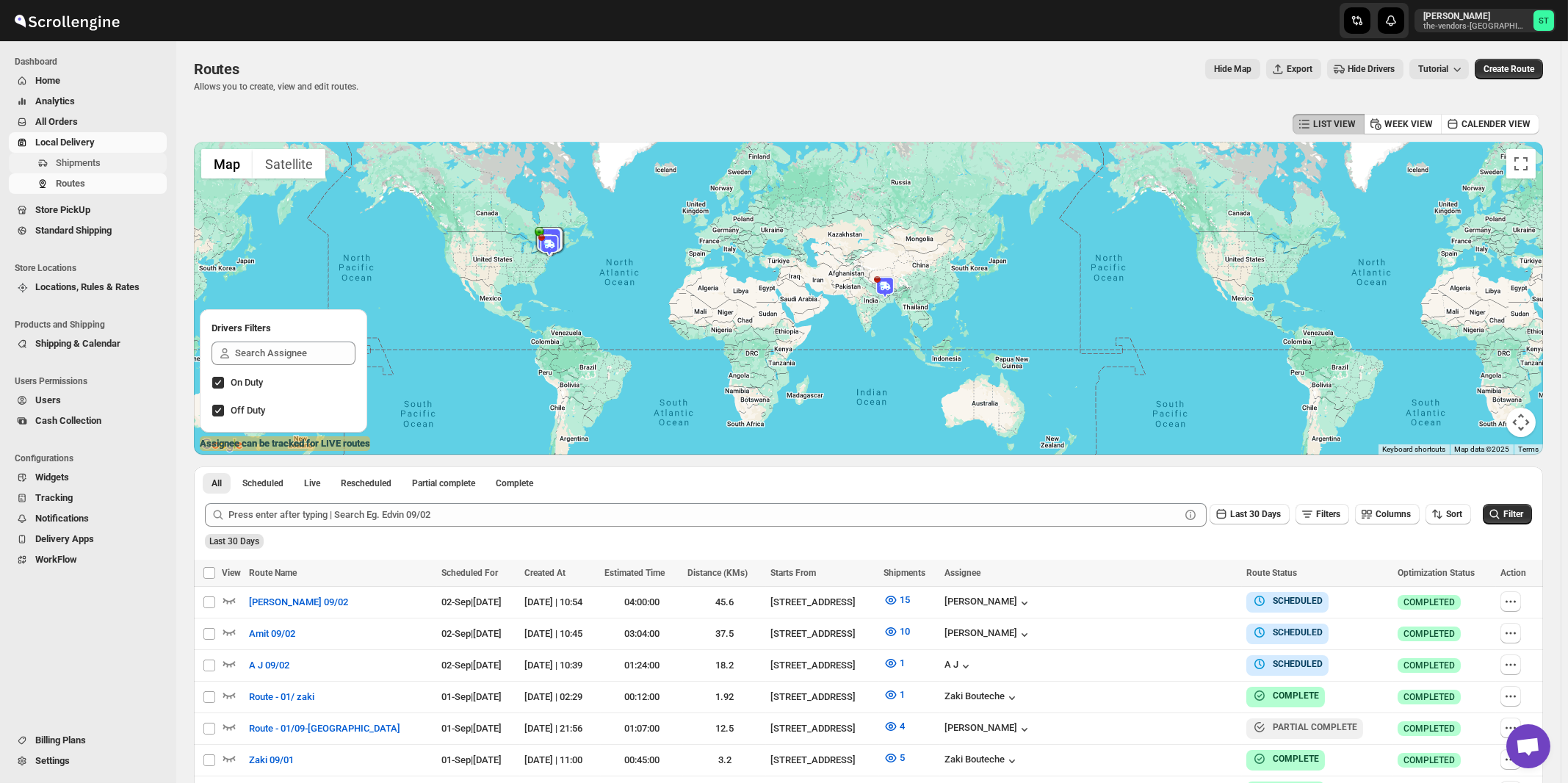
click at [71, 162] on span "Shipments" at bounding box center [78, 162] width 45 height 11
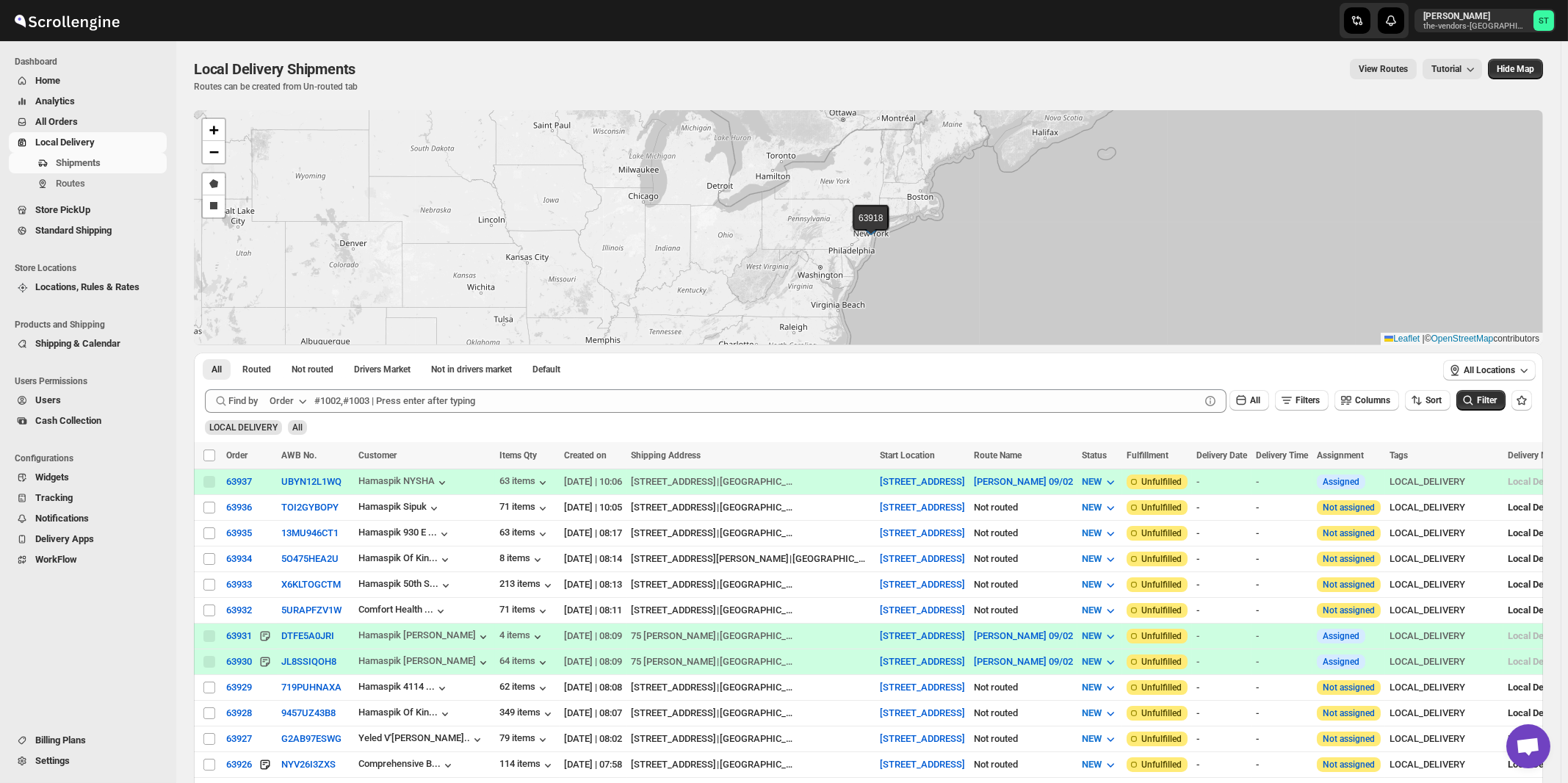
click at [280, 401] on div "Order" at bounding box center [281, 401] width 24 height 15
click at [286, 505] on div "Customer Name" at bounding box center [291, 510] width 68 height 15
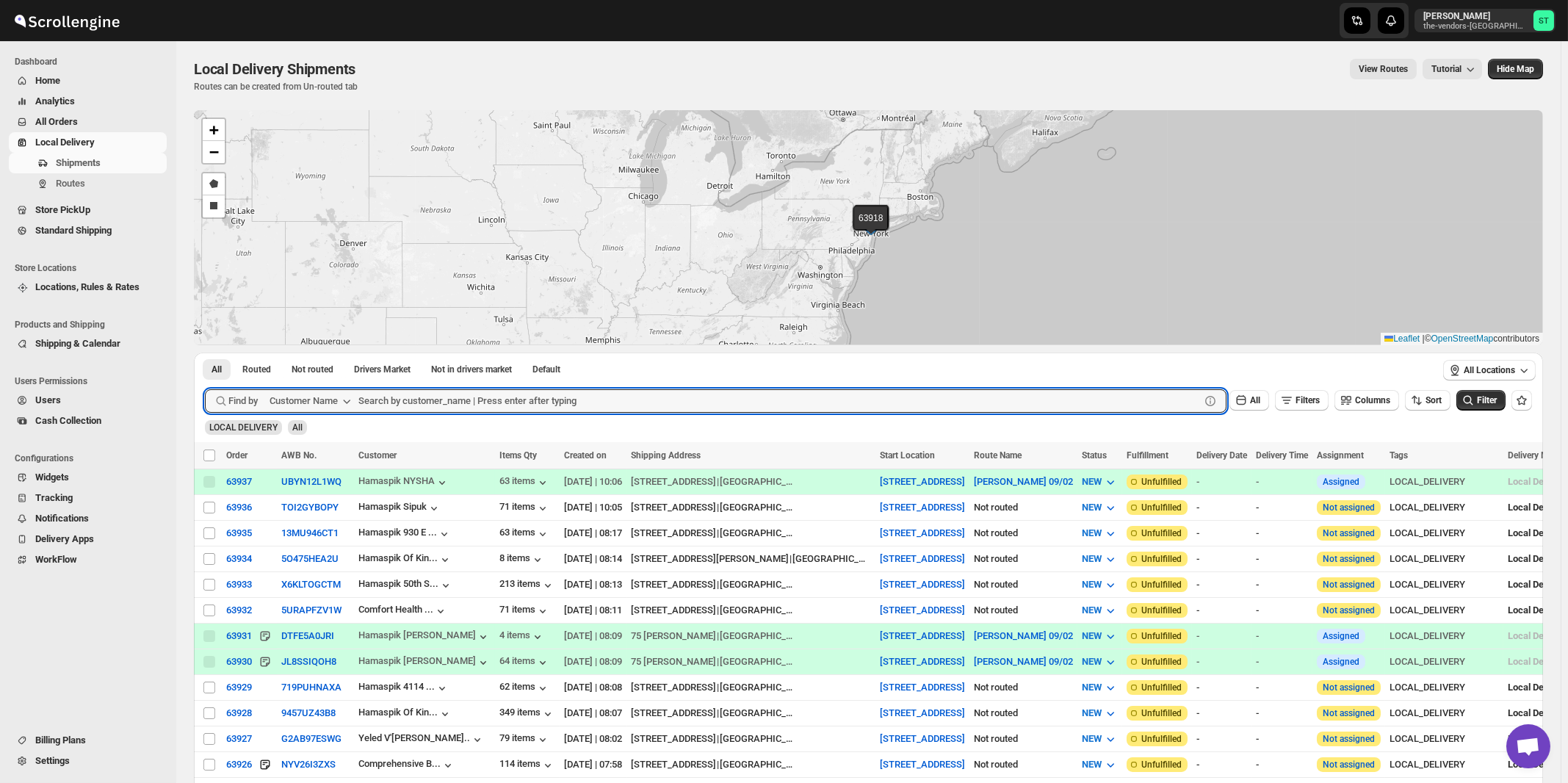
paste input "AB Service"
type input "AB Service"
click at [205, 353] on button "Submit" at bounding box center [226, 360] width 42 height 16
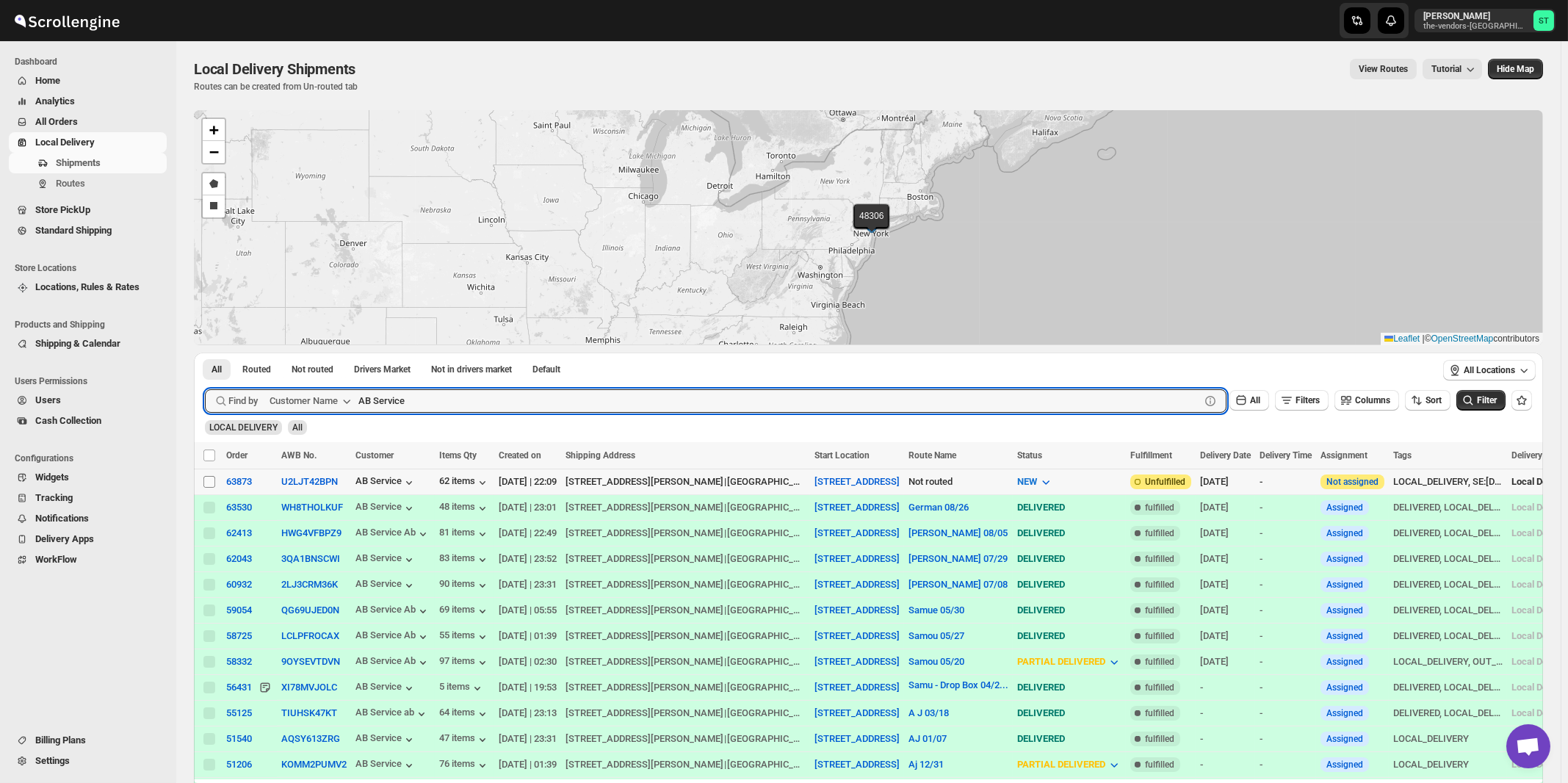
click at [208, 481] on input "Select shipment" at bounding box center [209, 481] width 12 height 12
checkbox input "true"
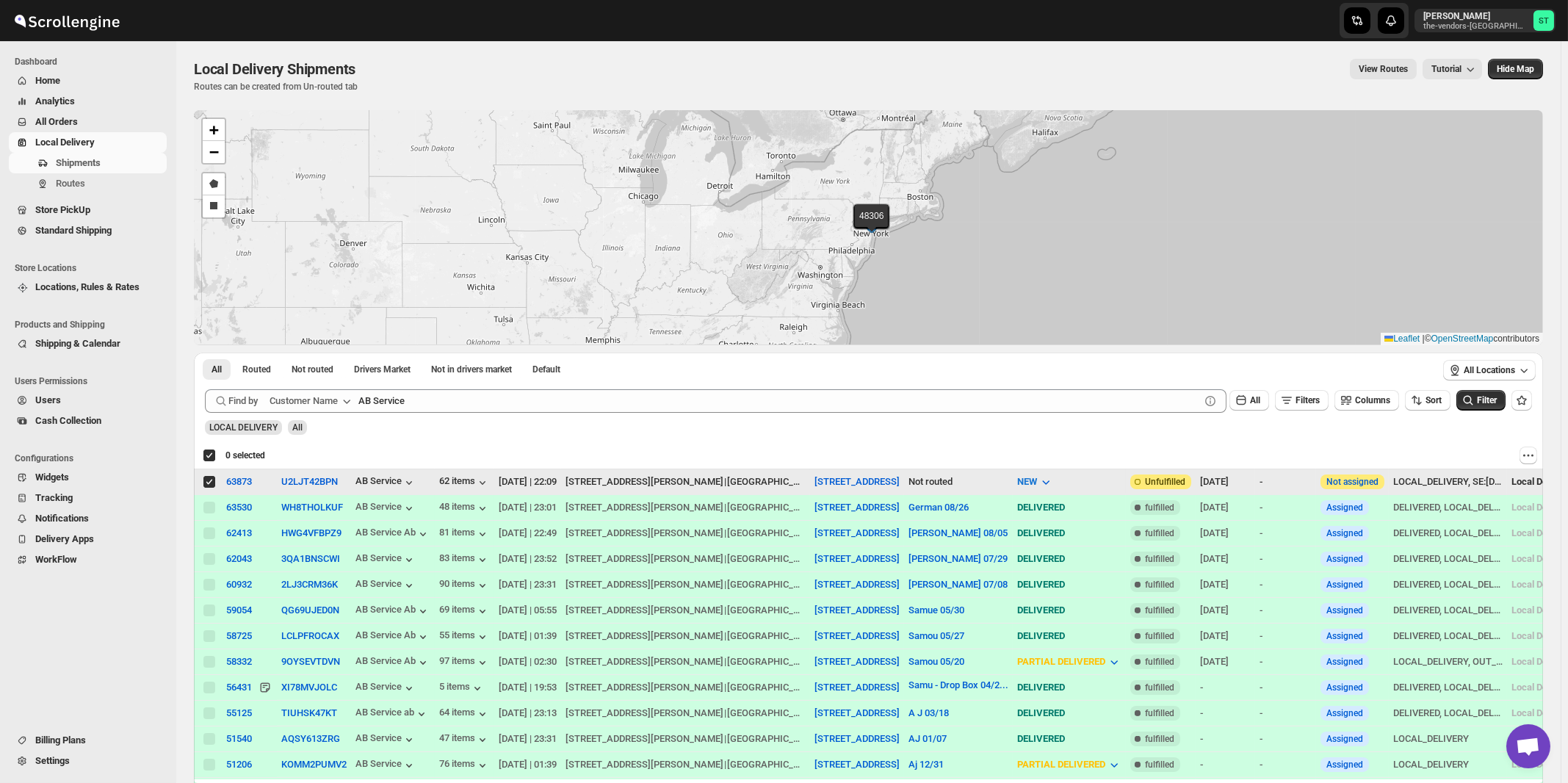
checkbox input "true"
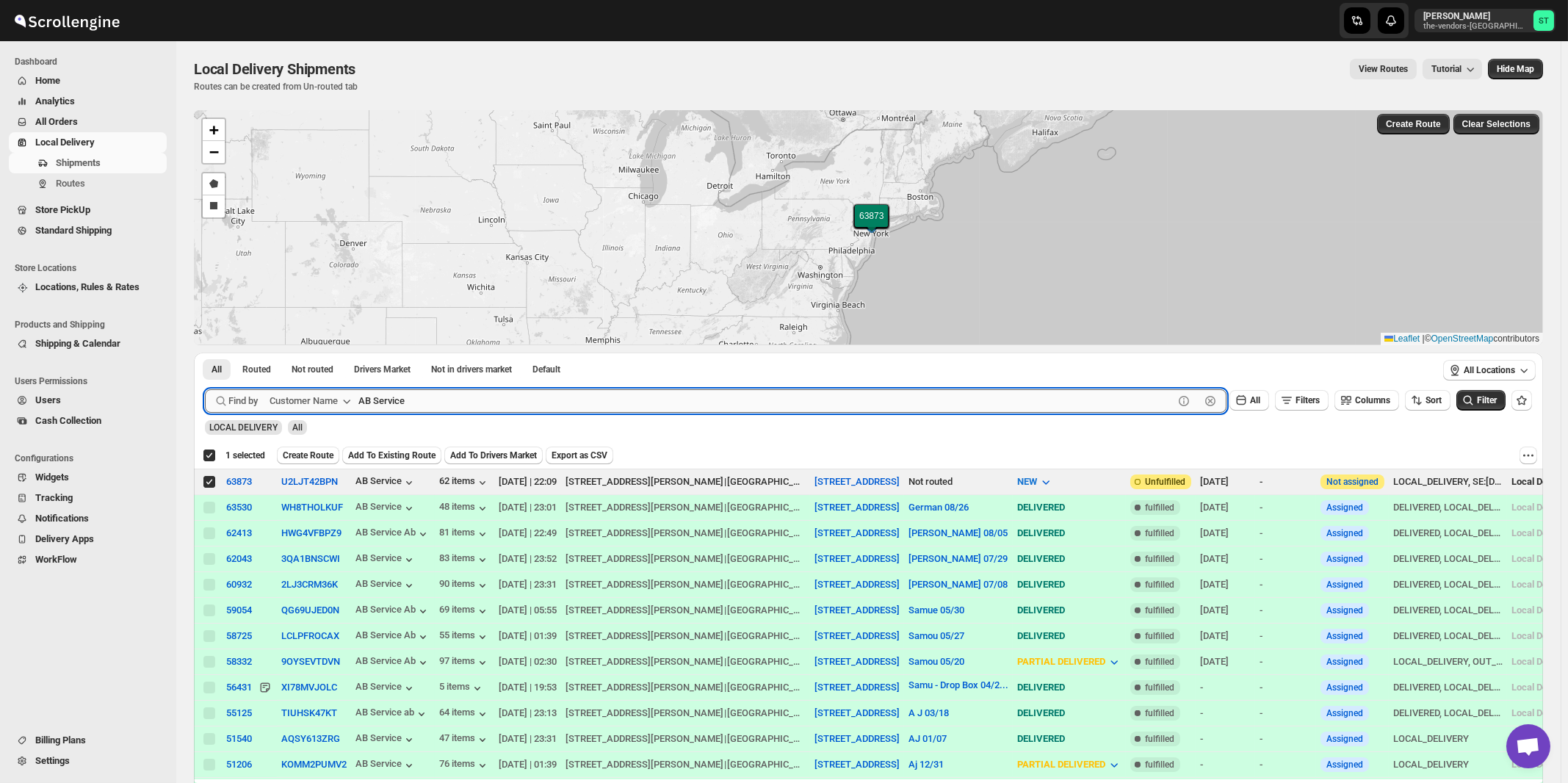
click at [474, 398] on input "AB Service" at bounding box center [766, 401] width 815 height 24
paste input "Comfort Health (Hamaspik)"
type input "Comfort Health"
click at [205, 353] on button "Submit" at bounding box center [226, 360] width 42 height 16
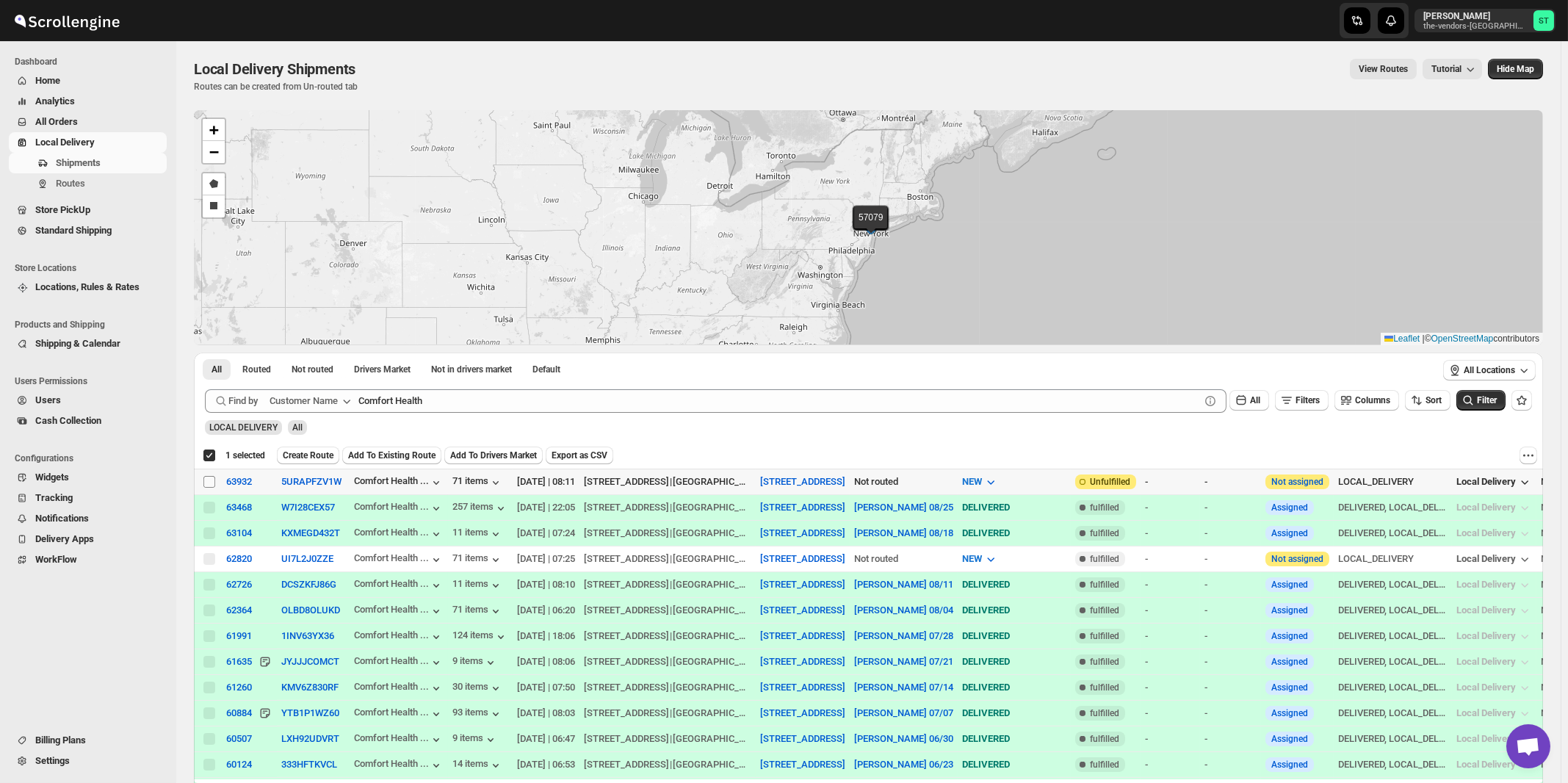
click at [210, 483] on input "Select shipment" at bounding box center [209, 481] width 12 height 12
checkbox input "true"
checkbox input "false"
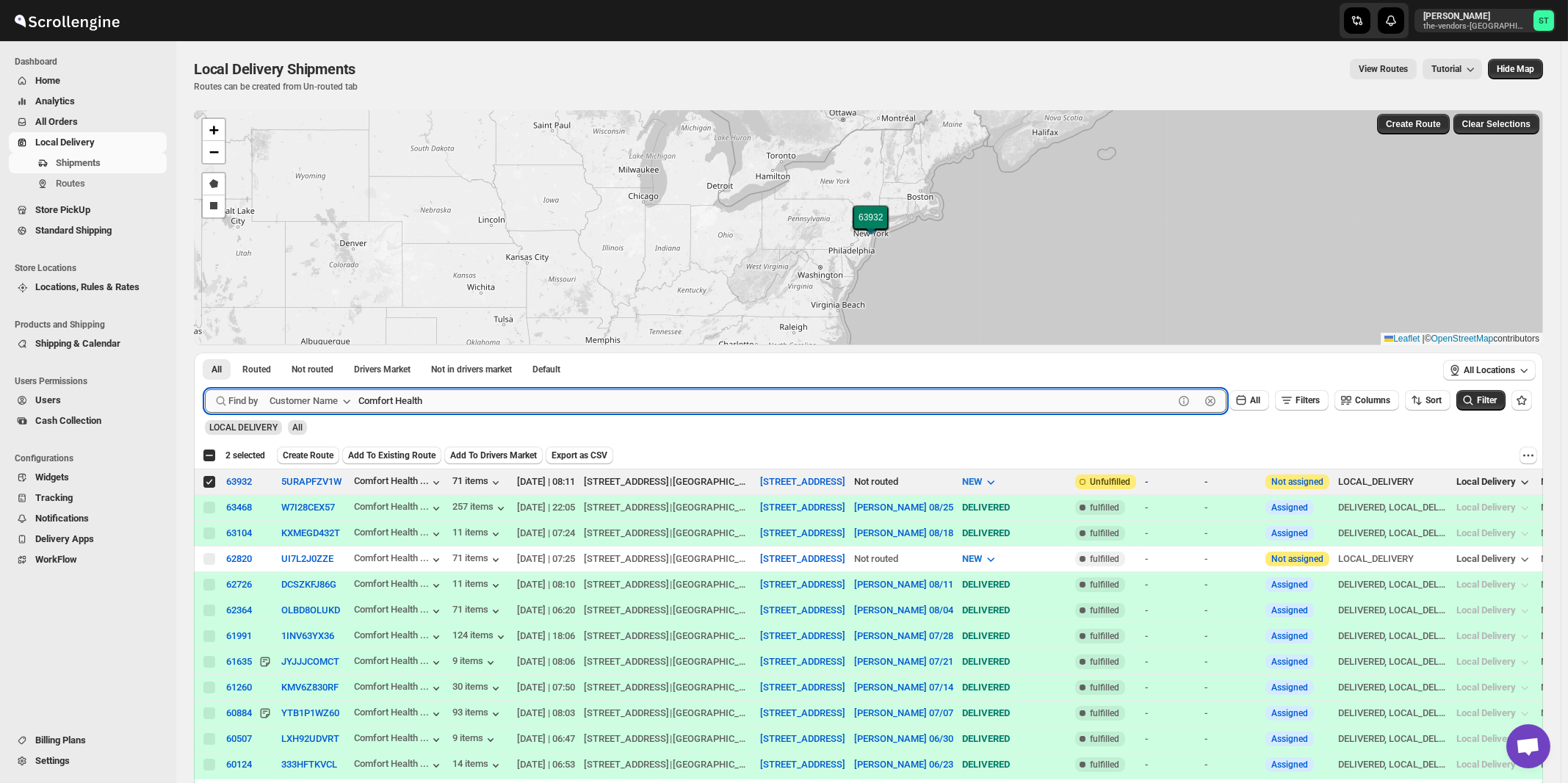
click at [444, 401] on input "Comfort Health" at bounding box center [766, 401] width 815 height 24
paste input "Hamaspik 50th St"
type input "Hamaspik 50th St"
click at [205, 353] on button "Submit" at bounding box center [226, 360] width 42 height 16
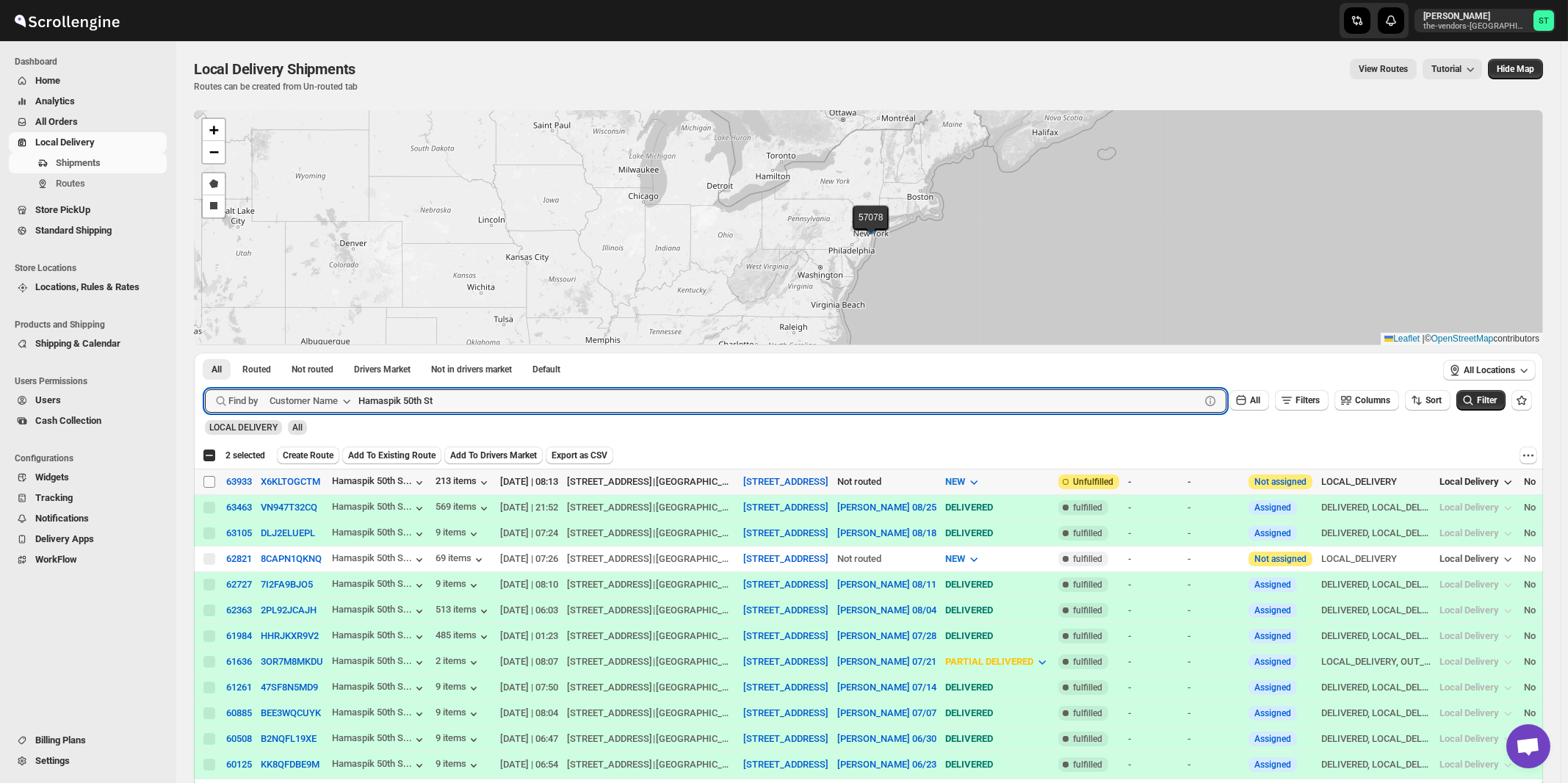
click at [208, 481] on input "Select shipment" at bounding box center [209, 481] width 12 height 12
checkbox input "true"
click at [529, 393] on input "Hamaspik 50th St" at bounding box center [766, 401] width 815 height 24
paste input "[GEOGRAPHIC_DATA][PERSON_NAME]"
type input "[GEOGRAPHIC_DATA][PERSON_NAME]"
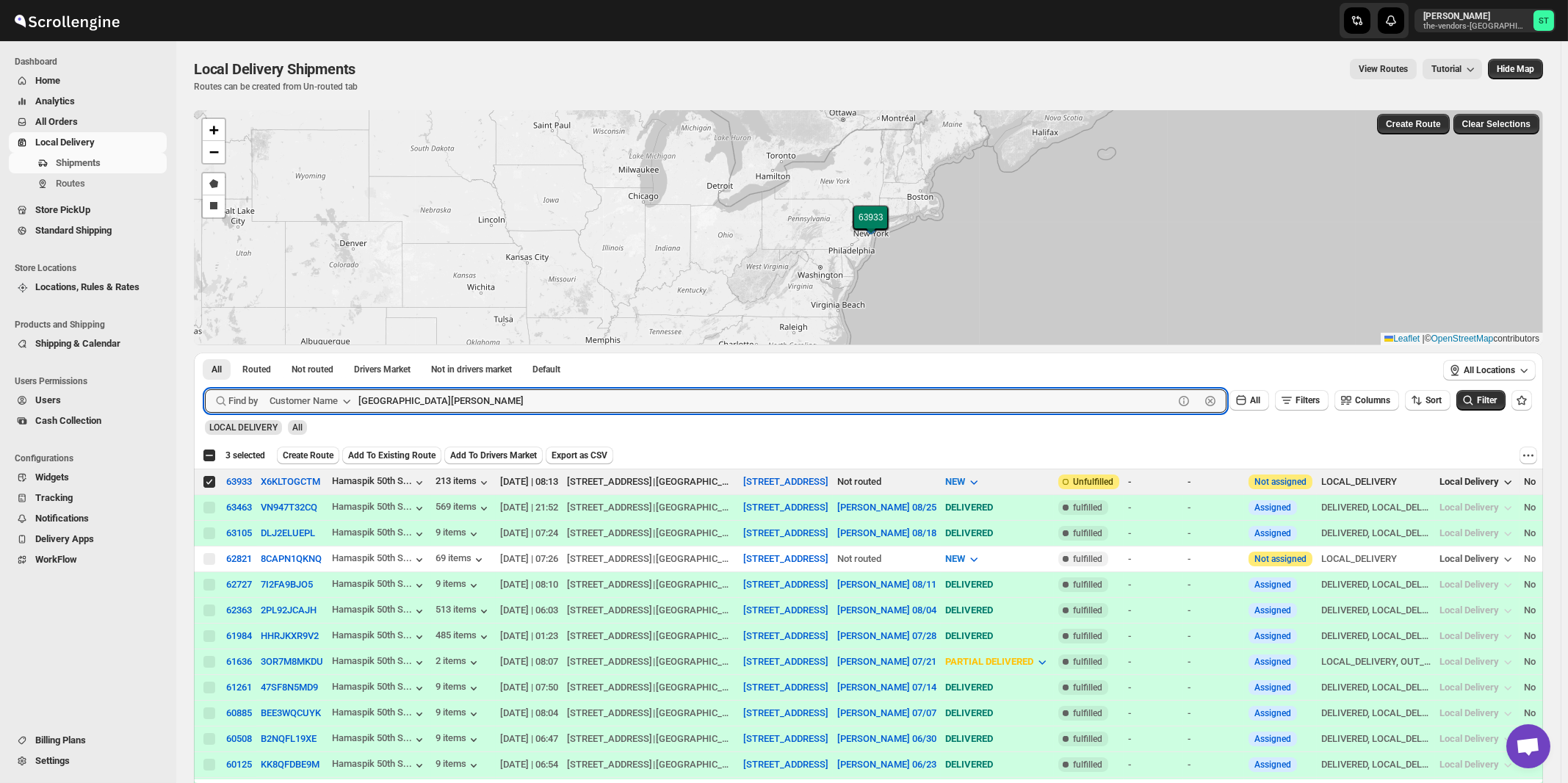
click at [205, 353] on button "Submit" at bounding box center [226, 360] width 42 height 16
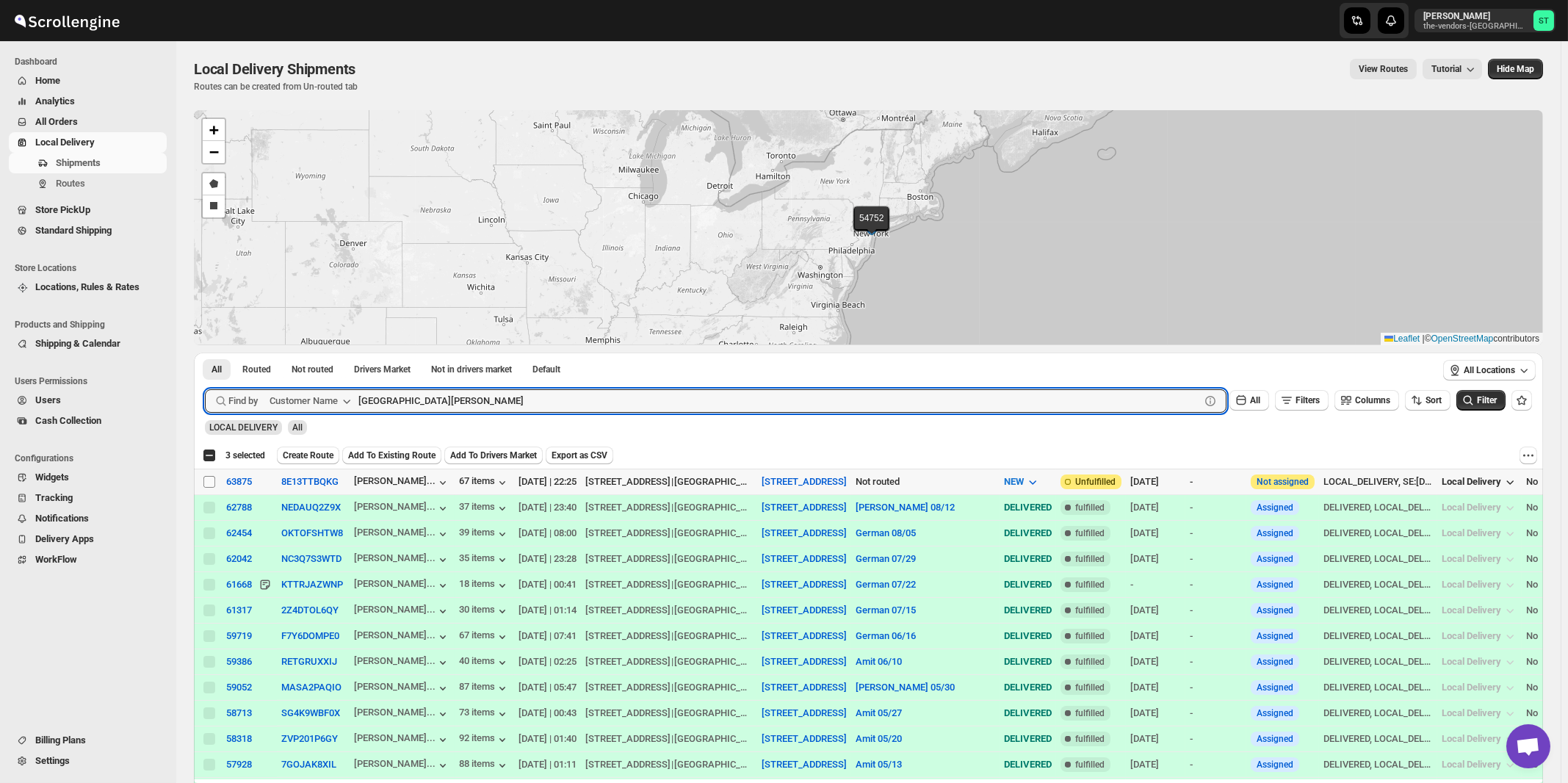
click at [209, 480] on input "Select shipment" at bounding box center [209, 481] width 12 height 12
checkbox input "true"
click at [524, 395] on input "[GEOGRAPHIC_DATA][PERSON_NAME]" at bounding box center [766, 401] width 815 height 24
paste input "GNP Brokerage"
type input "GNP"
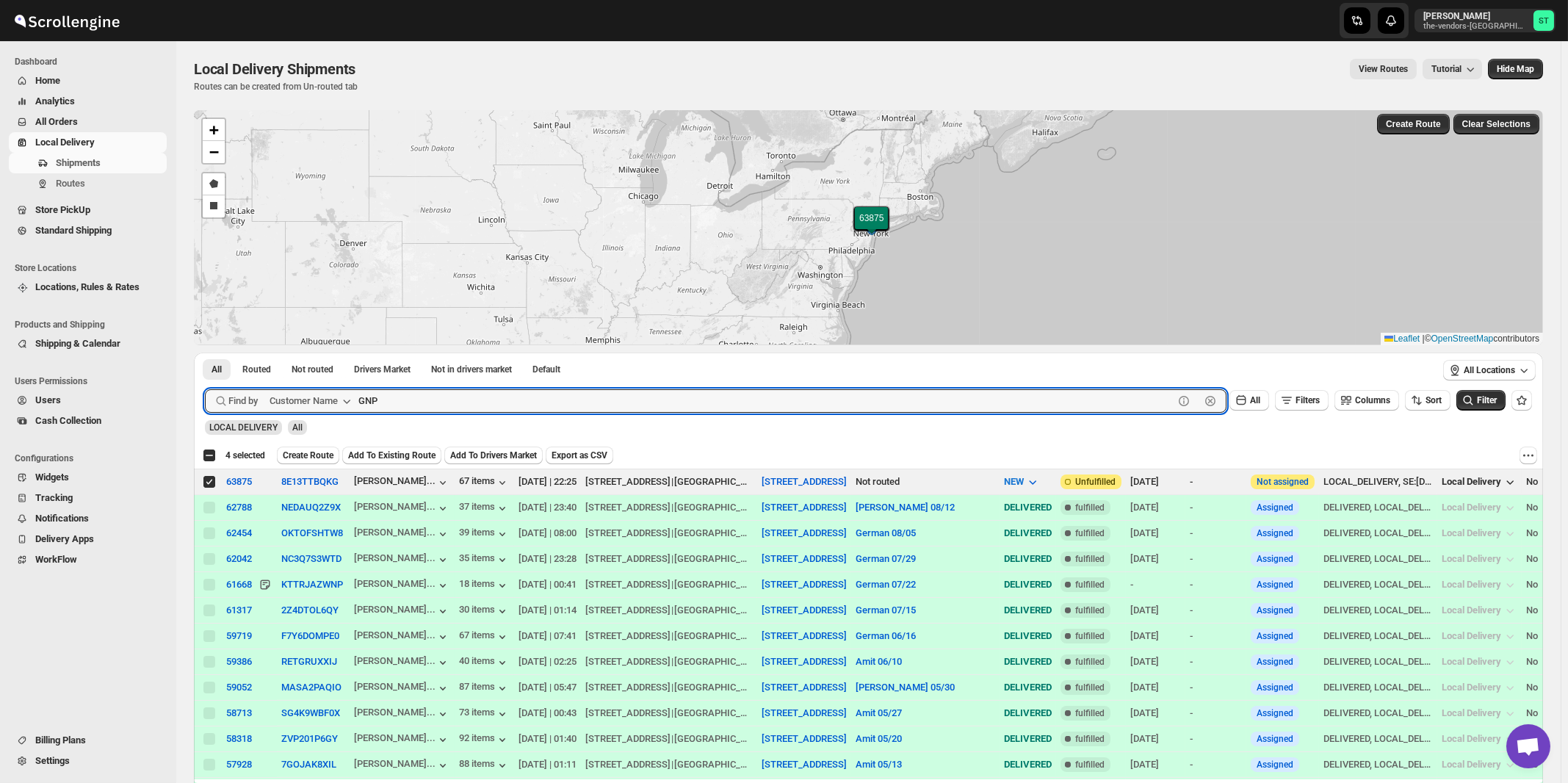
click at [205, 353] on button "Submit" at bounding box center [226, 360] width 42 height 16
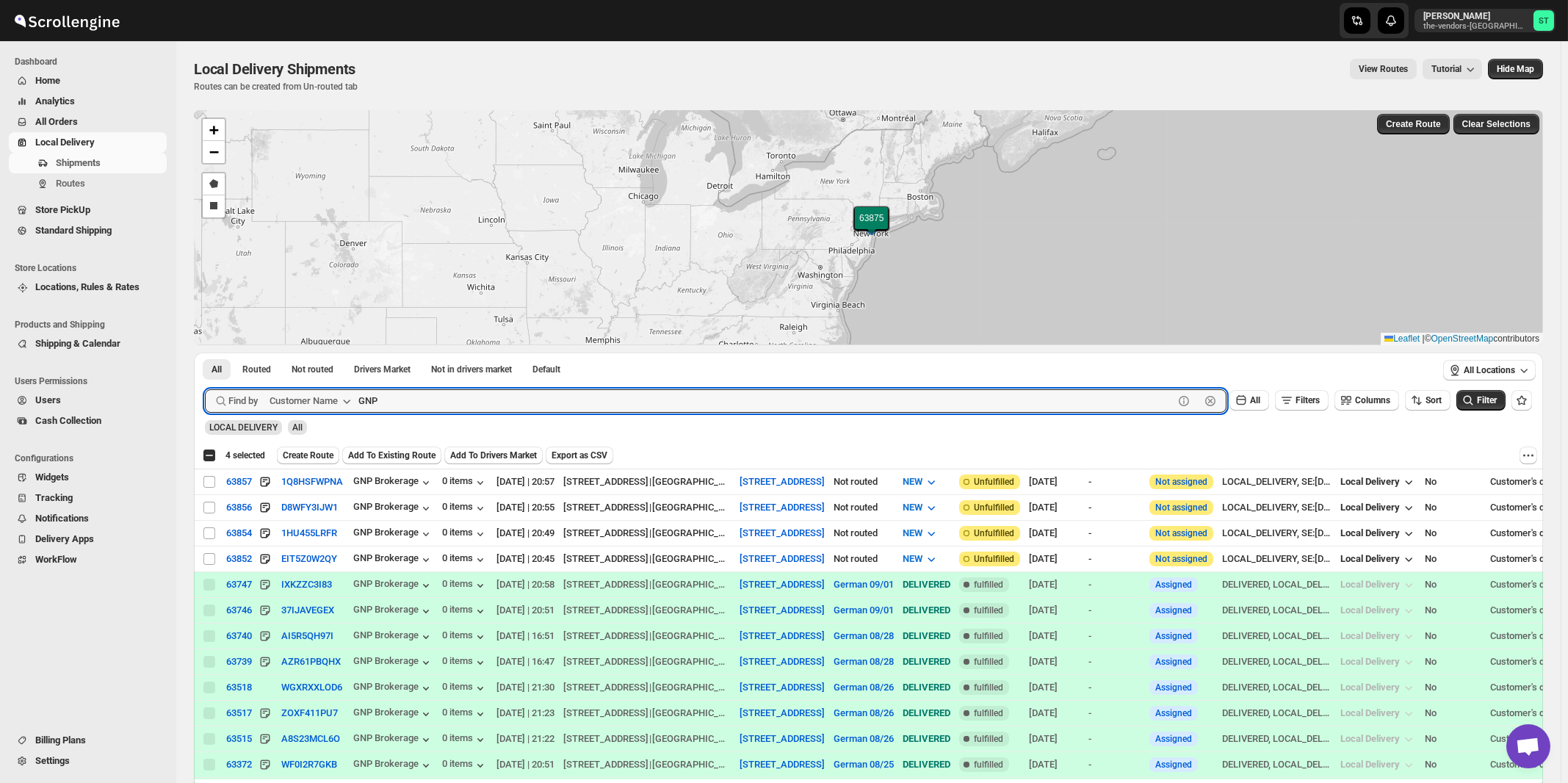
checkbox input "true"
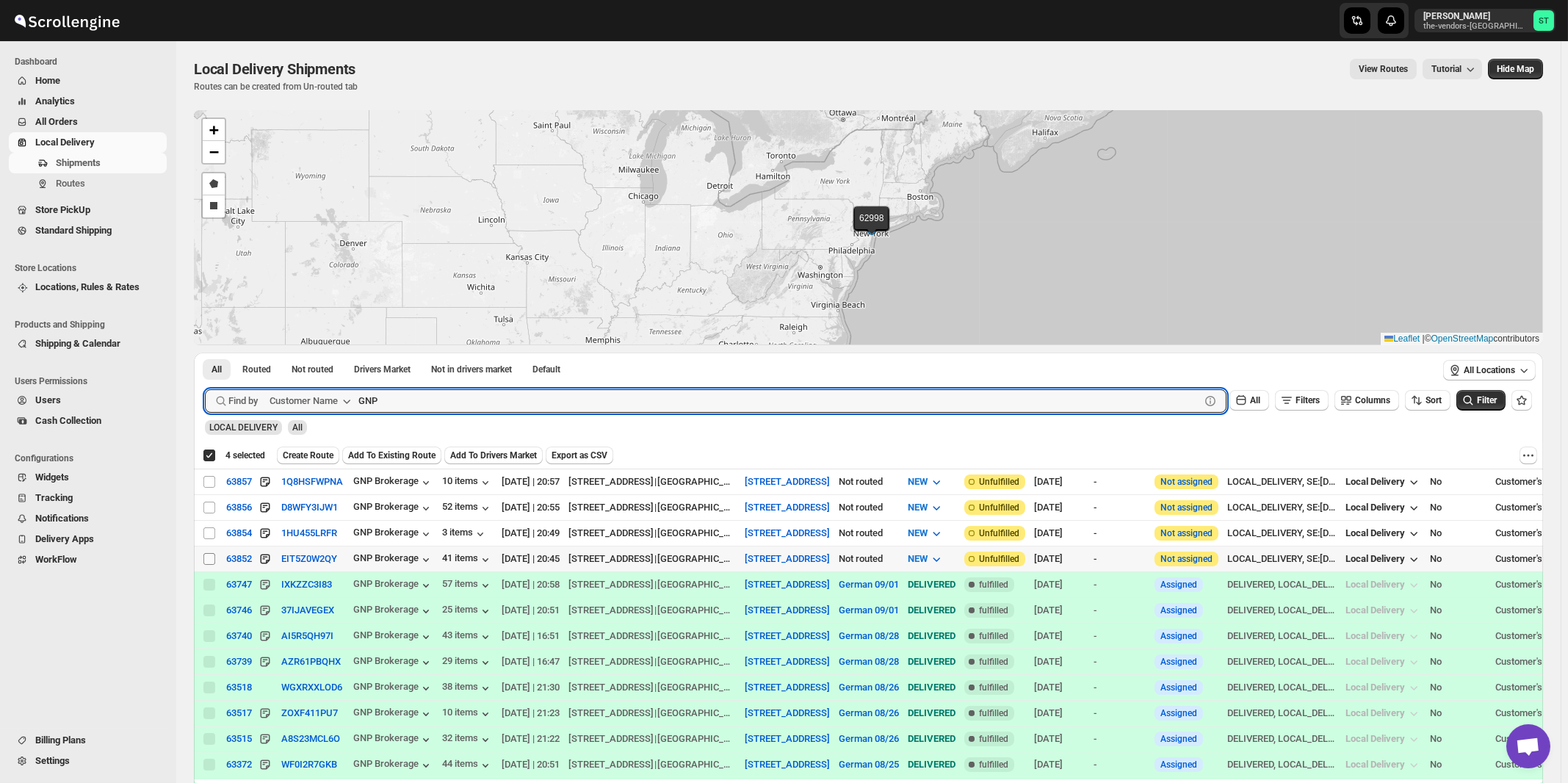
click at [209, 556] on input "Select shipment" at bounding box center [209, 559] width 12 height 12
checkbox input "true"
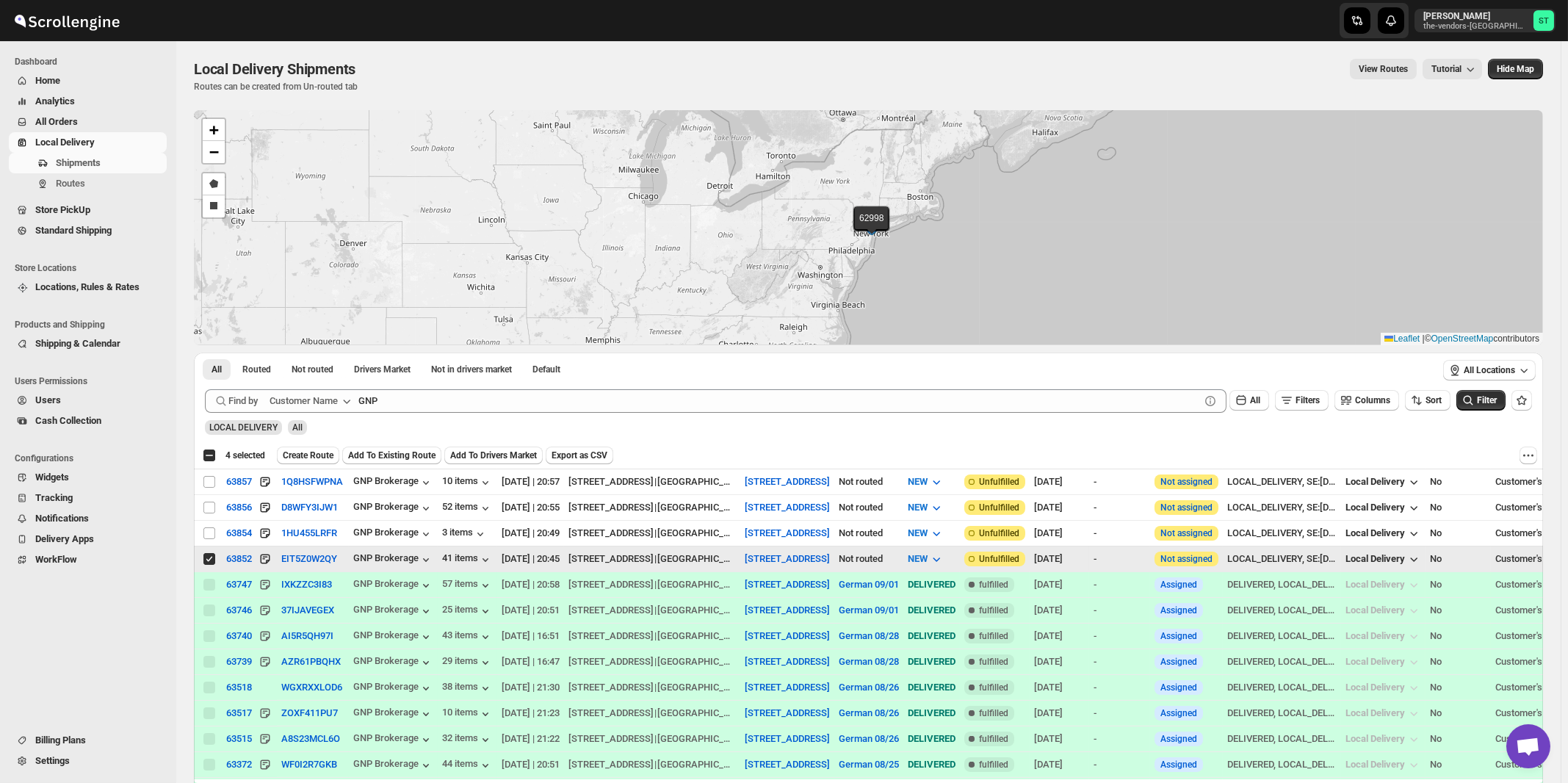
checkbox input "false"
drag, startPoint x: 209, startPoint y: 529, endPoint x: 210, endPoint y: 504, distance: 25.0
click at [209, 529] on input "Select shipment" at bounding box center [209, 533] width 12 height 12
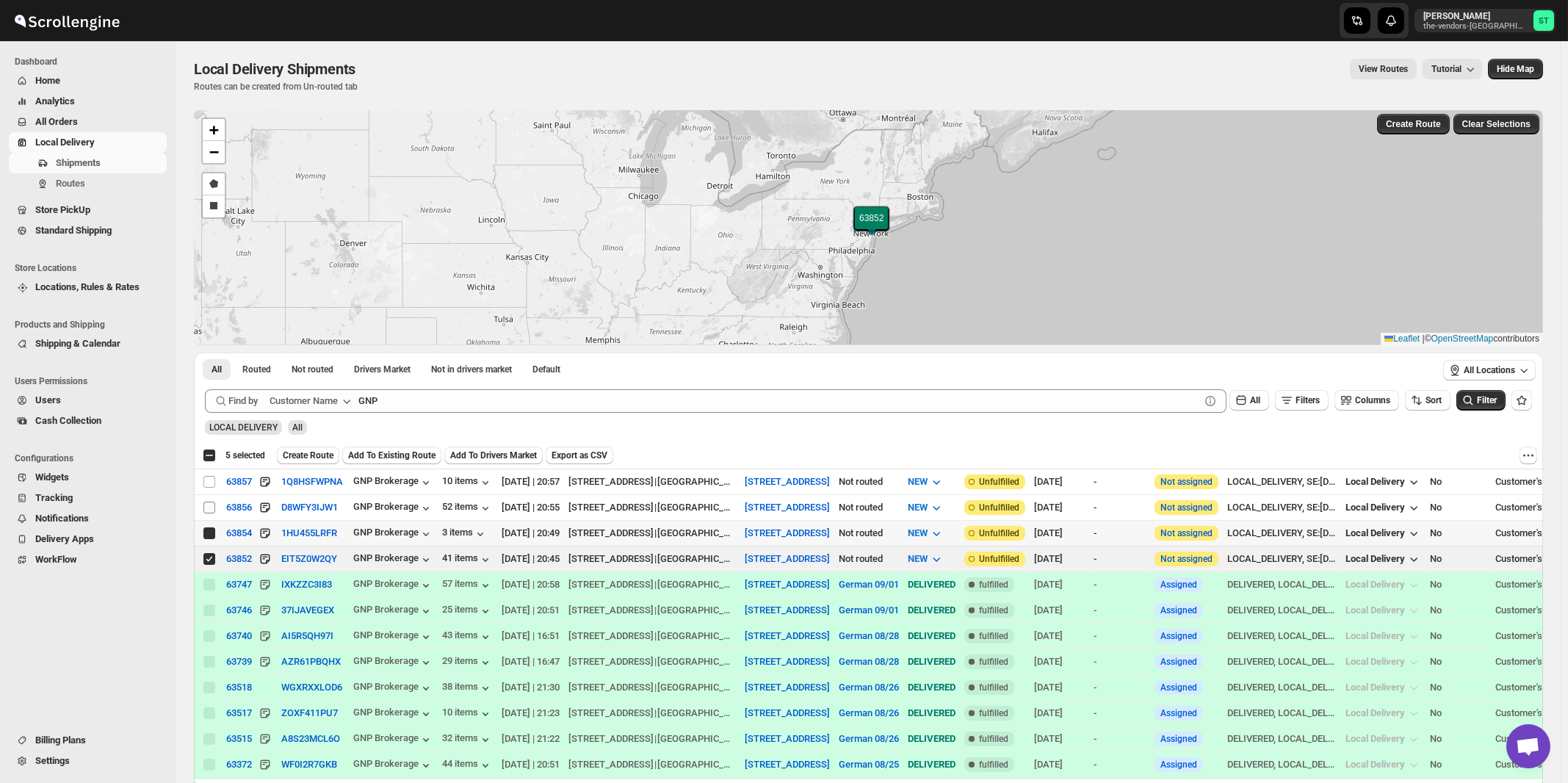
checkbox input "true"
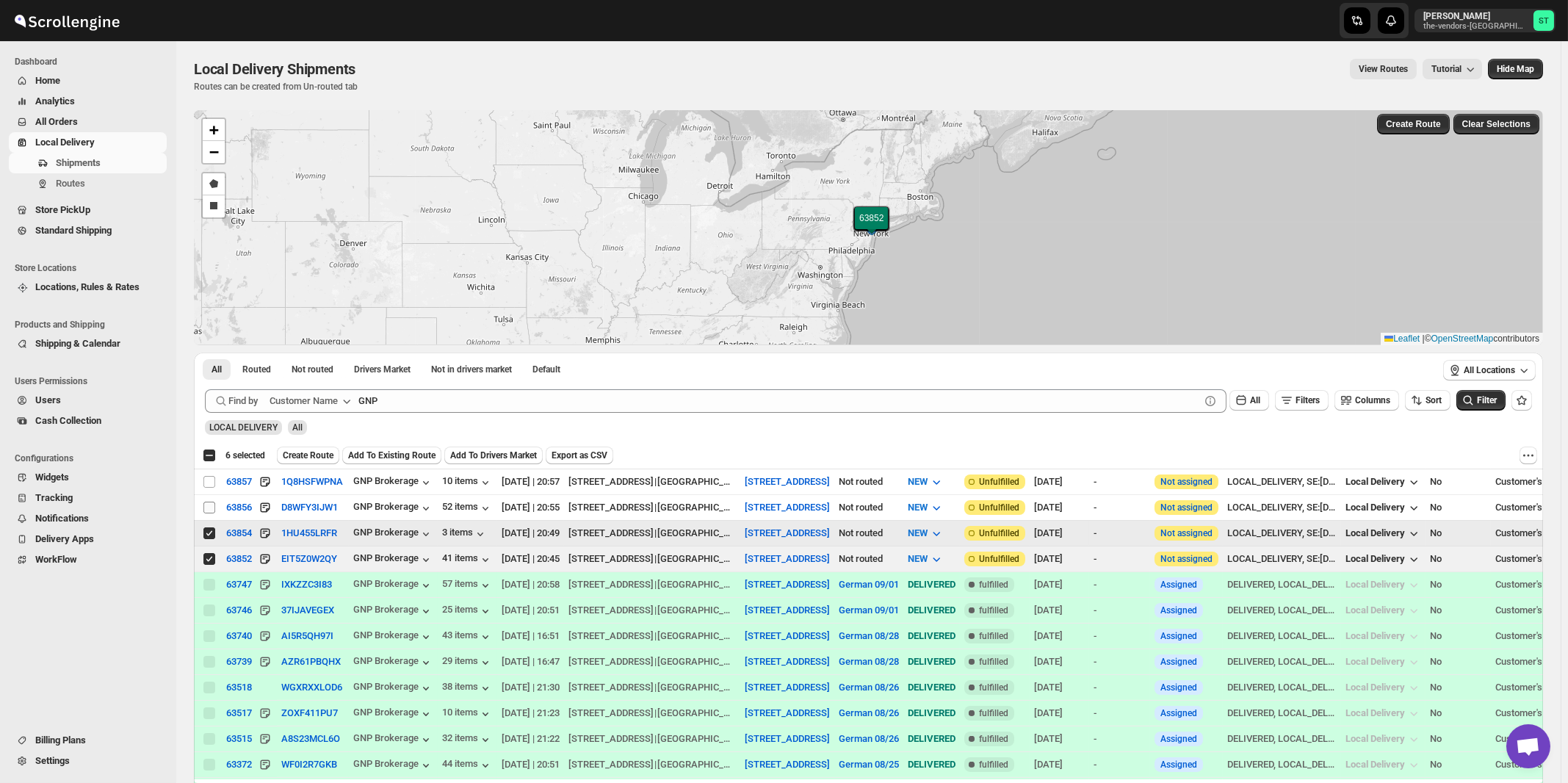
click at [210, 504] on input "Select shipment" at bounding box center [209, 507] width 12 height 12
checkbox input "true"
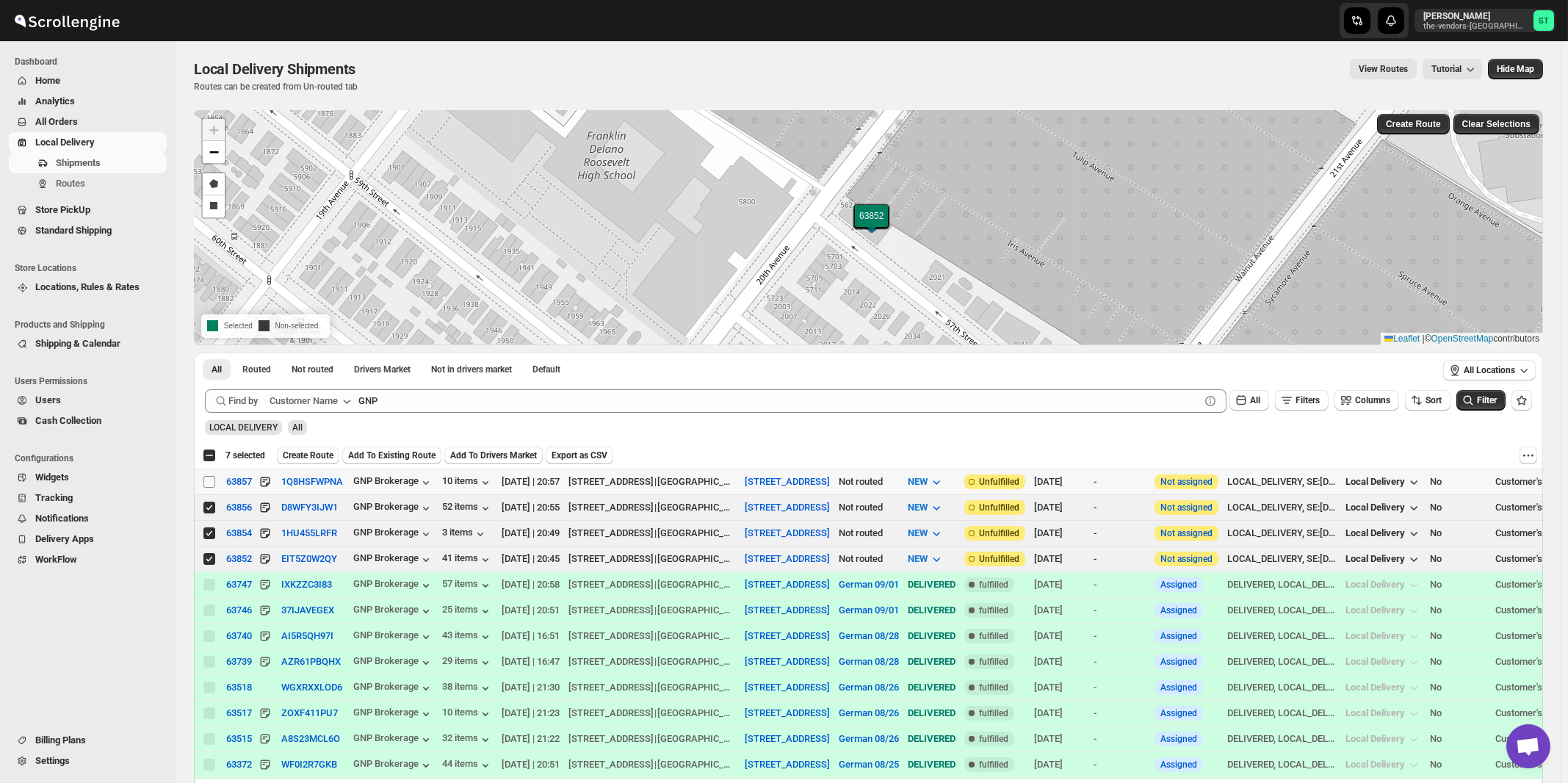
click at [210, 484] on input "Select shipment" at bounding box center [209, 481] width 12 height 12
checkbox input "true"
click at [542, 413] on div "LOCAL DELIVERY All" at bounding box center [865, 421] width 1333 height 28
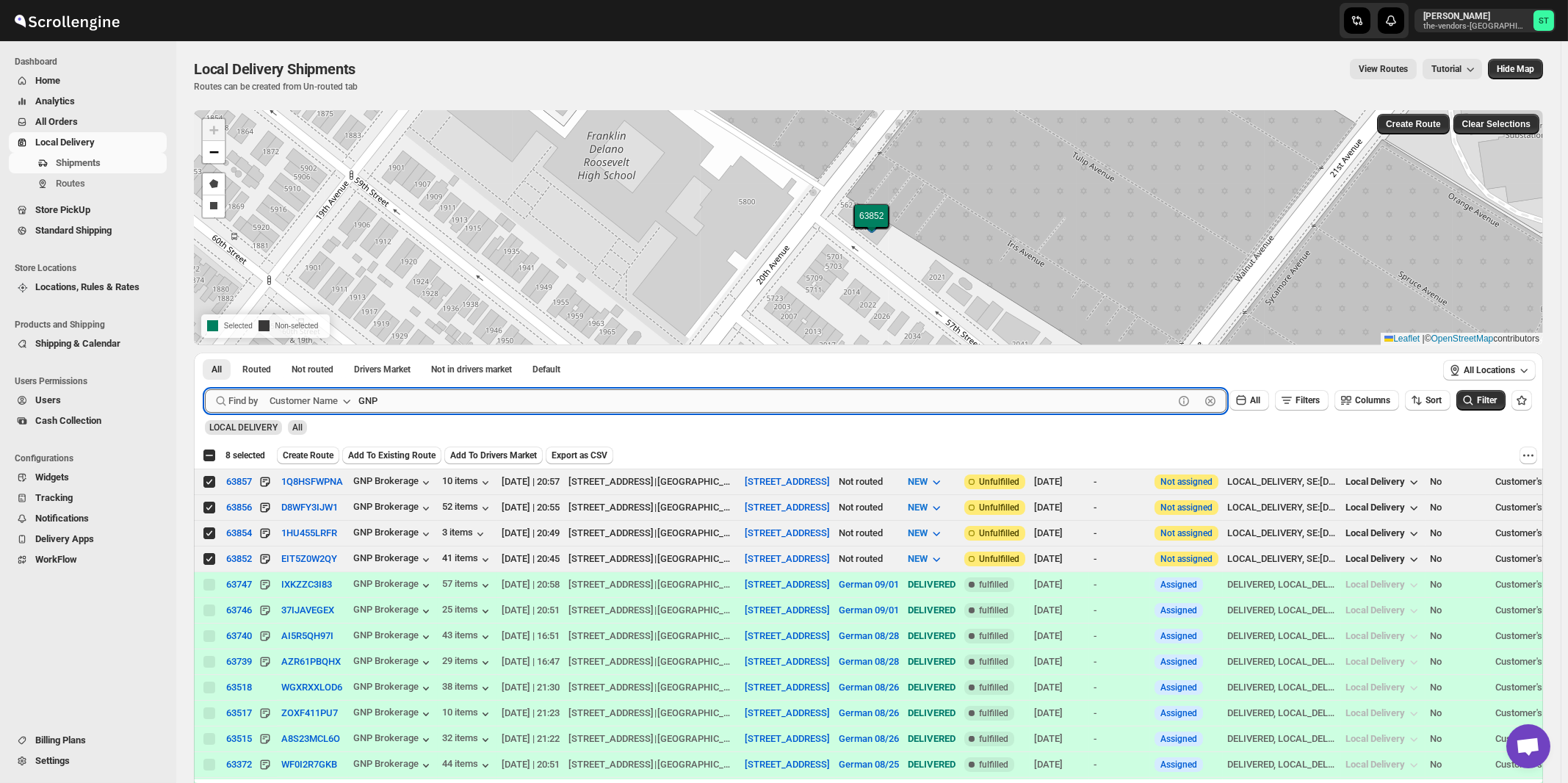
click at [544, 401] on input "GNP" at bounding box center [766, 401] width 815 height 24
paste input "Yeled V'[PERSON_NAME] ECC Inc"
type input "Yeled V'[PERSON_NAME] ECC Inc"
click at [205, 353] on button "Submit" at bounding box center [226, 360] width 42 height 16
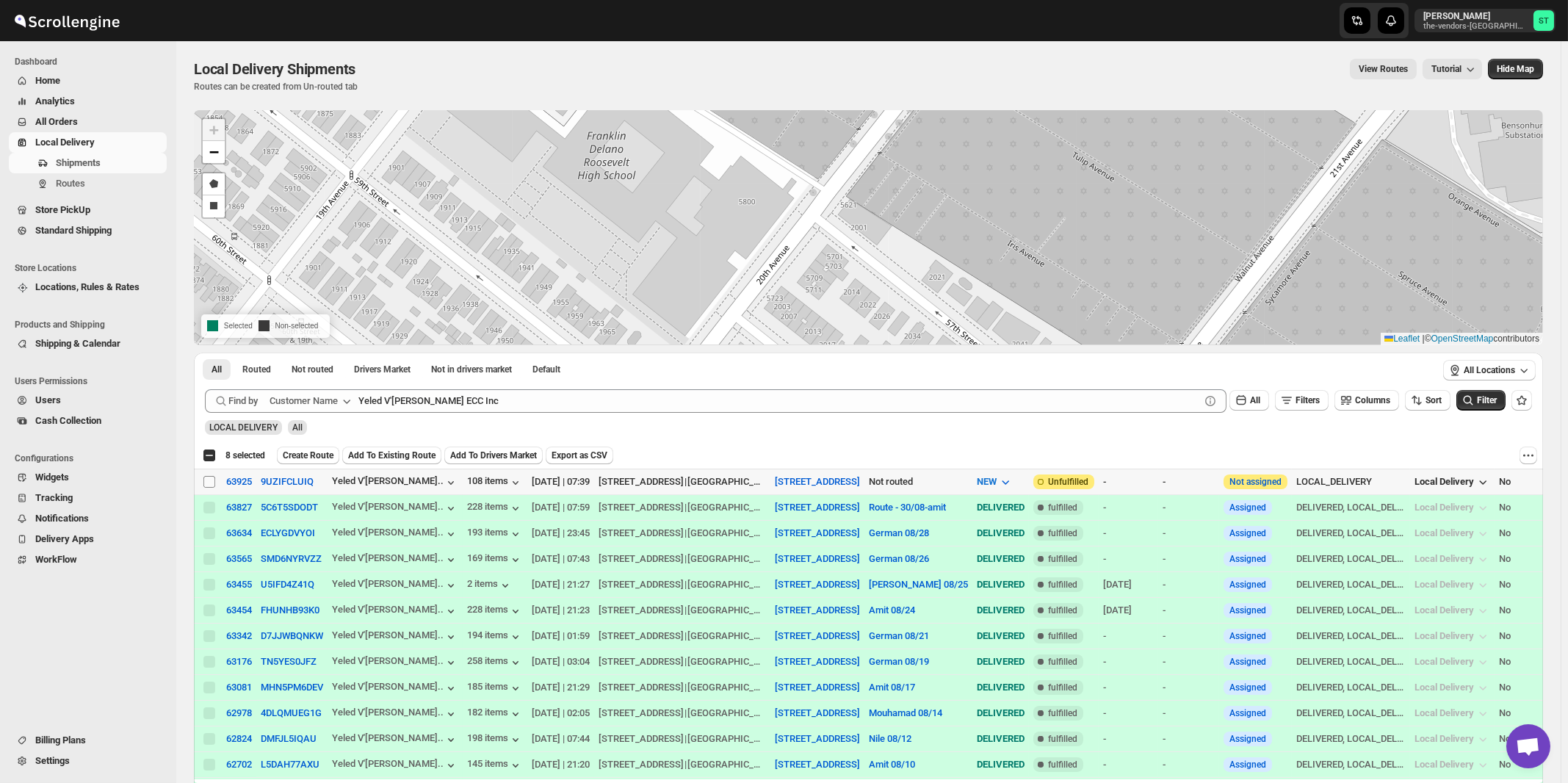
click at [209, 481] on input "Select shipment" at bounding box center [209, 481] width 12 height 12
checkbox input "true"
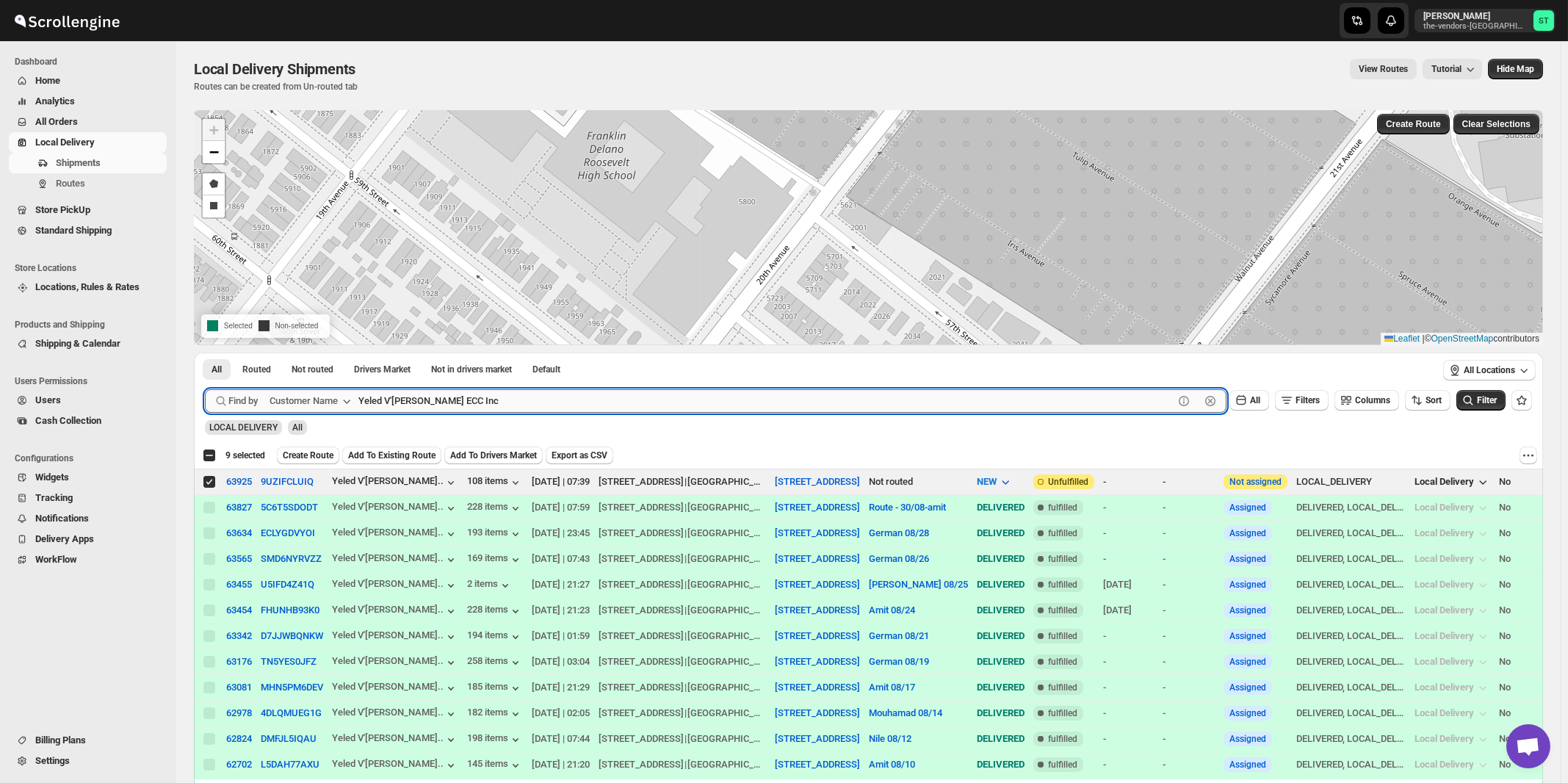
click at [554, 395] on input "Yeled V'[PERSON_NAME] ECC Inc" at bounding box center [766, 401] width 815 height 24
paste input "Inc. [GEOGRAPHIC_DATA]"
type input "Yeled V'[PERSON_NAME] Inc."
click at [205, 353] on button "Submit" at bounding box center [226, 360] width 42 height 16
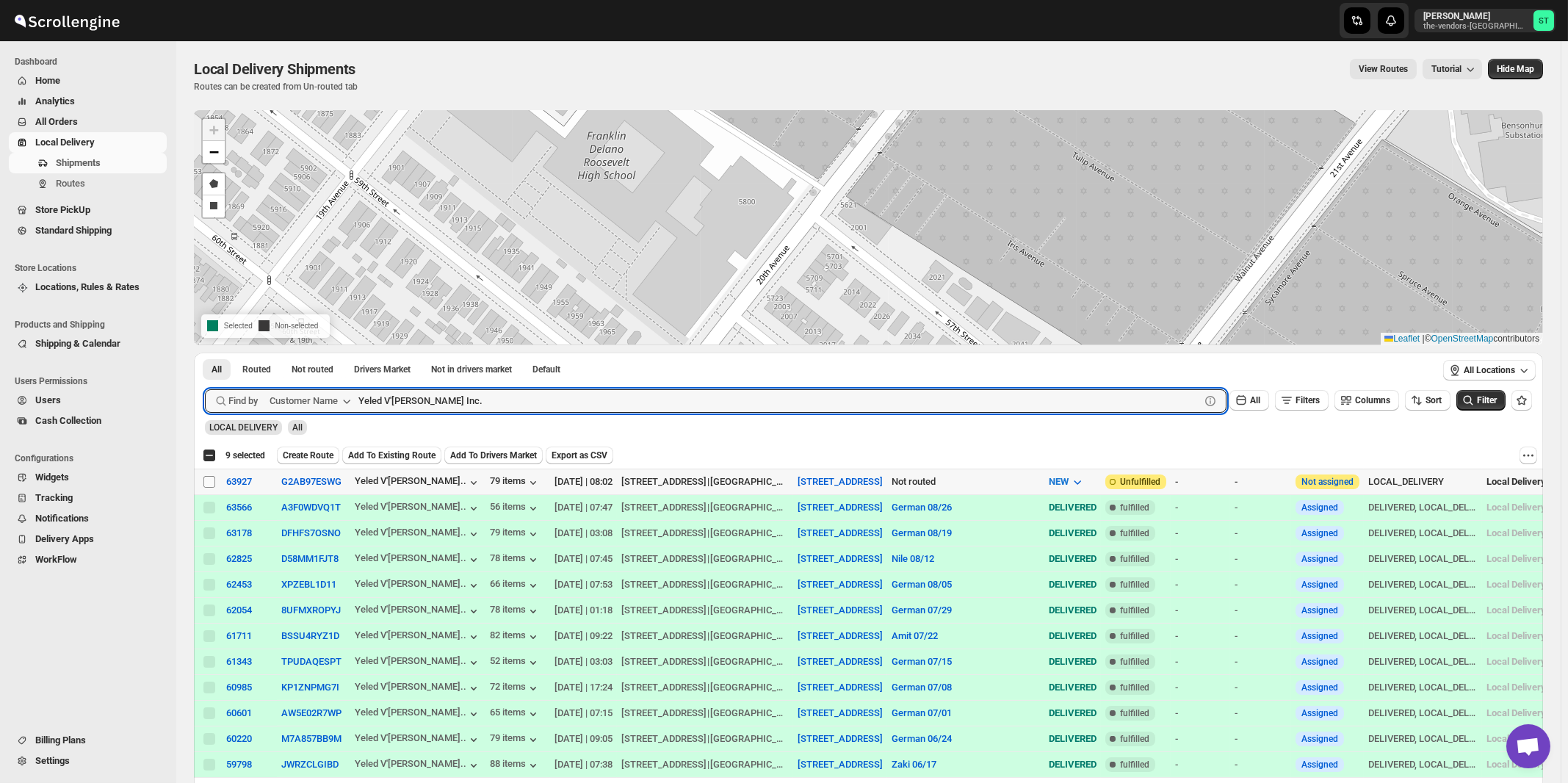
click at [211, 481] on input "Select shipment" at bounding box center [209, 481] width 12 height 12
checkbox input "true"
click at [495, 396] on input "Yeled V'[PERSON_NAME] Inc." at bounding box center [766, 401] width 815 height 24
paste input "BSD Management Services LLC"
type input "BSD Management Services LLC"
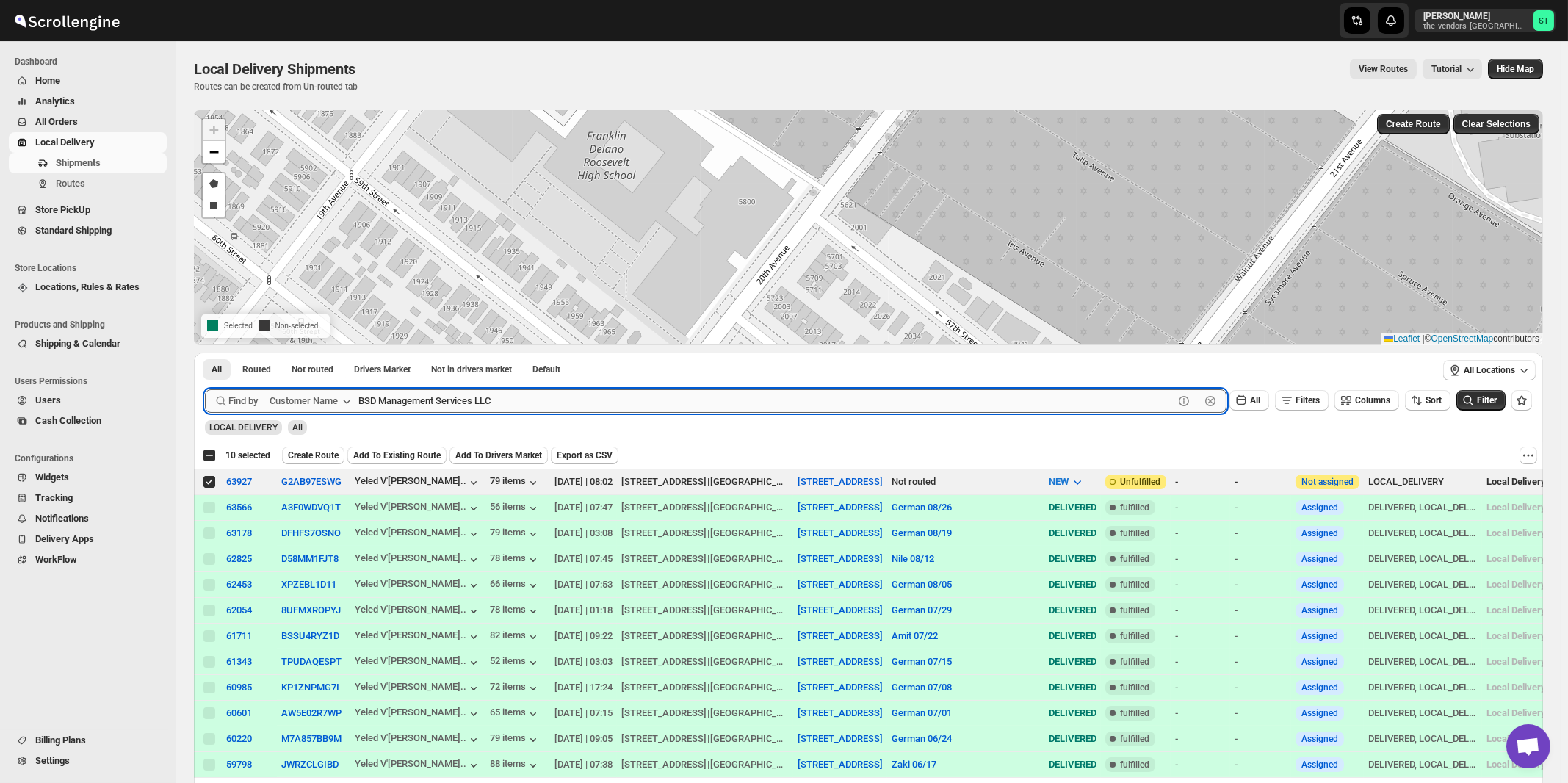
click at [205, 353] on button "Submit" at bounding box center [226, 360] width 42 height 16
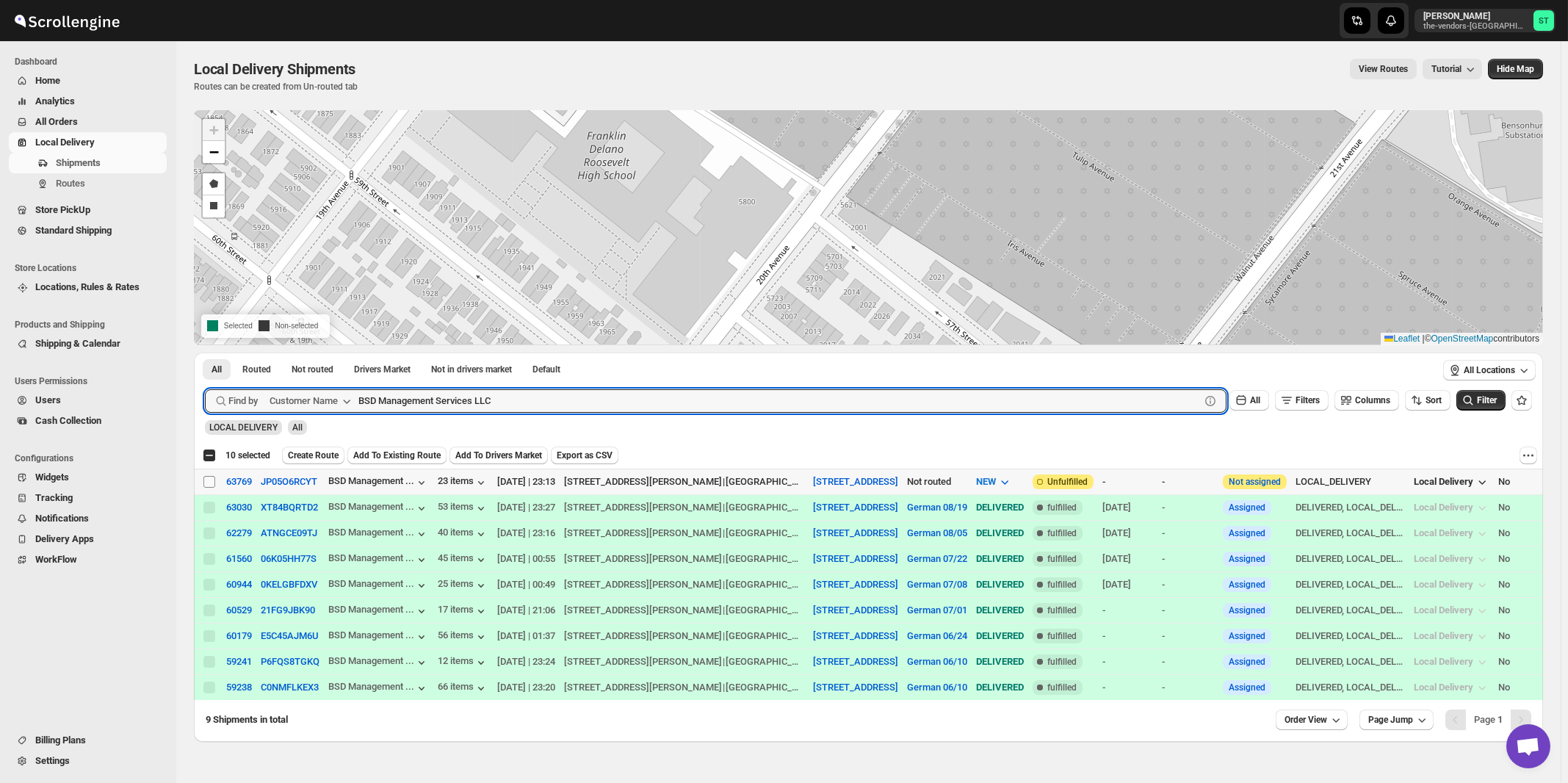
click at [204, 479] on span at bounding box center [209, 481] width 13 height 13
click at [204, 479] on input "Select shipment" at bounding box center [209, 481] width 12 height 12
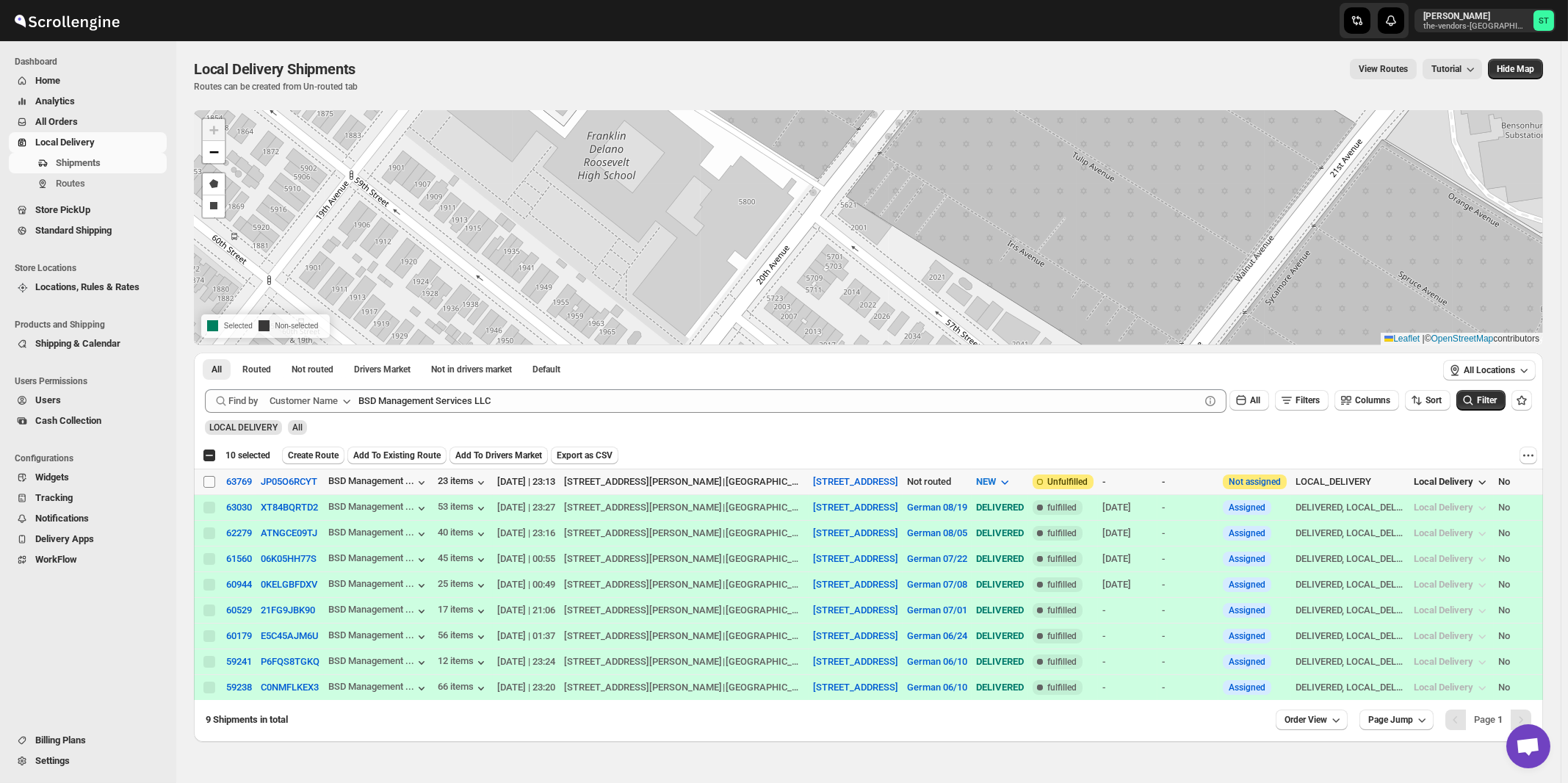
click at [212, 480] on input "Select shipment" at bounding box center [209, 481] width 12 height 12
checkbox input "true"
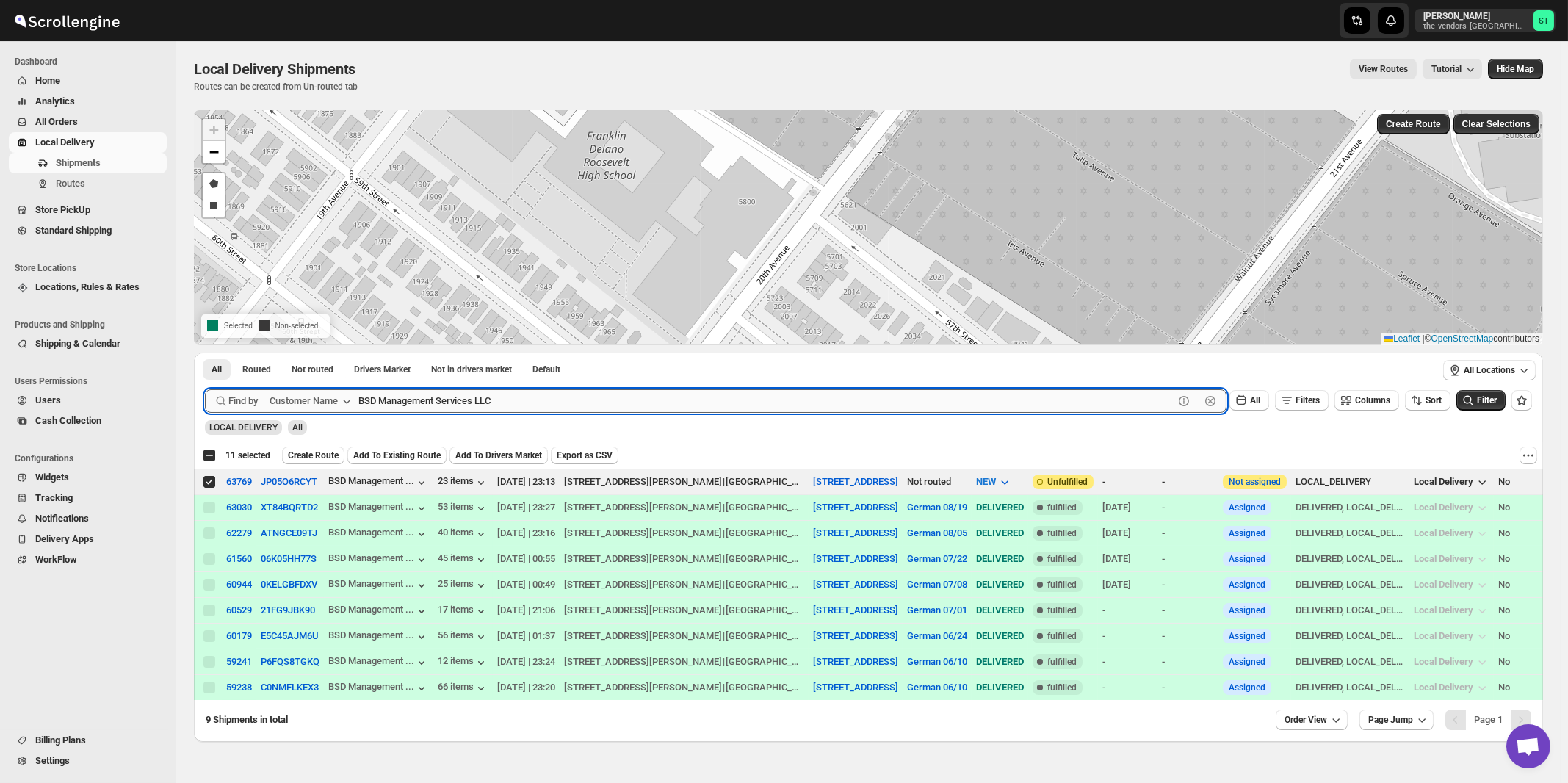
click at [636, 393] on input "BSD Management Services LLC" at bounding box center [766, 401] width 815 height 24
paste input "Energy Plus [GEOGRAPHIC_DATA]"
type input "Energy Plus [GEOGRAPHIC_DATA]"
click at [205, 353] on button "Submit" at bounding box center [226, 360] width 42 height 16
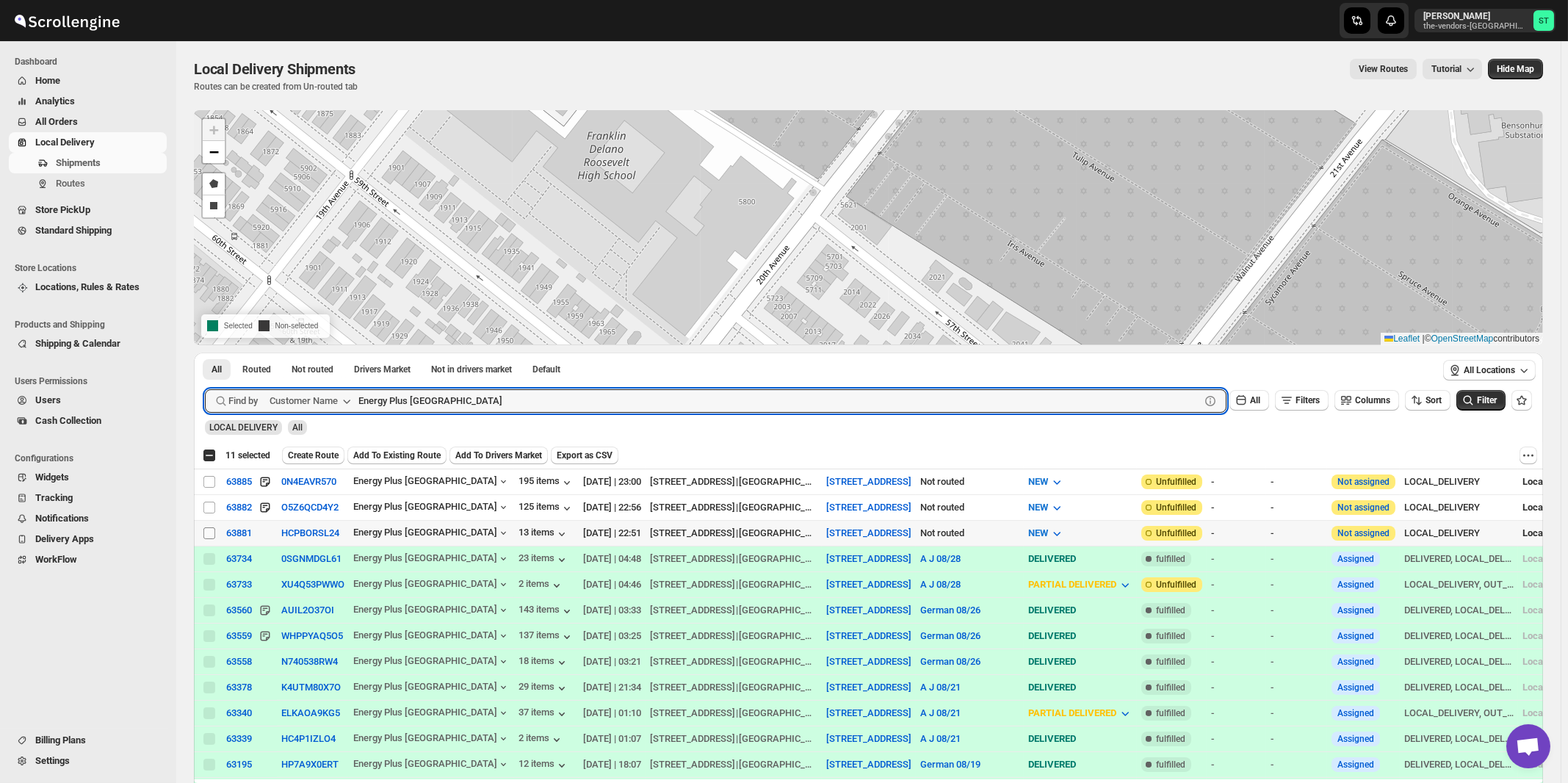
click at [211, 532] on input "Select shipment" at bounding box center [209, 533] width 12 height 12
checkbox input "true"
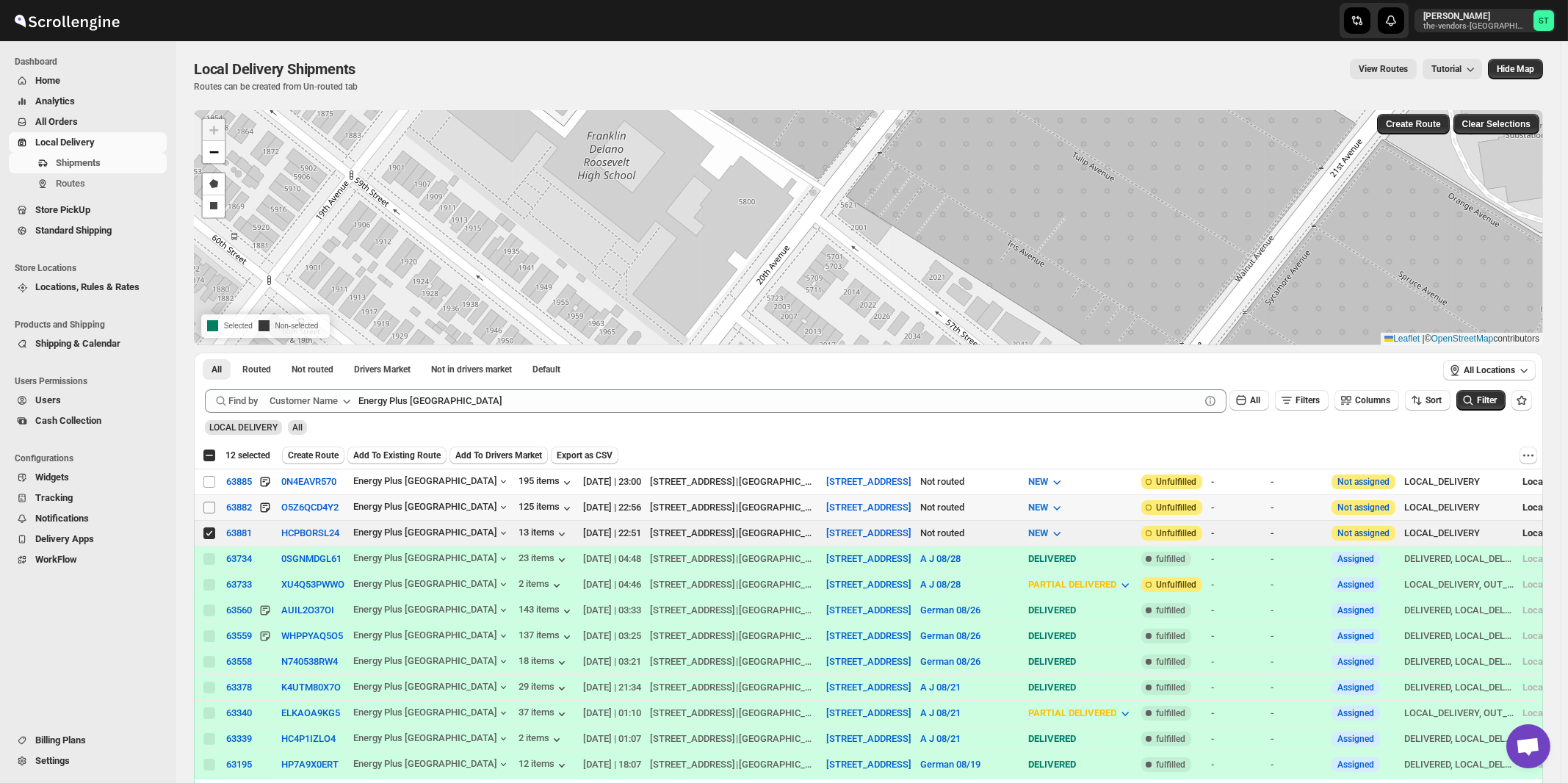
click at [209, 505] on input "Select shipment" at bounding box center [209, 507] width 12 height 12
checkbox input "true"
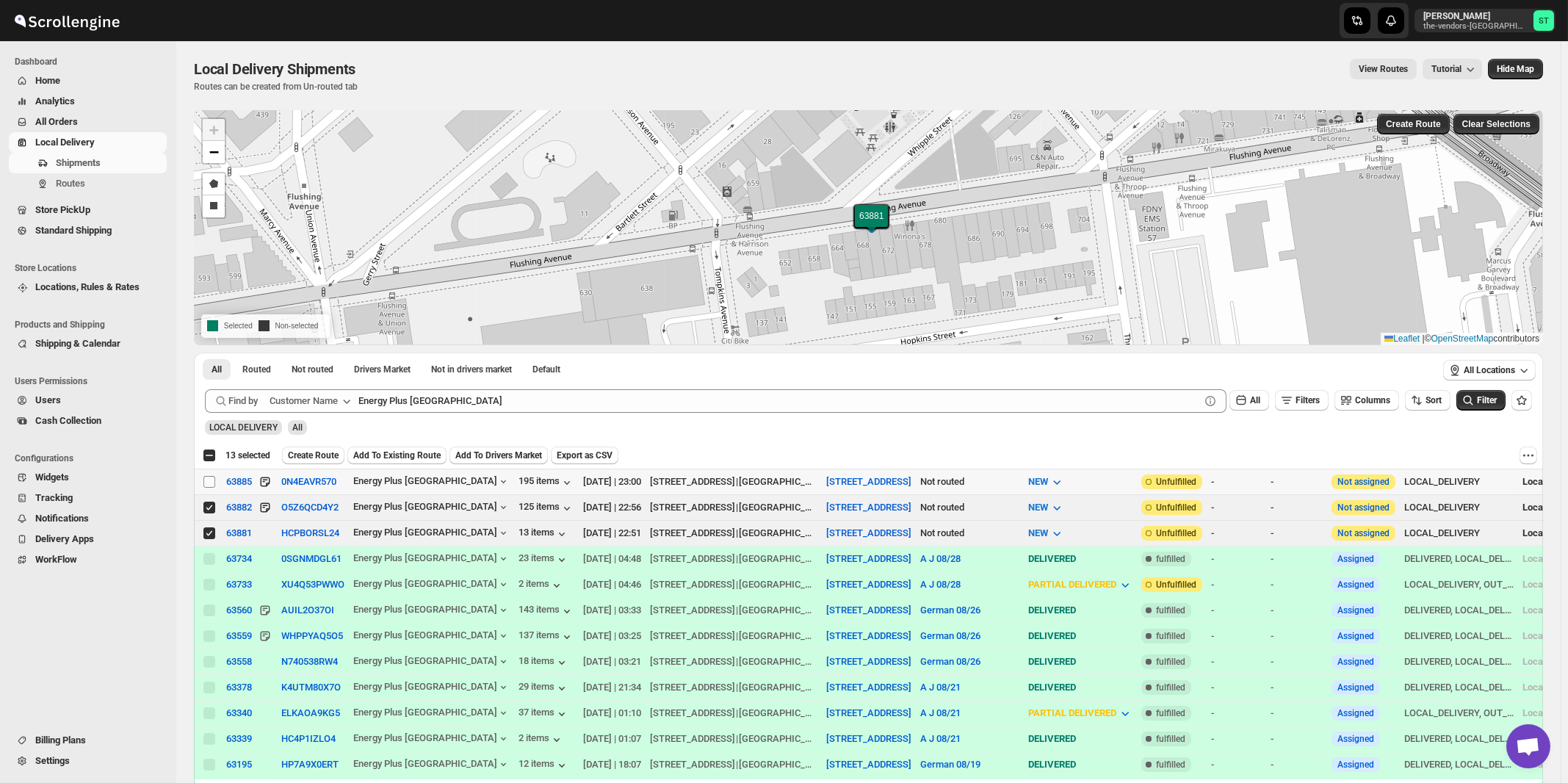
click at [209, 479] on input "Select shipment" at bounding box center [209, 481] width 12 height 12
checkbox input "true"
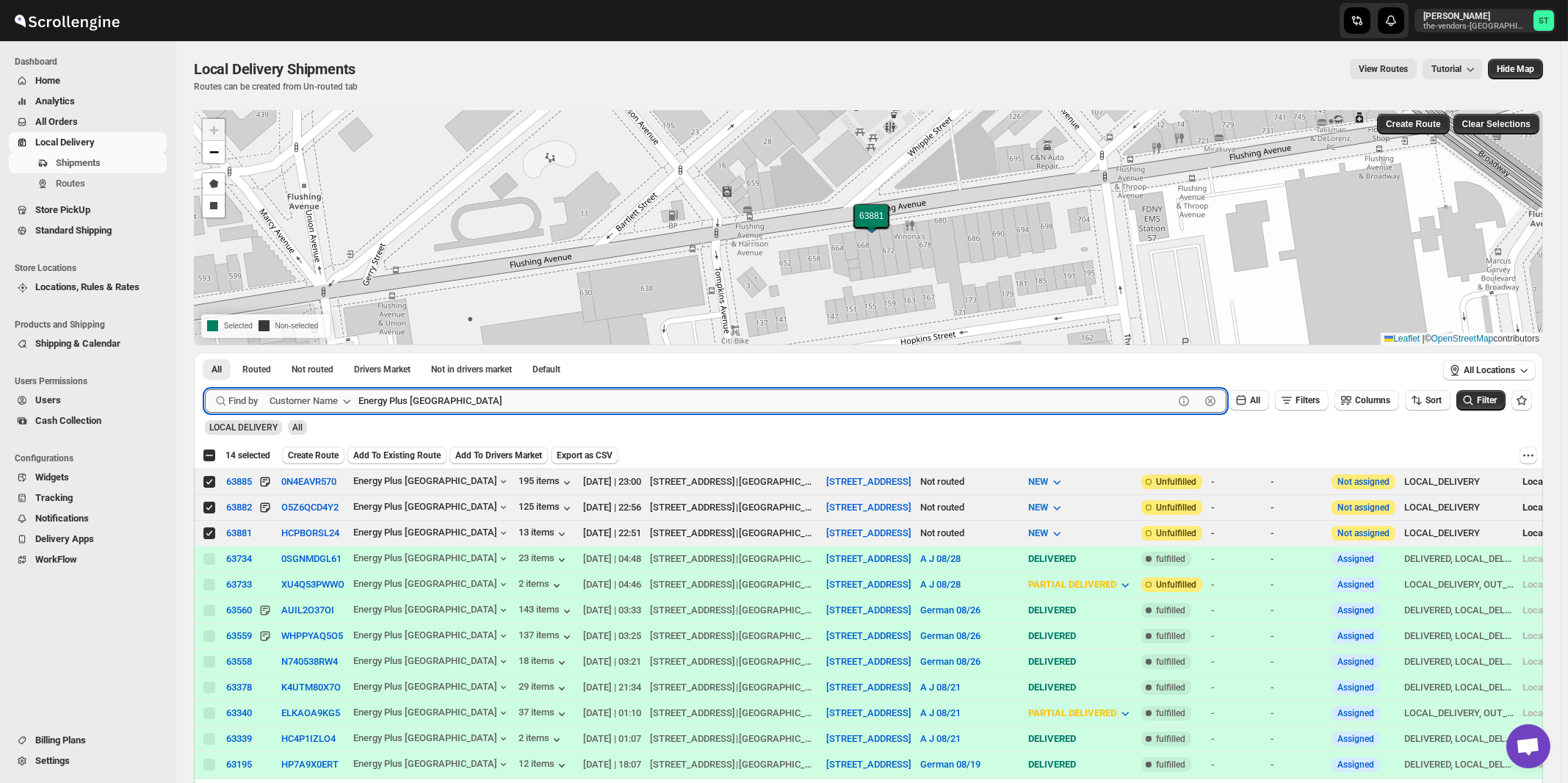
click at [710, 399] on input "Energy Plus [GEOGRAPHIC_DATA]" at bounding box center [766, 401] width 815 height 24
paste input "Systech"
type input "Systech"
click at [205, 353] on button "Submit" at bounding box center [226, 360] width 42 height 16
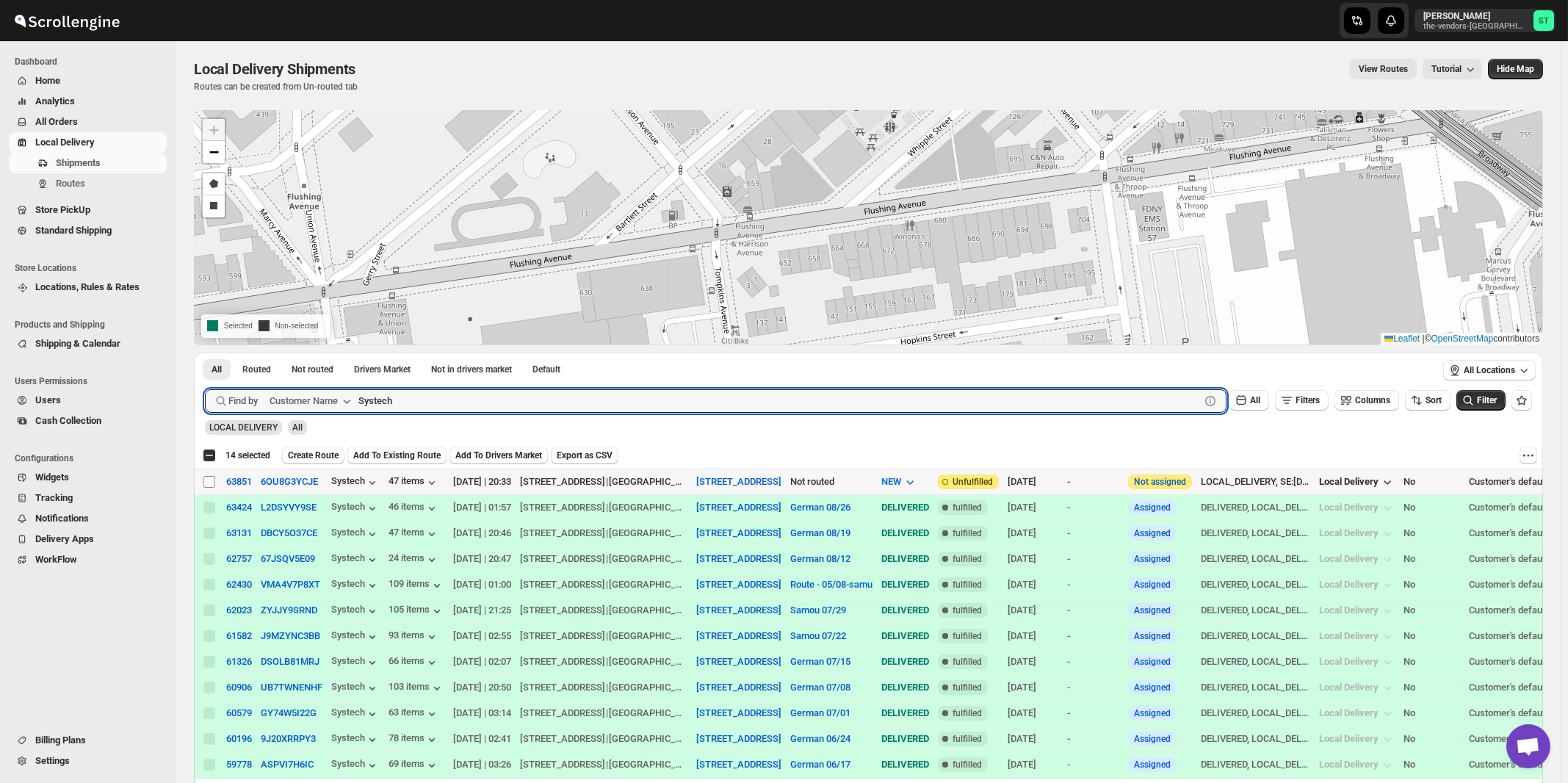
click at [209, 479] on input "Select shipment" at bounding box center [209, 481] width 12 height 12
checkbox input "true"
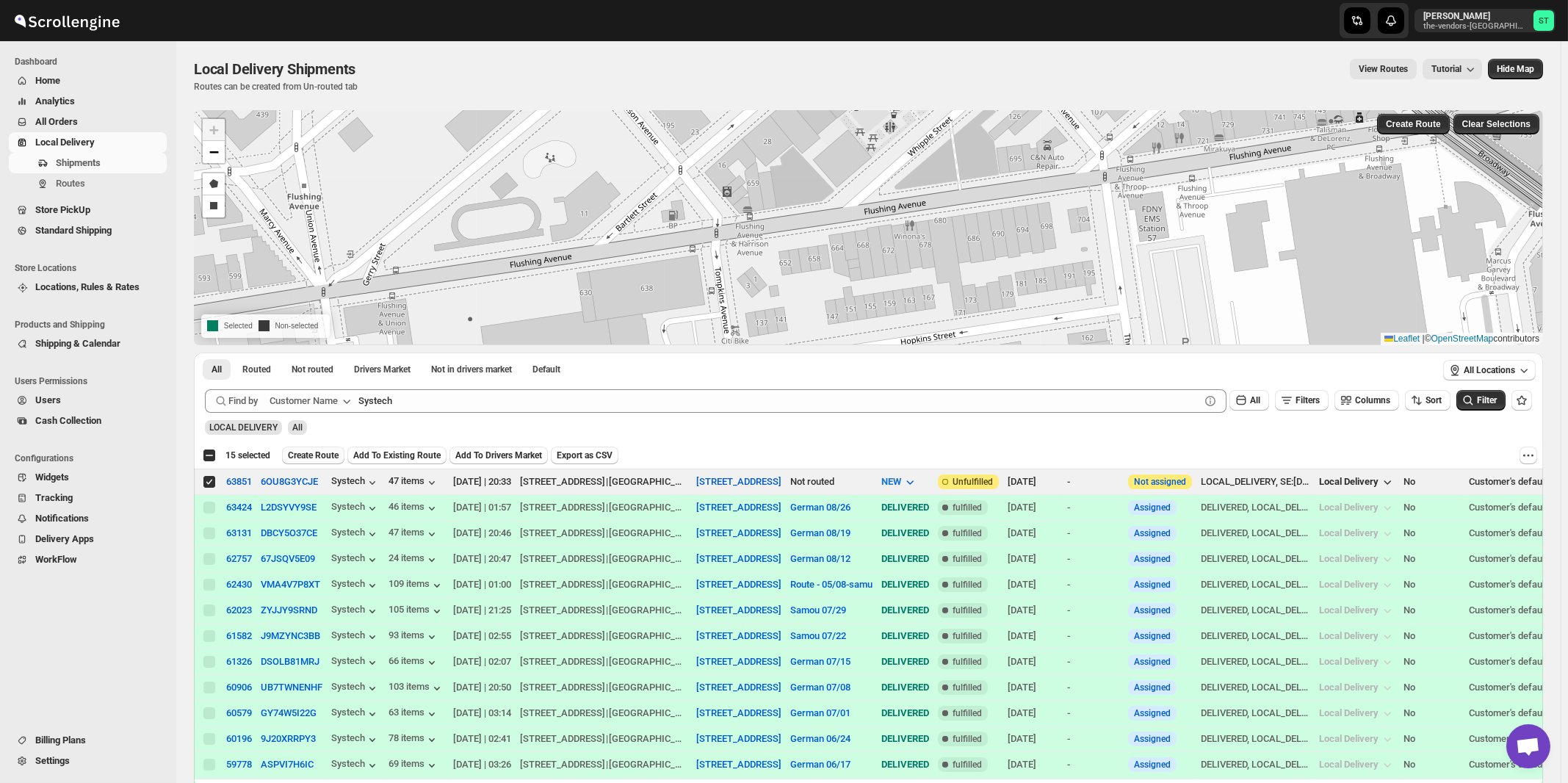
click at [337, 450] on span "Create Route" at bounding box center [312, 455] width 50 height 12
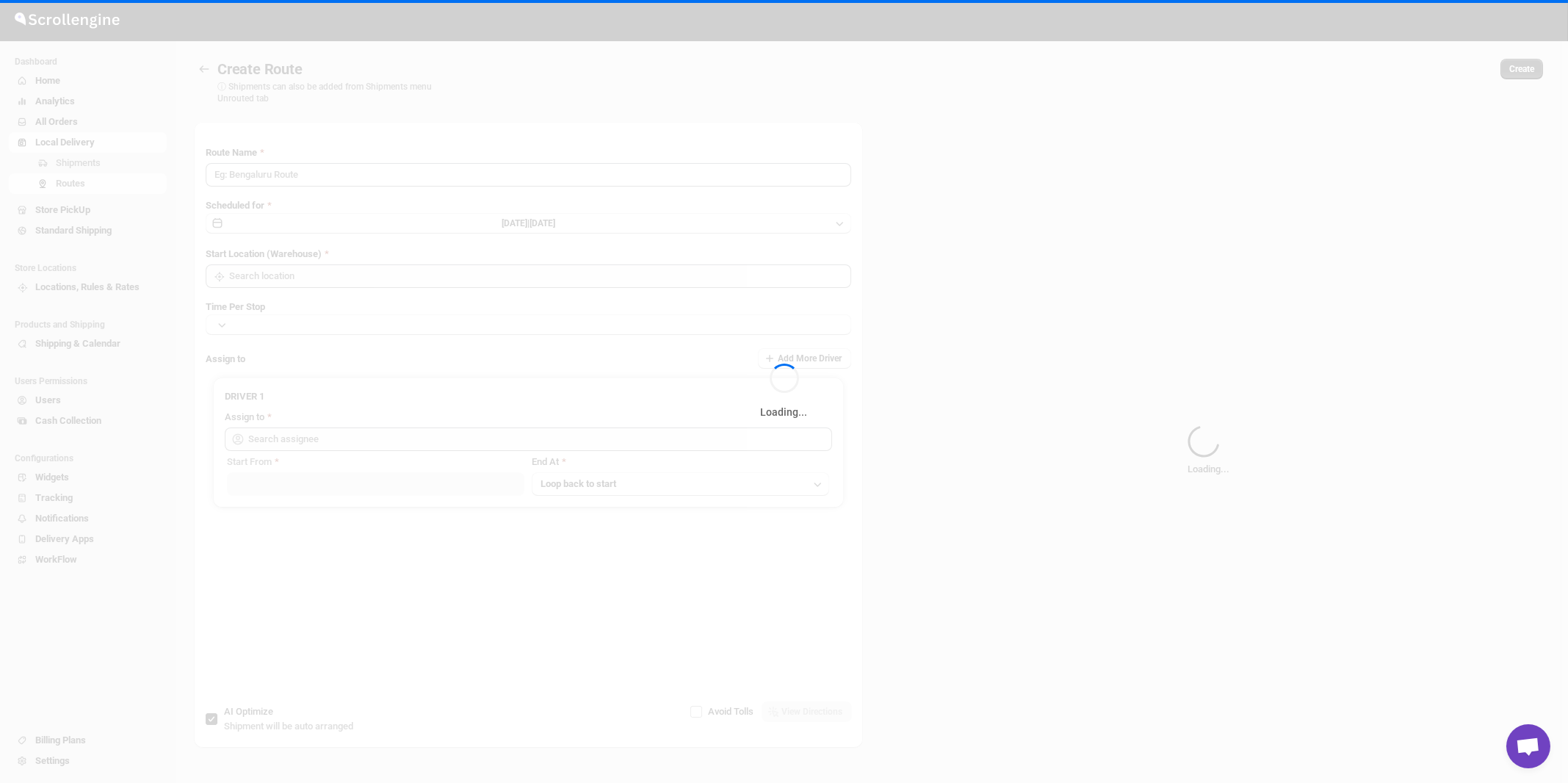
type input "Route - 02/09-1109"
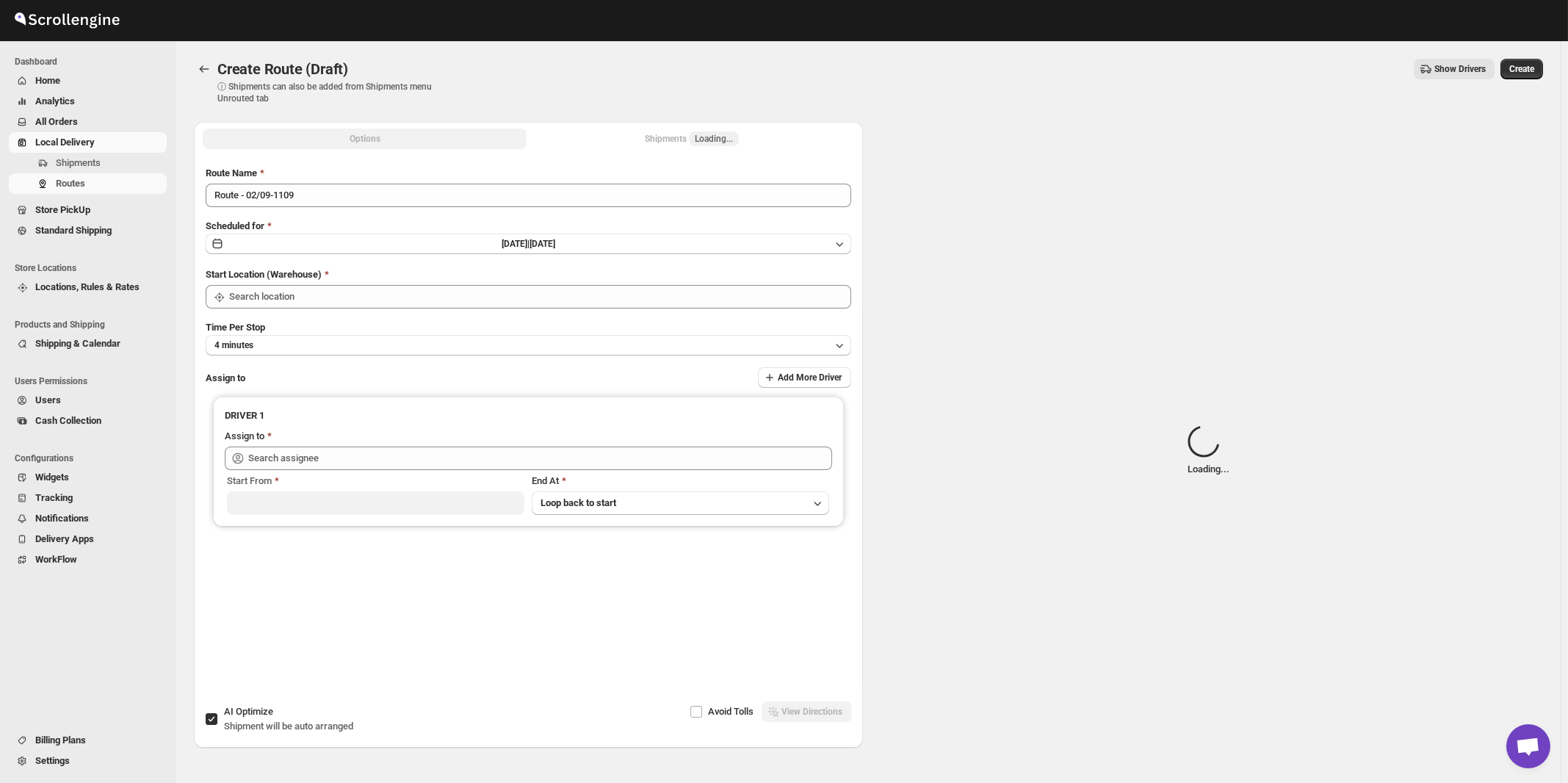
type input "[STREET_ADDRESS]"
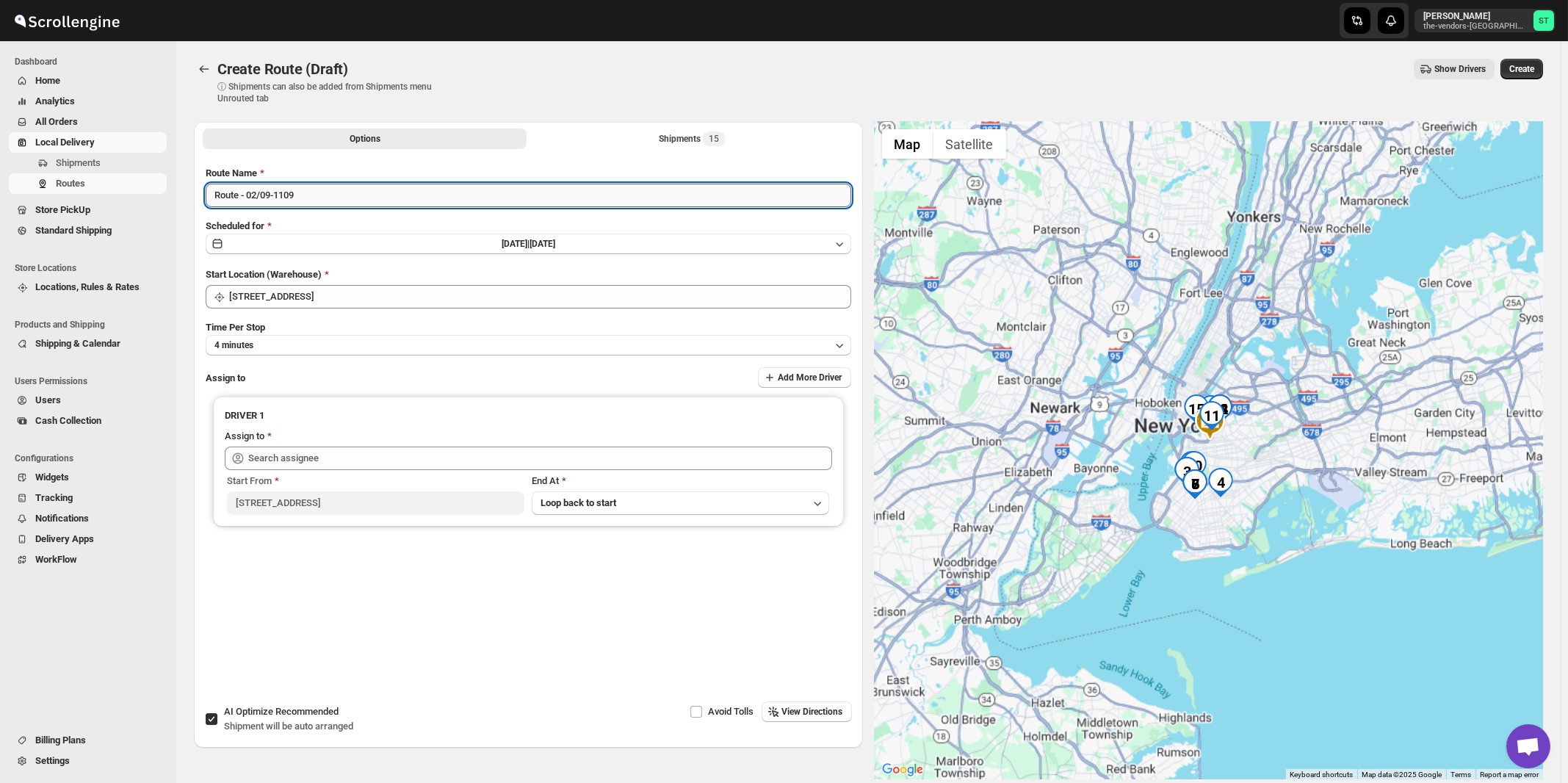
click at [394, 198] on input "Route - 02/09-1109" at bounding box center [528, 195] width 646 height 24
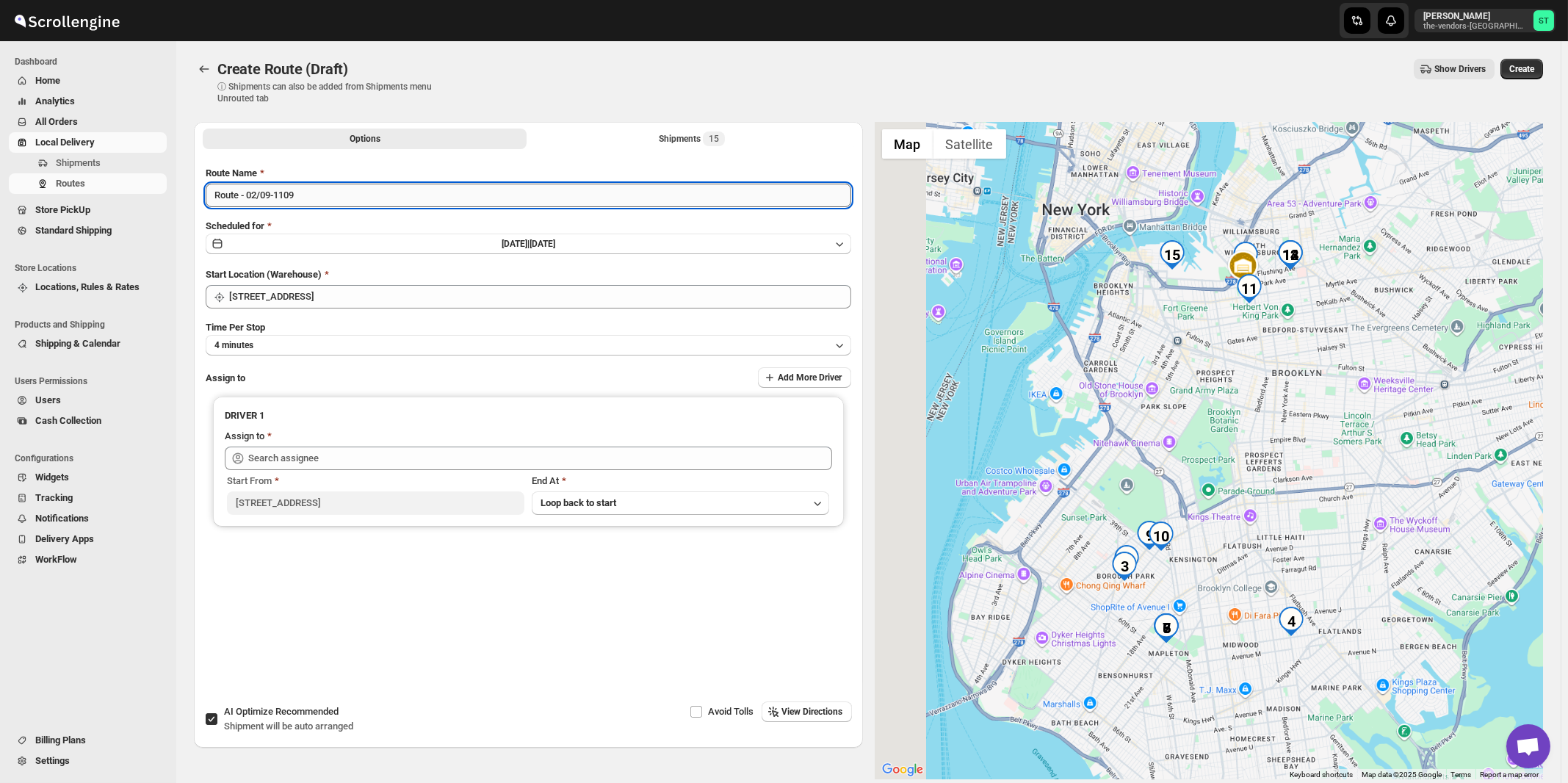
paste input "German"
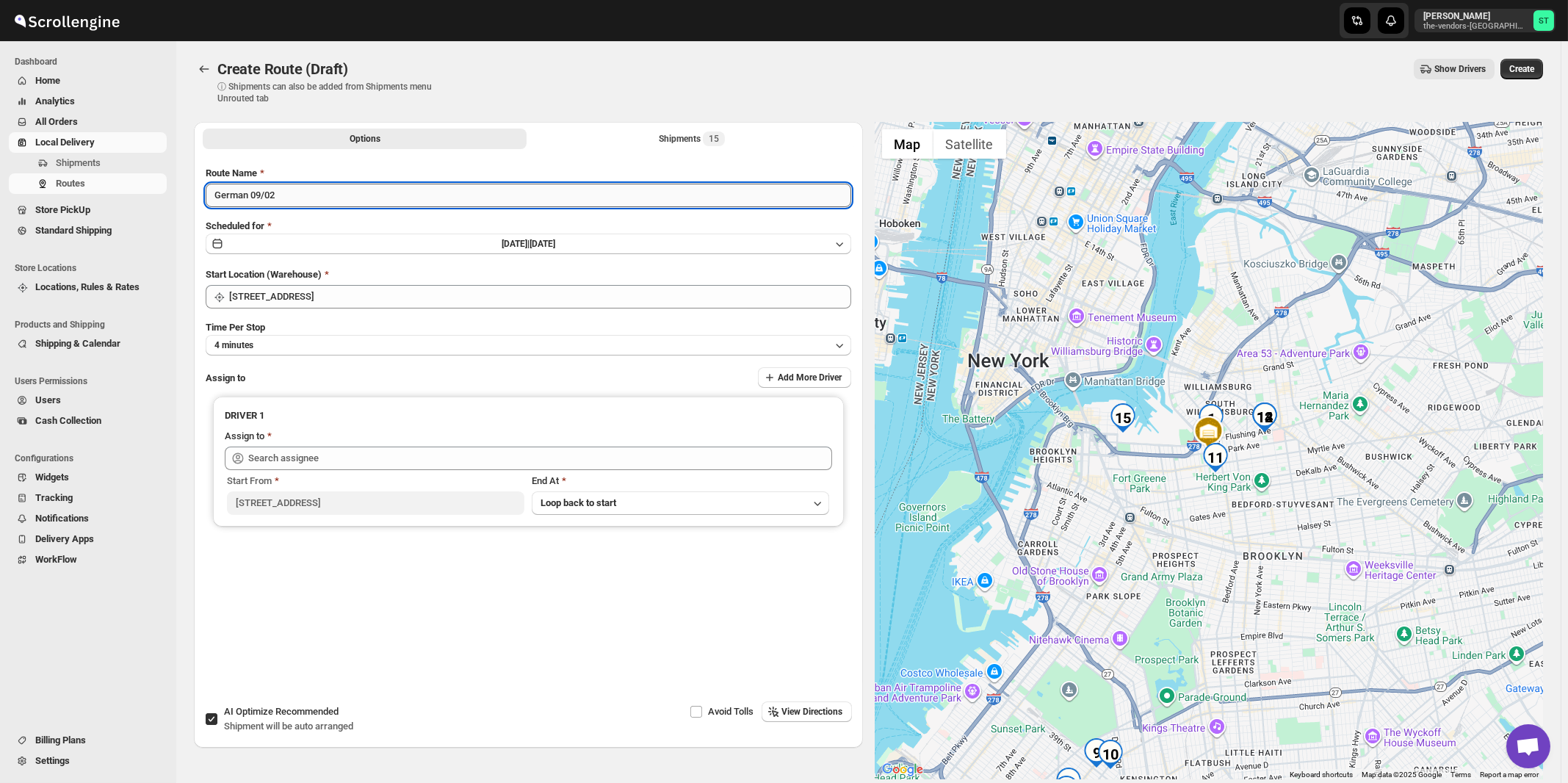
type input "German 09/02"
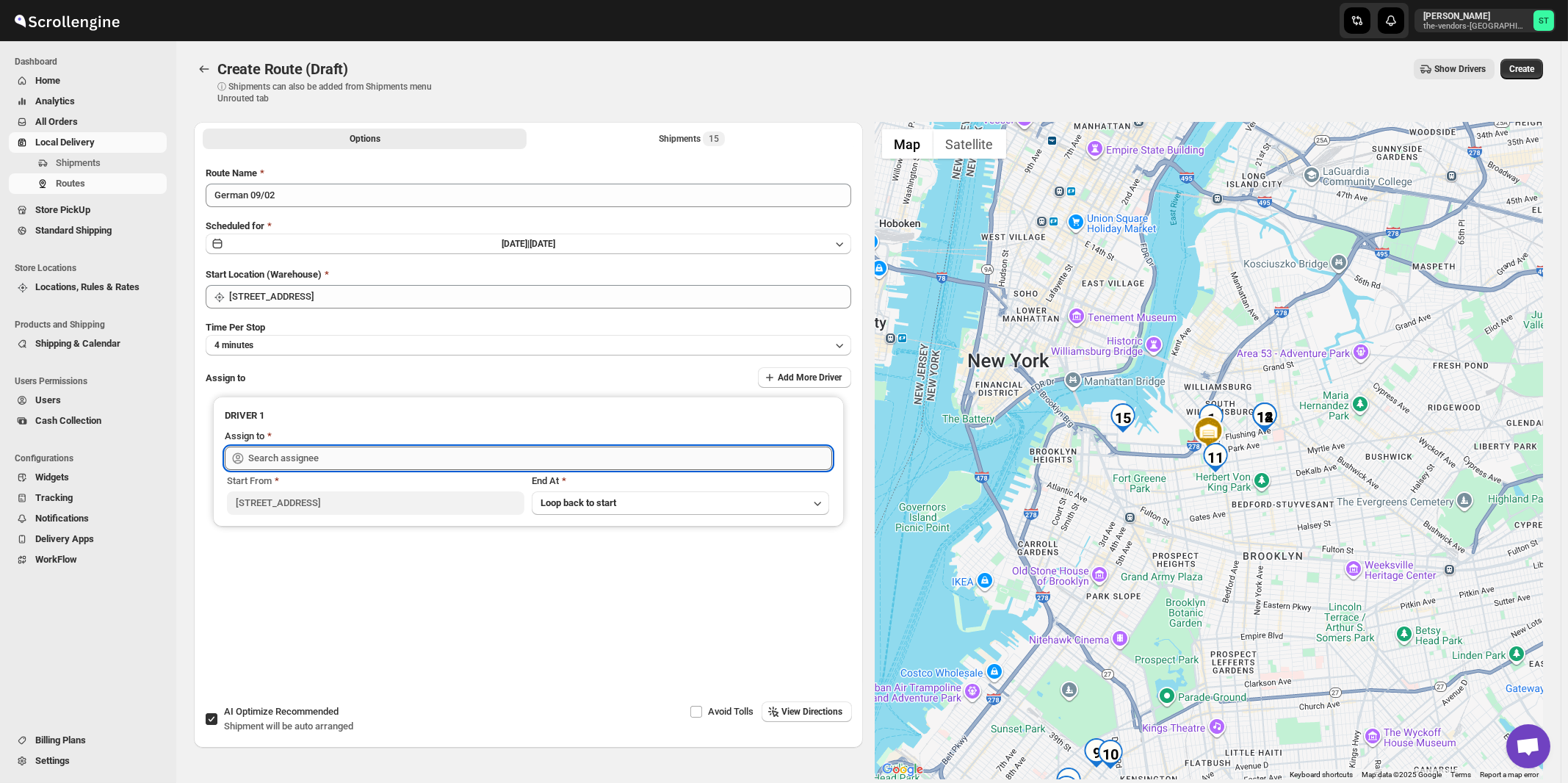
click at [330, 448] on input "text" at bounding box center [540, 458] width 584 height 24
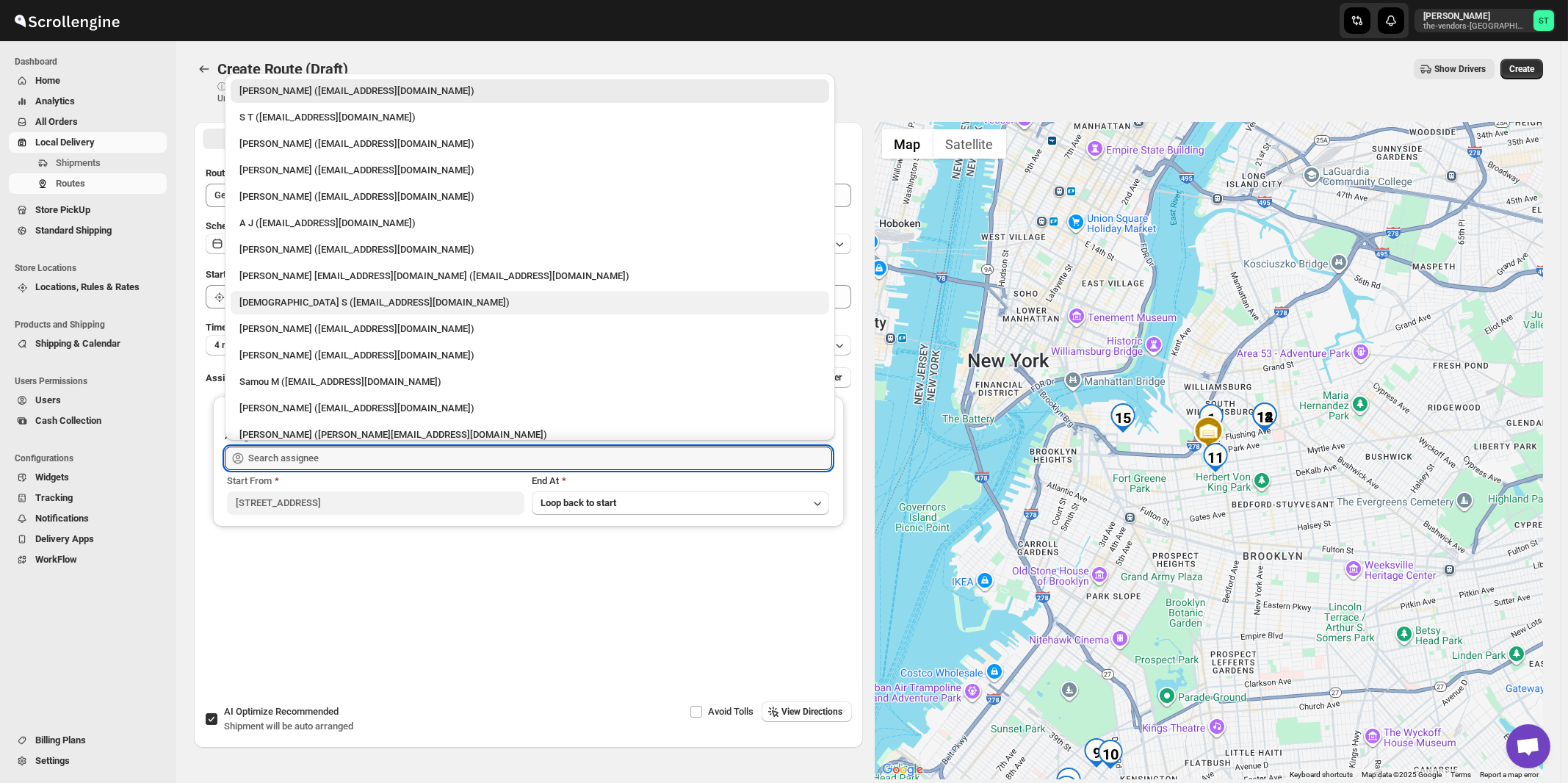
click at [281, 302] on div "[DEMOGRAPHIC_DATA] S ([EMAIL_ADDRESS][DOMAIN_NAME])" at bounding box center [529, 302] width 581 height 15
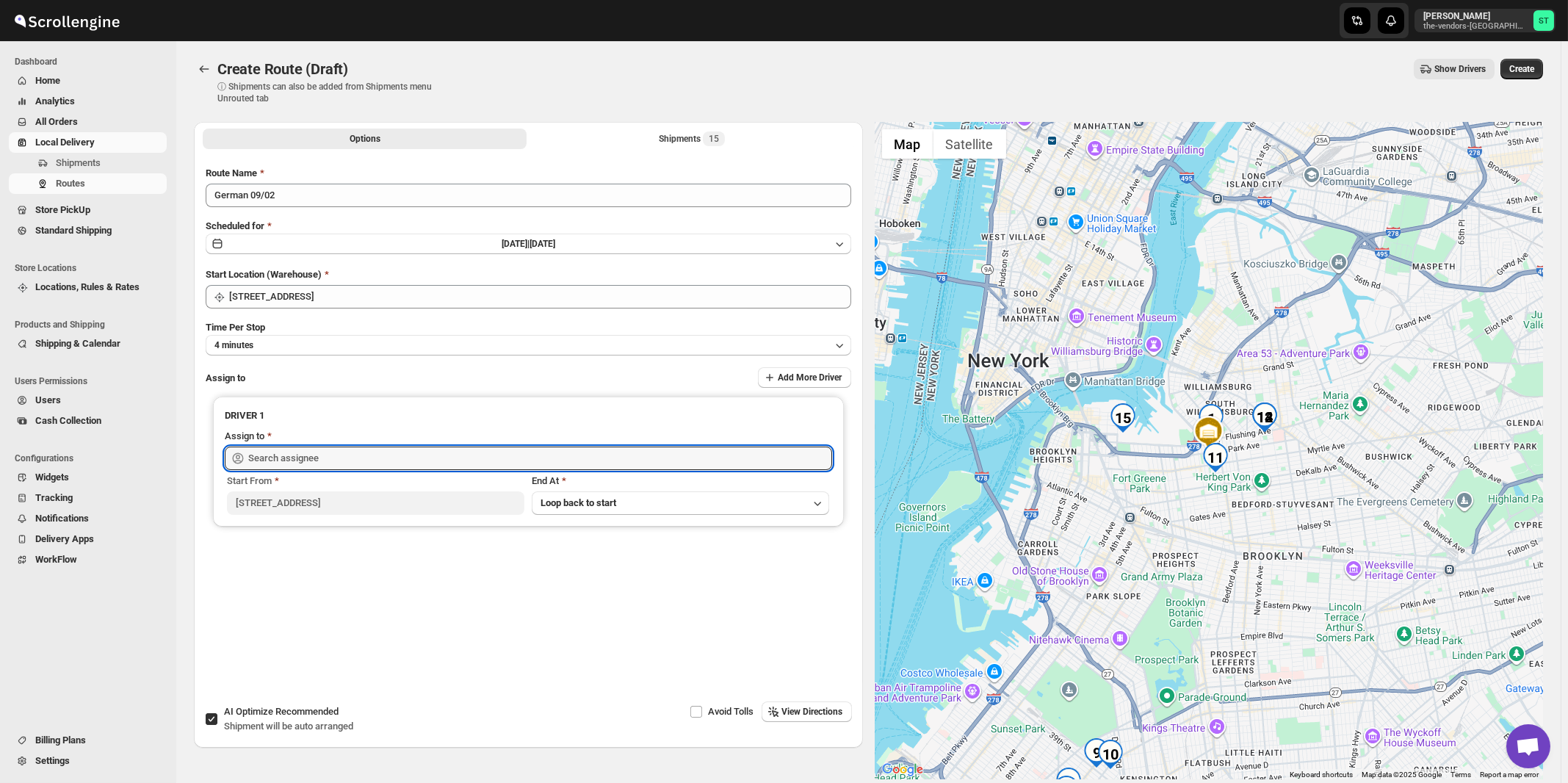
type input "[DEMOGRAPHIC_DATA] S ([EMAIL_ADDRESS][DOMAIN_NAME])"
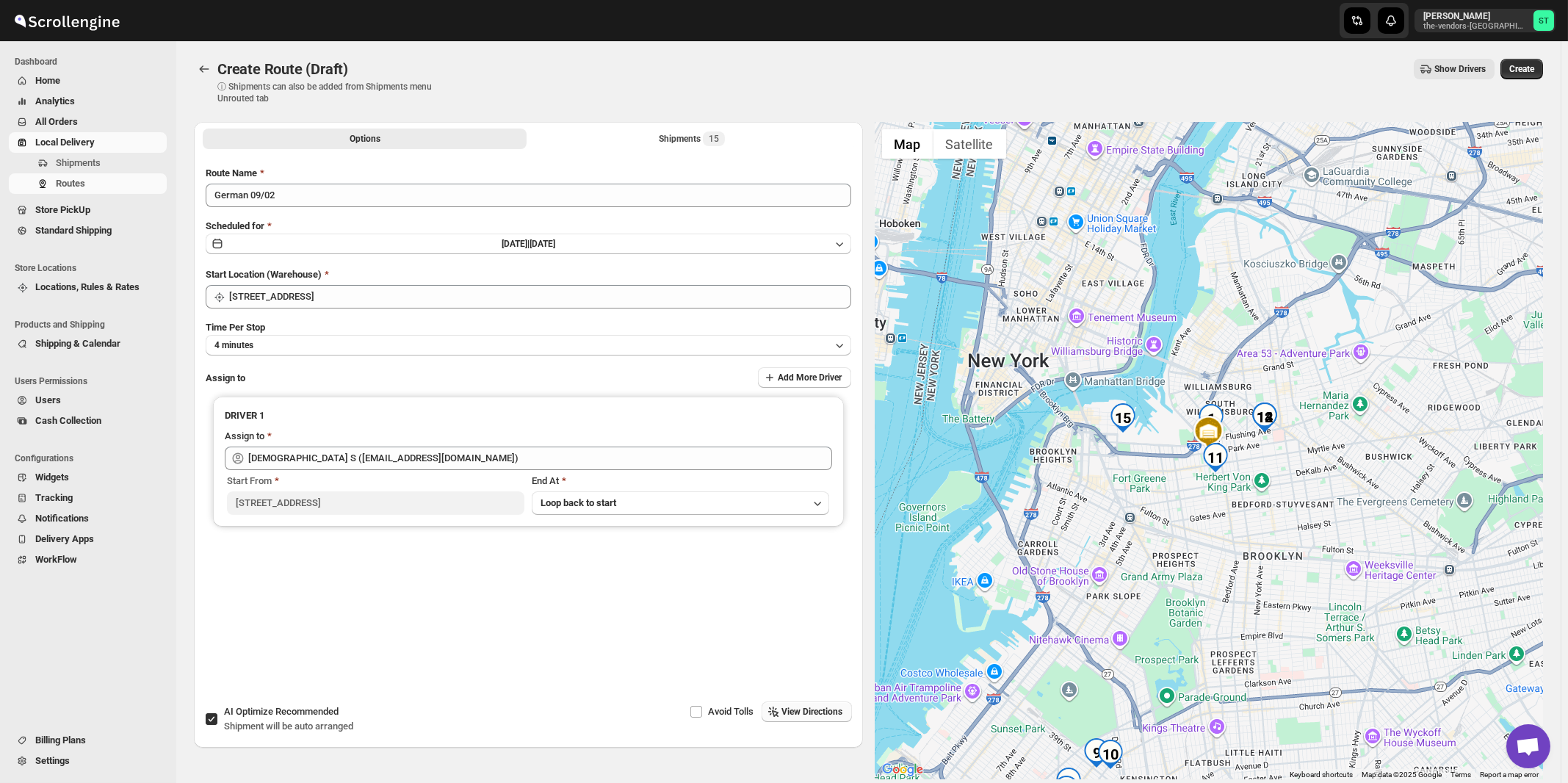
click at [815, 715] on span "View Directions" at bounding box center [813, 711] width 61 height 12
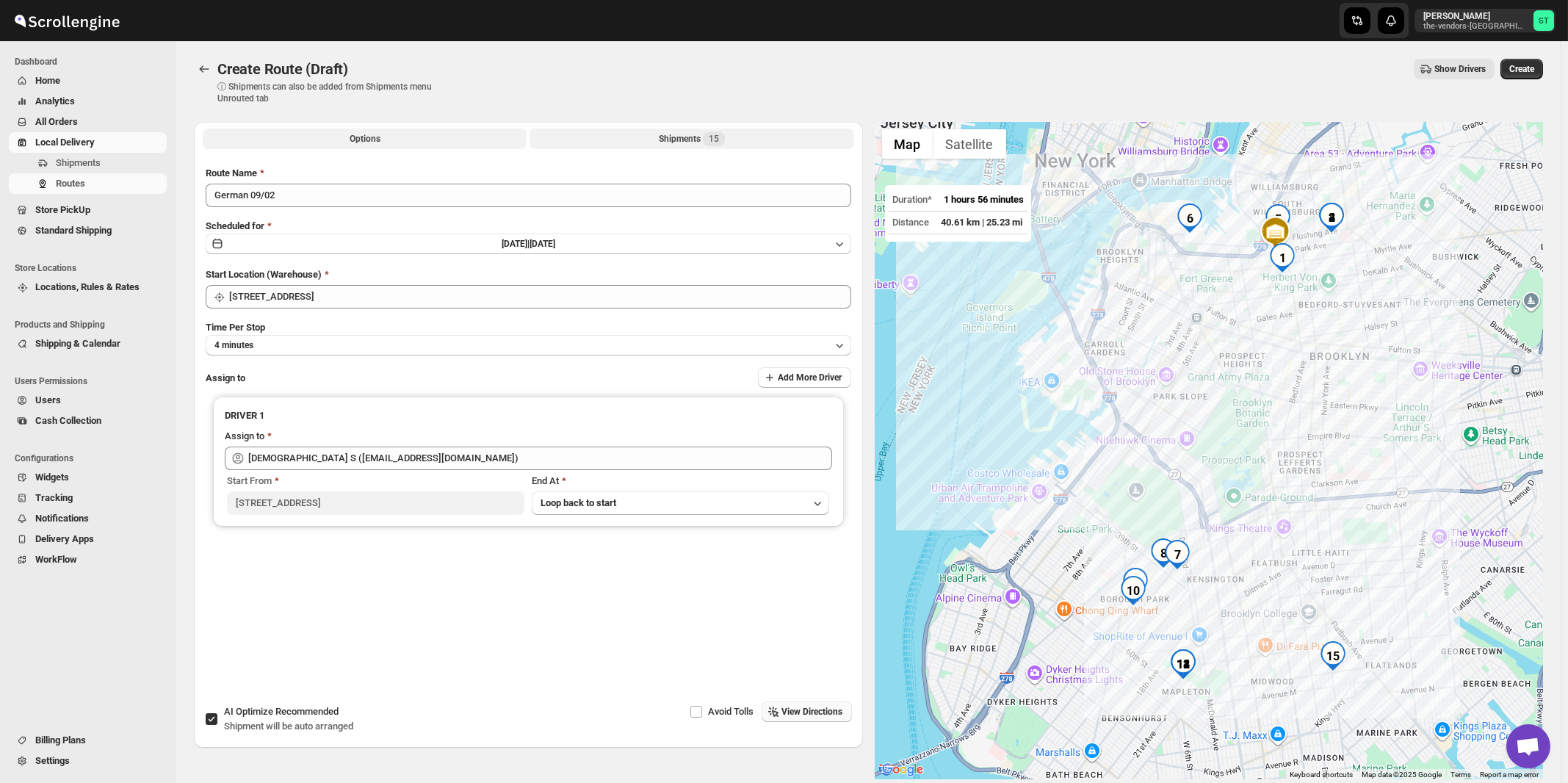
click at [701, 143] on div "Shipments 15" at bounding box center [692, 138] width 66 height 15
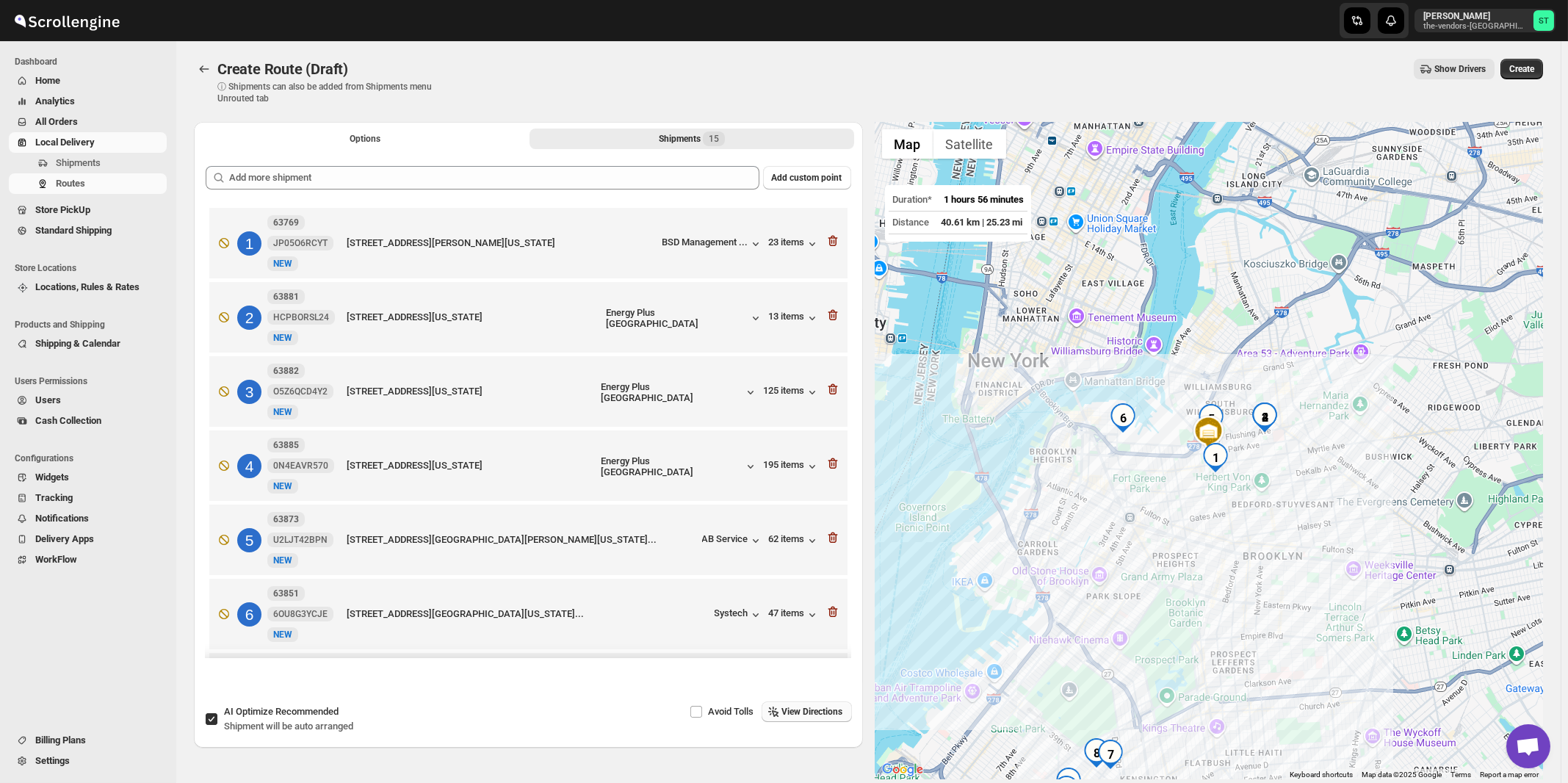
click at [272, 724] on span "Shipment will be auto arranged" at bounding box center [289, 725] width 129 height 11
click at [218, 724] on input "AI Optimize Recommended Shipment will be auto arranged" at bounding box center [211, 719] width 12 height 12
checkbox input "false"
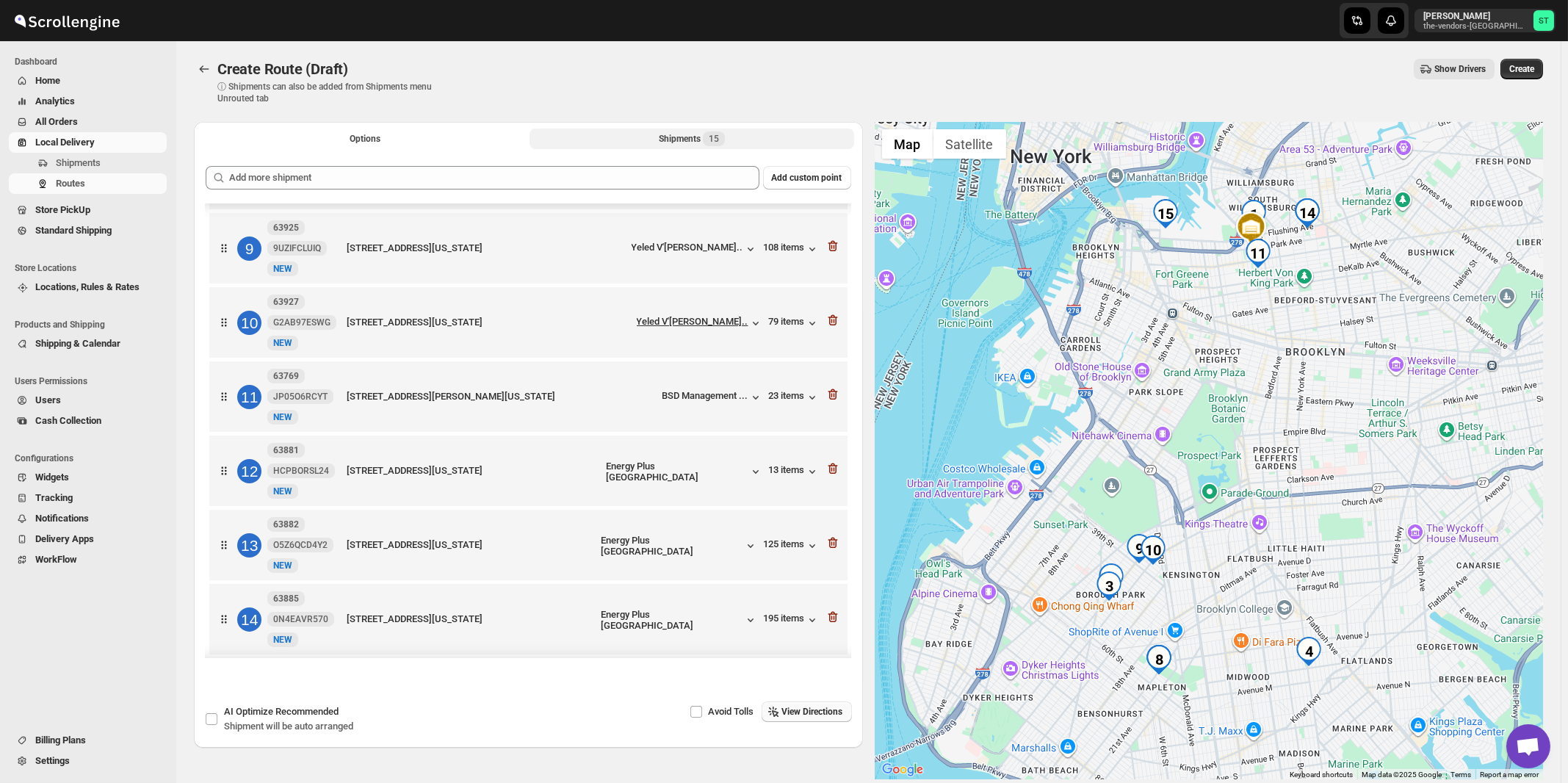
scroll to position [683, 0]
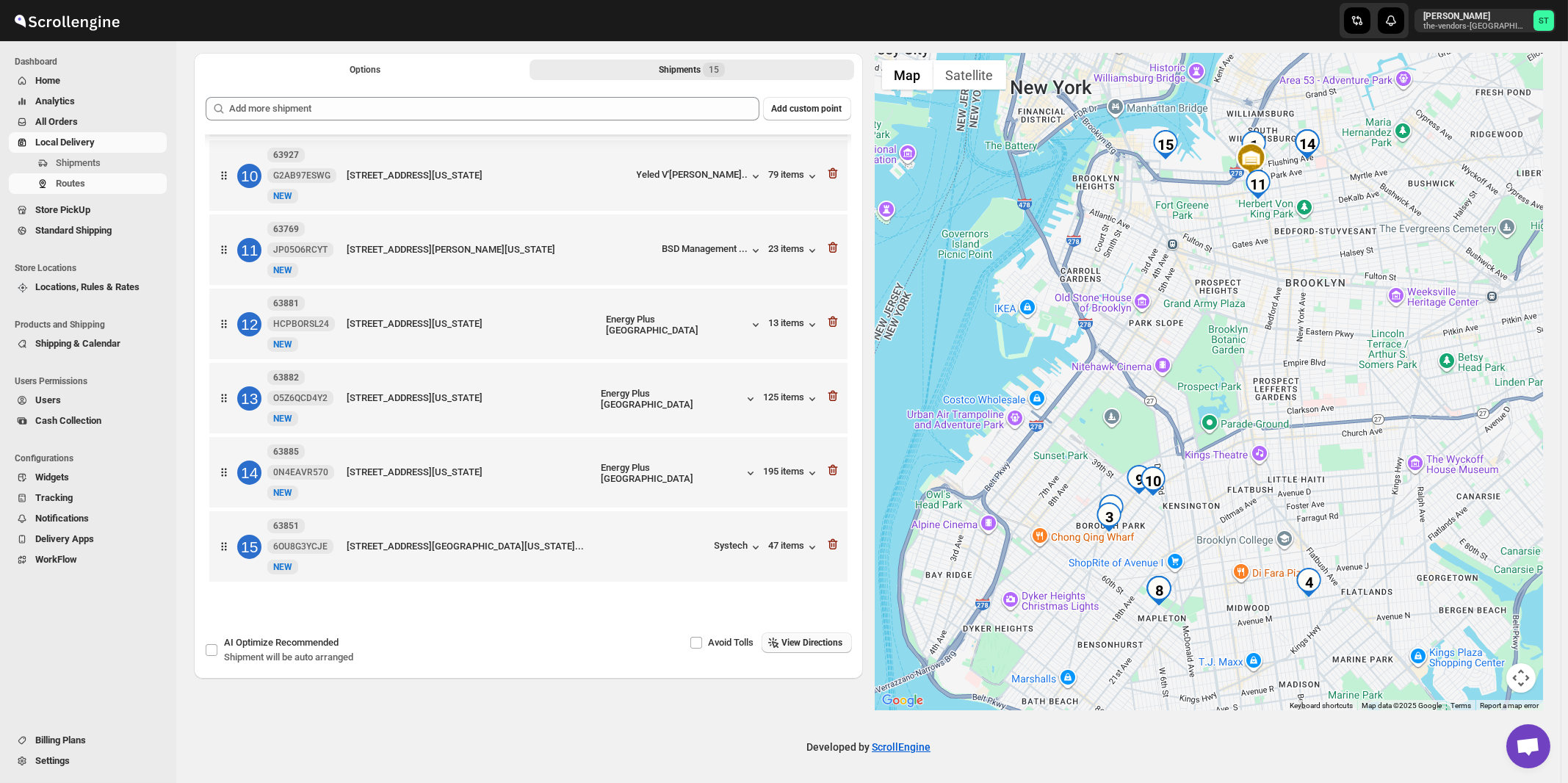
click at [823, 645] on span "View Directions" at bounding box center [813, 642] width 61 height 12
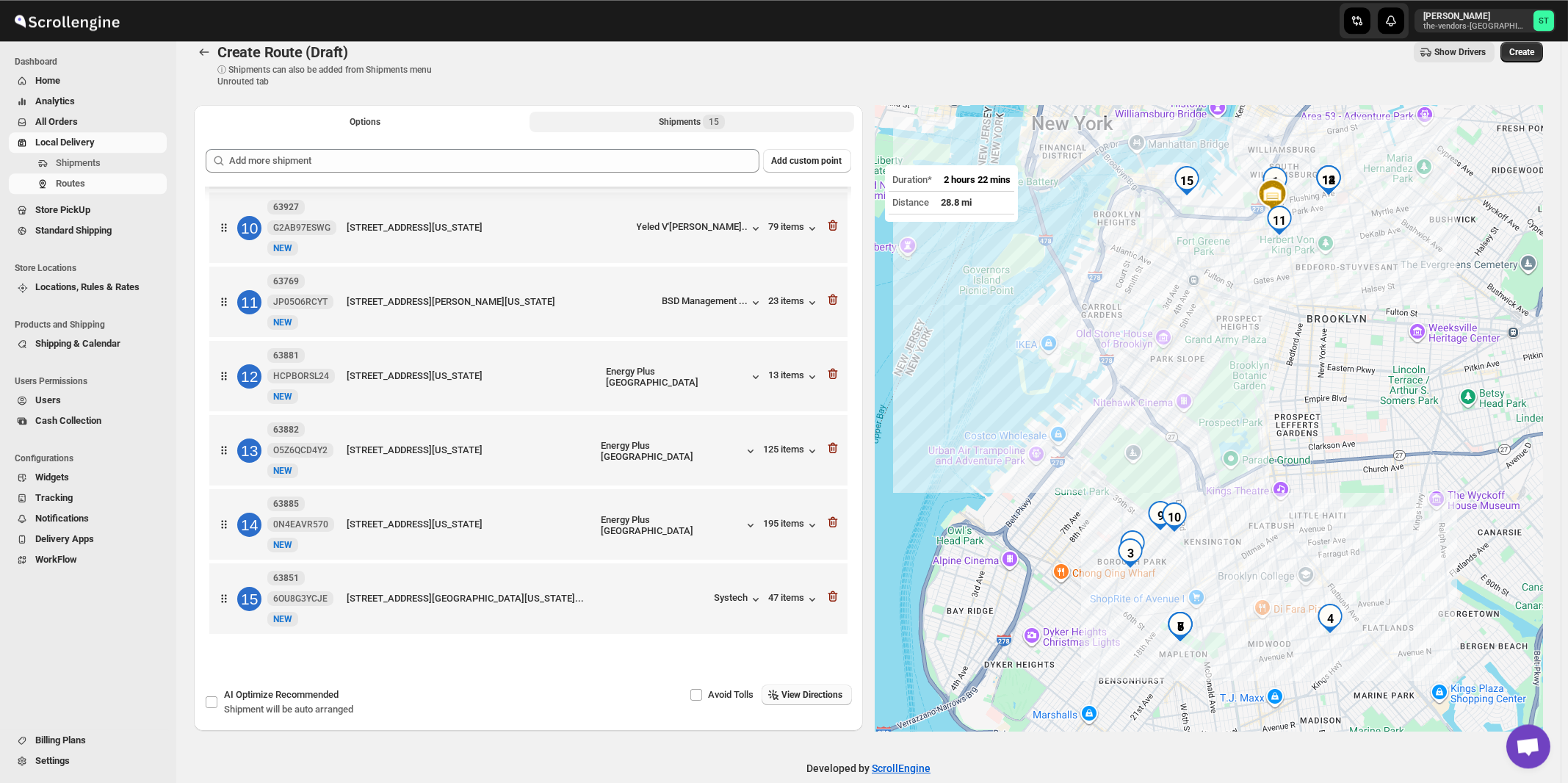
scroll to position [0, 0]
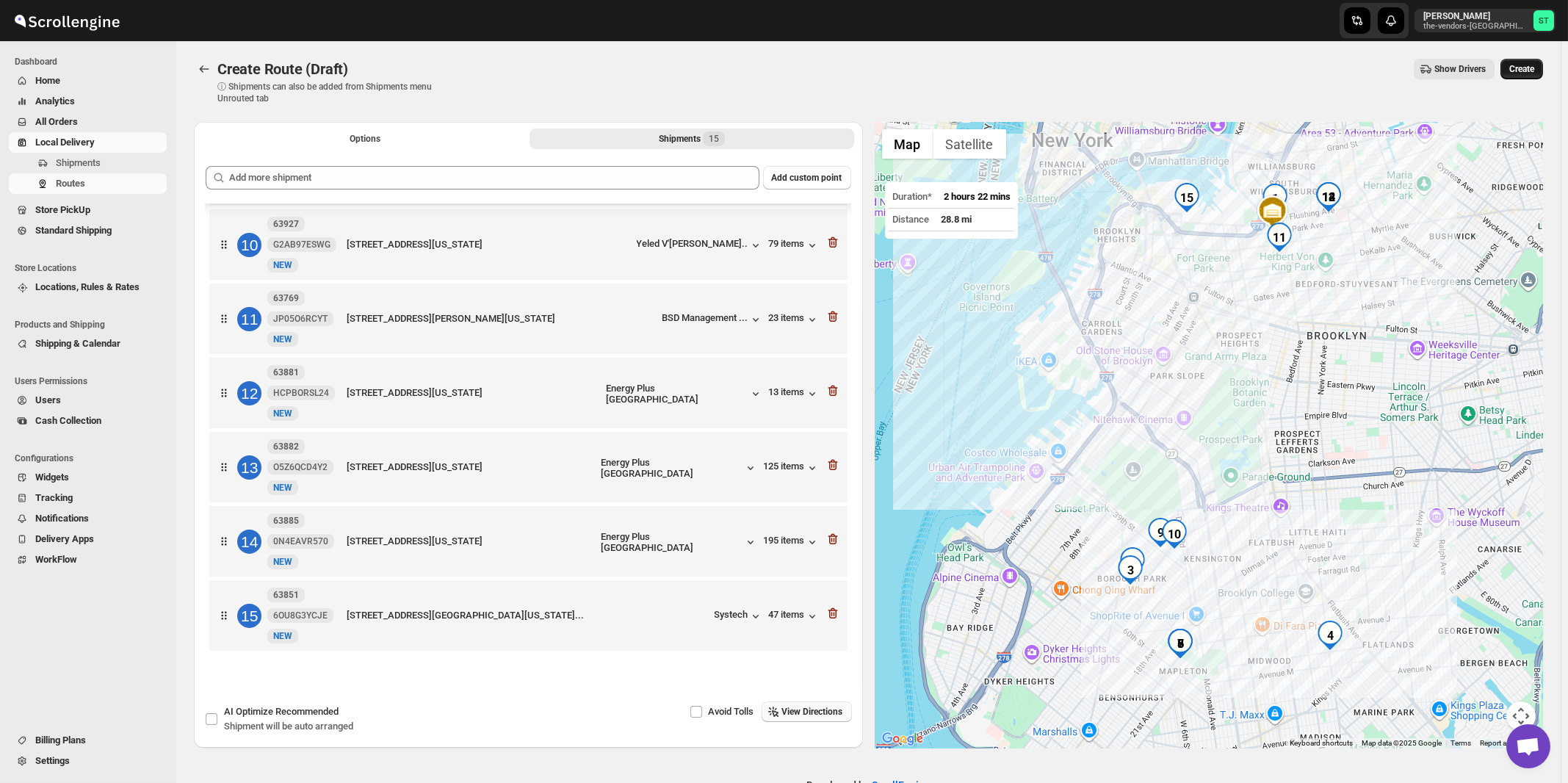
click at [1531, 73] on span "Create" at bounding box center [1522, 69] width 25 height 12
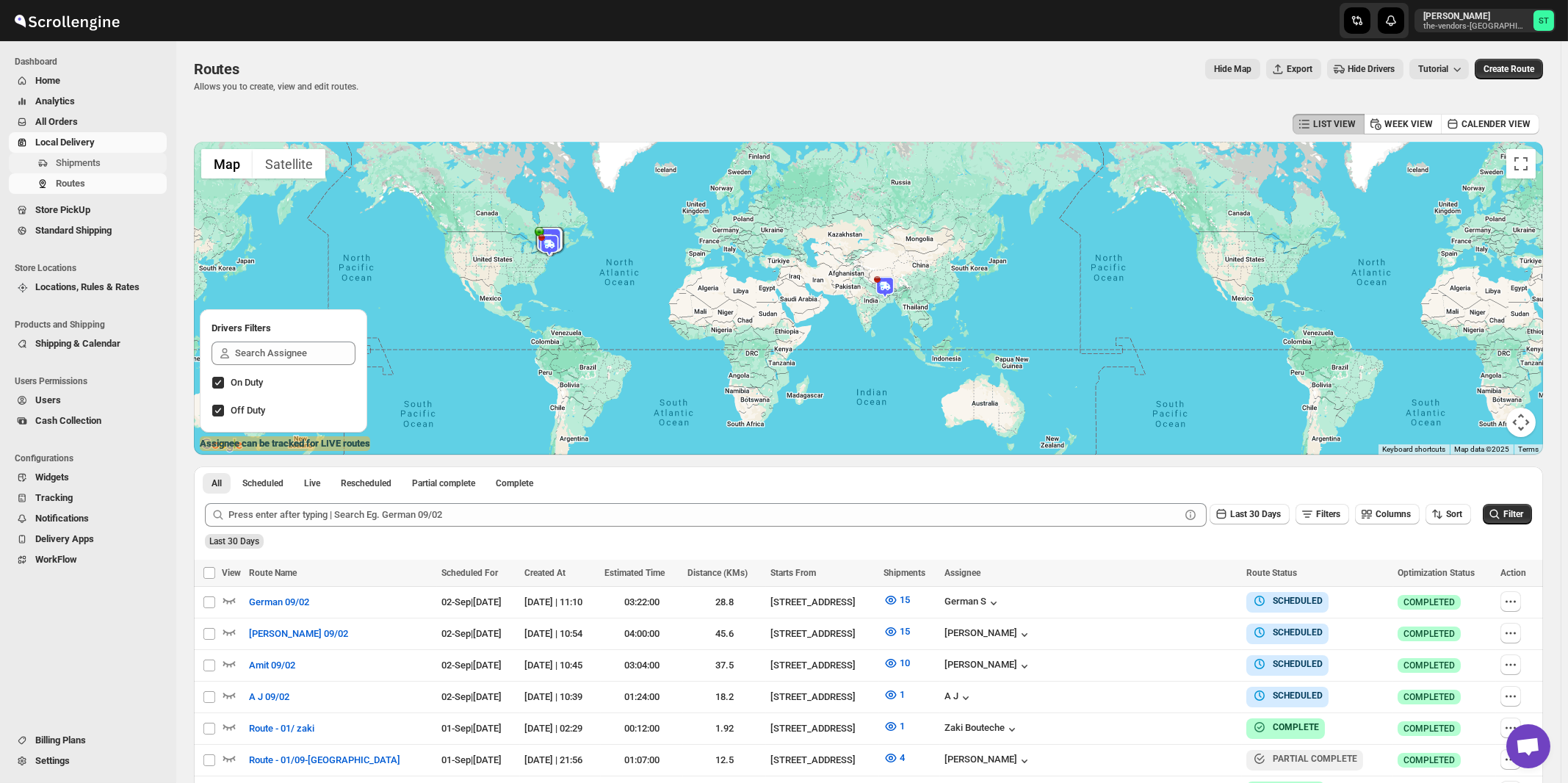
click at [65, 163] on span "Shipments" at bounding box center [78, 162] width 45 height 11
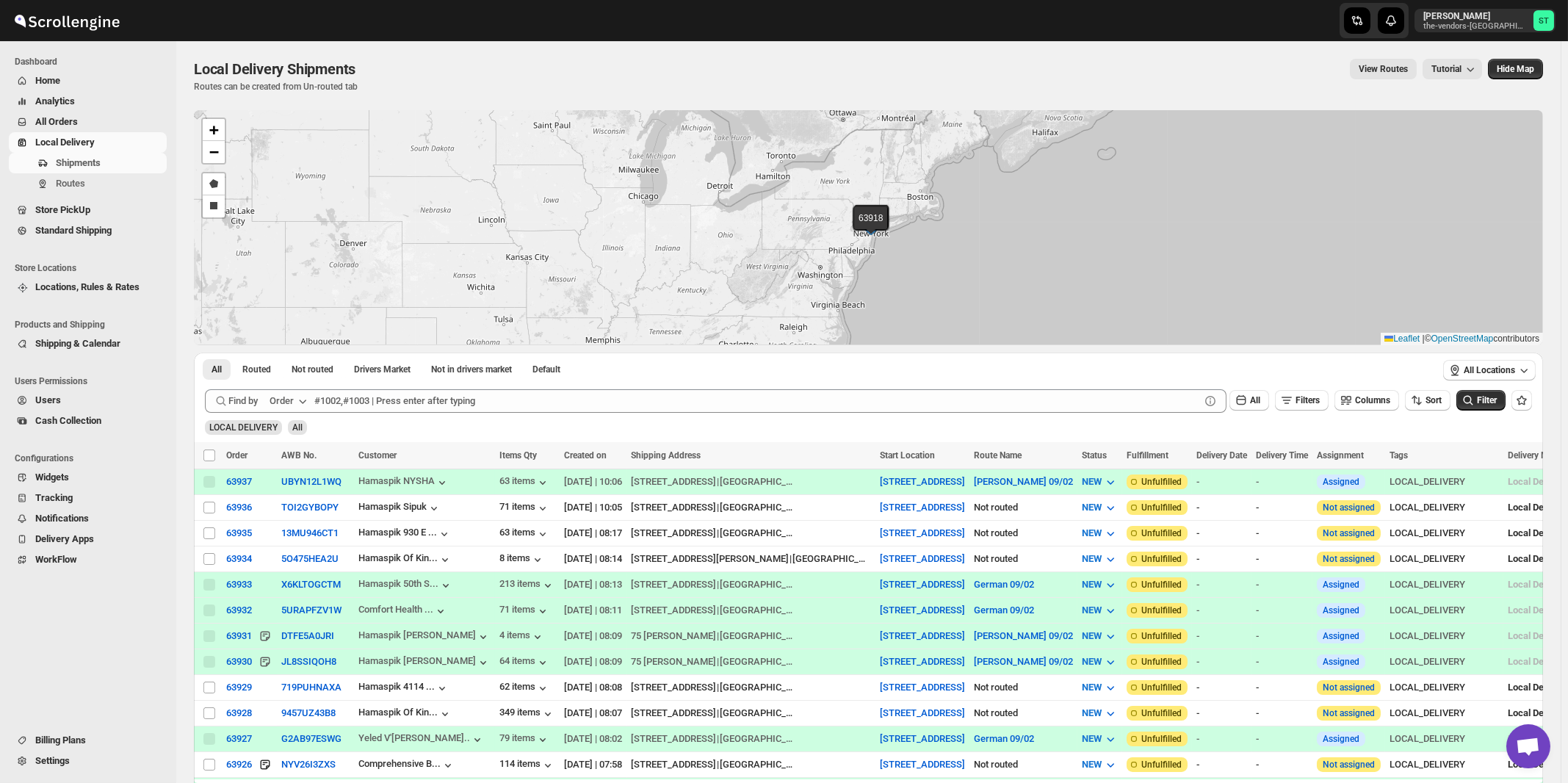
click at [280, 399] on div "Order" at bounding box center [281, 401] width 24 height 15
click at [293, 510] on div "Customer Name" at bounding box center [291, 510] width 68 height 15
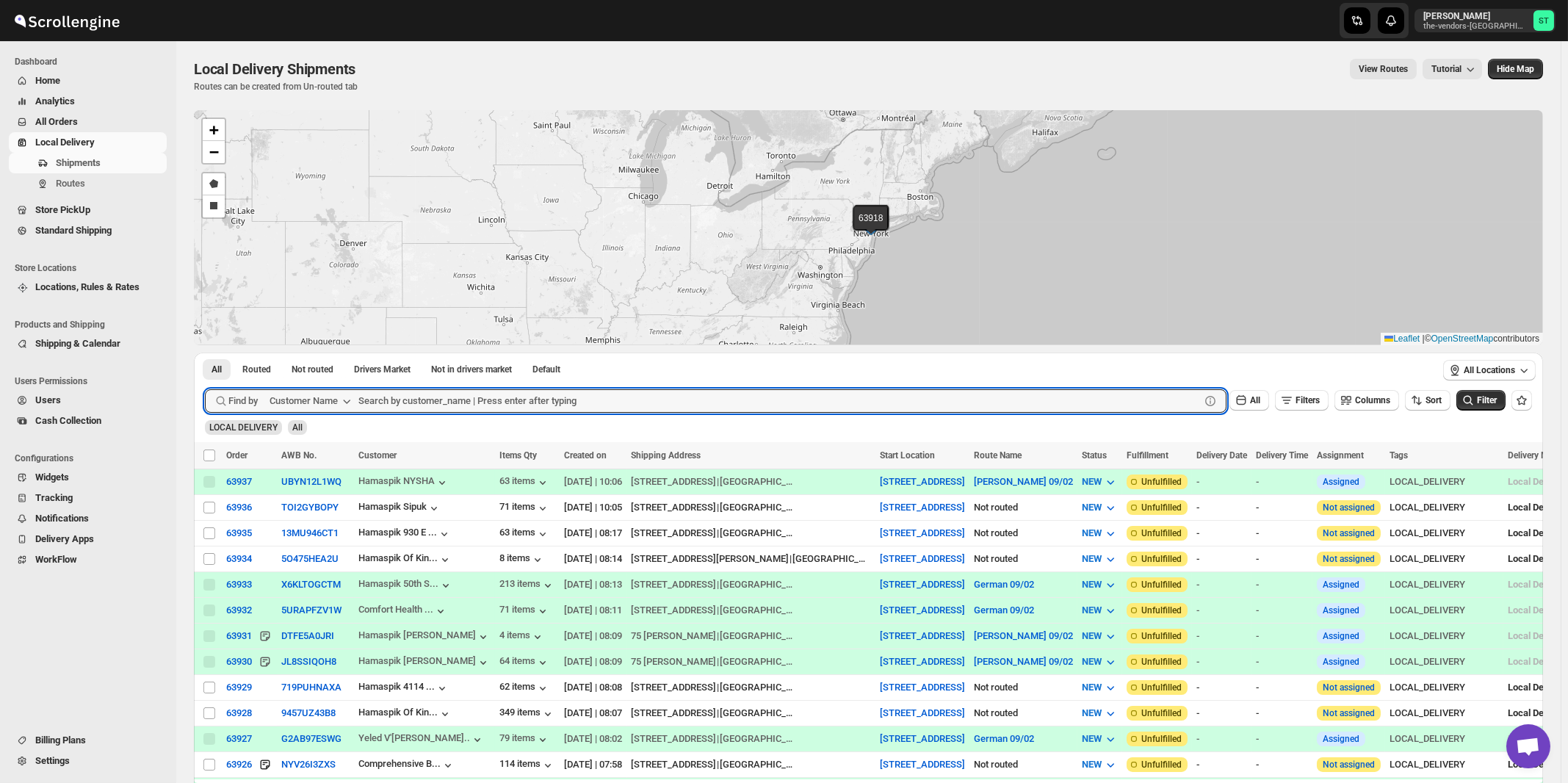
paste input "The Vendors - [PERSON_NAME]"
type input "The Vendors - [PERSON_NAME]"
click at [205, 353] on button "Submit" at bounding box center [226, 360] width 42 height 16
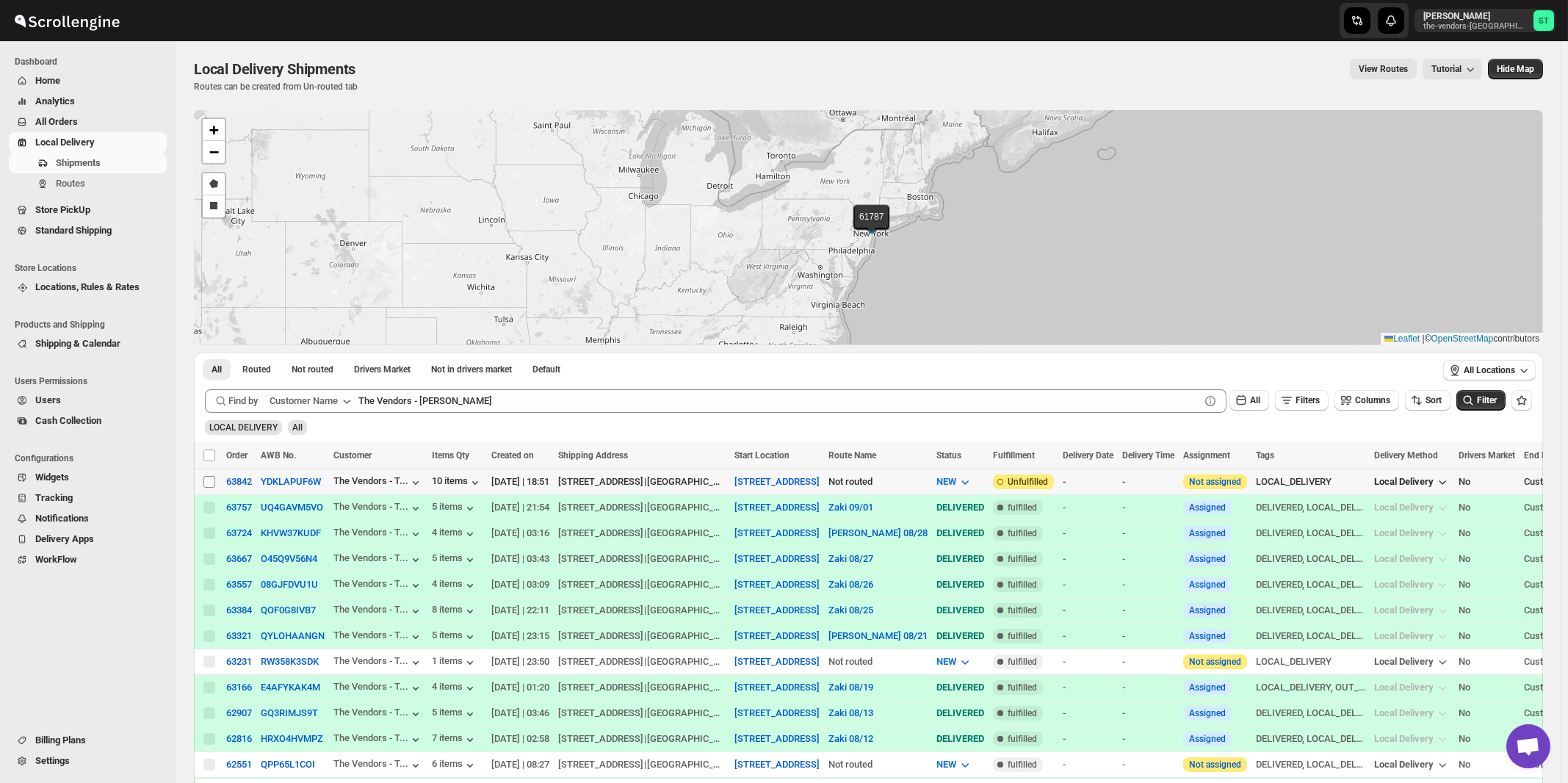
click at [209, 483] on input "Select shipment" at bounding box center [209, 481] width 12 height 12
checkbox input "true"
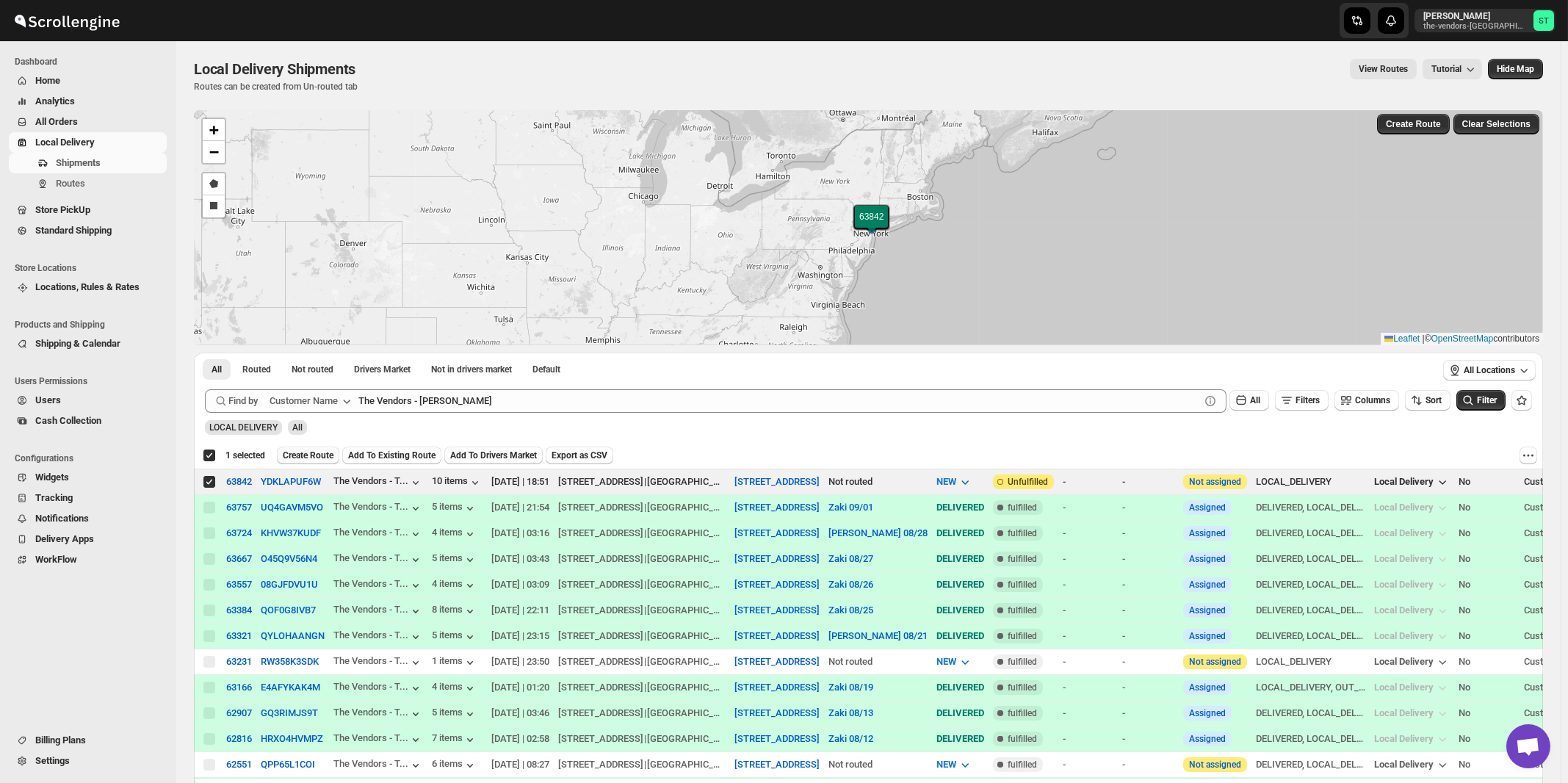
click at [299, 459] on span "Create Route" at bounding box center [307, 455] width 50 height 12
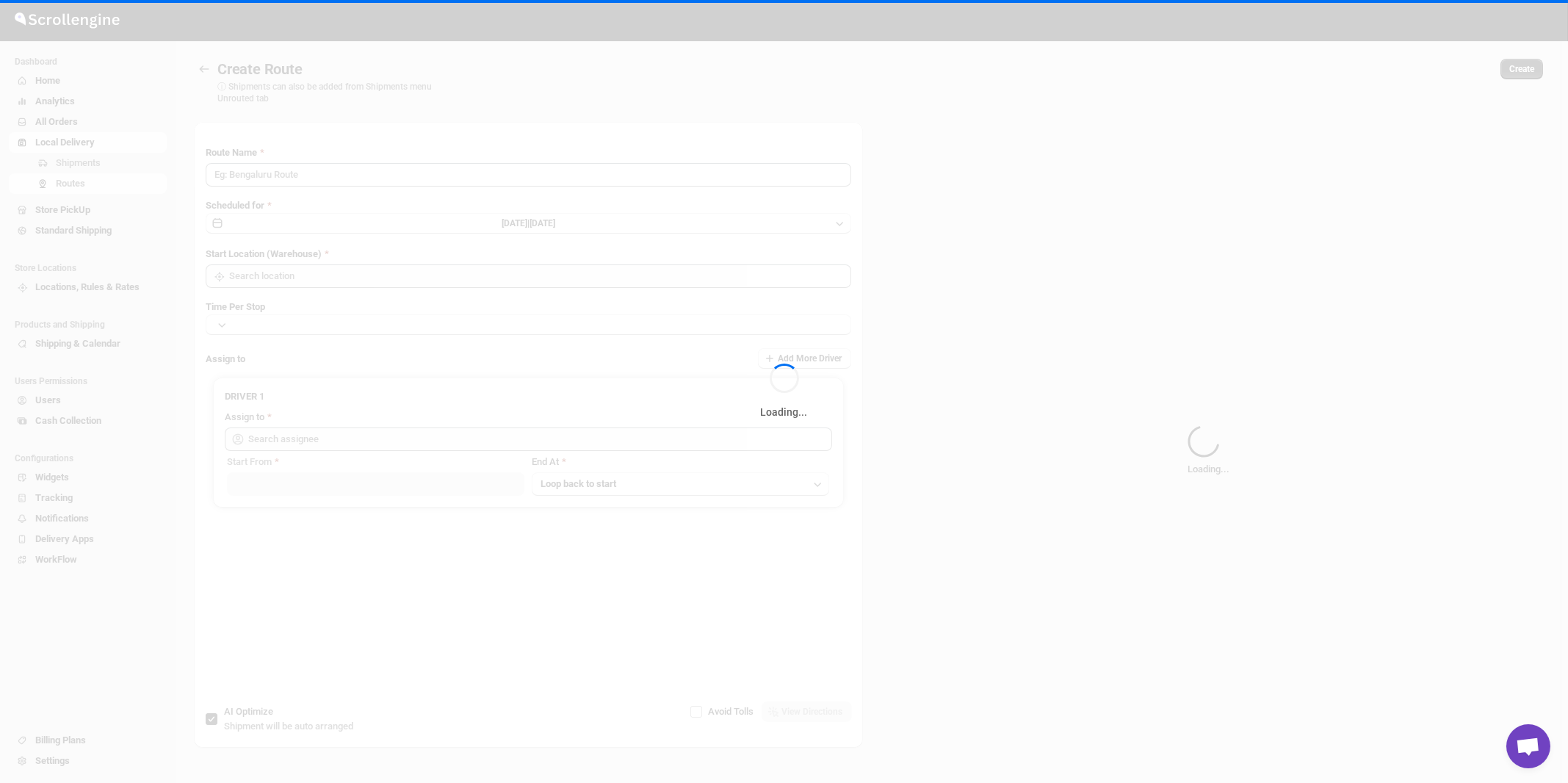
type input "Route - 02/09-1110"
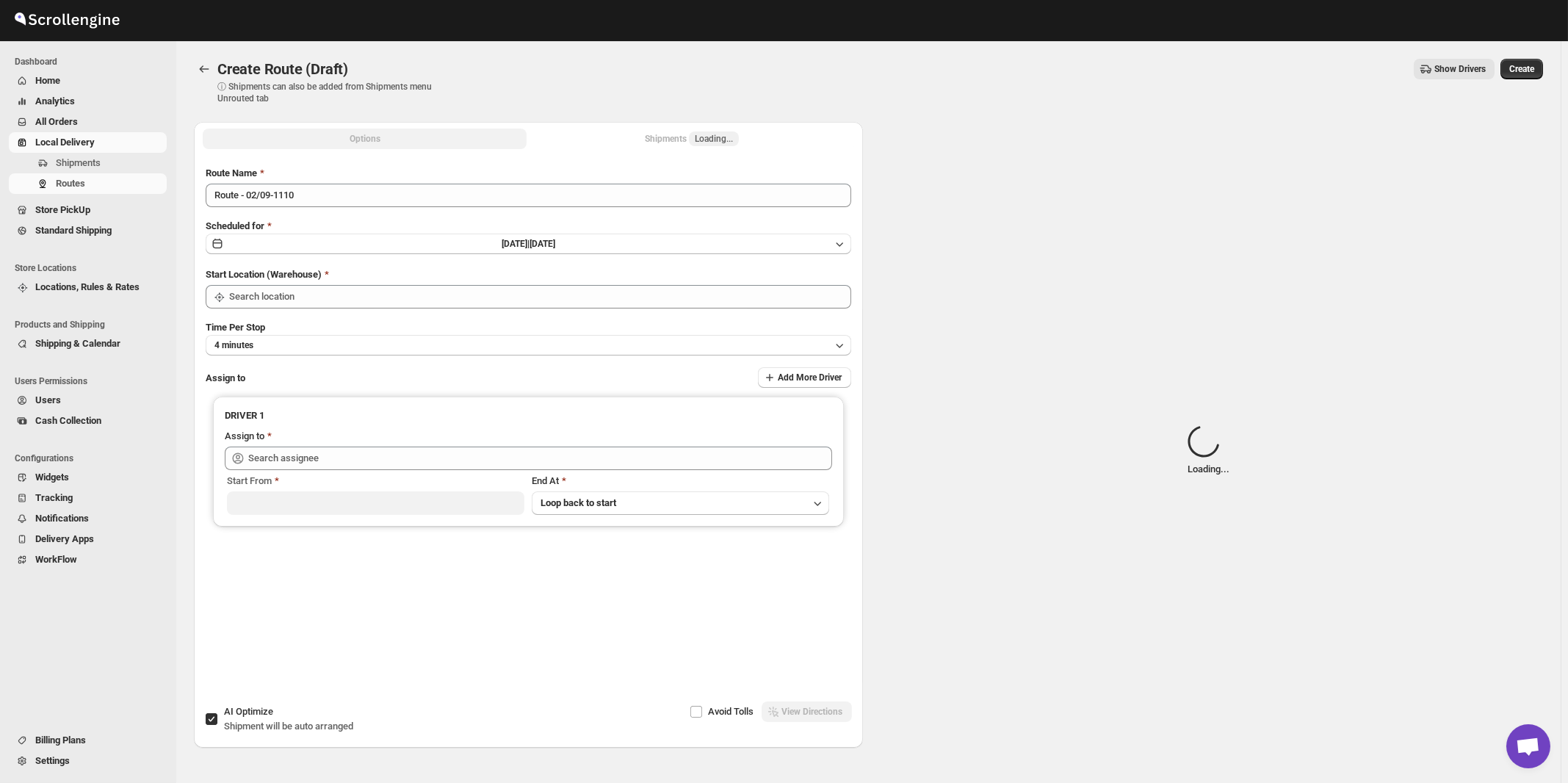
type input "[STREET_ADDRESS]"
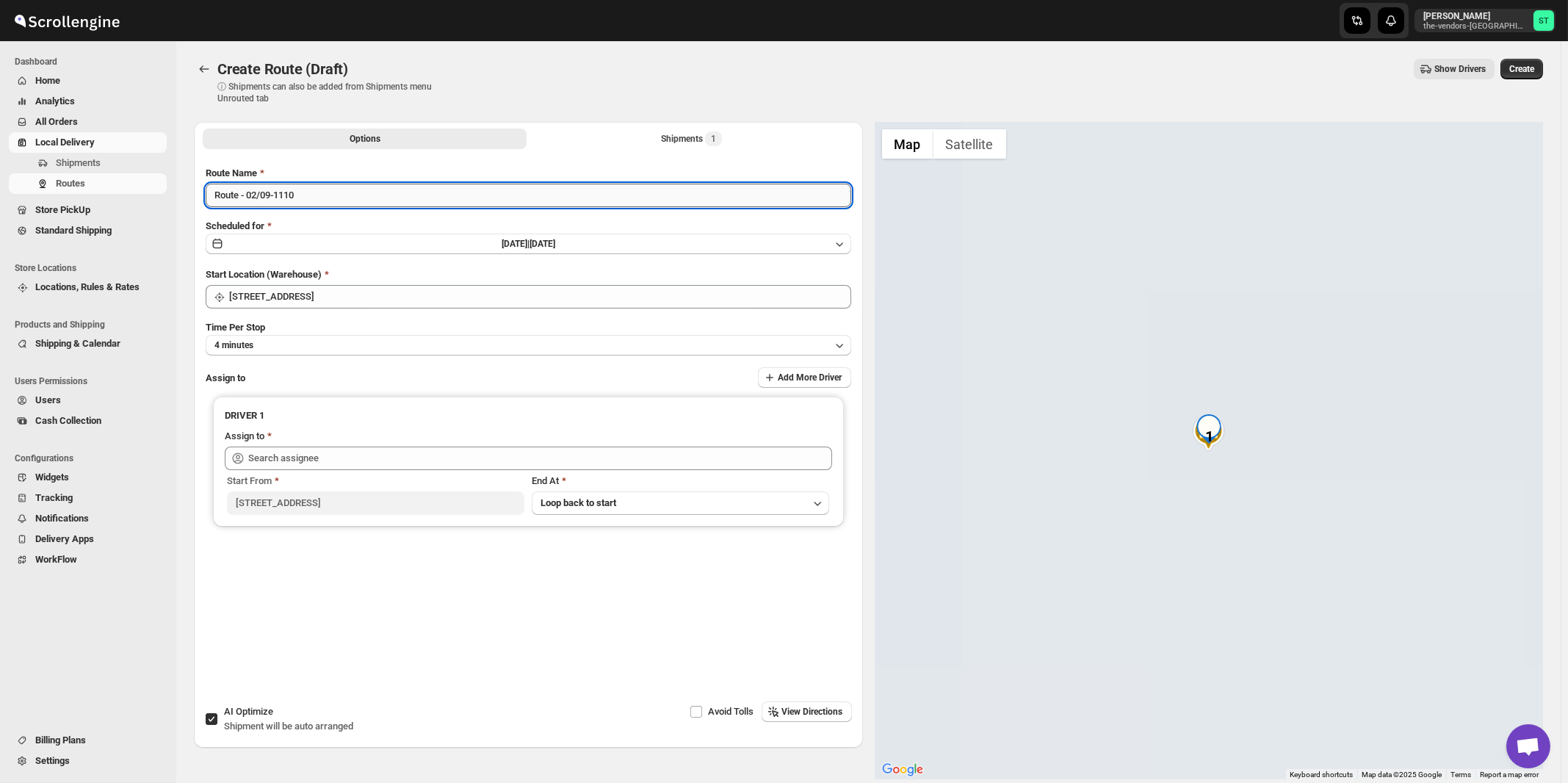
click at [351, 203] on input "Route - 02/09-1110" at bounding box center [528, 195] width 646 height 24
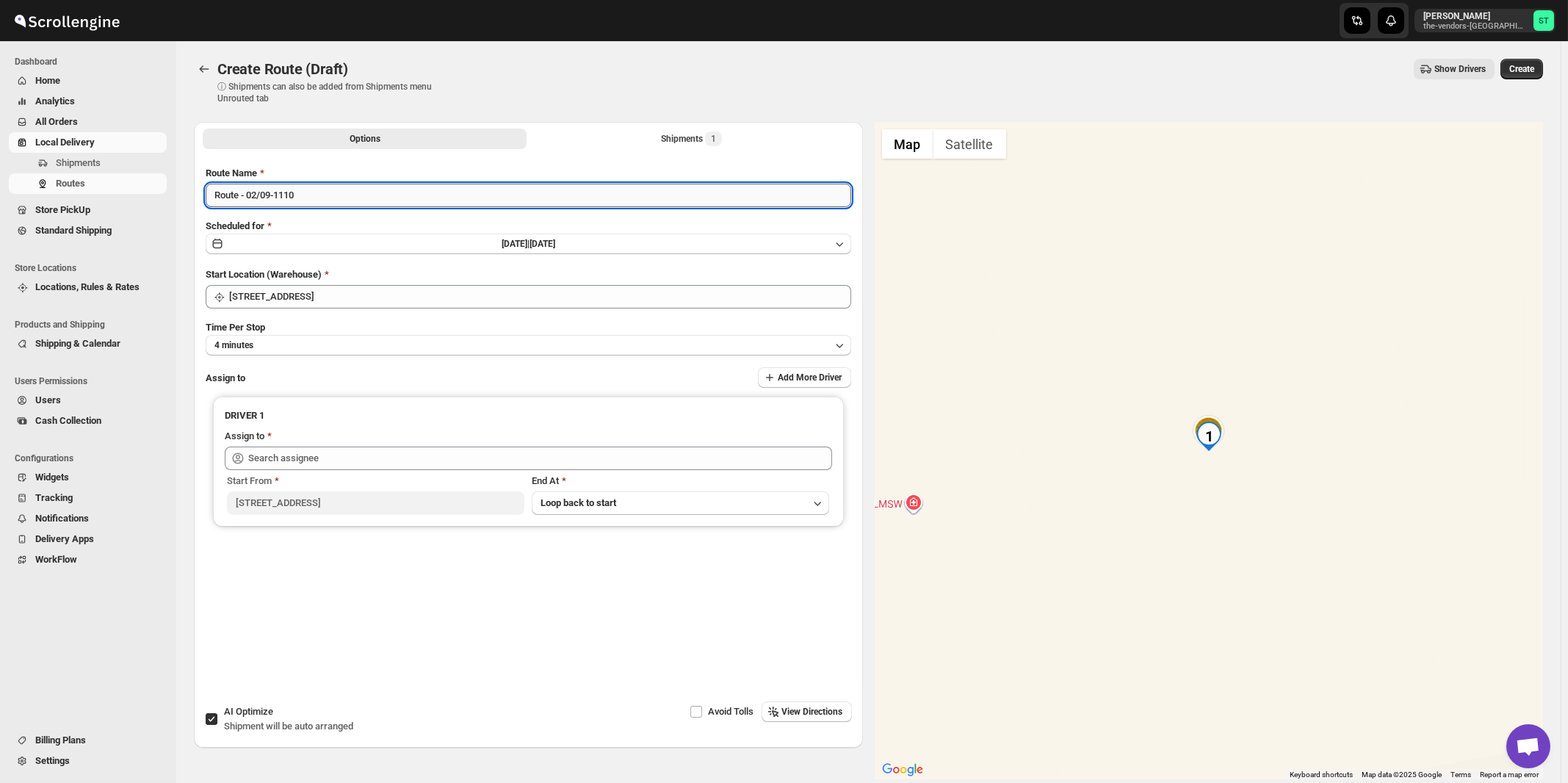
paste input "[PERSON_NAME]"
type input "[PERSON_NAME] 09/02"
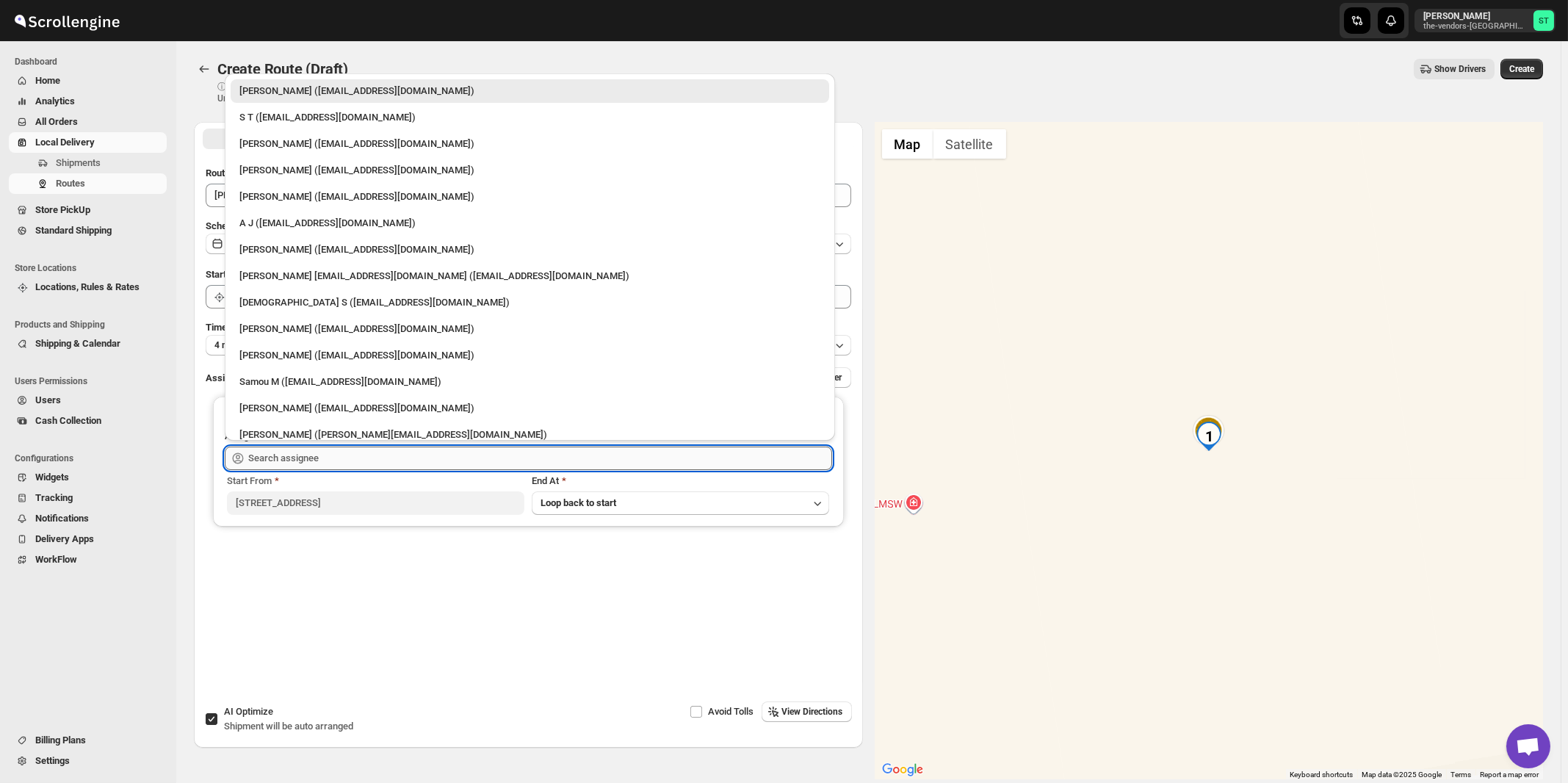
click at [298, 459] on input "text" at bounding box center [540, 458] width 584 height 24
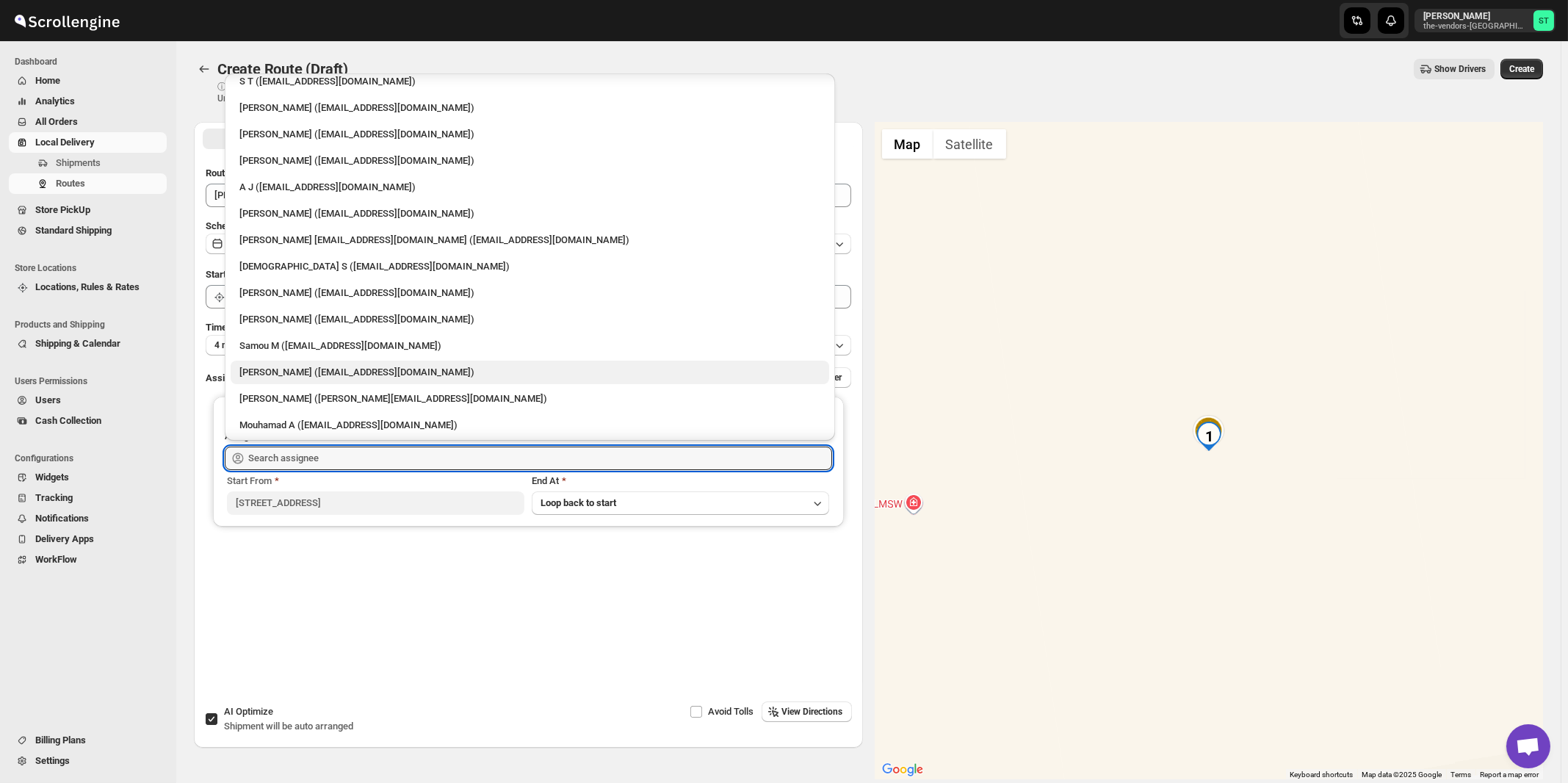
scroll to position [64, 0]
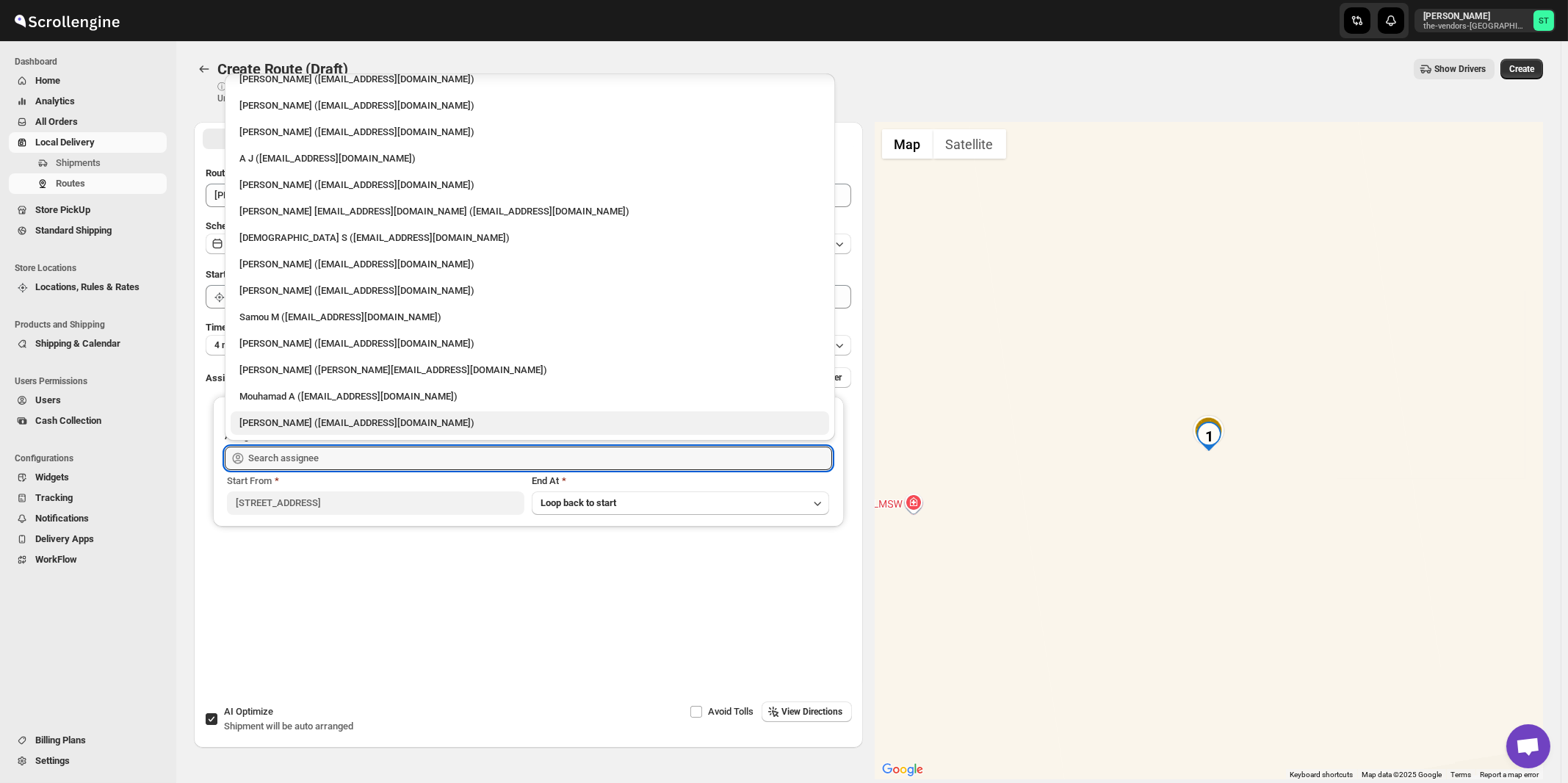
click at [277, 423] on div "[PERSON_NAME] ([EMAIL_ADDRESS][DOMAIN_NAME])" at bounding box center [529, 423] width 581 height 15
type input "[PERSON_NAME] ([EMAIL_ADDRESS][DOMAIN_NAME])"
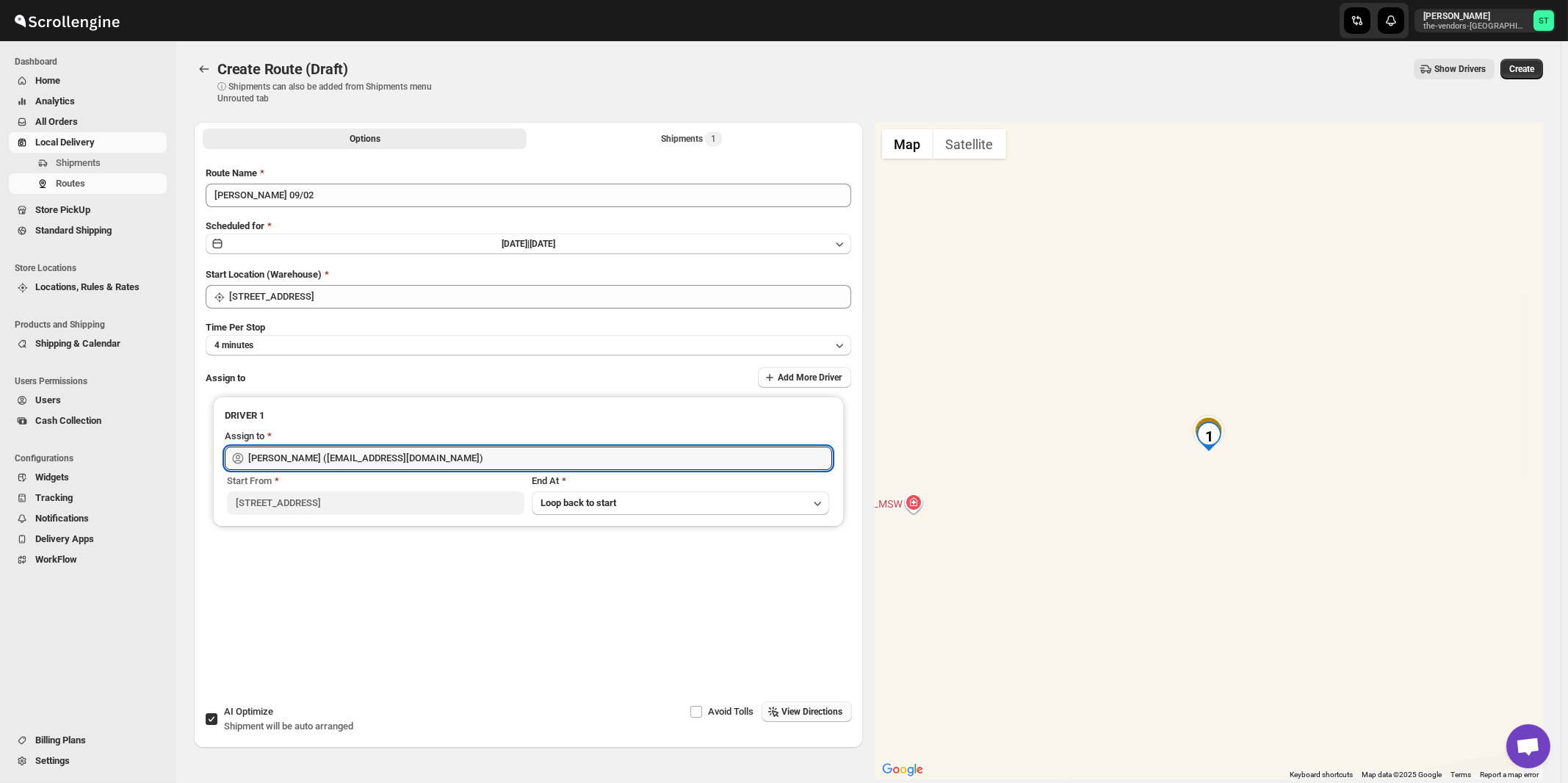
click at [804, 715] on span "View Directions" at bounding box center [813, 711] width 61 height 12
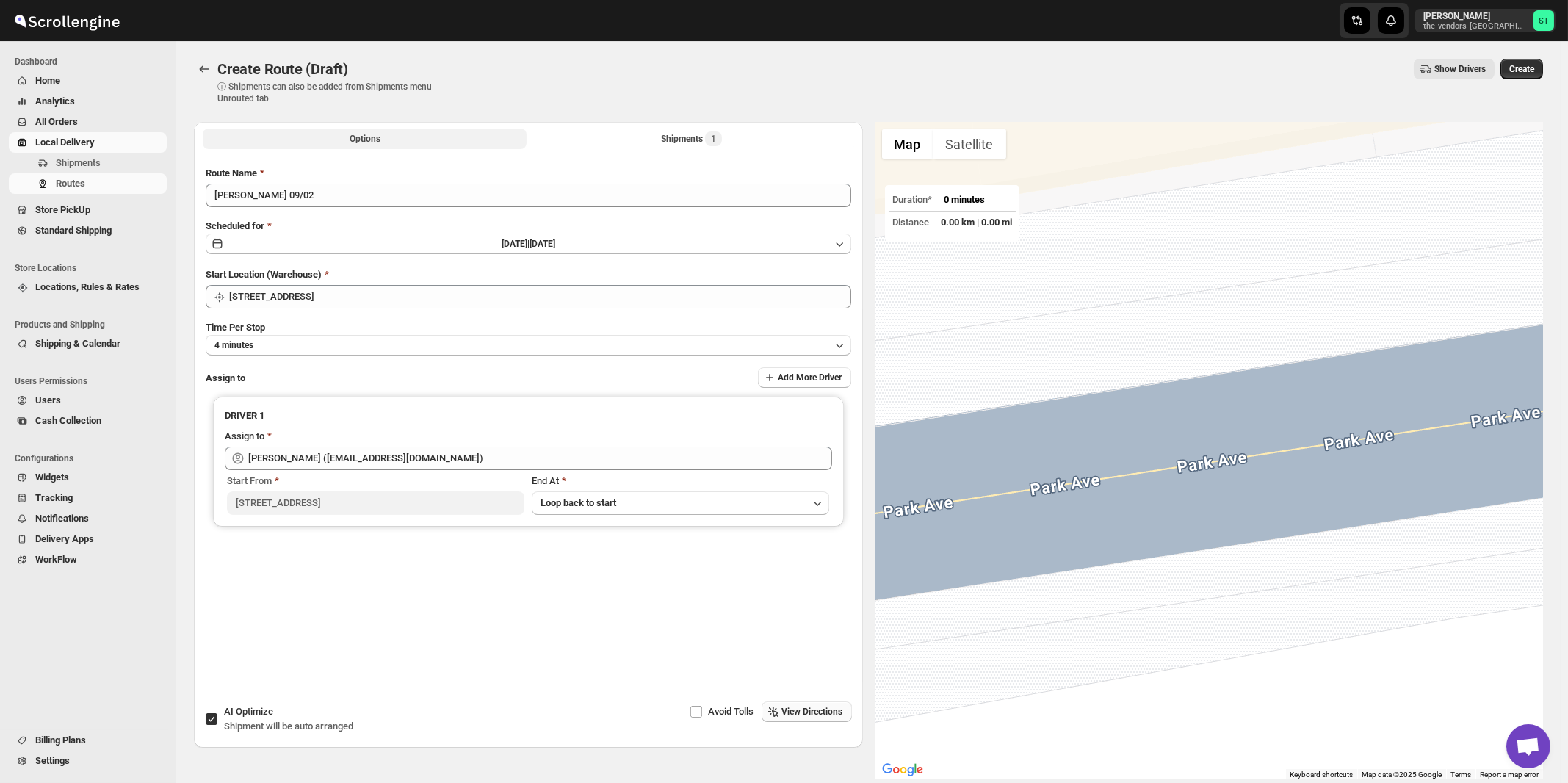
click at [697, 142] on div "Shipments 1" at bounding box center [692, 138] width 61 height 15
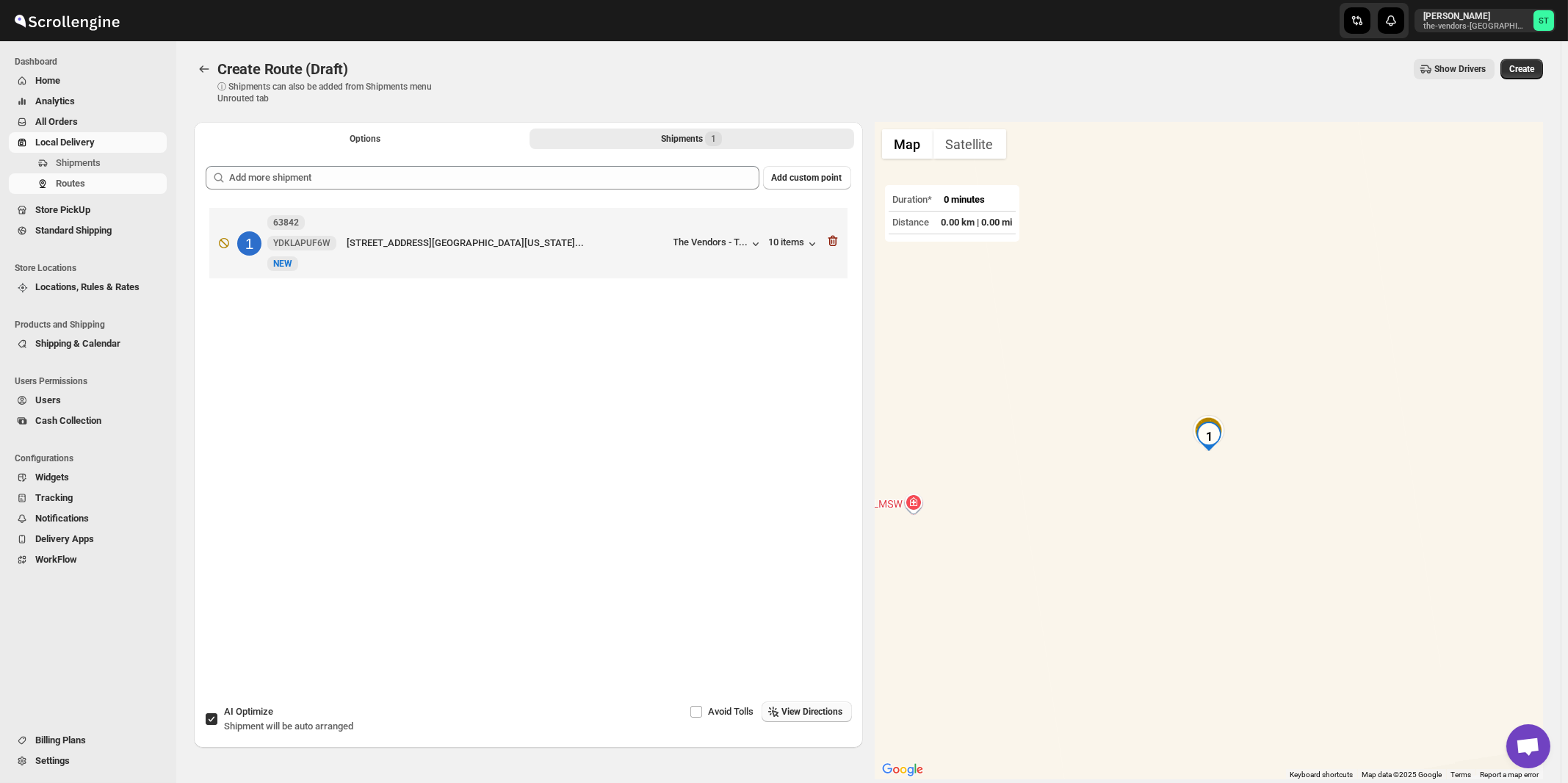
click at [252, 720] on span "Shipment will be auto arranged" at bounding box center [289, 725] width 129 height 11
click at [218, 720] on input "AI Optimize Shipment will be auto arranged" at bounding box center [211, 719] width 12 height 12
checkbox input "false"
click at [804, 710] on span "View Directions" at bounding box center [813, 711] width 61 height 12
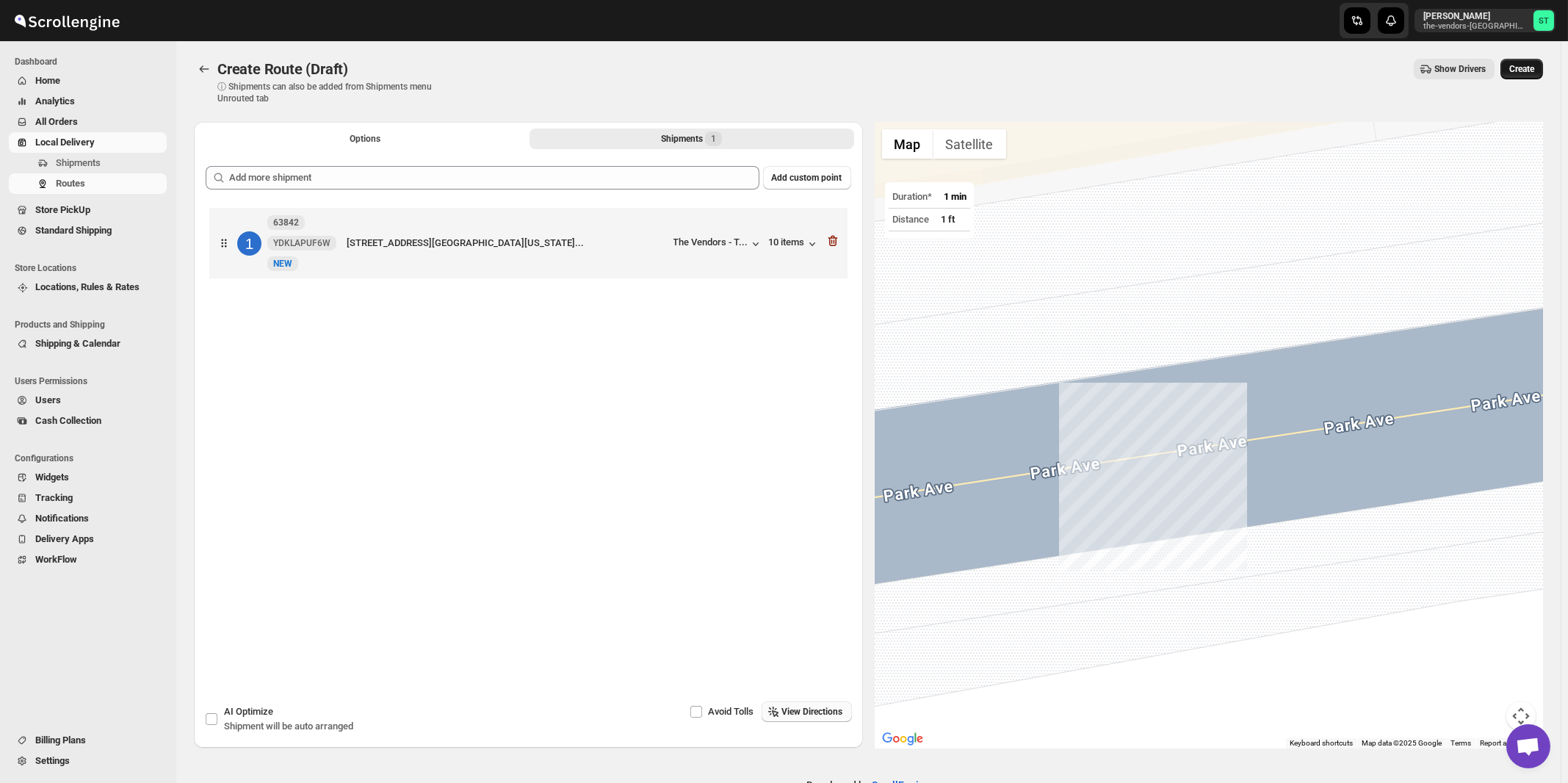
click at [1534, 68] on span "Create" at bounding box center [1522, 69] width 25 height 12
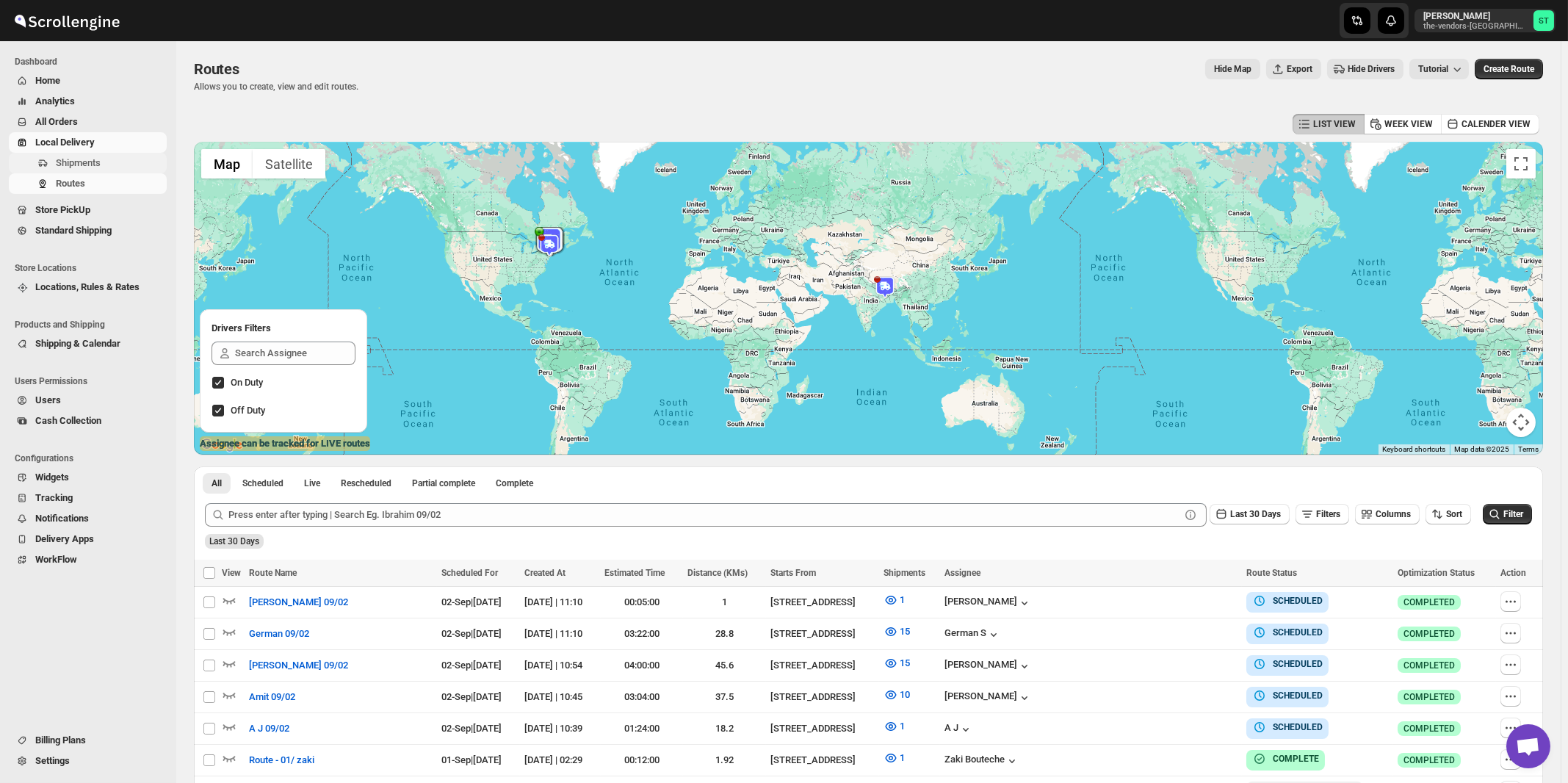
click at [65, 168] on span "Shipments" at bounding box center [78, 162] width 45 height 11
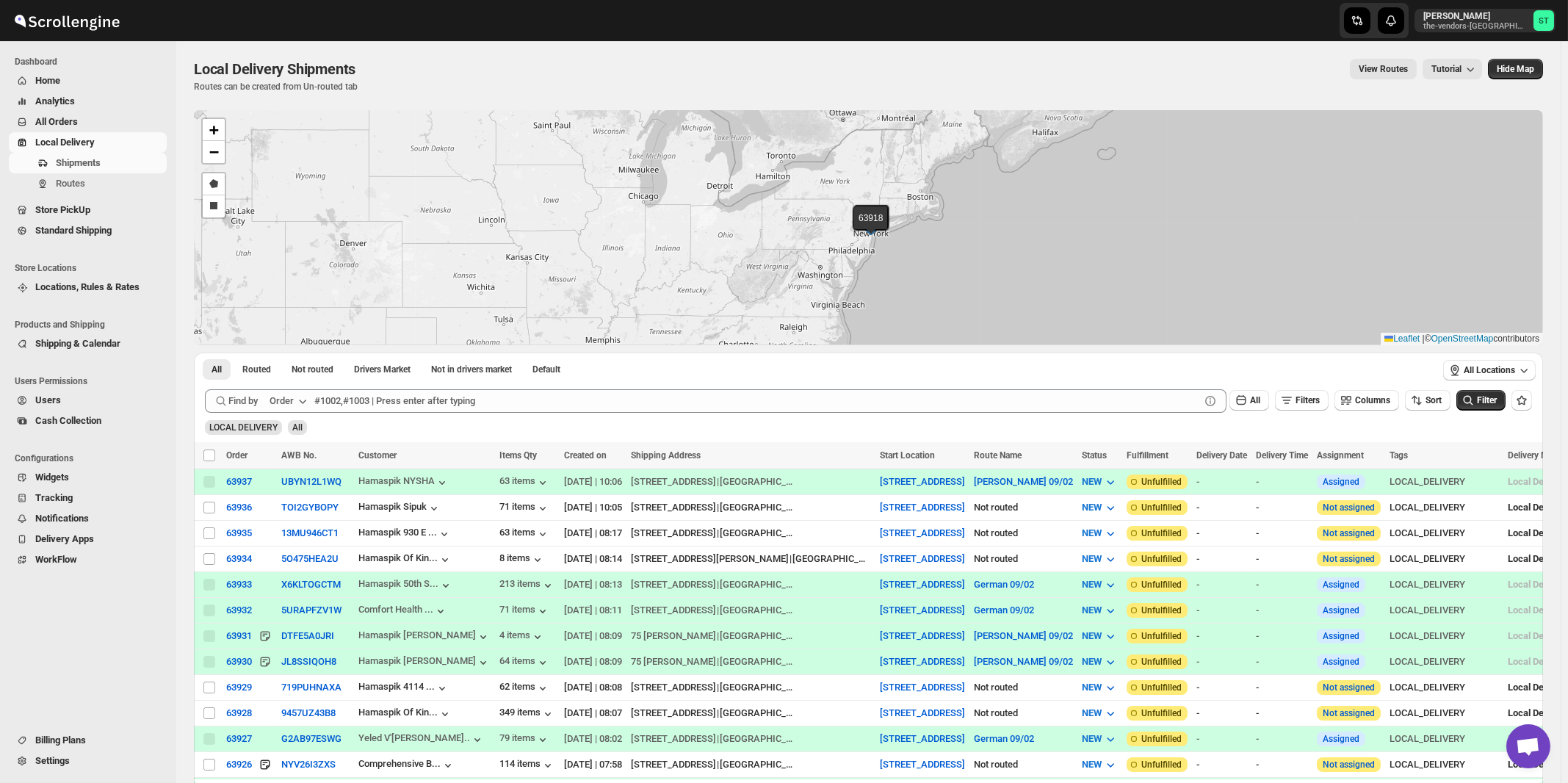
click at [284, 395] on div "Order" at bounding box center [281, 401] width 24 height 15
click at [286, 520] on button "Customer Name" at bounding box center [290, 510] width 77 height 24
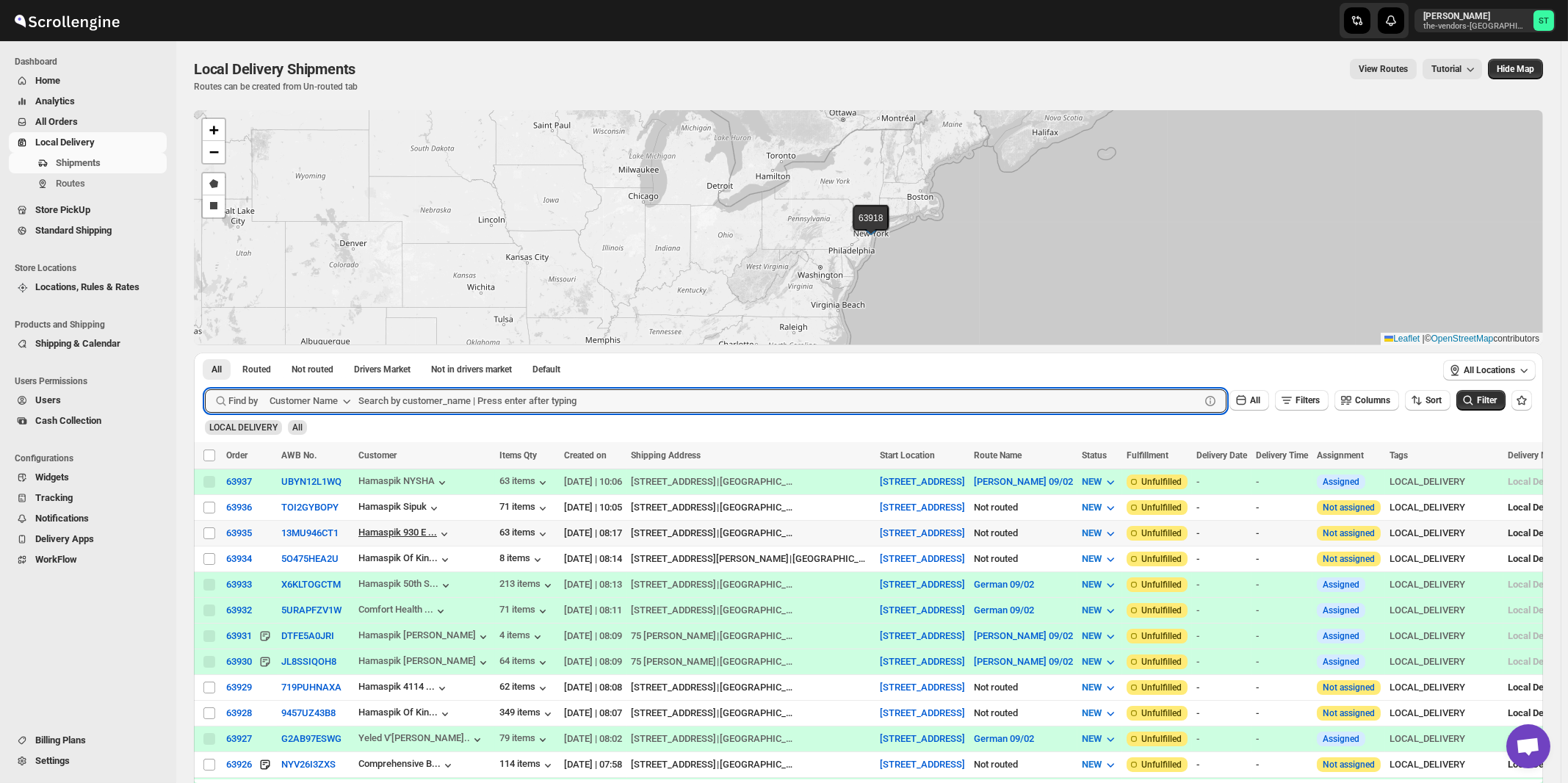
paste input "[PERSON_NAME] And Associates"
click at [205, 353] on button "Submit" at bounding box center [226, 360] width 42 height 16
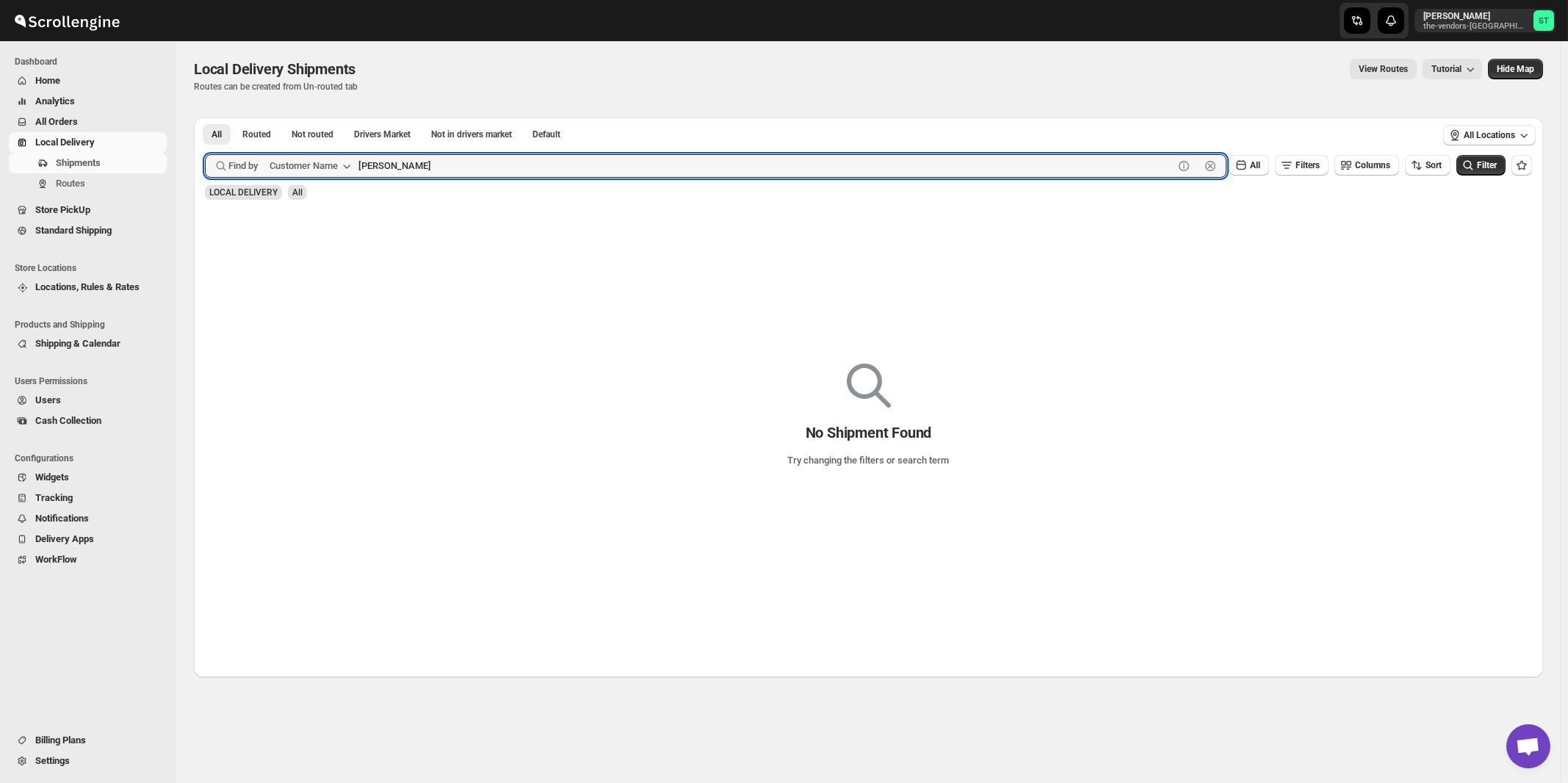
type input "[PERSON_NAME]"
click at [205, 118] on button "Submit" at bounding box center [226, 125] width 42 height 16
